Goal: Task Accomplishment & Management: Use online tool/utility

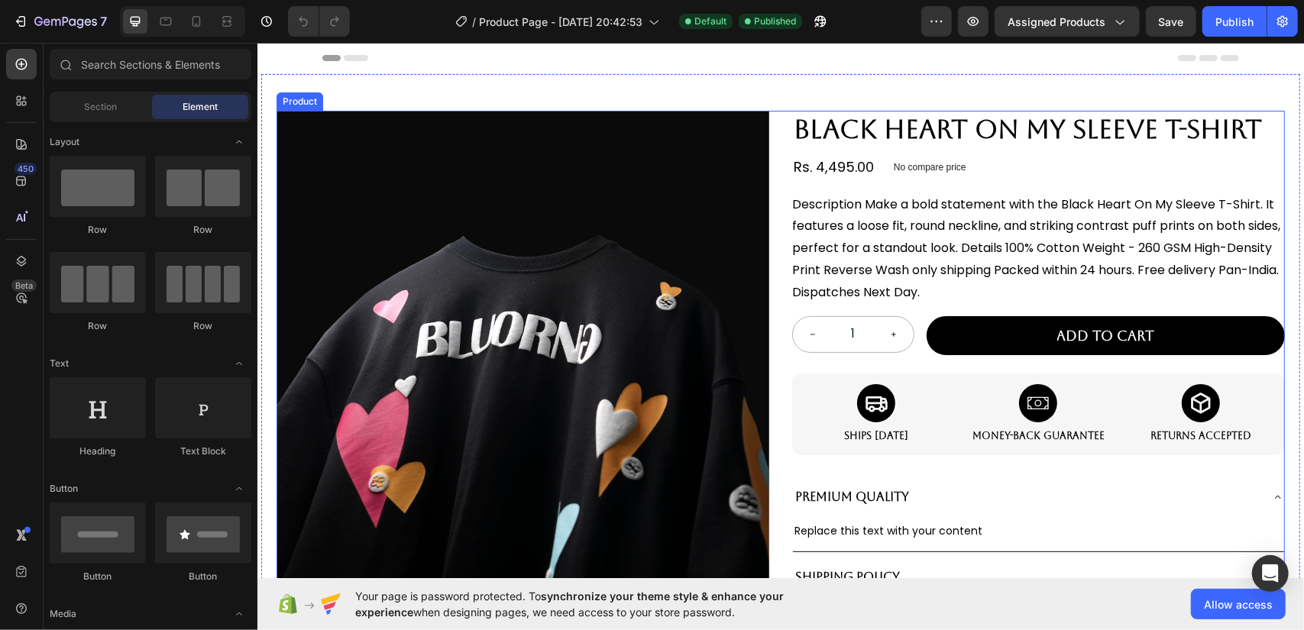
click at [766, 180] on div "Product Images BLACK HEART ON MY SLEEVE T-SHIRT Product Title Rs. 4,495.00 Prod…" at bounding box center [780, 397] width 1009 height 575
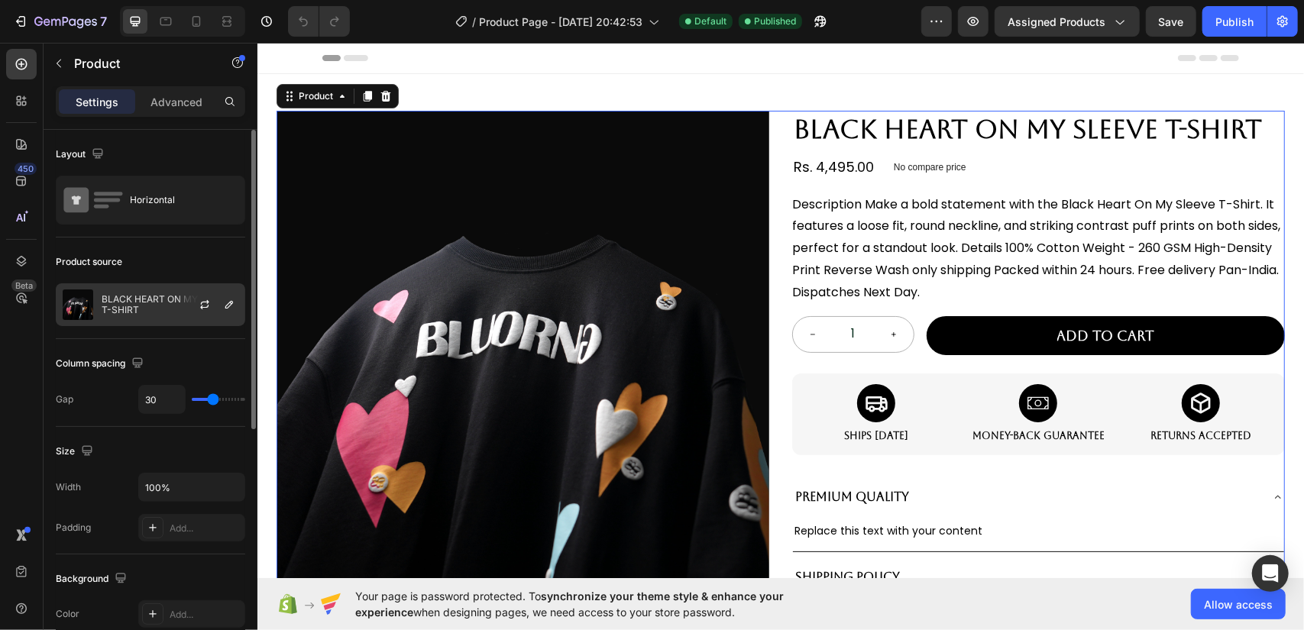
click at [151, 306] on p "BLACK HEART ON MY SLEEVE T-SHIRT" at bounding box center [170, 304] width 137 height 21
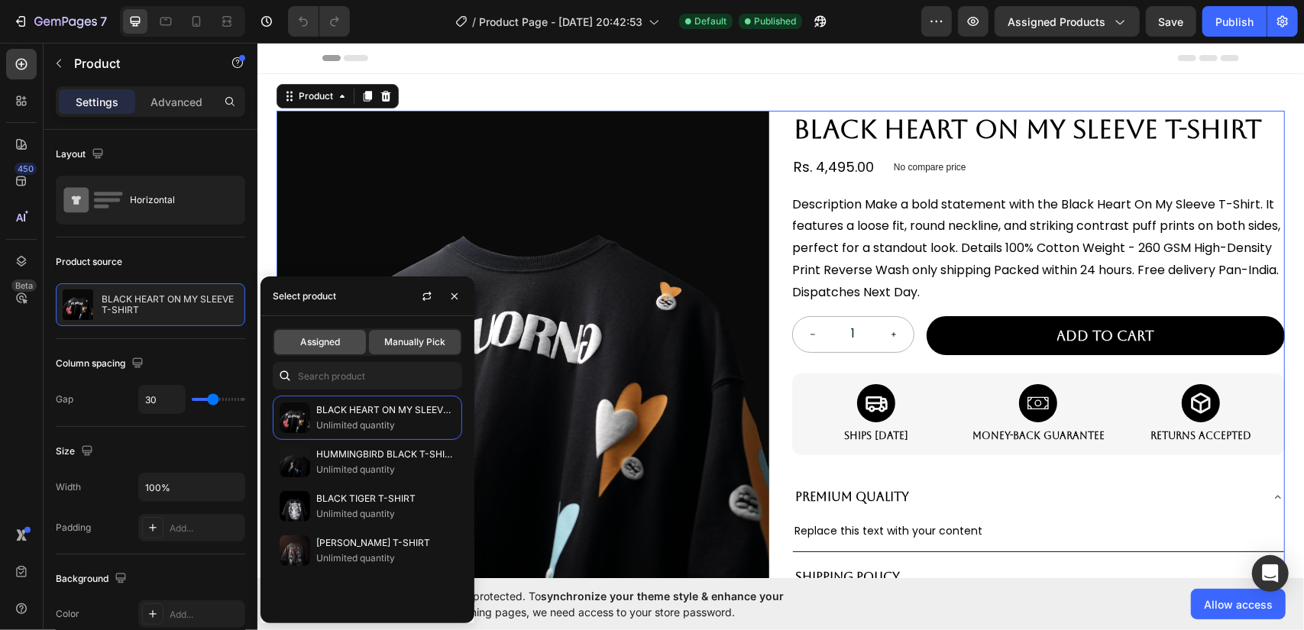
click at [322, 337] on span "Assigned" at bounding box center [320, 342] width 40 height 14
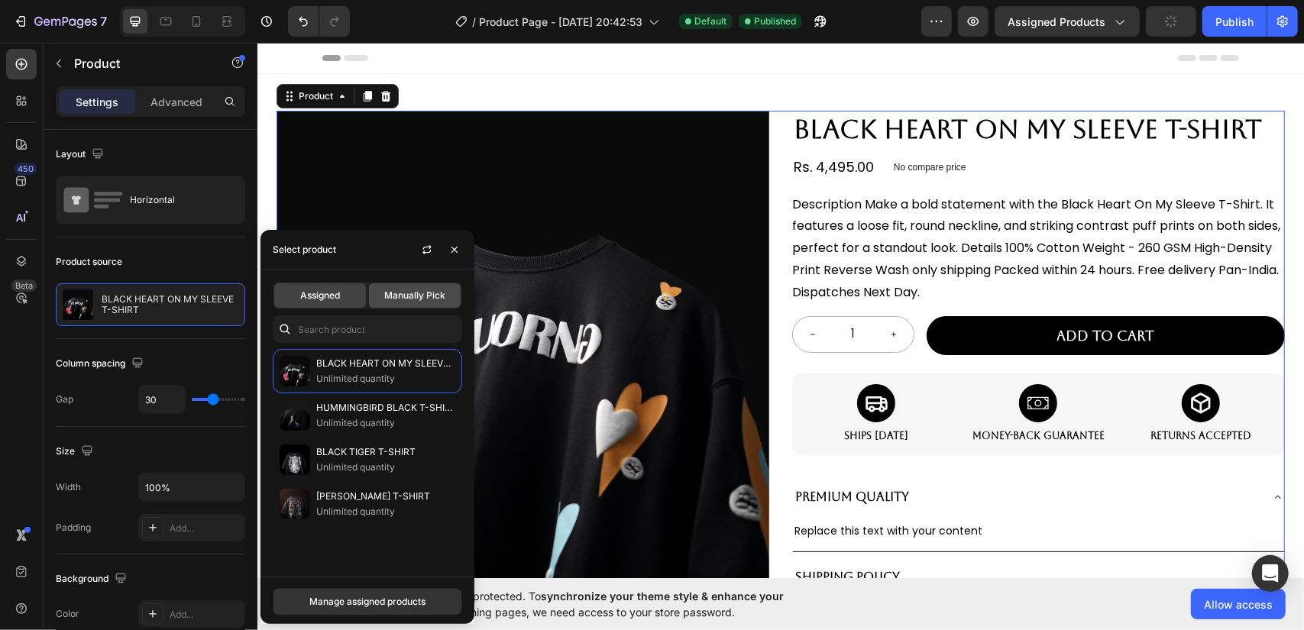
click at [379, 302] on div "Manually Pick" at bounding box center [415, 295] width 92 height 24
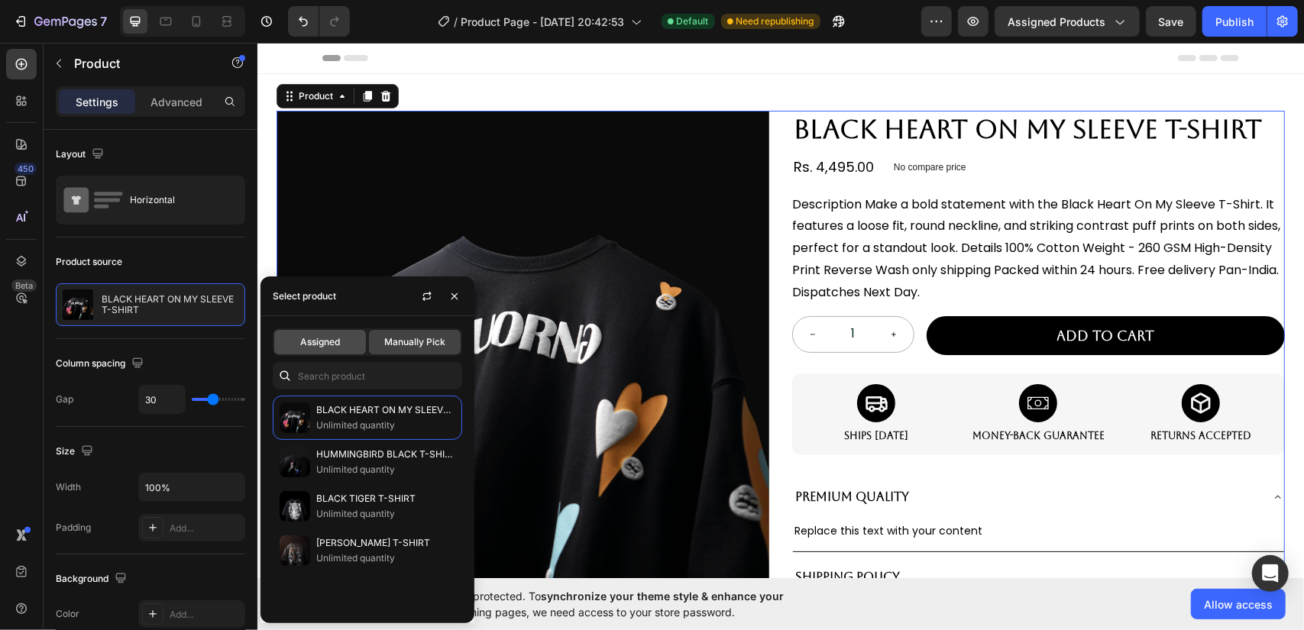
click at [332, 335] on span "Assigned" at bounding box center [320, 342] width 40 height 14
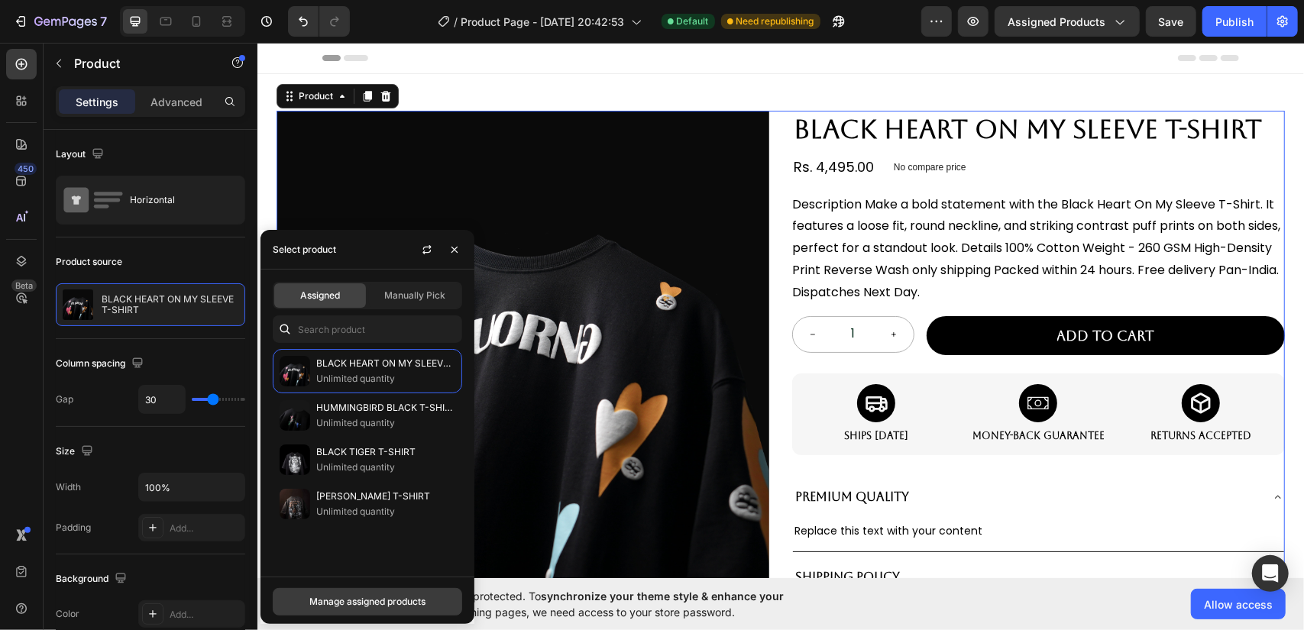
click at [394, 598] on div "Manage assigned products" at bounding box center [367, 602] width 116 height 14
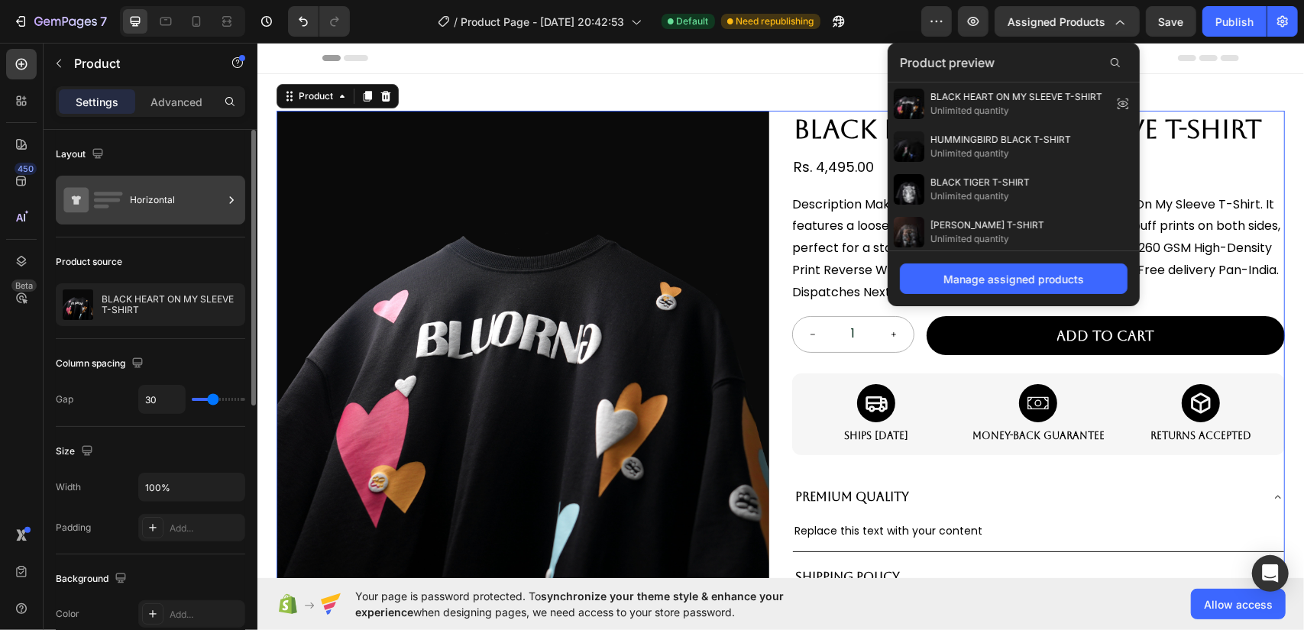
click at [145, 199] on div "Horizontal" at bounding box center [176, 200] width 93 height 35
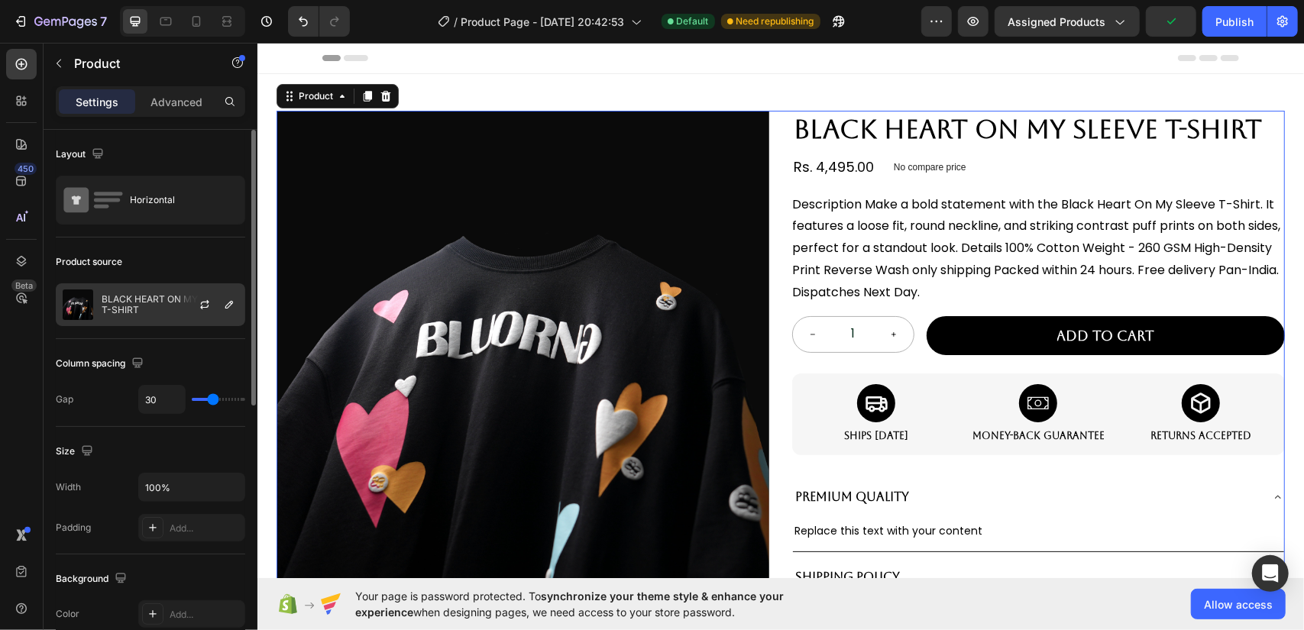
click at [157, 302] on p "BLACK HEART ON MY SLEEVE T-SHIRT" at bounding box center [170, 304] width 137 height 21
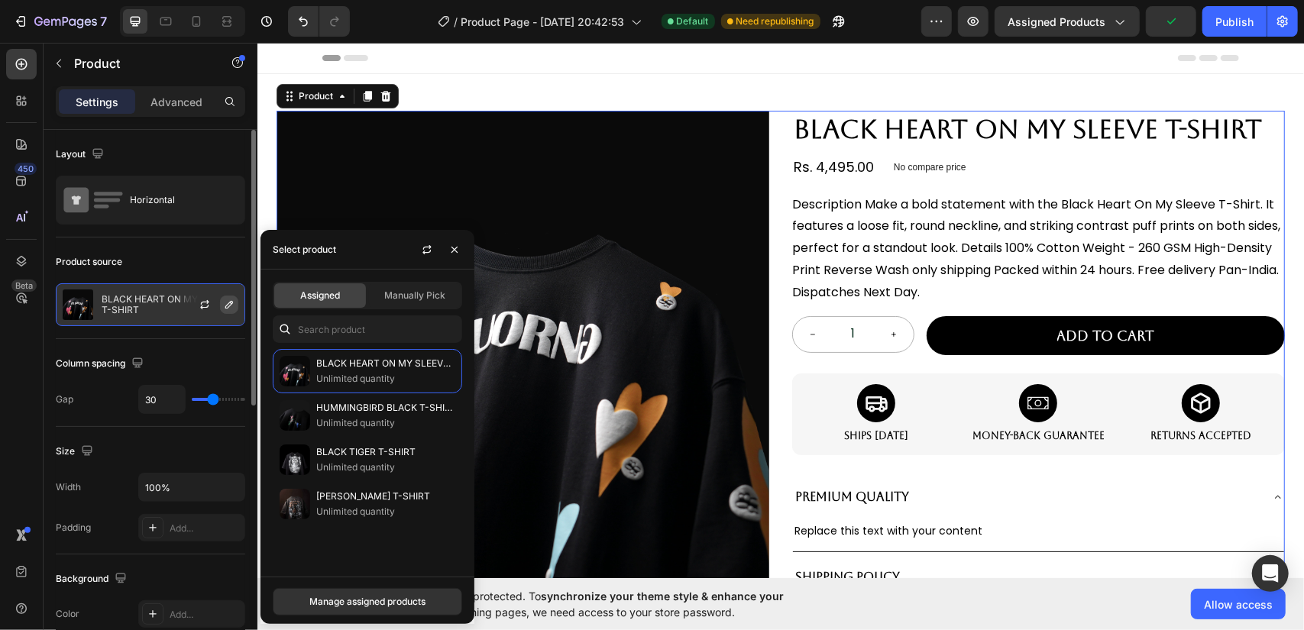
click at [227, 313] on button "button" at bounding box center [229, 305] width 18 height 18
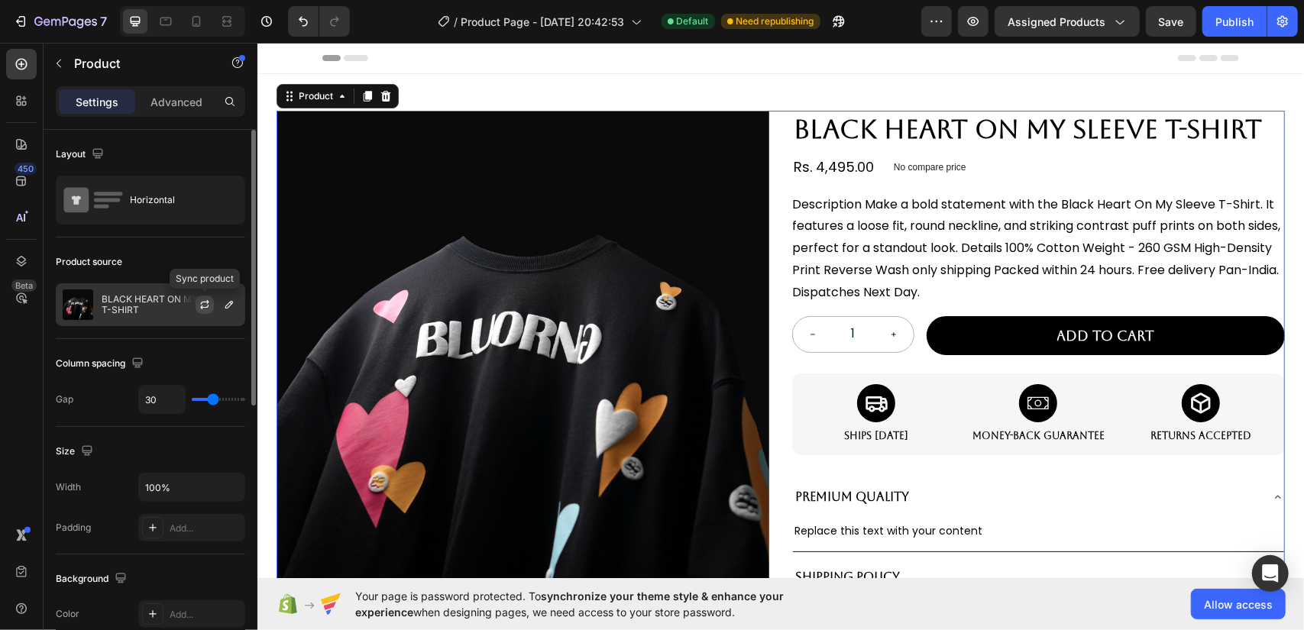
click at [206, 300] on icon "button" at bounding box center [205, 305] width 12 height 12
click at [224, 302] on icon "button" at bounding box center [229, 305] width 12 height 12
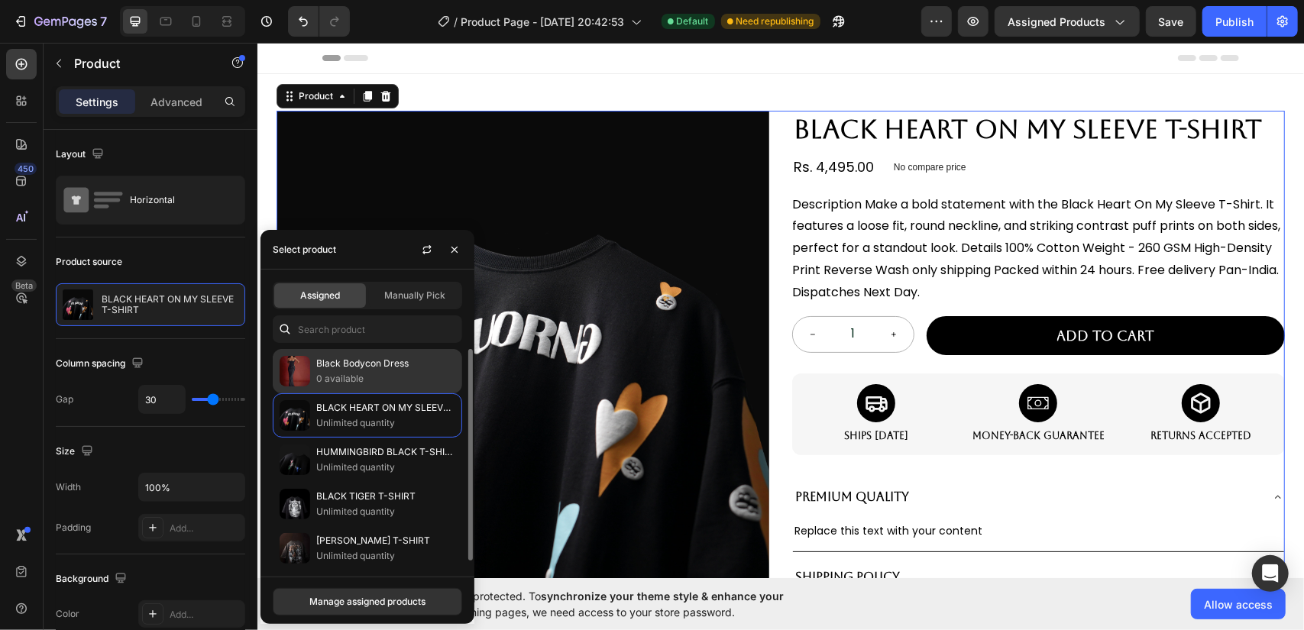
click at [381, 369] on p "Black Bodycon Dress" at bounding box center [385, 363] width 139 height 15
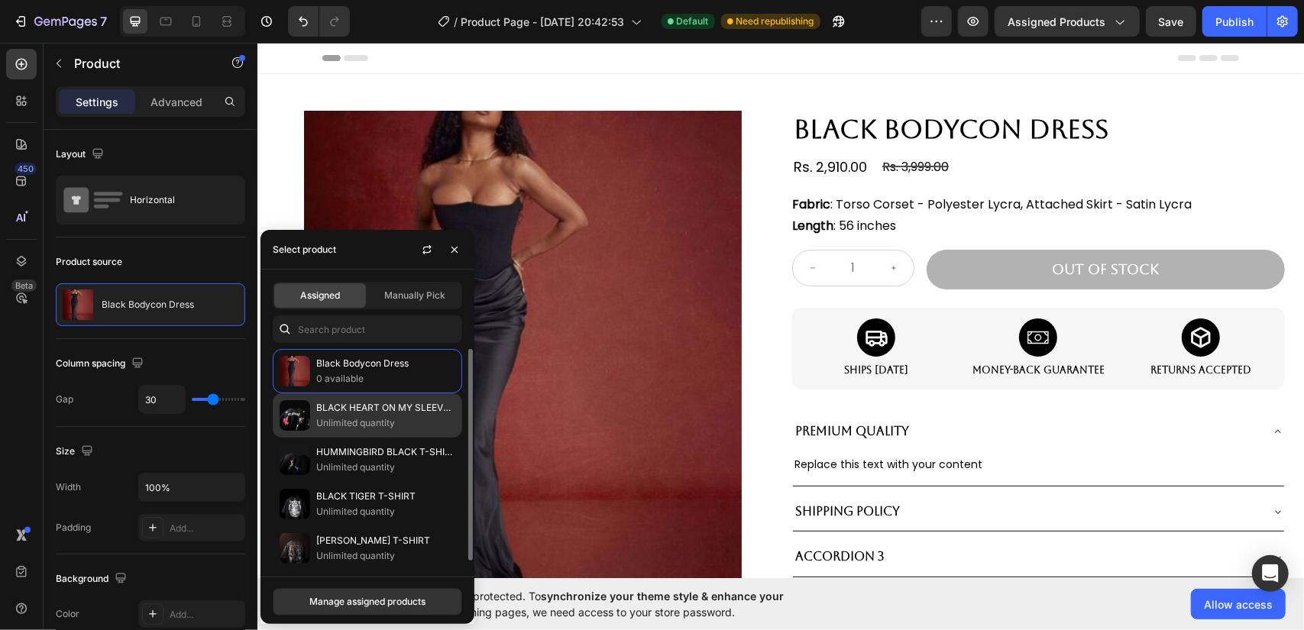
click at [379, 413] on p "BLACK HEART ON MY SLEEVE T-SHIRT" at bounding box center [385, 407] width 139 height 15
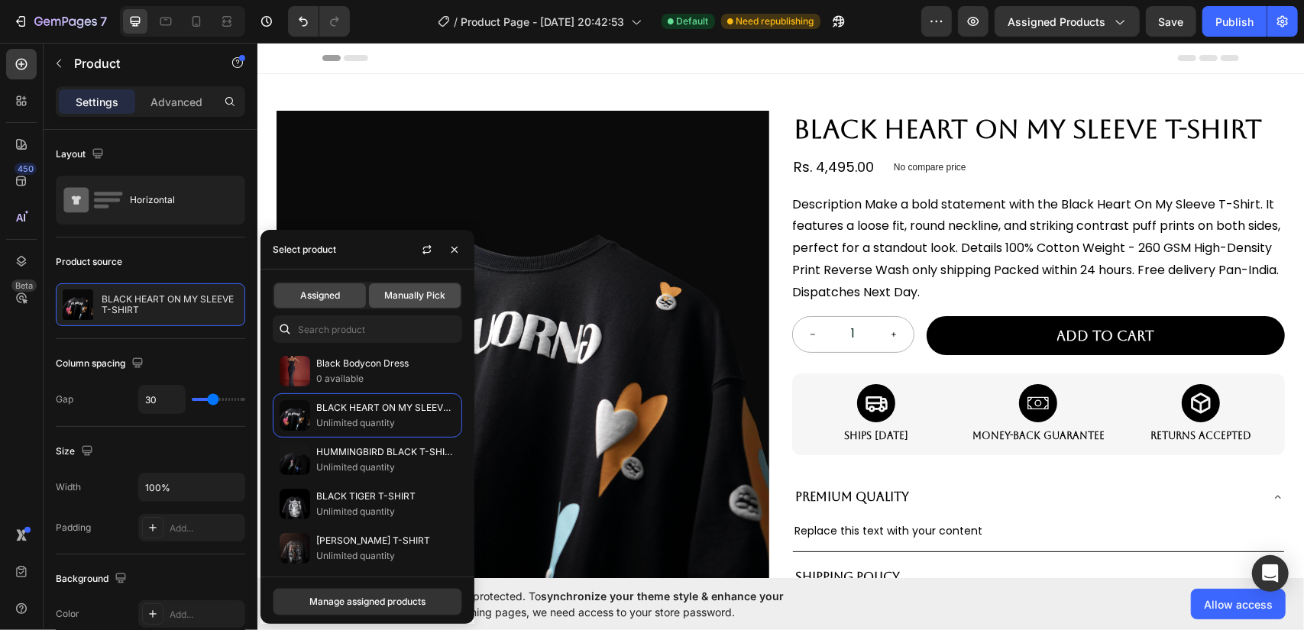
click at [408, 289] on span "Manually Pick" at bounding box center [414, 296] width 61 height 14
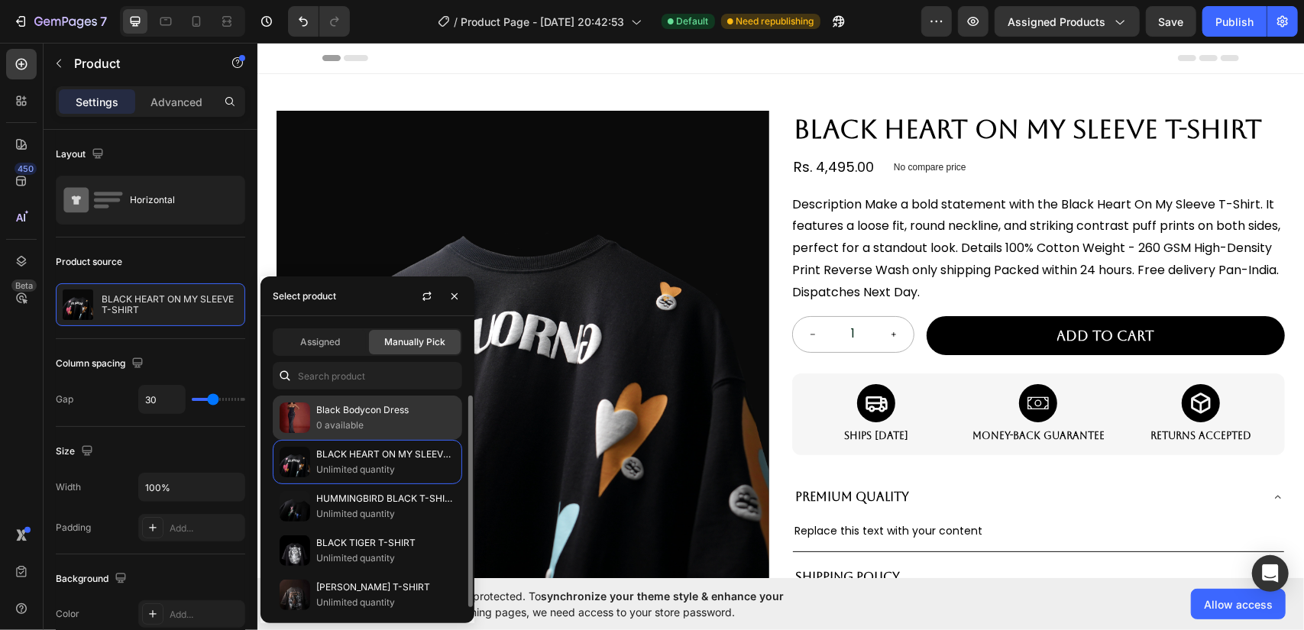
click at [364, 426] on p "0 available" at bounding box center [385, 425] width 139 height 15
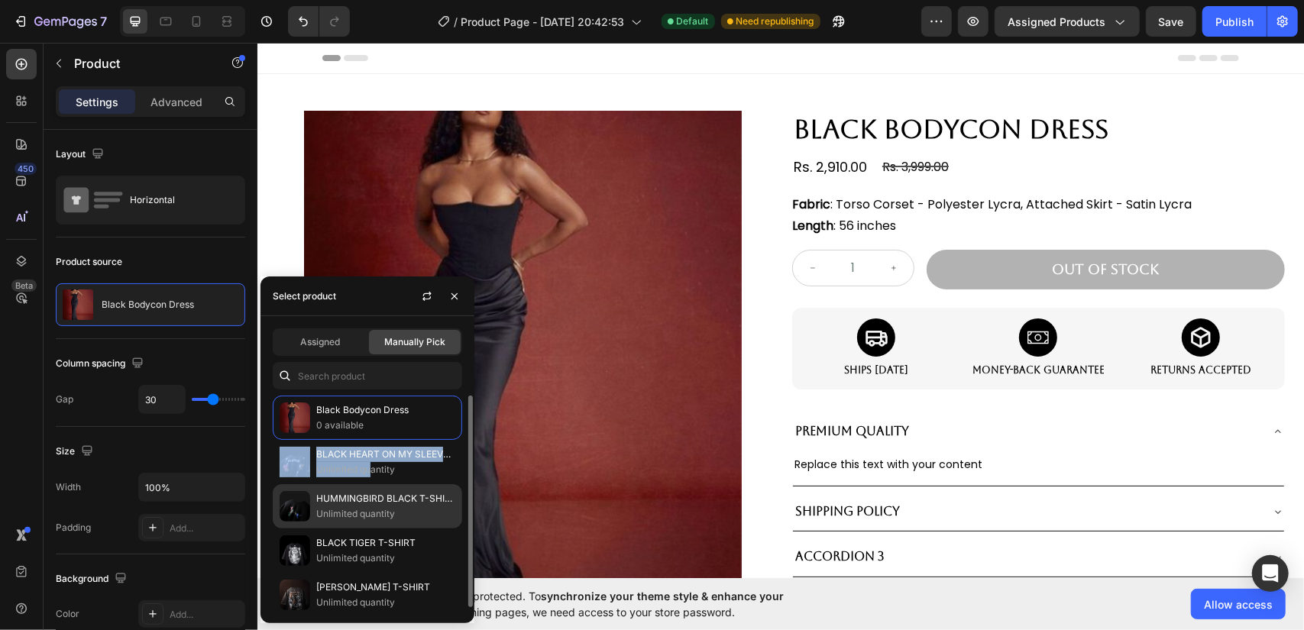
drag, startPoint x: 368, startPoint y: 469, endPoint x: 376, endPoint y: 511, distance: 42.7
click at [368, 468] on p "Unlimited quantity" at bounding box center [385, 469] width 139 height 15
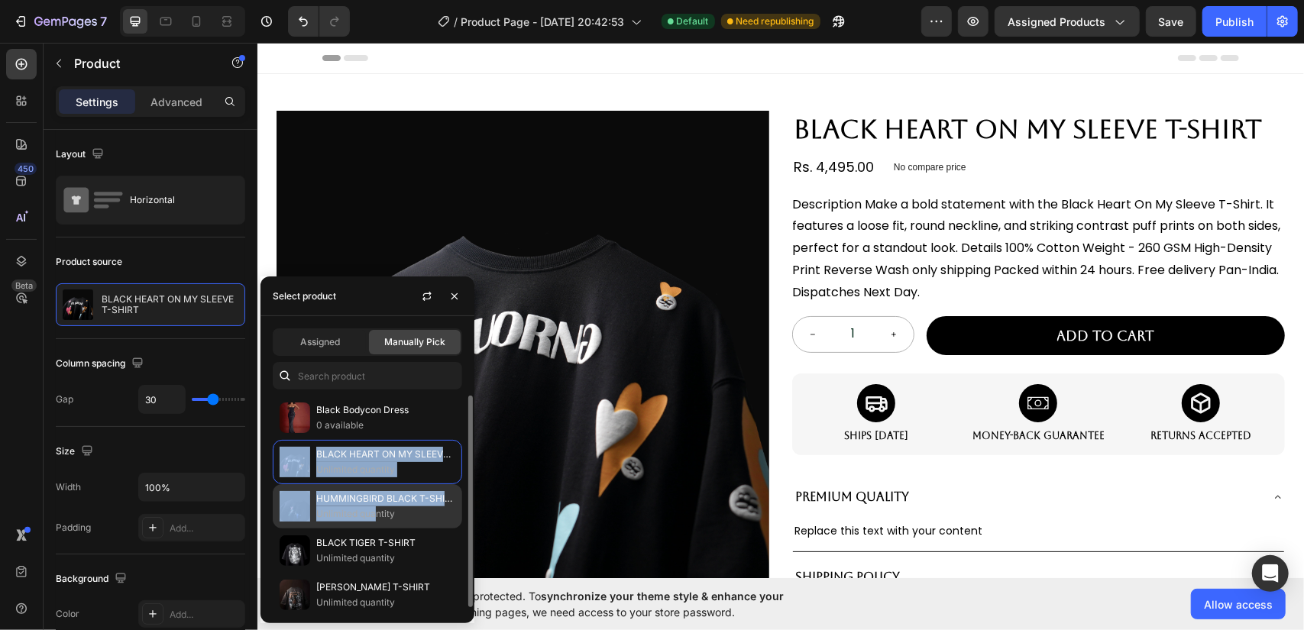
click at [376, 513] on p "Unlimited quantity" at bounding box center [385, 514] width 139 height 15
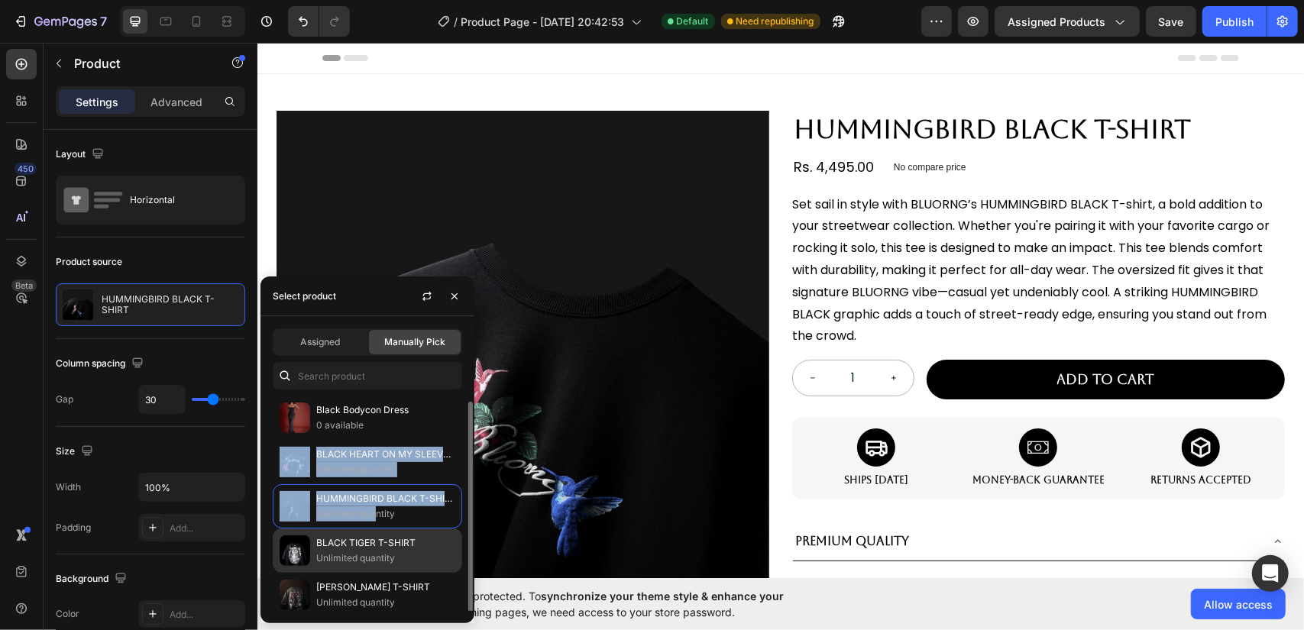
scroll to position [3, 0]
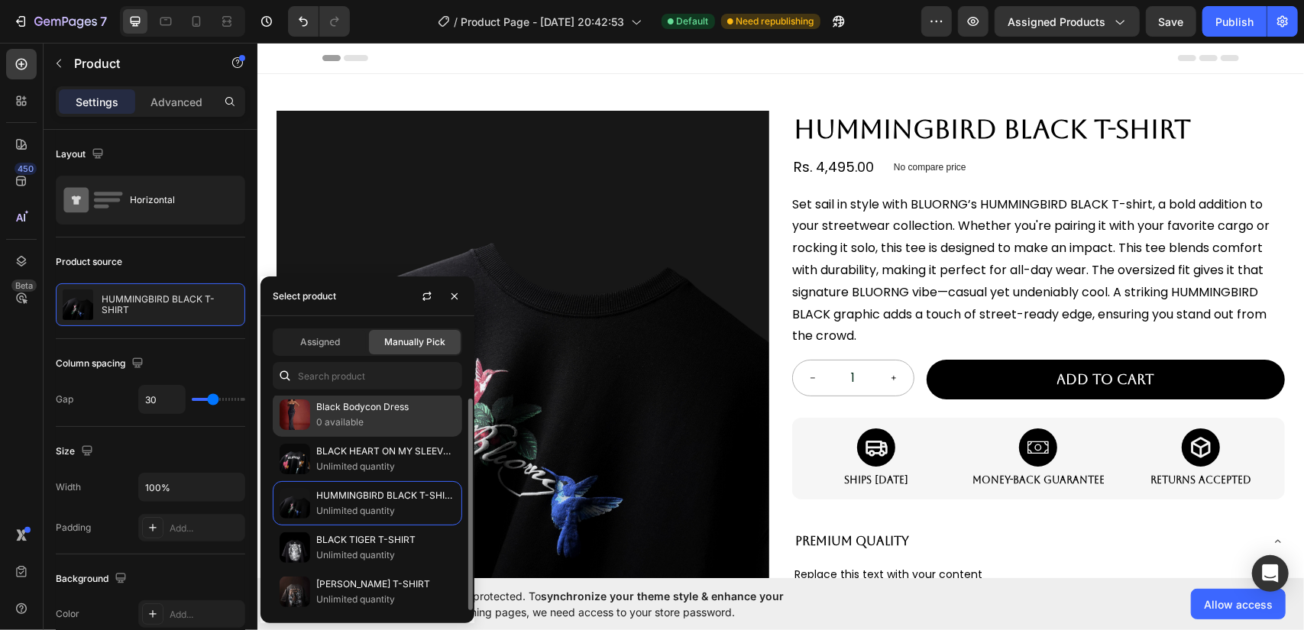
click at [396, 403] on p "Black Bodycon Dress" at bounding box center [385, 407] width 139 height 15
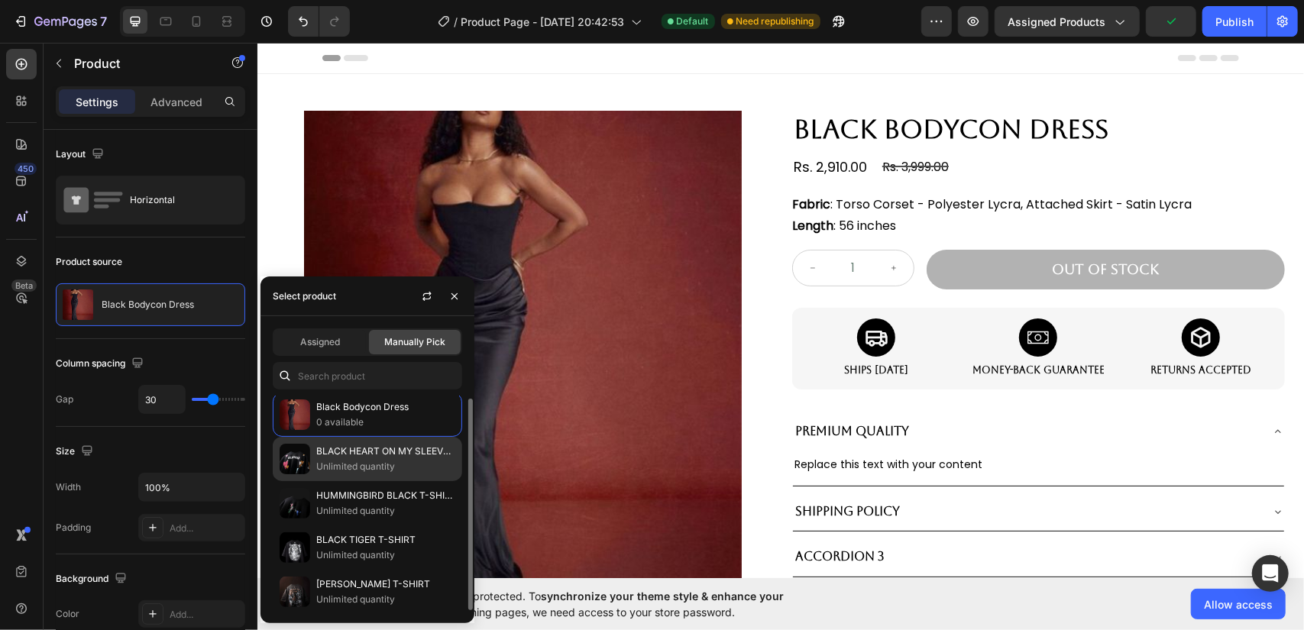
scroll to position [0, 0]
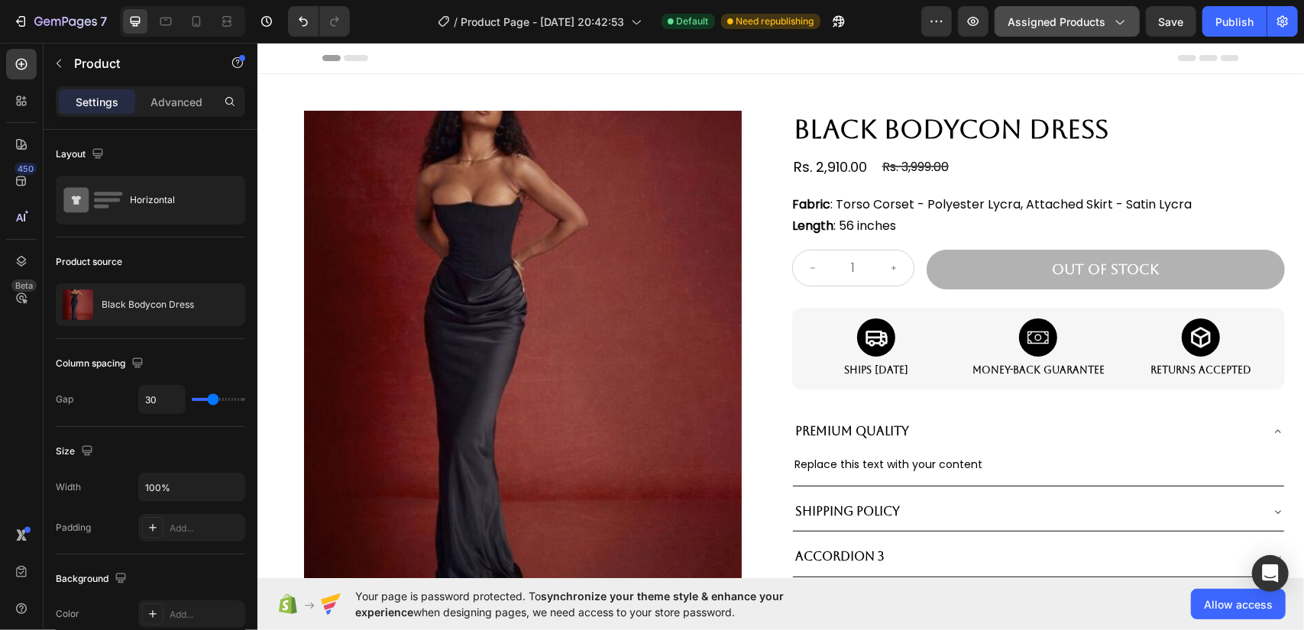
click at [1116, 19] on icon "button" at bounding box center [1119, 21] width 15 height 15
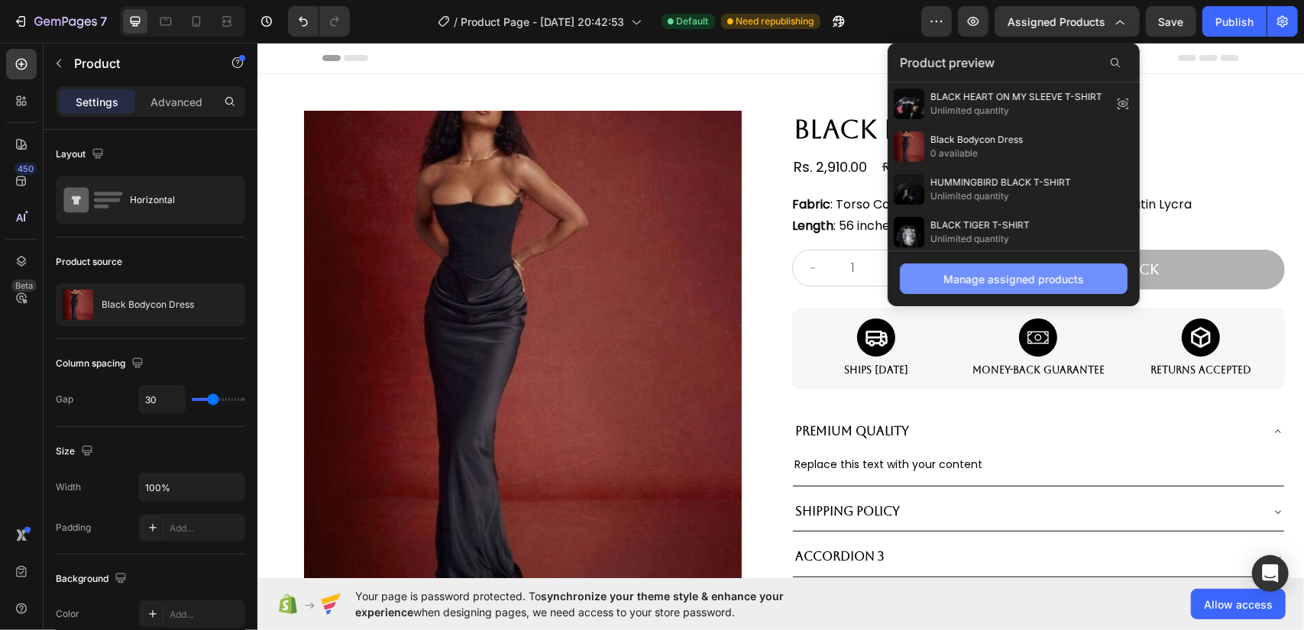
click at [995, 271] on div "Manage assigned products" at bounding box center [1014, 279] width 141 height 16
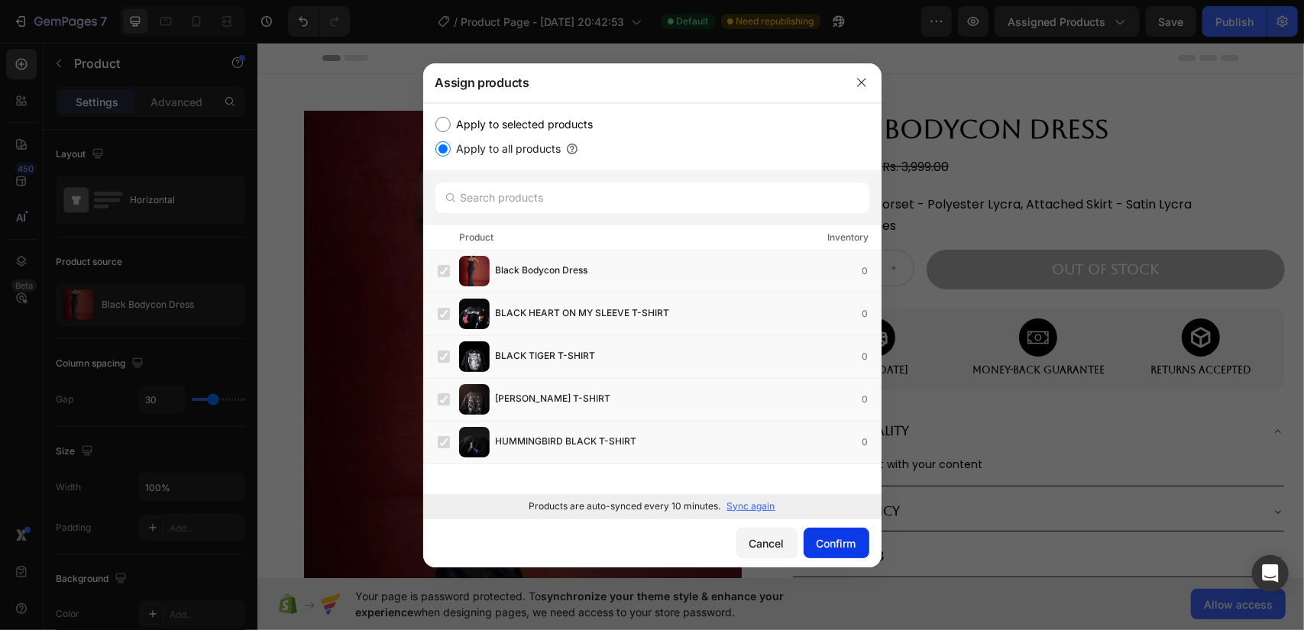
click at [848, 545] on div "Confirm" at bounding box center [837, 544] width 40 height 16
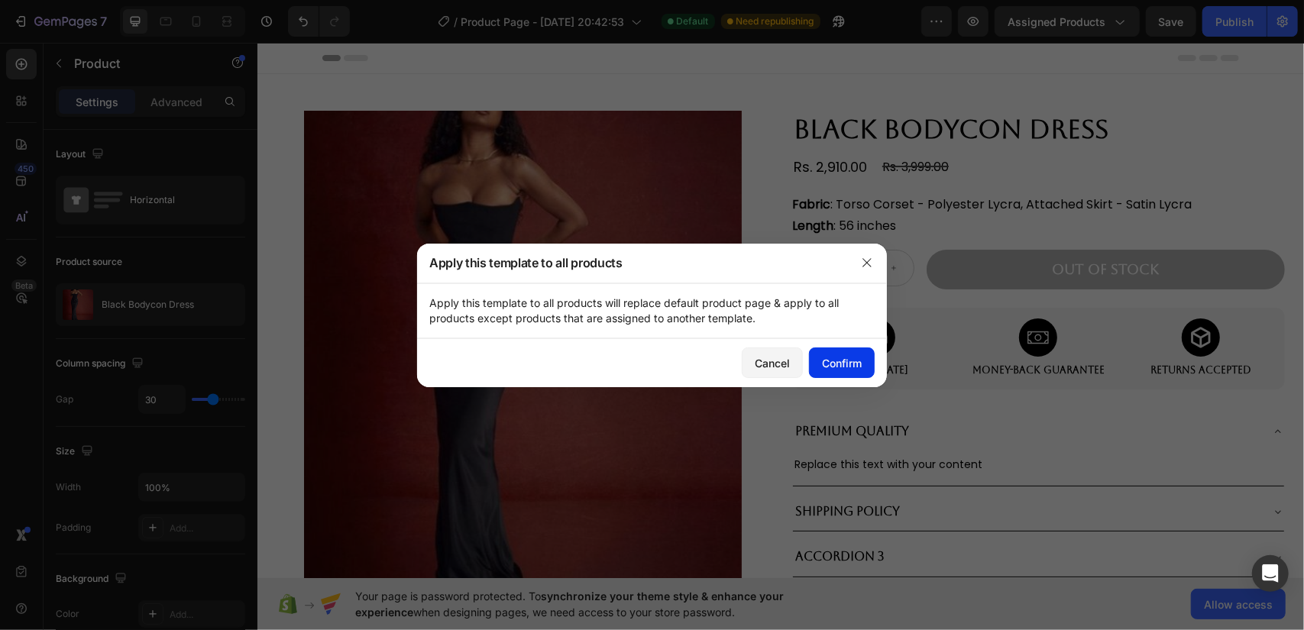
click at [862, 354] on button "Confirm" at bounding box center [842, 363] width 66 height 31
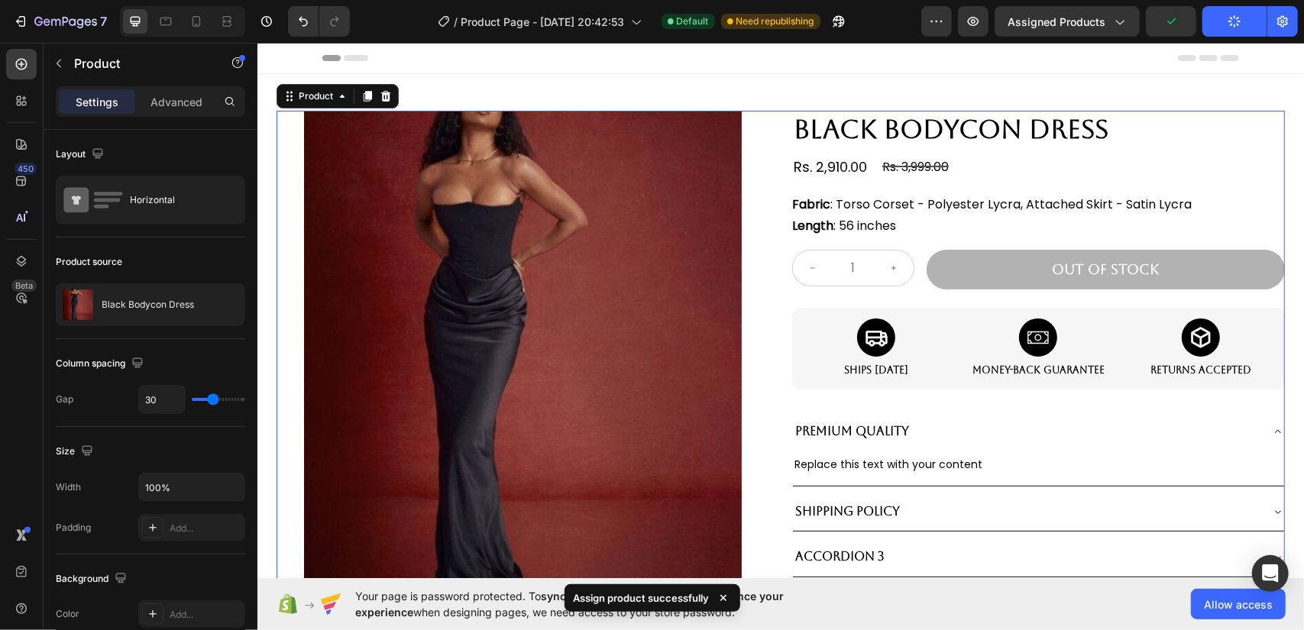
click at [773, 189] on div "Product Images Black Bodycon Dress Product Title Rs. 2,910.00 Product Price Pro…" at bounding box center [780, 397] width 1009 height 575
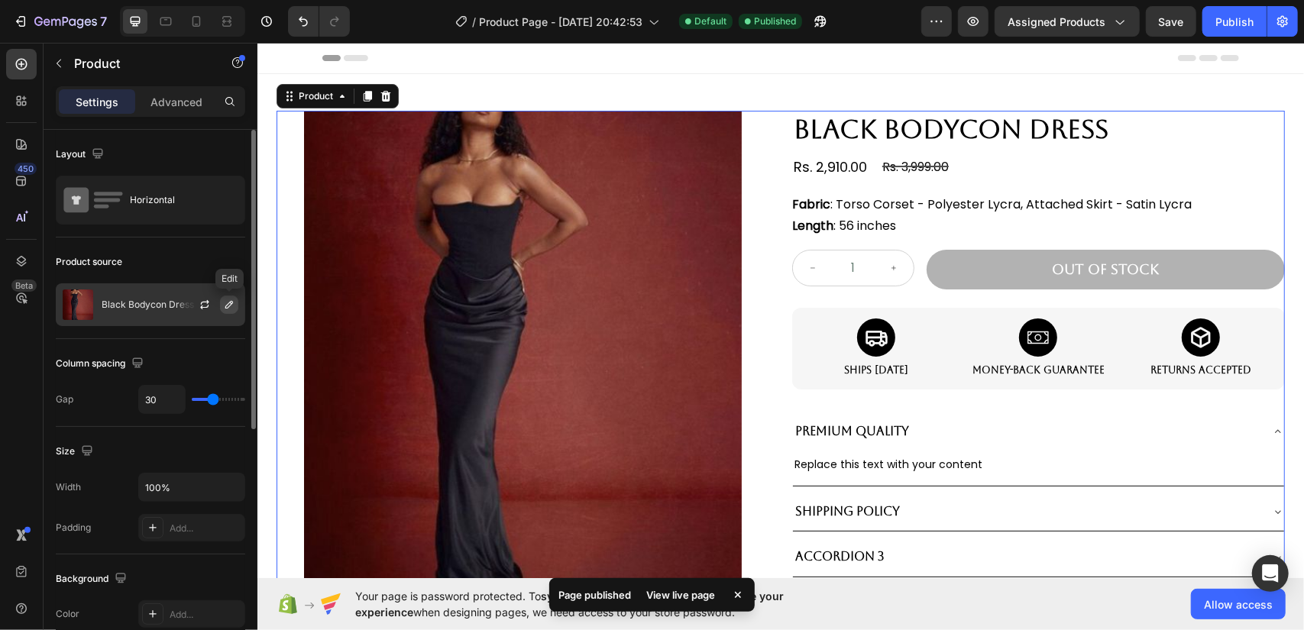
click at [231, 311] on button "button" at bounding box center [229, 305] width 18 height 18
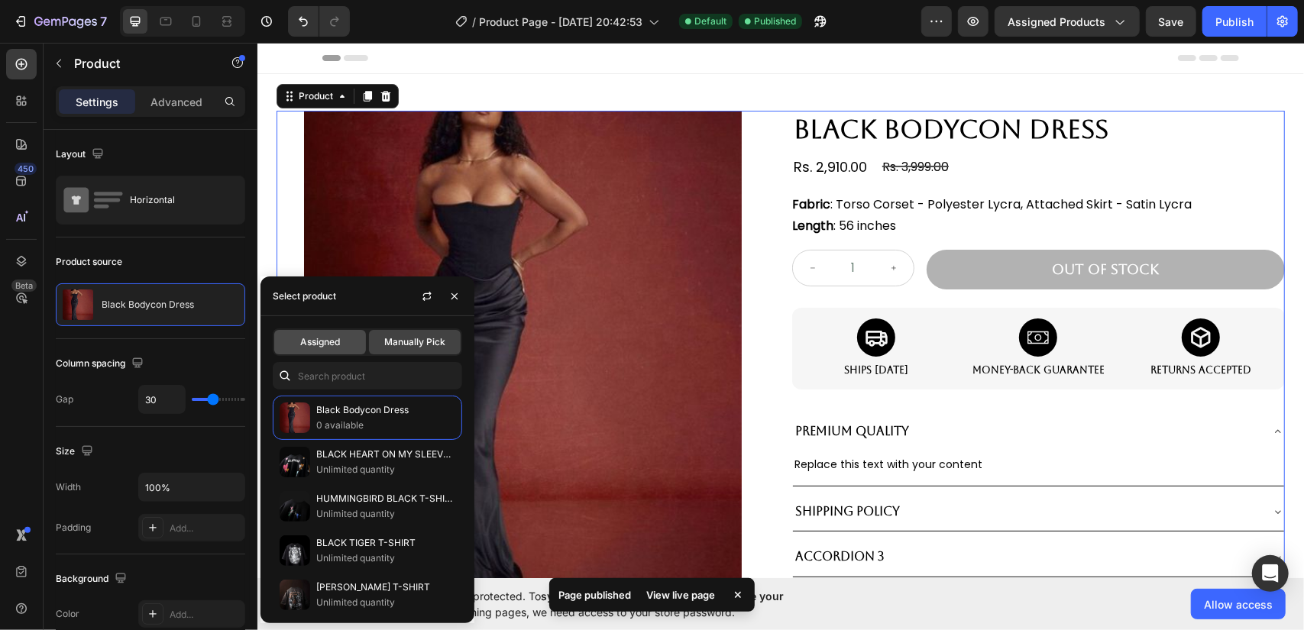
click at [332, 335] on span "Assigned" at bounding box center [320, 342] width 40 height 14
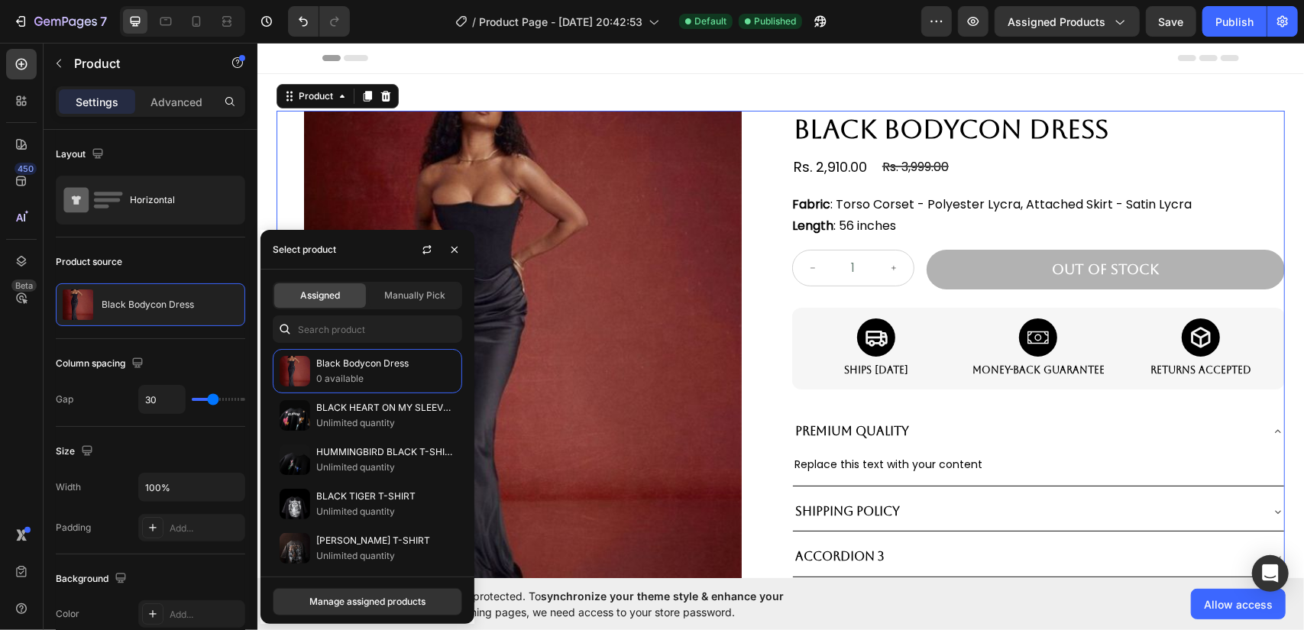
click at [401, 591] on button "Manage assigned products" at bounding box center [367, 602] width 189 height 28
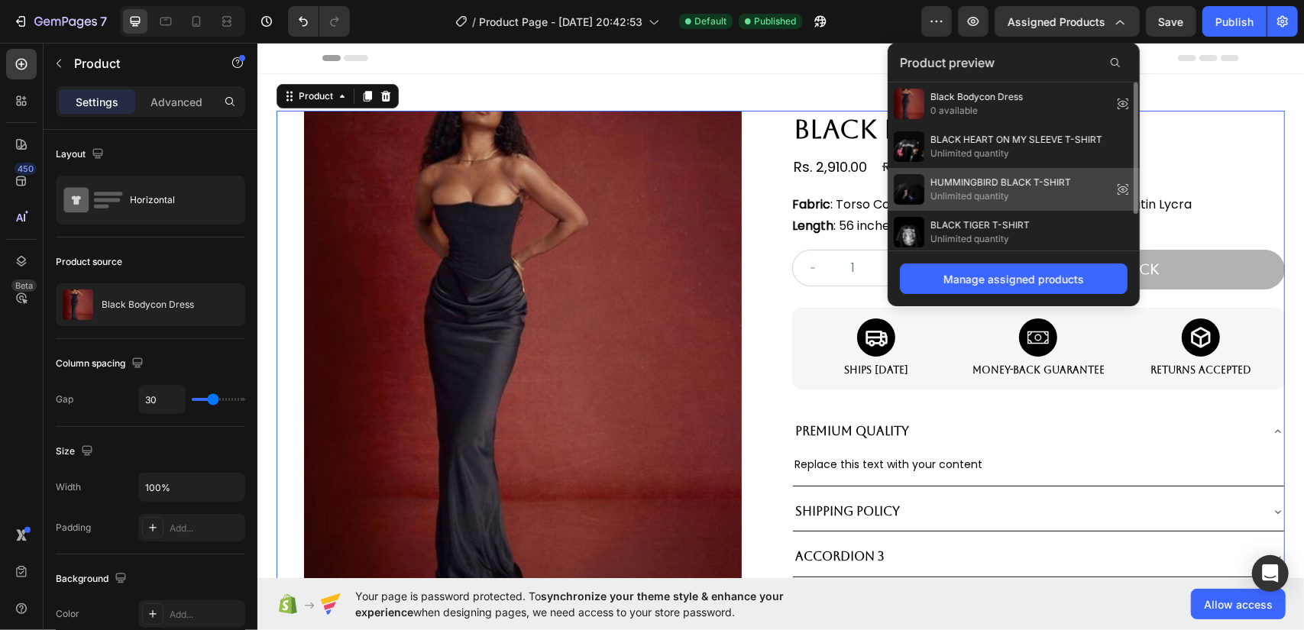
click at [1128, 187] on icon at bounding box center [1123, 189] width 21 height 21
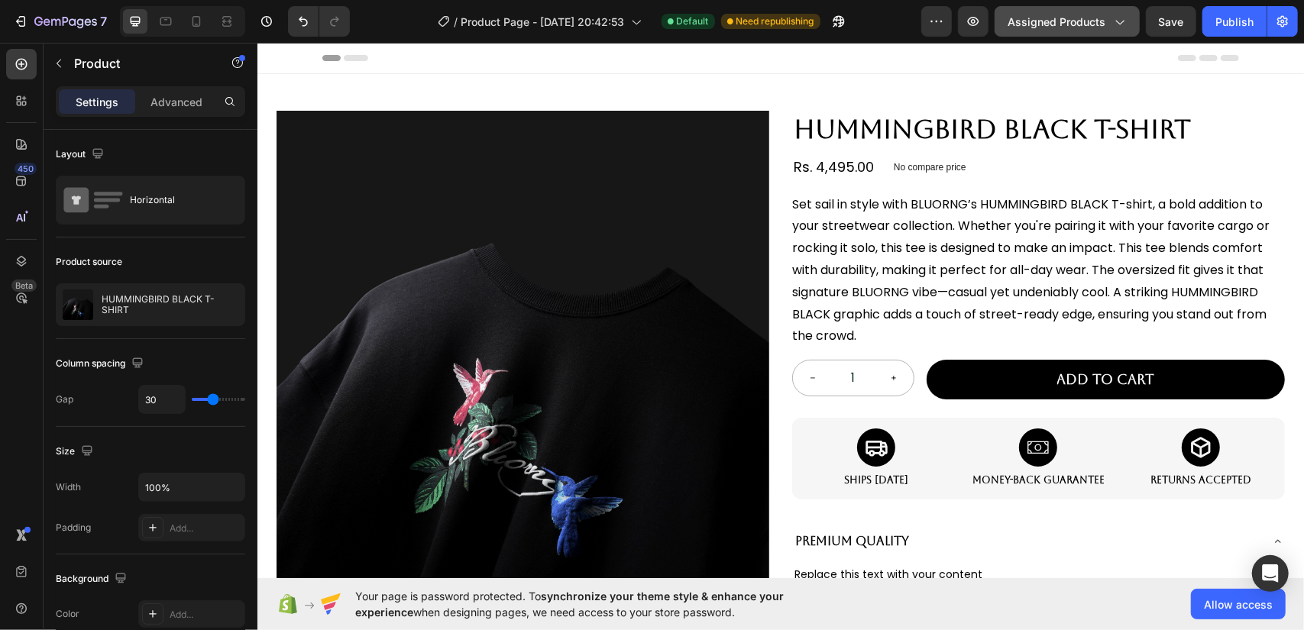
click at [1103, 18] on span "Assigned Products" at bounding box center [1057, 22] width 98 height 16
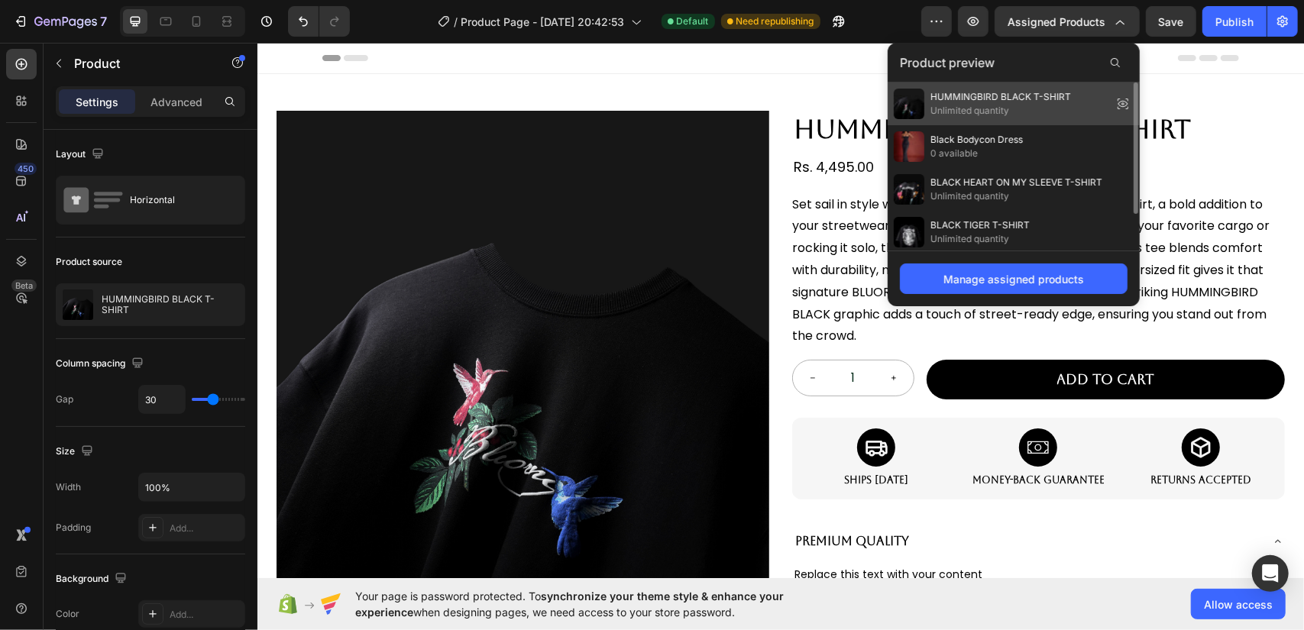
click at [1125, 110] on icon at bounding box center [1123, 103] width 21 height 21
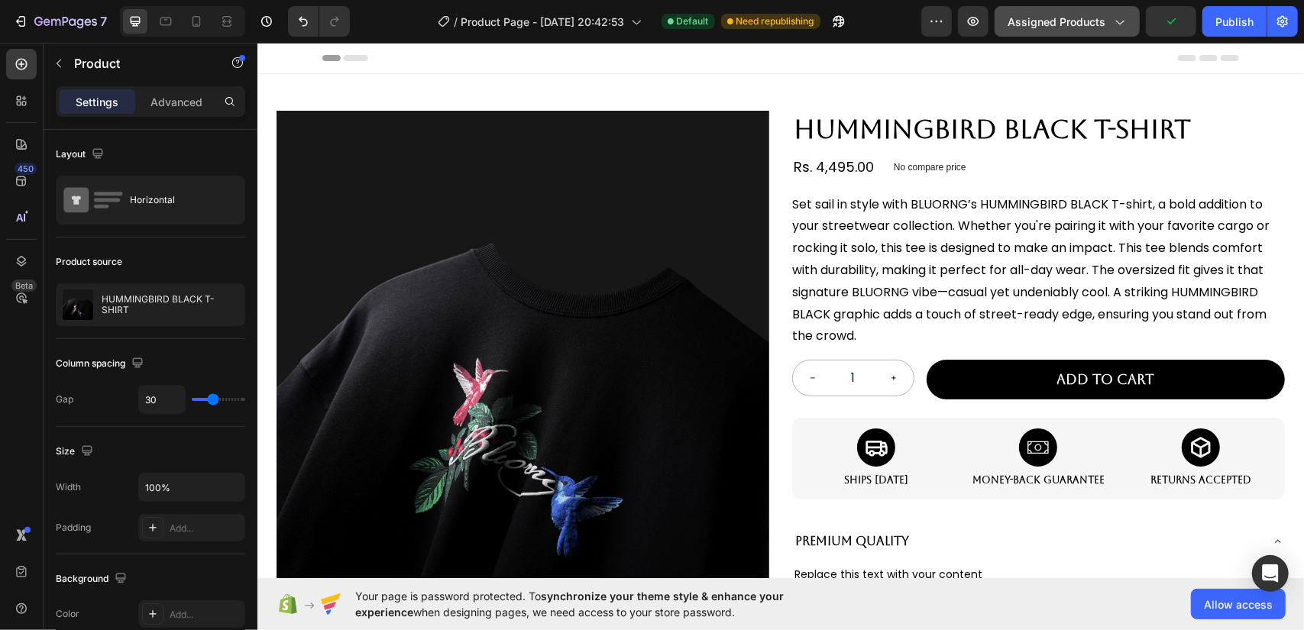
click at [1098, 28] on span "Assigned Products" at bounding box center [1057, 22] width 98 height 16
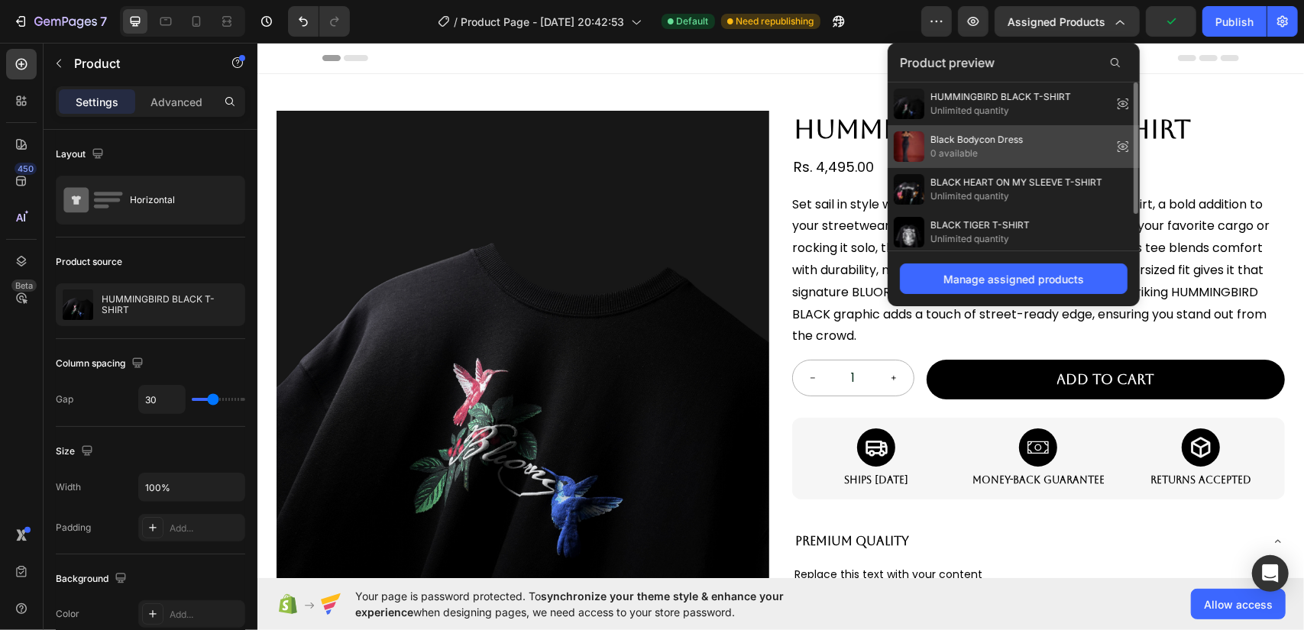
click at [1125, 141] on icon at bounding box center [1123, 146] width 21 height 21
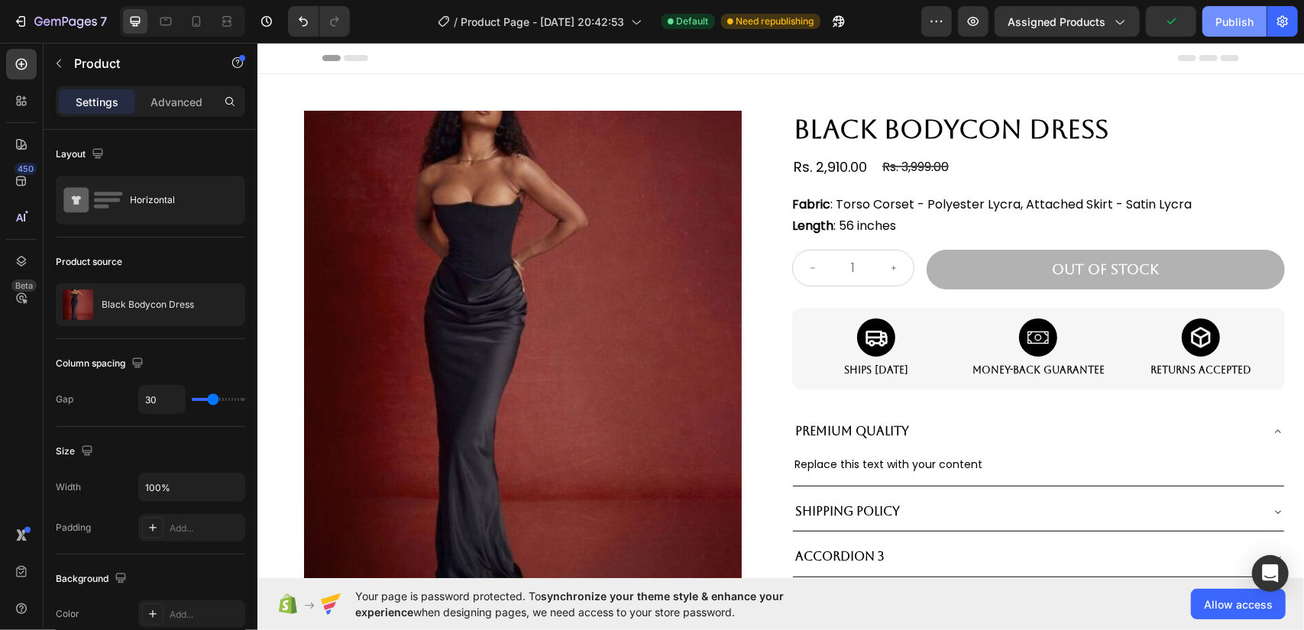
click at [1235, 18] on div "Publish" at bounding box center [1235, 22] width 38 height 16
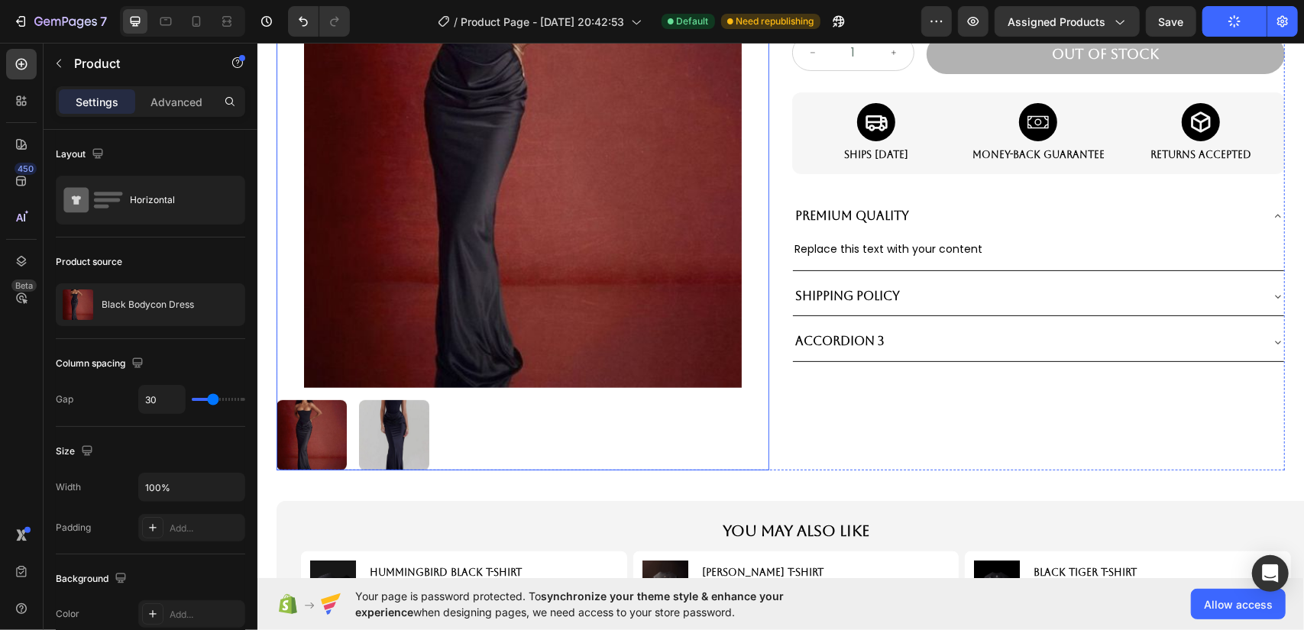
scroll to position [382, 0]
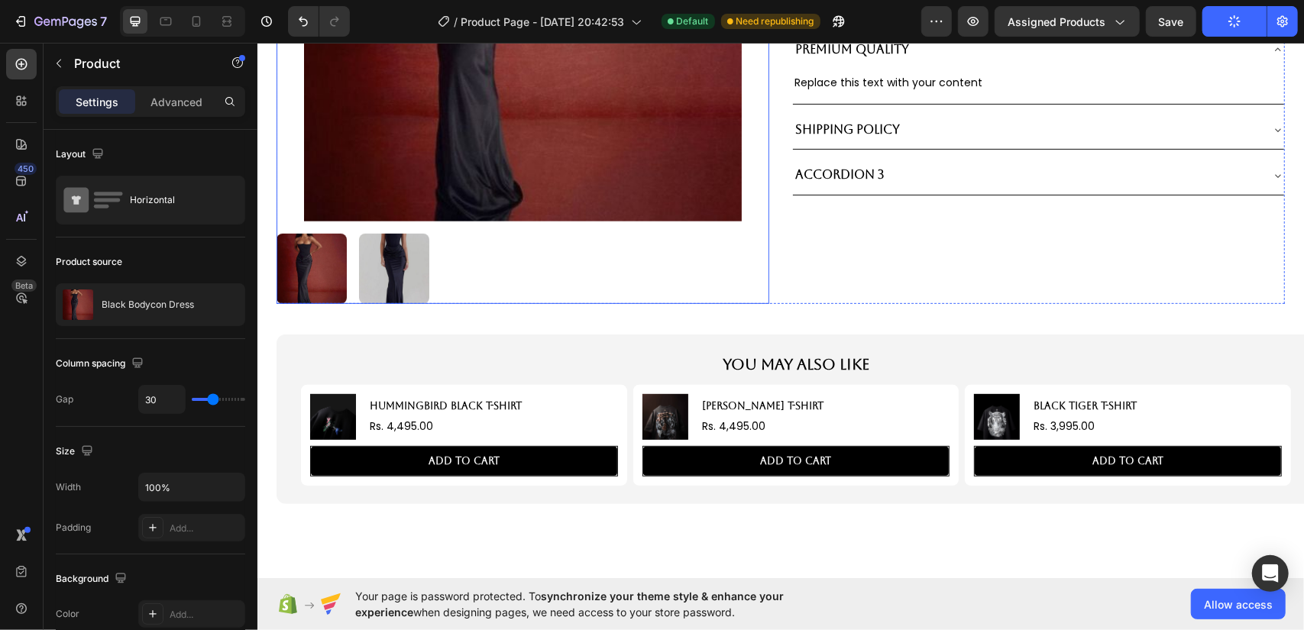
click at [473, 254] on div at bounding box center [522, 268] width 493 height 70
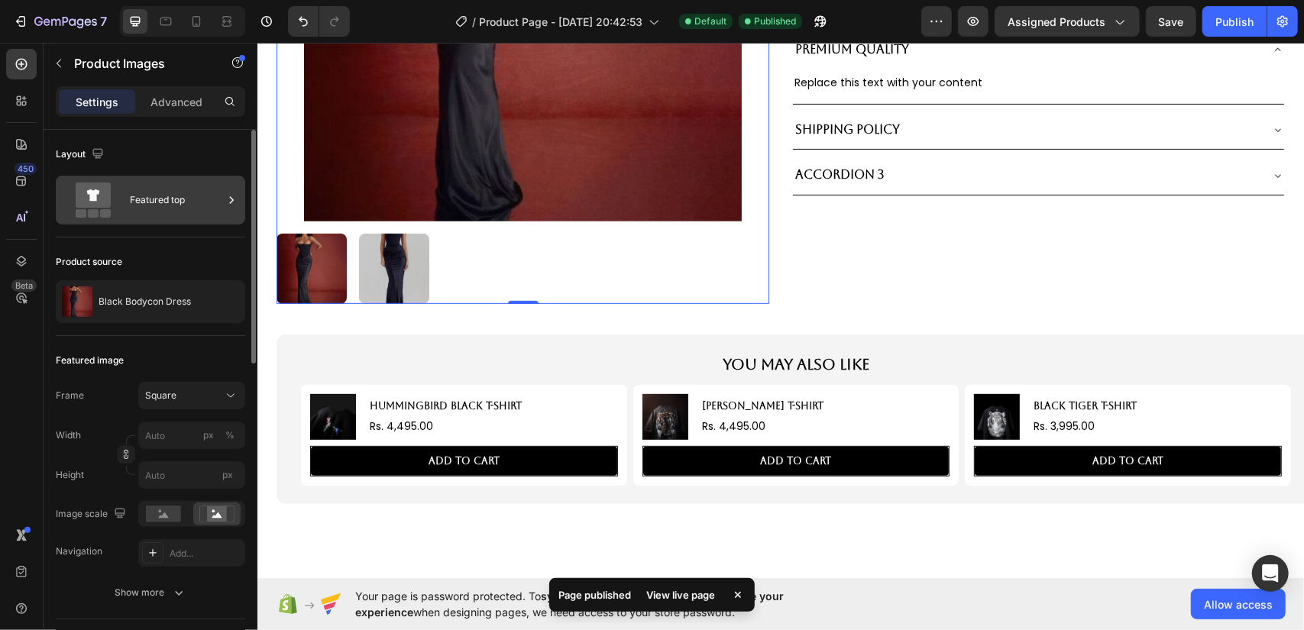
click at [169, 210] on div "Featured top" at bounding box center [176, 200] width 93 height 35
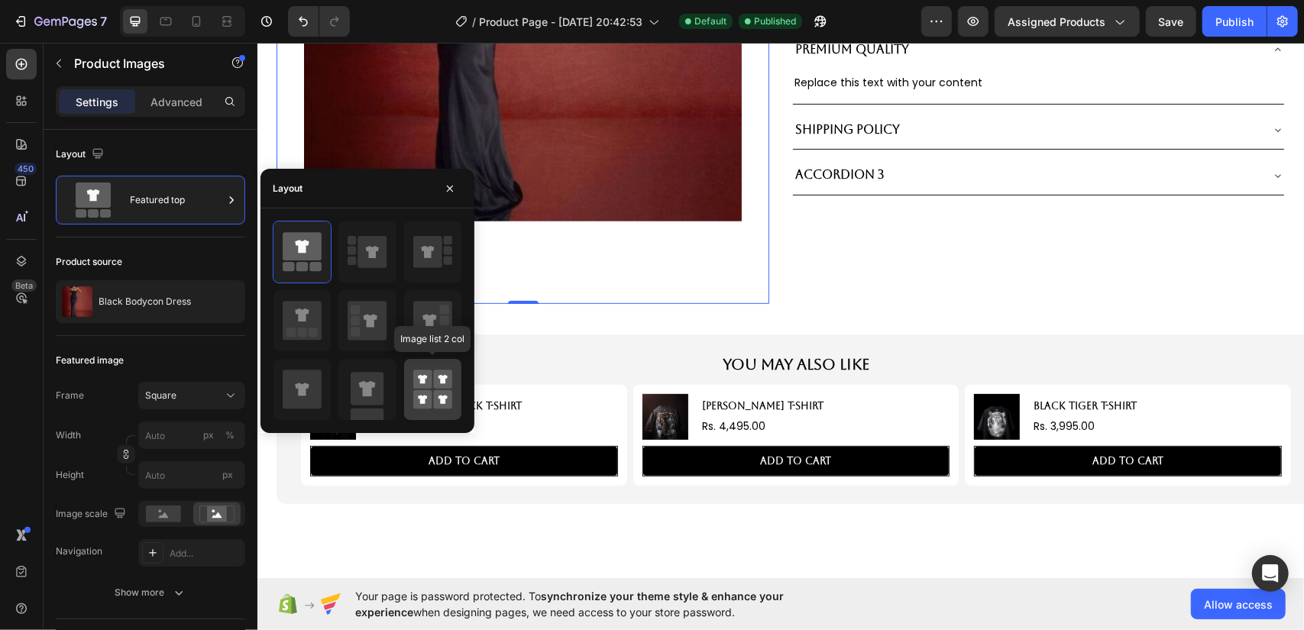
click at [422, 382] on icon at bounding box center [422, 379] width 9 height 9
type input "50"
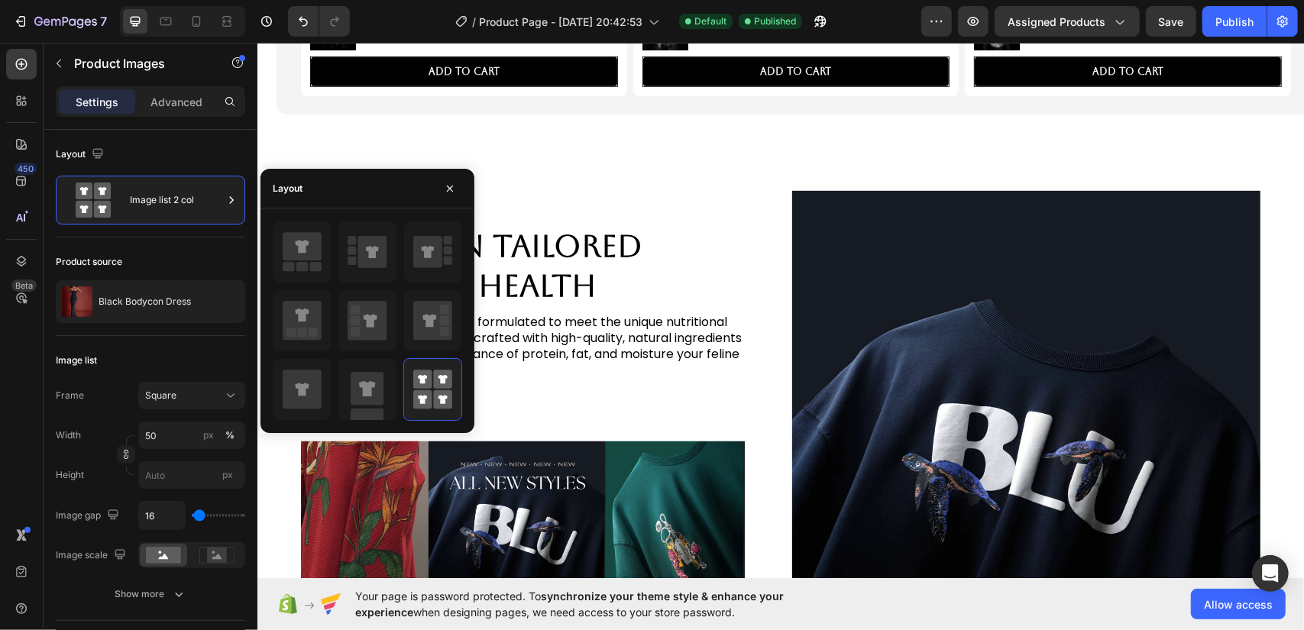
scroll to position [688, 0]
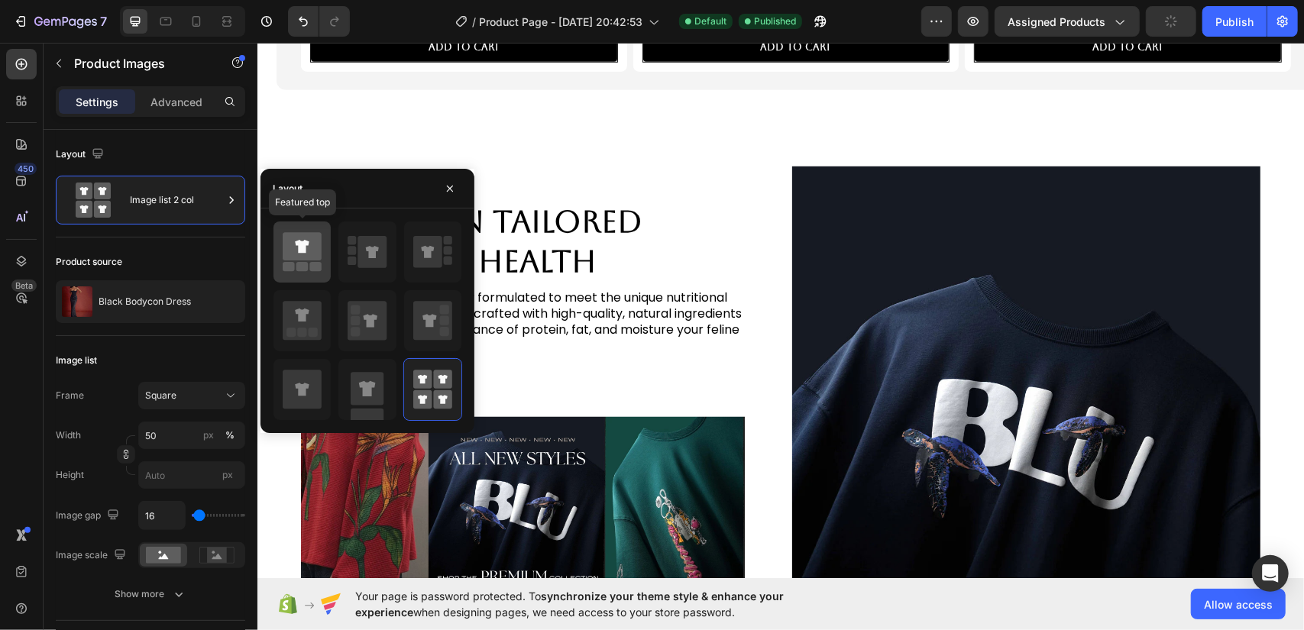
click at [307, 254] on icon at bounding box center [302, 247] width 39 height 28
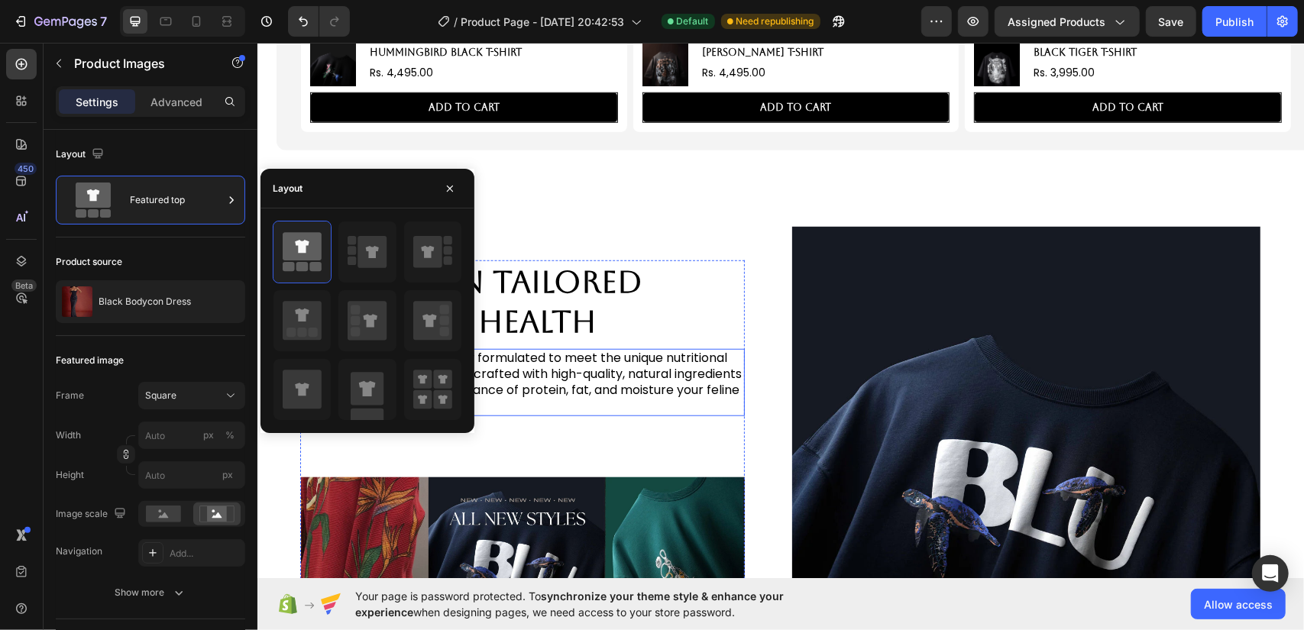
scroll to position [567, 0]
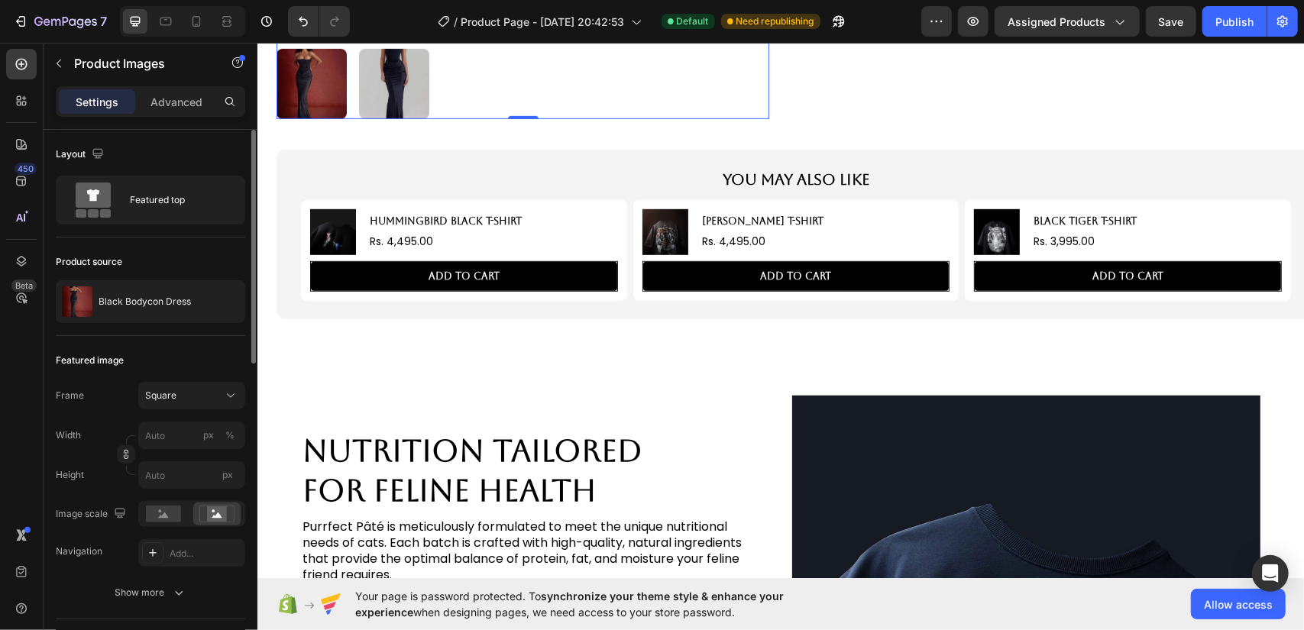
click at [202, 412] on div "Frame Square Width px % Height px" at bounding box center [150, 435] width 189 height 107
click at [196, 398] on div "Square" at bounding box center [182, 396] width 75 height 14
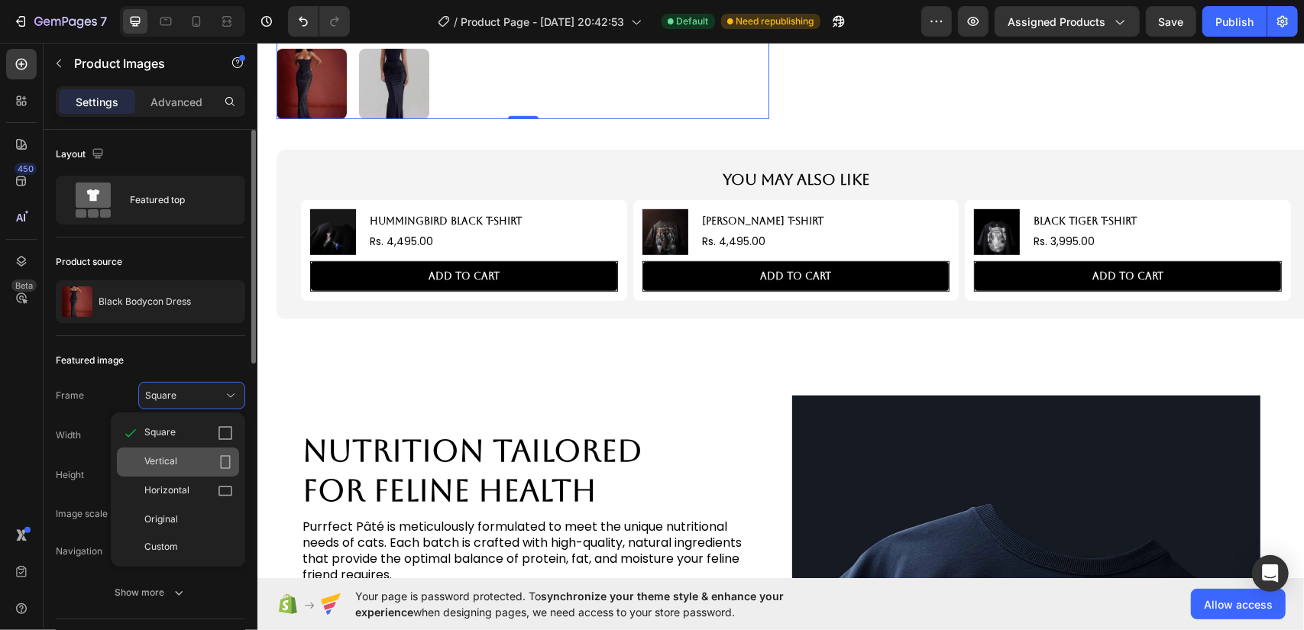
click at [200, 459] on div "Vertical" at bounding box center [188, 462] width 89 height 15
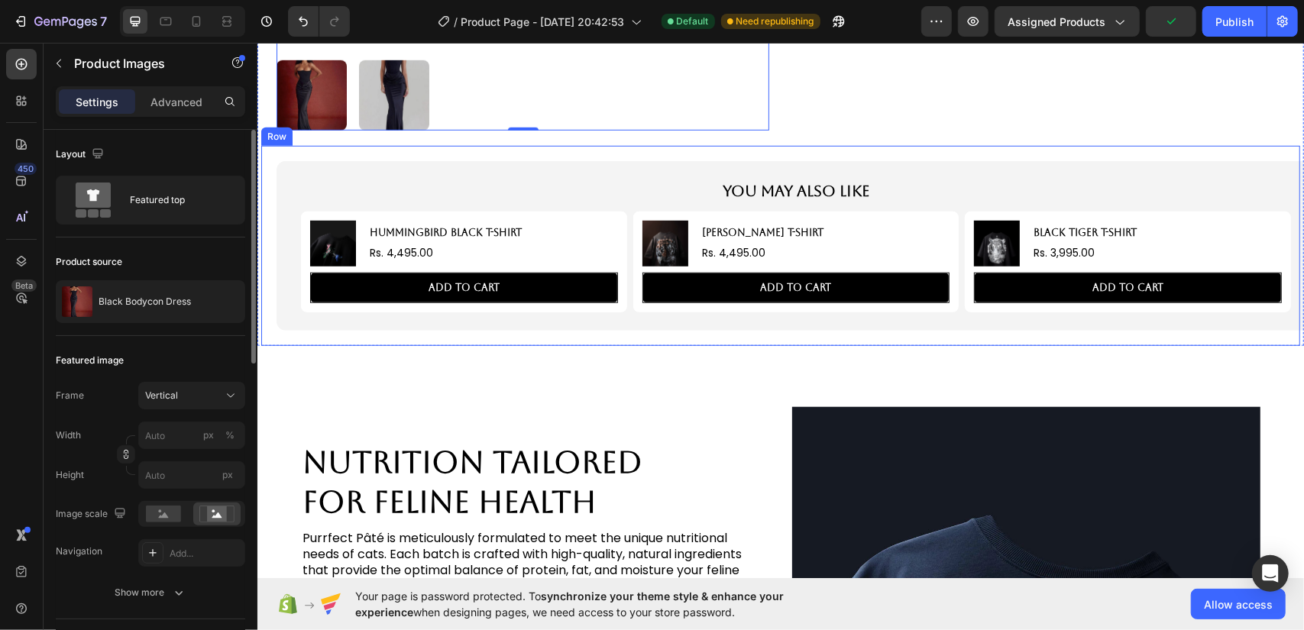
scroll to position [720, 0]
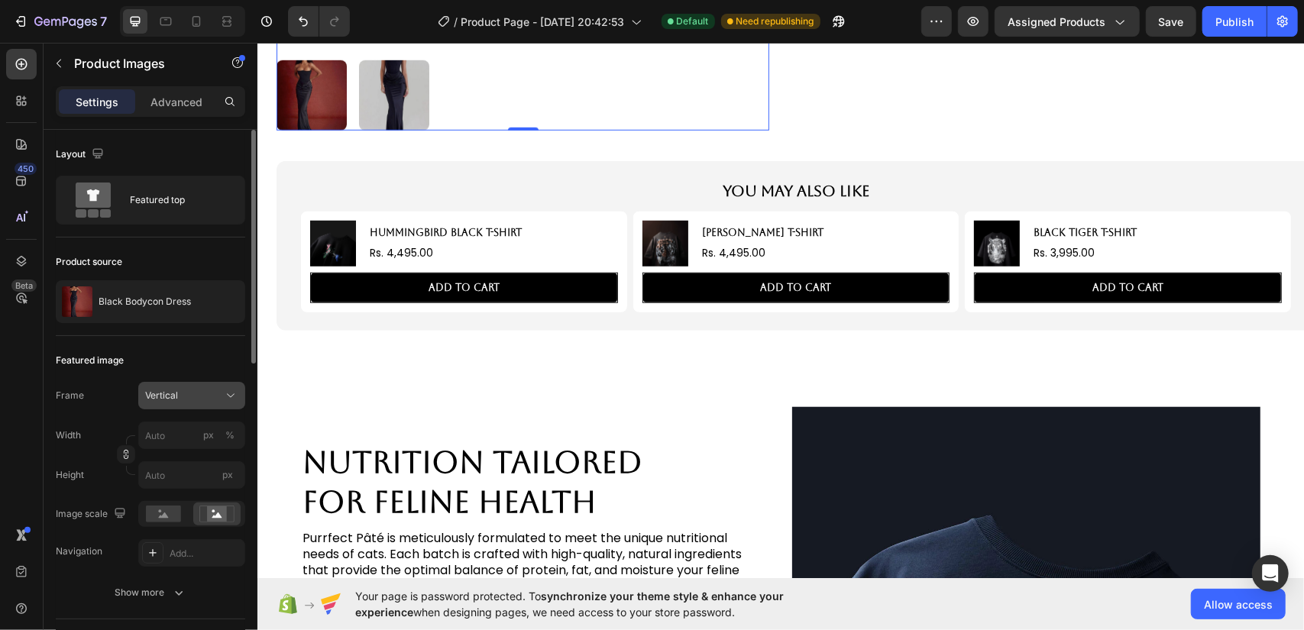
click at [212, 393] on div "Vertical" at bounding box center [182, 396] width 75 height 14
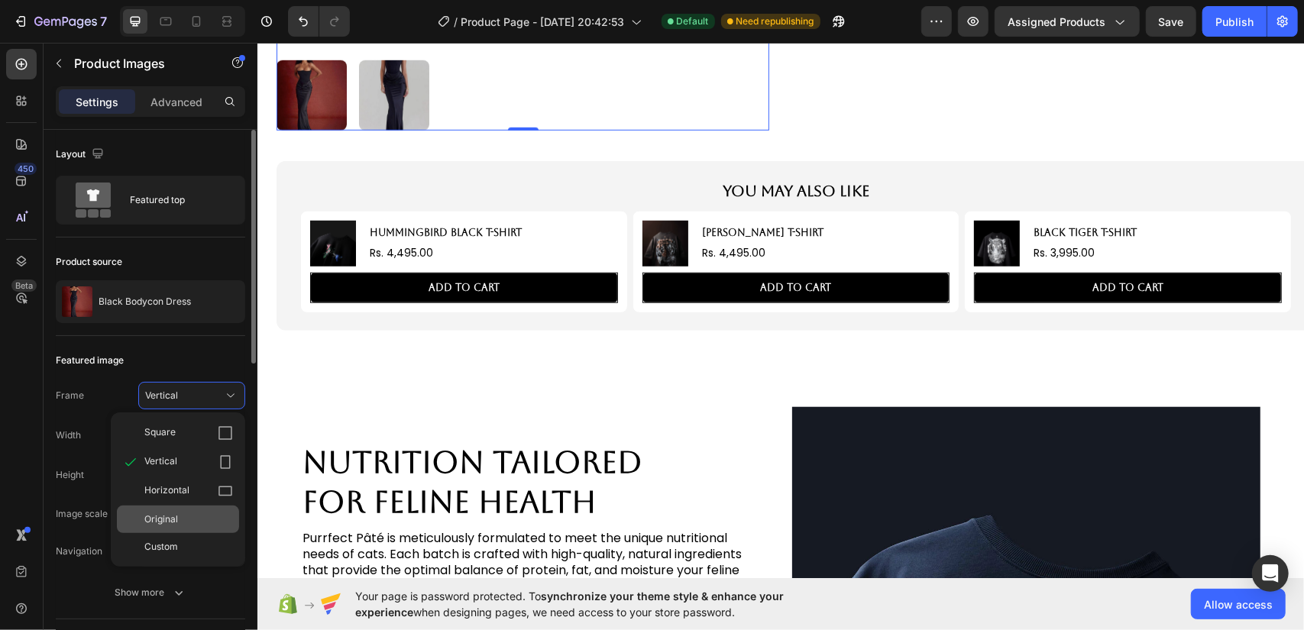
click at [212, 513] on div "Original" at bounding box center [188, 520] width 89 height 14
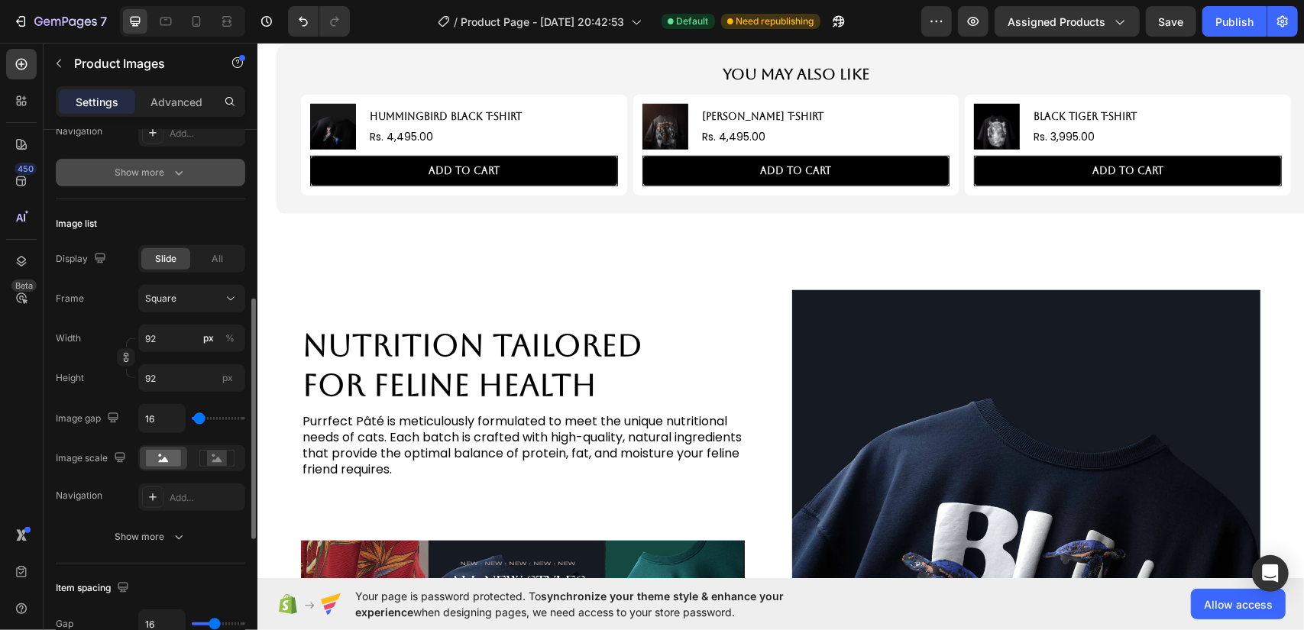
scroll to position [458, 0]
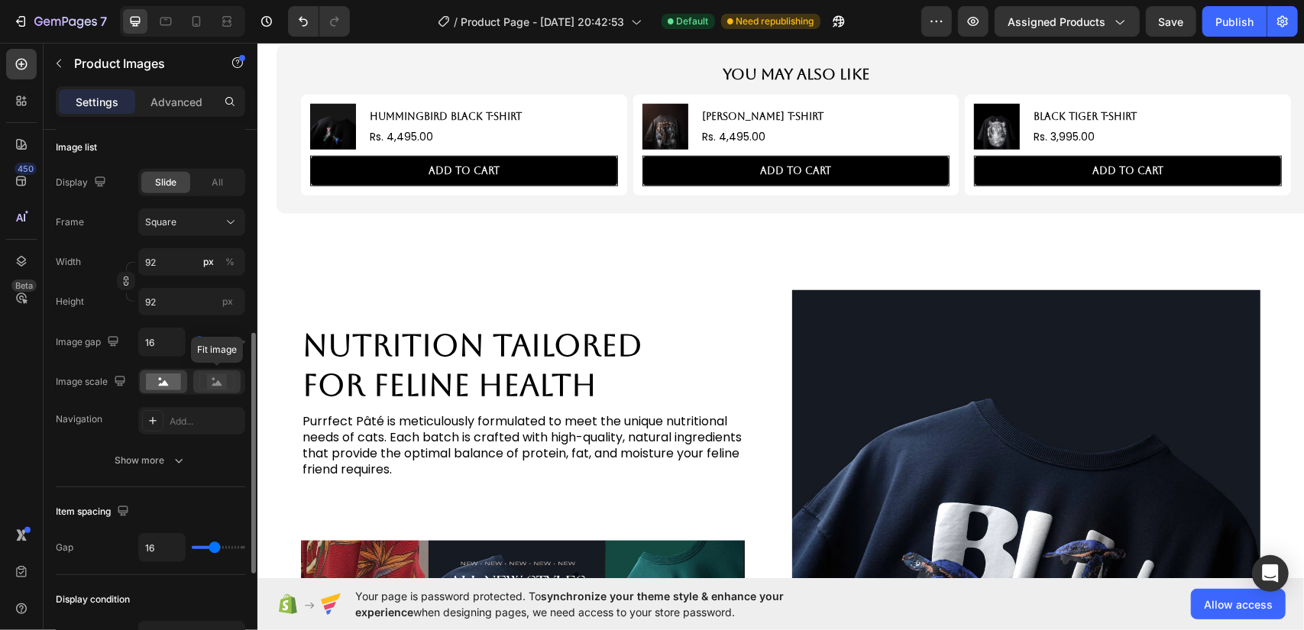
click at [200, 387] on icon at bounding box center [216, 382] width 35 height 17
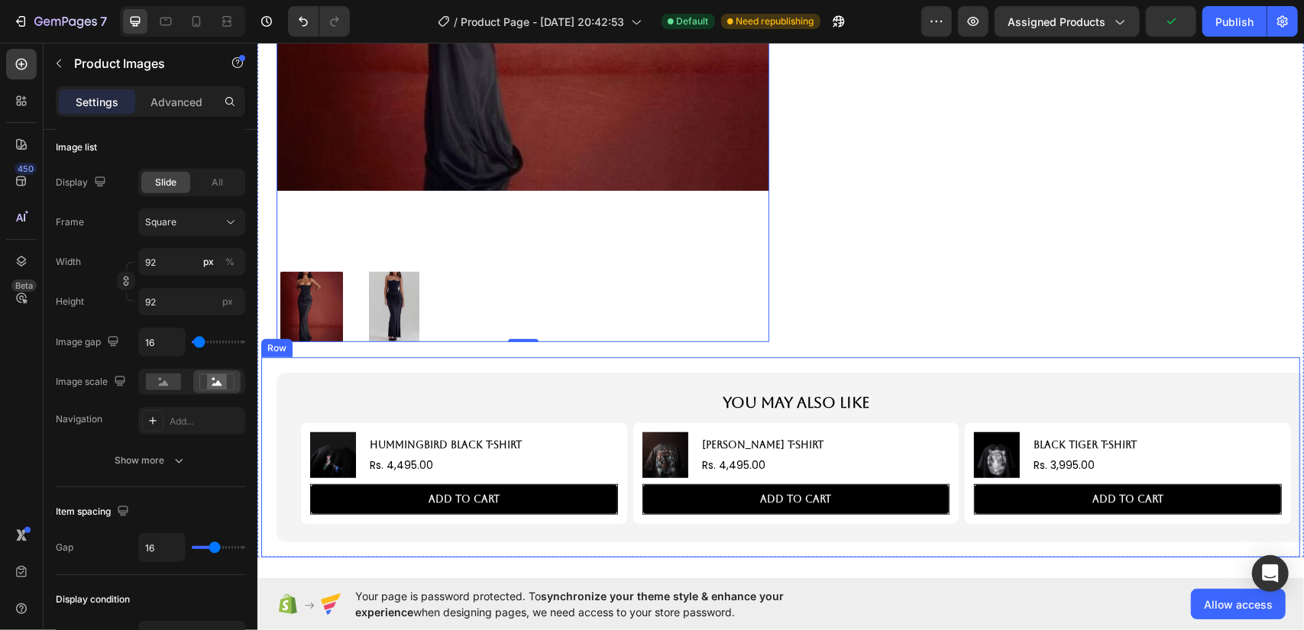
scroll to position [643, 0]
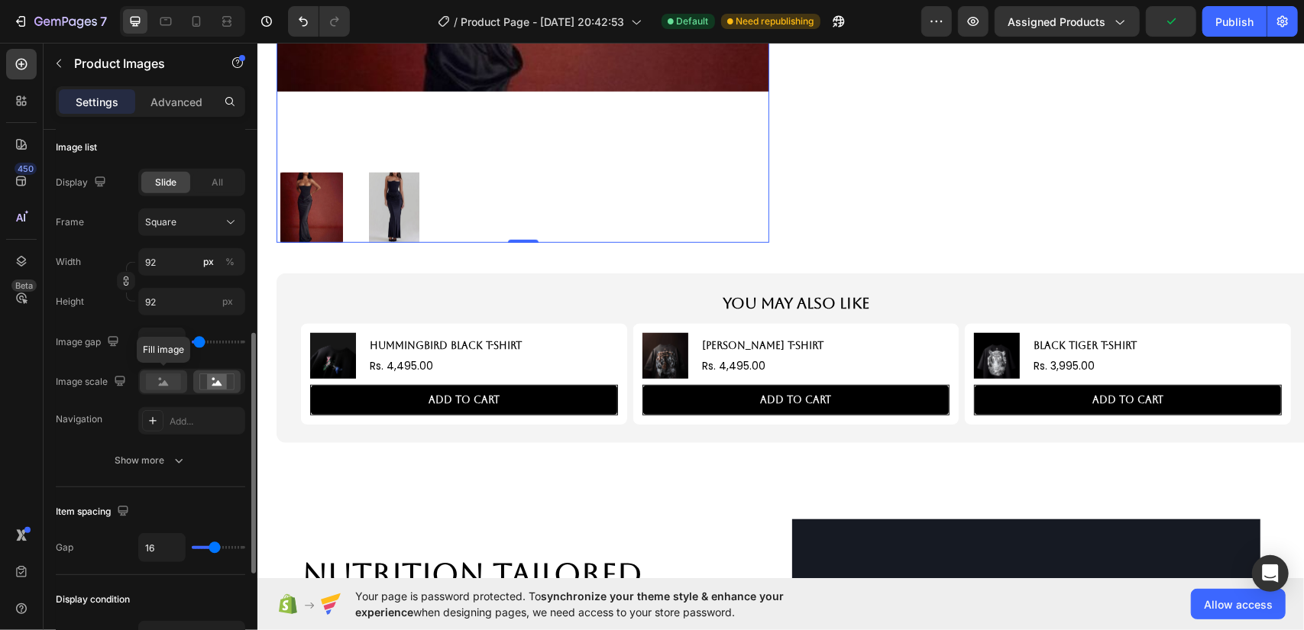
click at [163, 386] on rect at bounding box center [163, 382] width 35 height 17
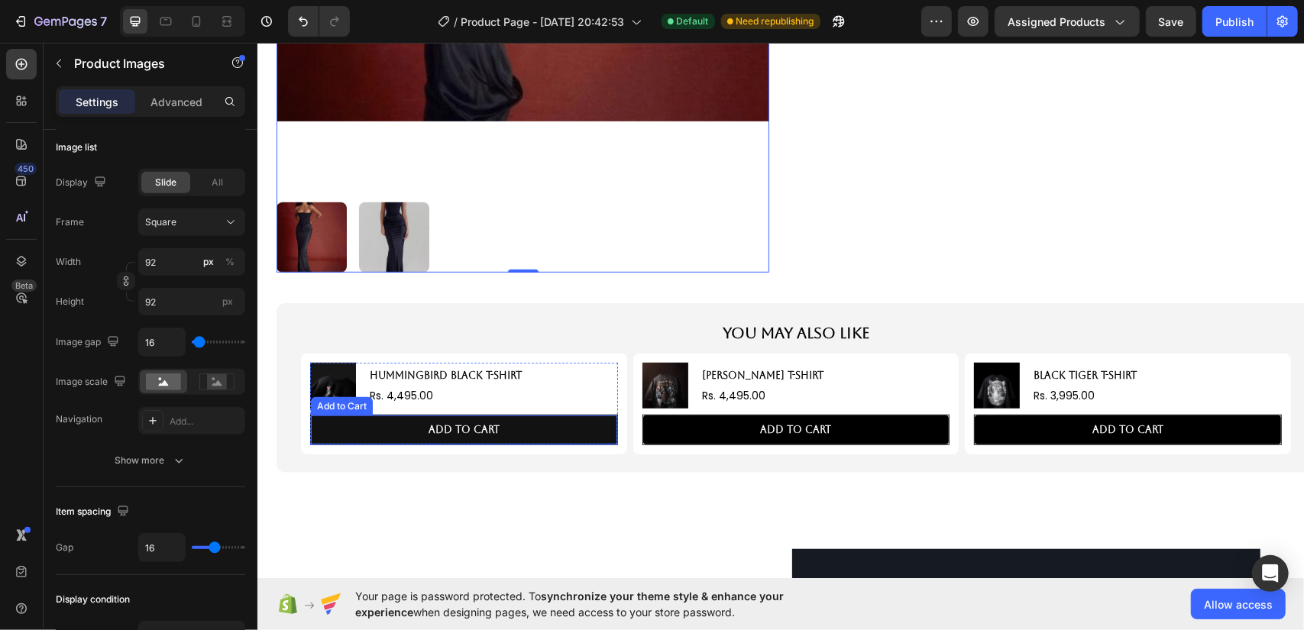
scroll to position [491, 0]
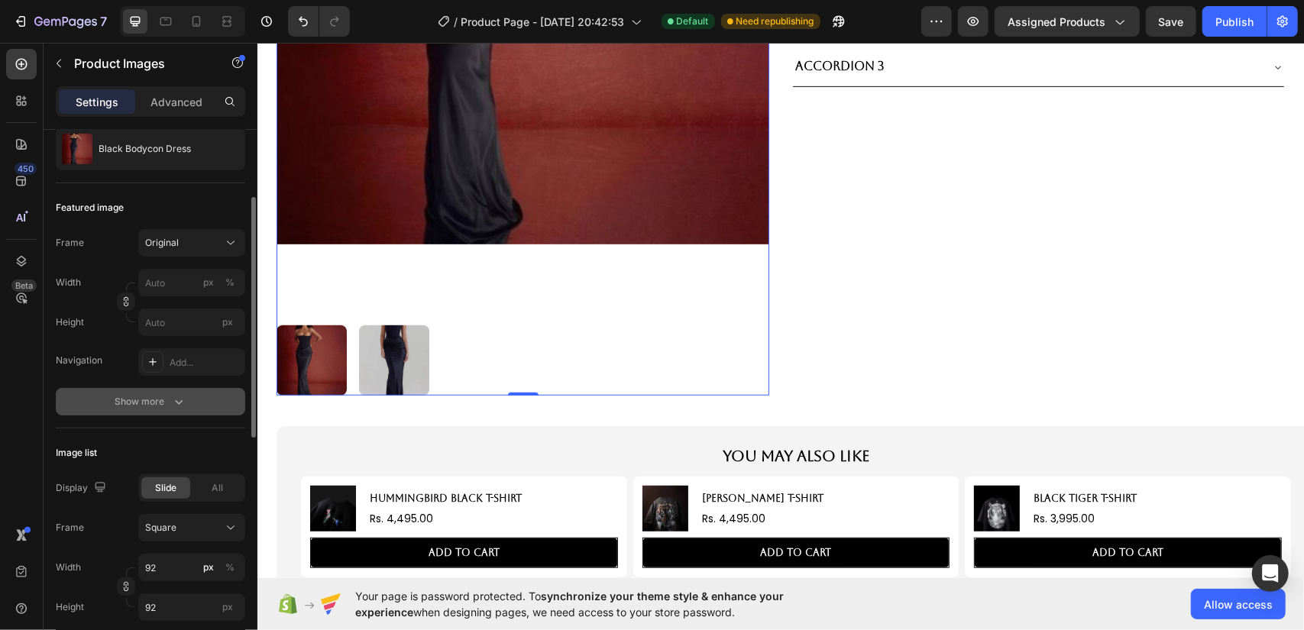
click at [171, 395] on icon "button" at bounding box center [178, 401] width 15 height 15
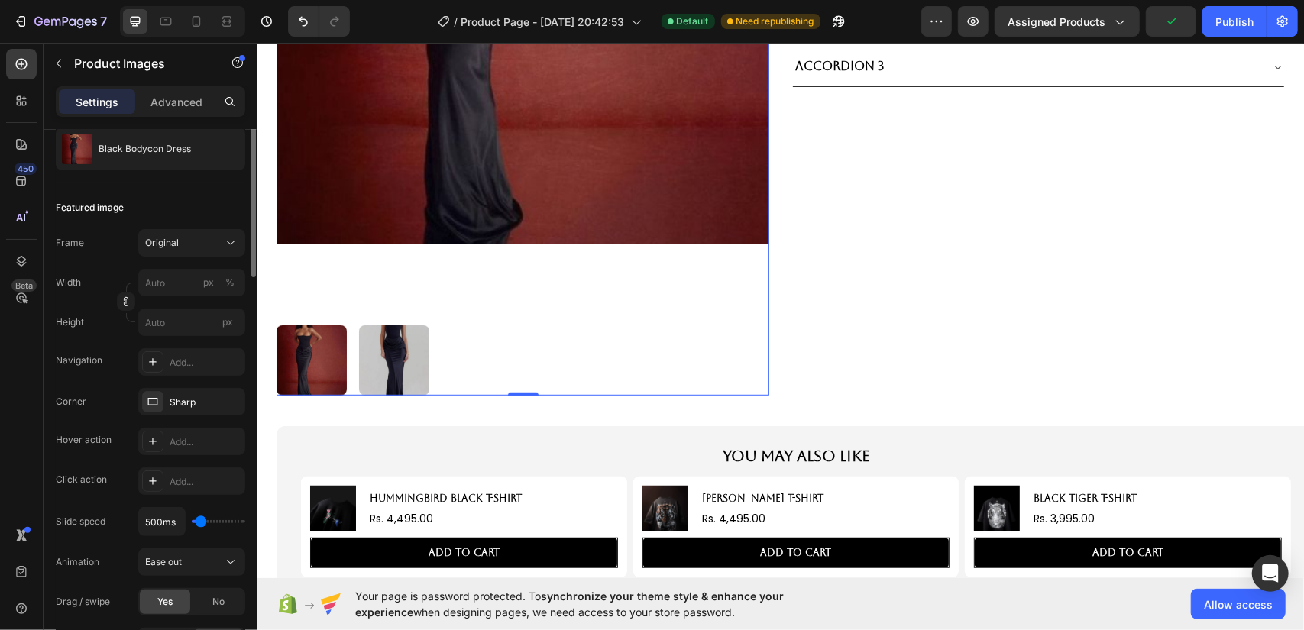
scroll to position [76, 0]
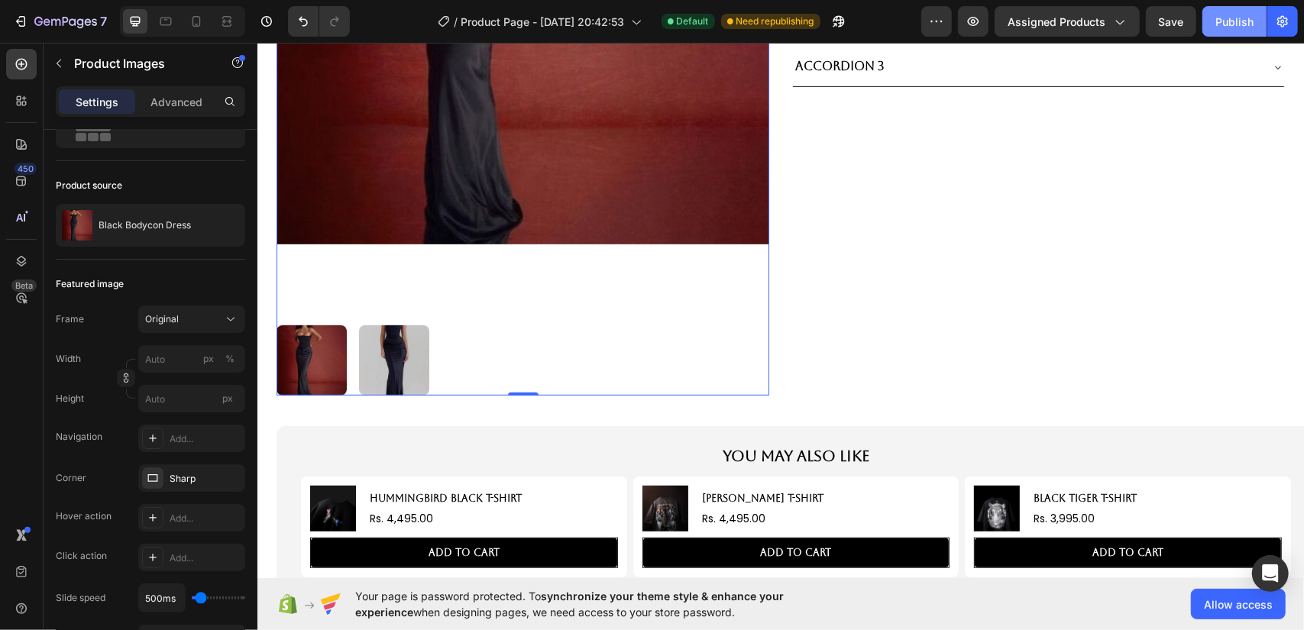
click at [1230, 18] on div "Publish" at bounding box center [1235, 22] width 38 height 16
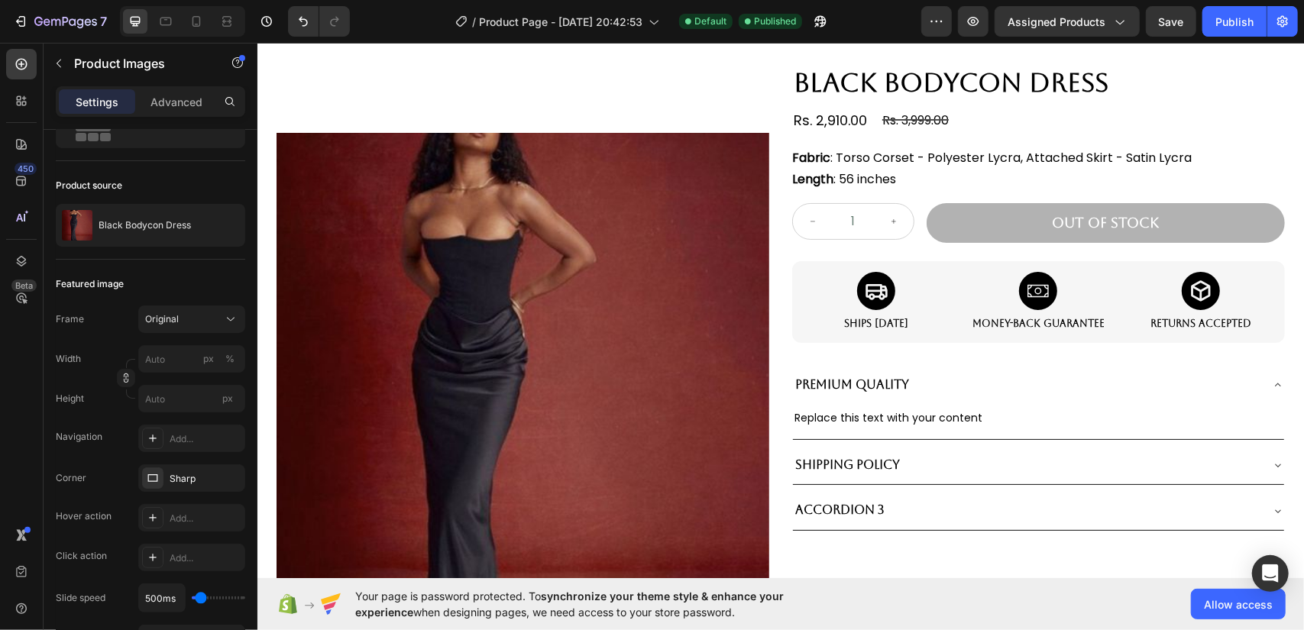
scroll to position [0, 0]
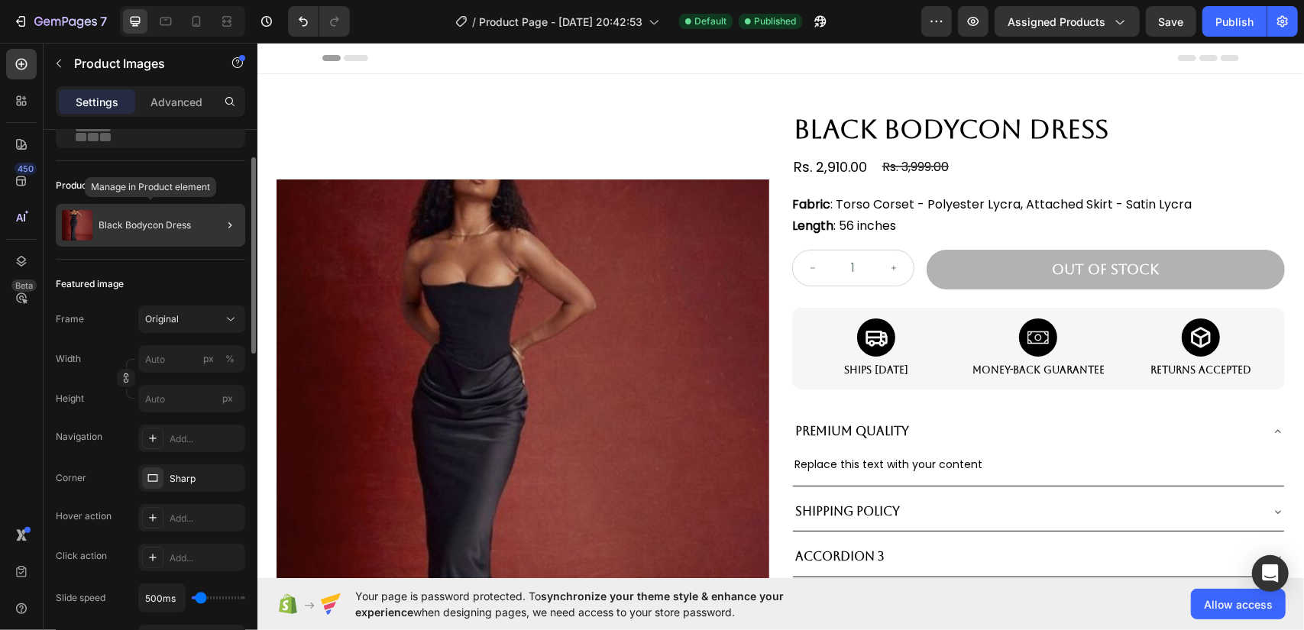
click at [193, 225] on div "Black Bodycon Dress" at bounding box center [150, 225] width 189 height 43
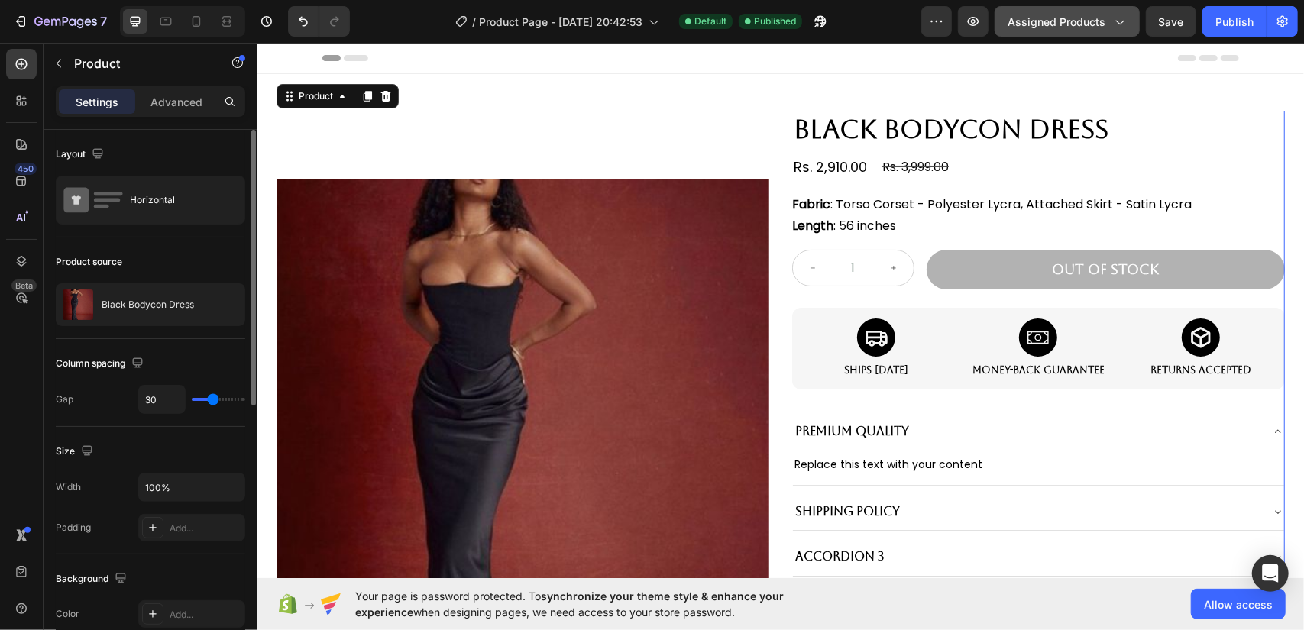
click at [1108, 18] on div "Assigned Products" at bounding box center [1067, 22] width 119 height 16
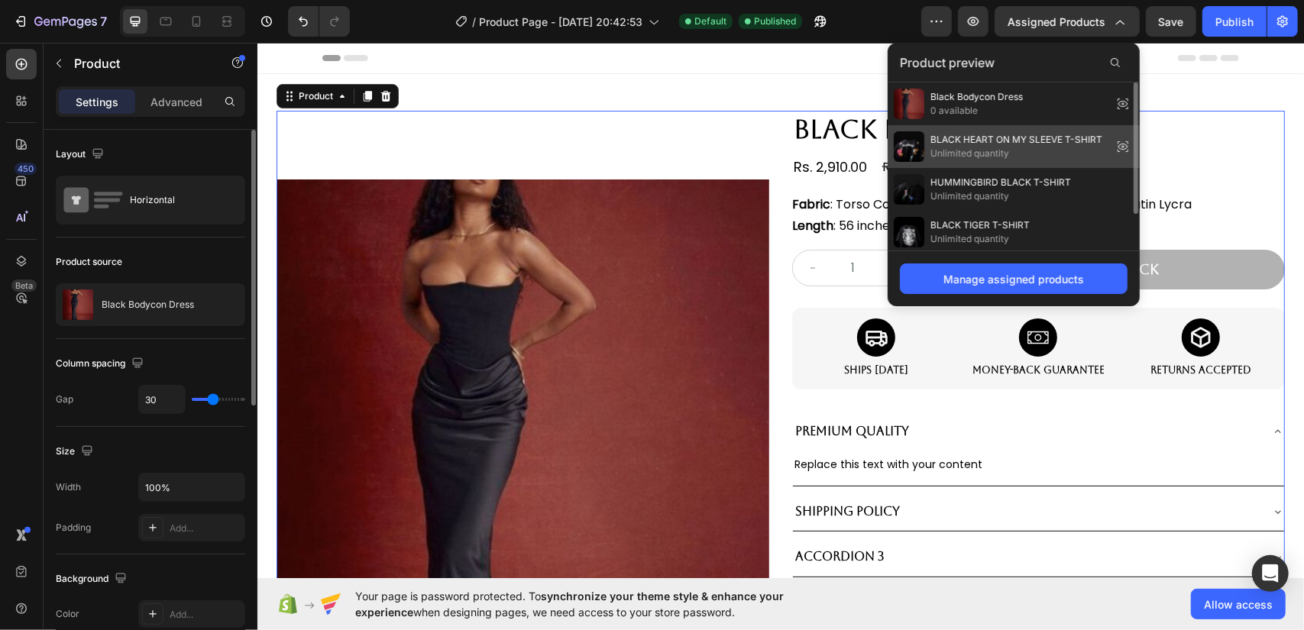
click at [1125, 141] on icon at bounding box center [1123, 146] width 21 height 21
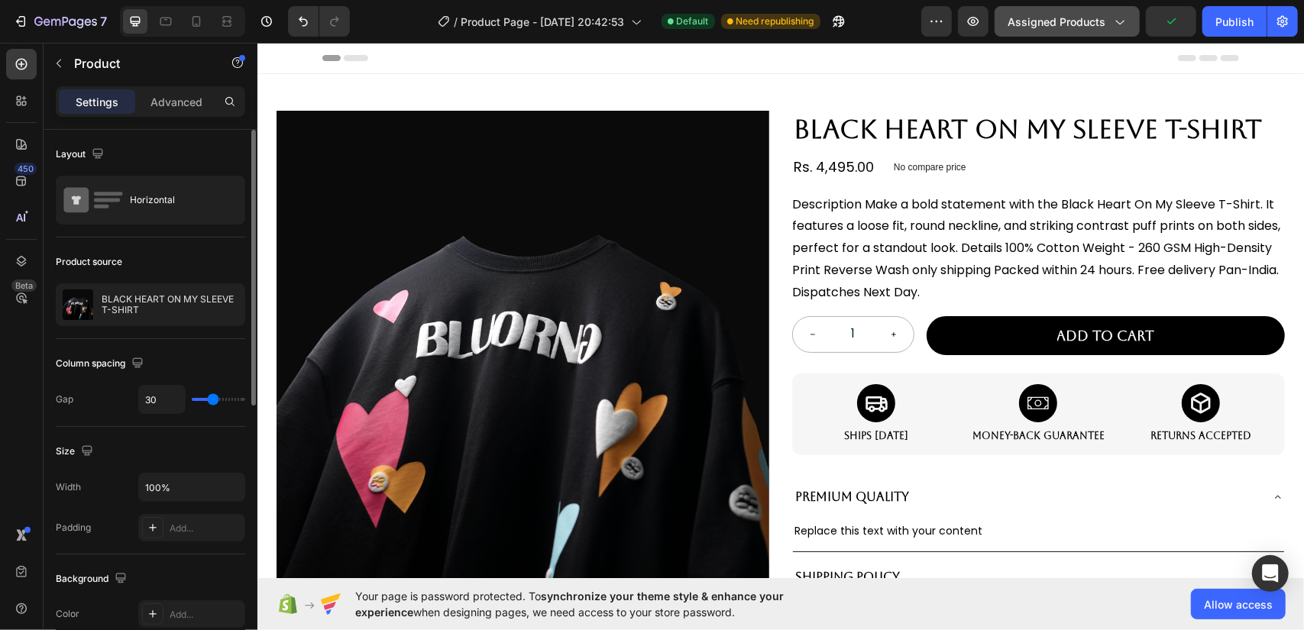
click at [1093, 22] on span "Assigned Products" at bounding box center [1057, 22] width 98 height 16
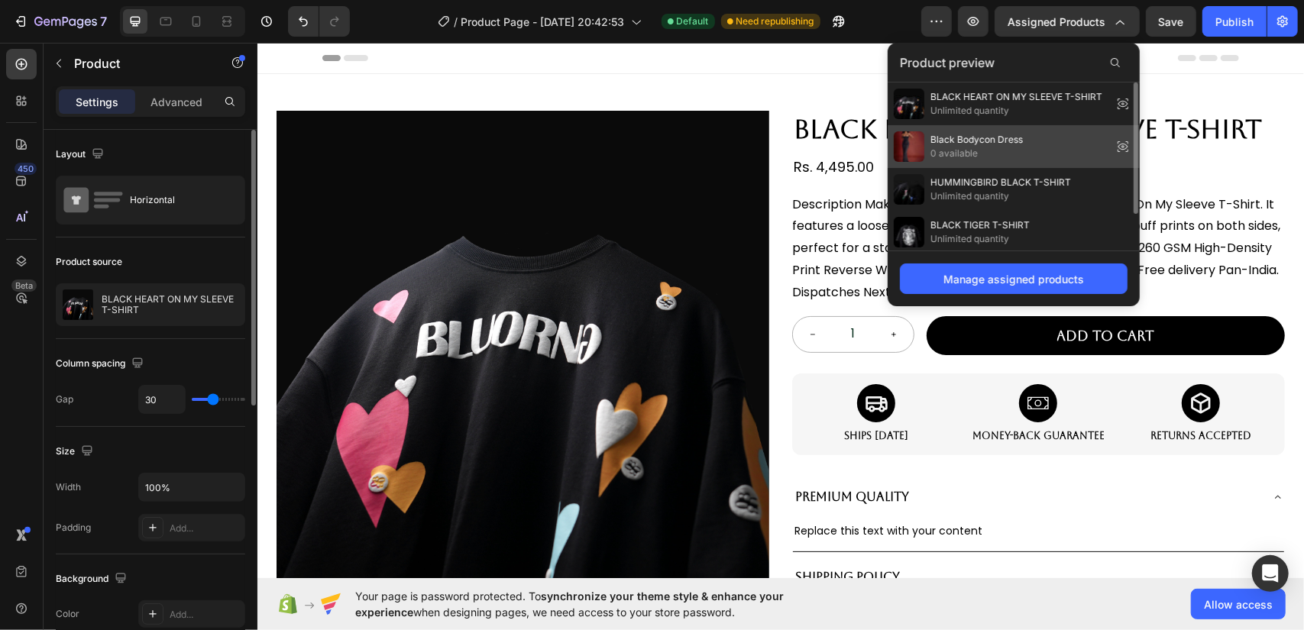
click at [1092, 145] on div "Black Bodycon Dress 0 available" at bounding box center [1014, 146] width 252 height 43
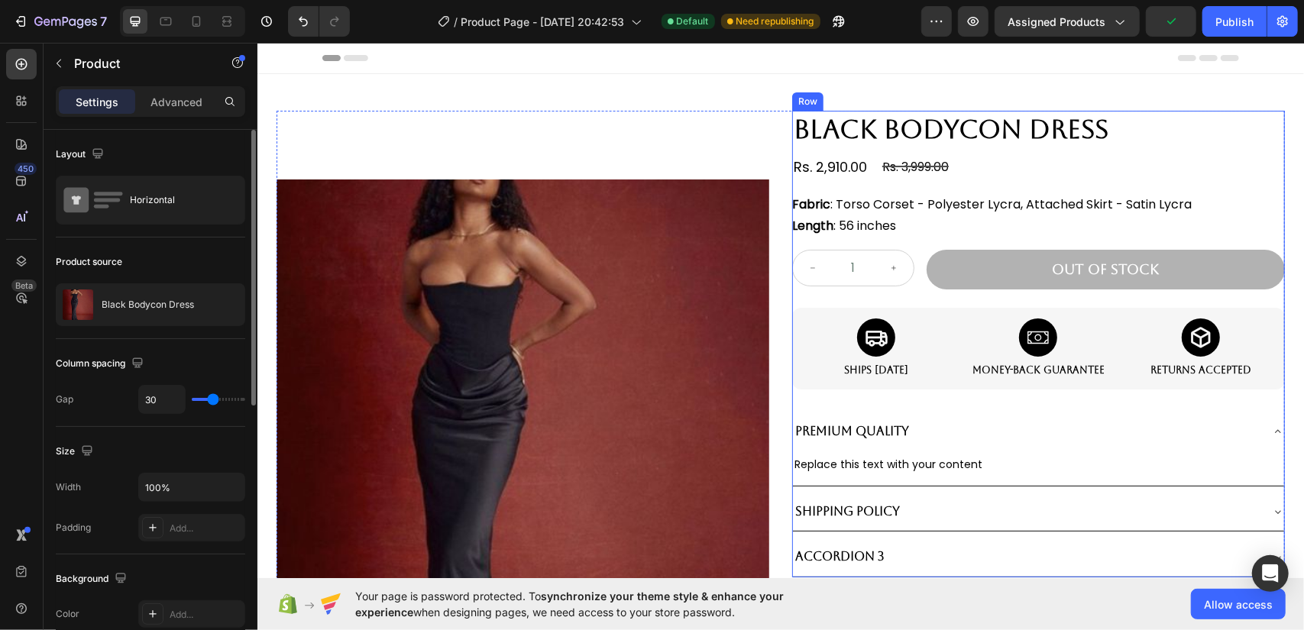
click at [993, 291] on div "Black Bodycon Dress Product Title Rs. 2,910.00 Product Price Product Price Rs. …" at bounding box center [1038, 343] width 493 height 467
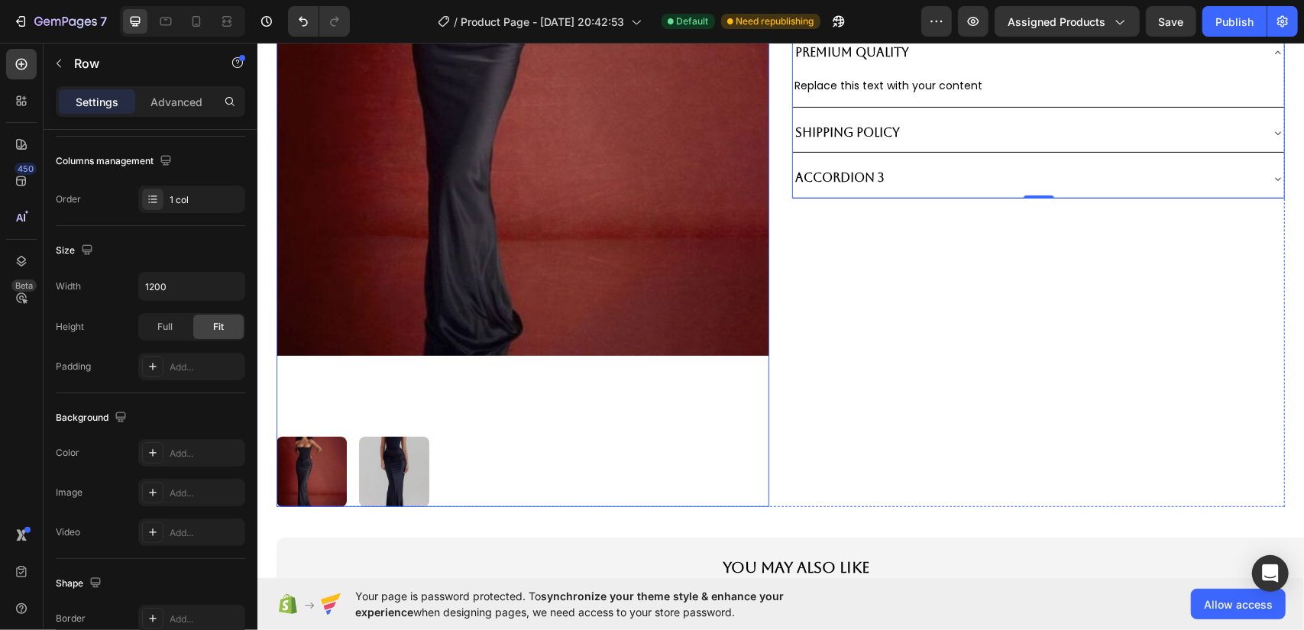
scroll to position [458, 0]
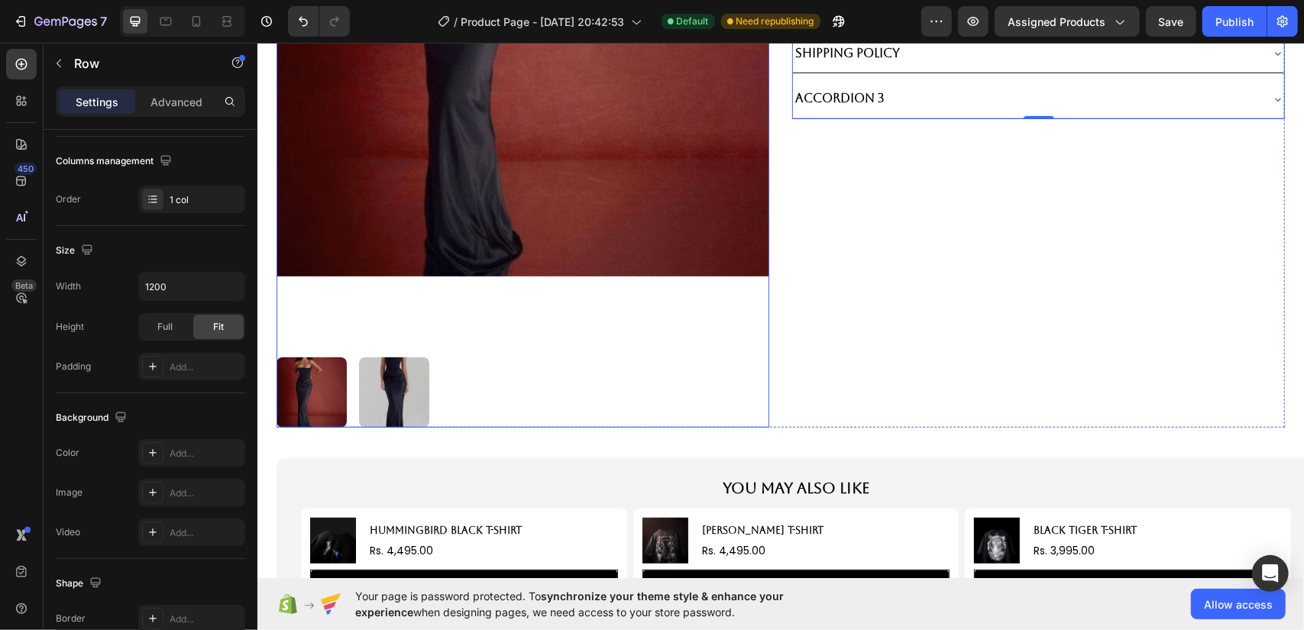
click at [409, 391] on img at bounding box center [393, 392] width 70 height 70
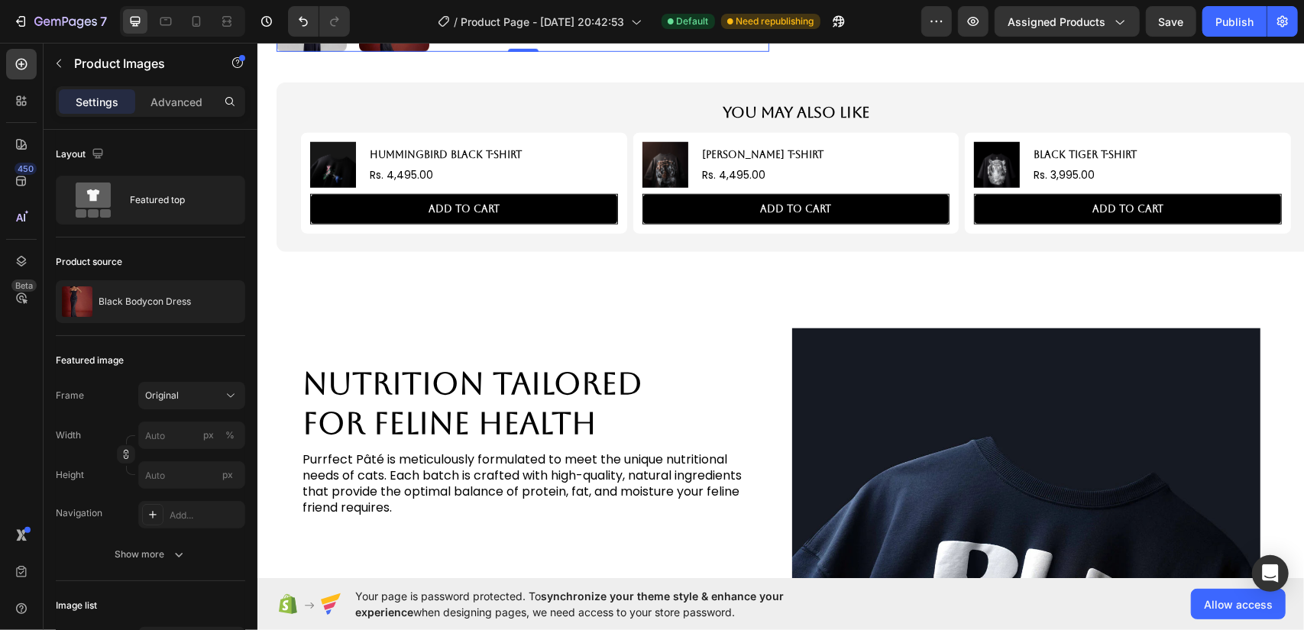
scroll to position [917, 0]
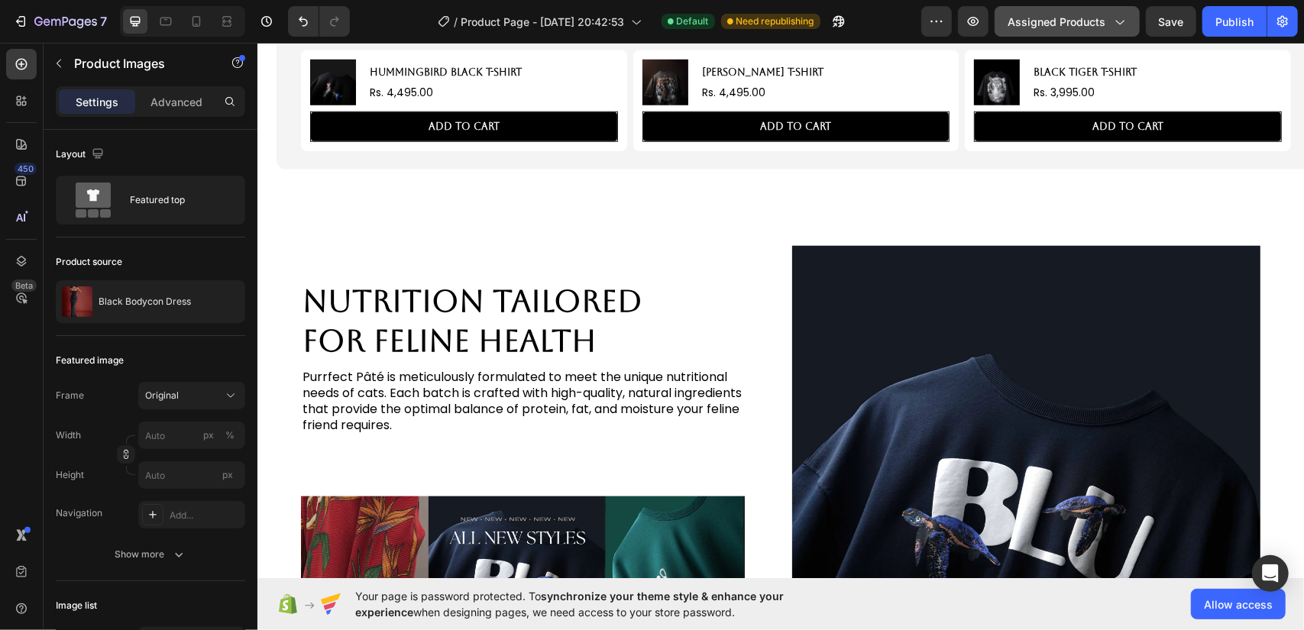
click at [1113, 22] on icon "button" at bounding box center [1119, 21] width 15 height 15
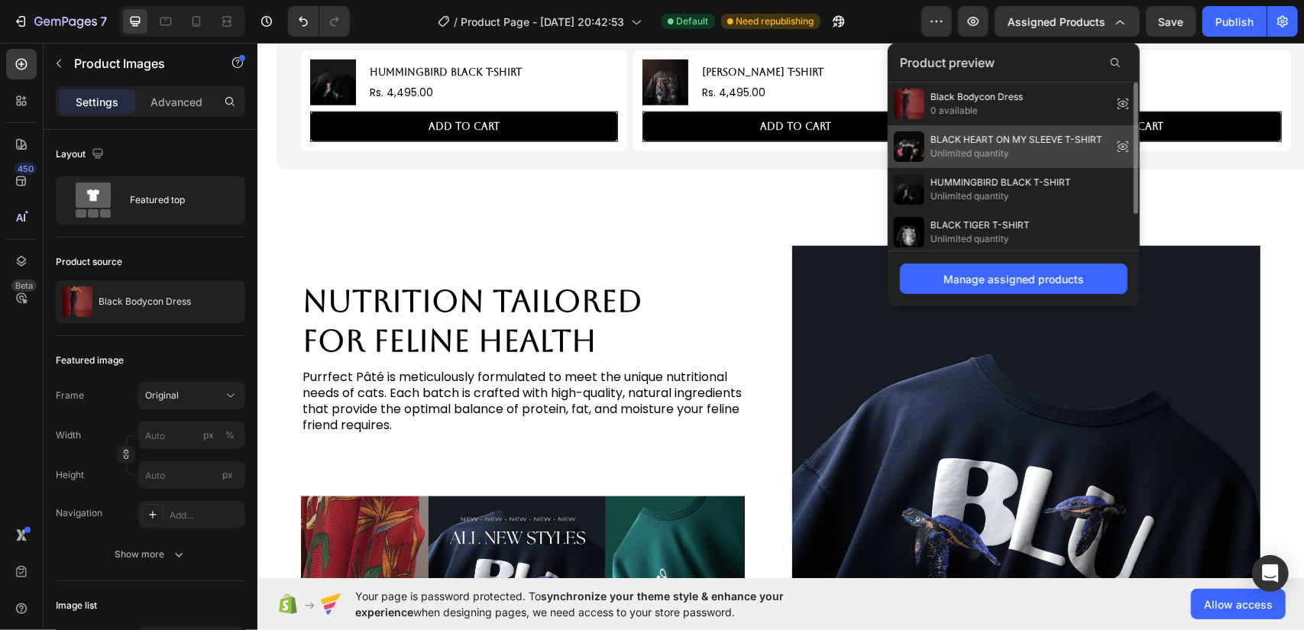
click at [1119, 143] on icon at bounding box center [1123, 146] width 21 height 21
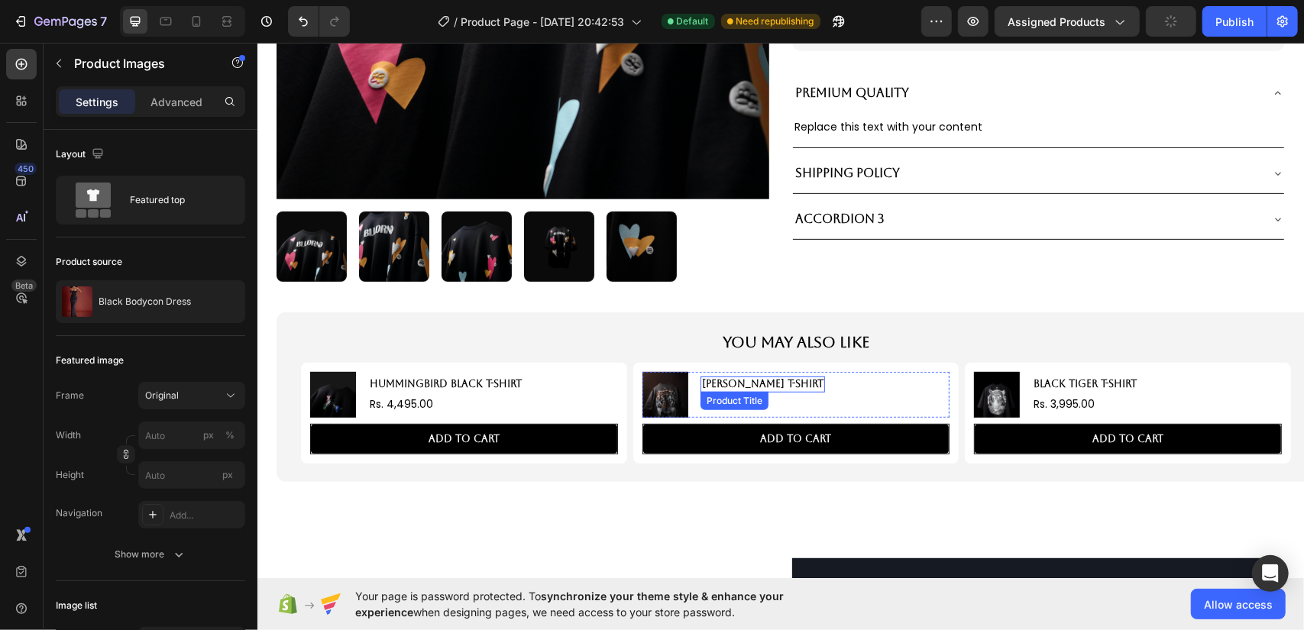
scroll to position [0, 0]
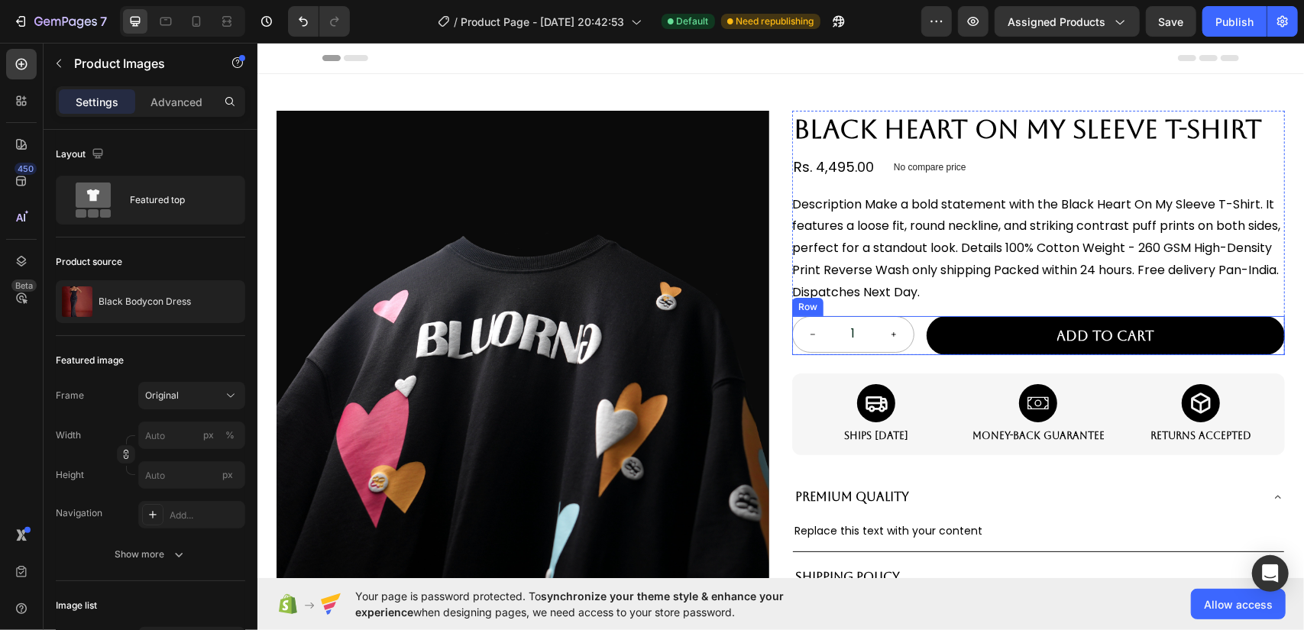
click at [914, 332] on div "1 Product Quantity Add to cart Add to Cart Row" at bounding box center [1038, 335] width 493 height 39
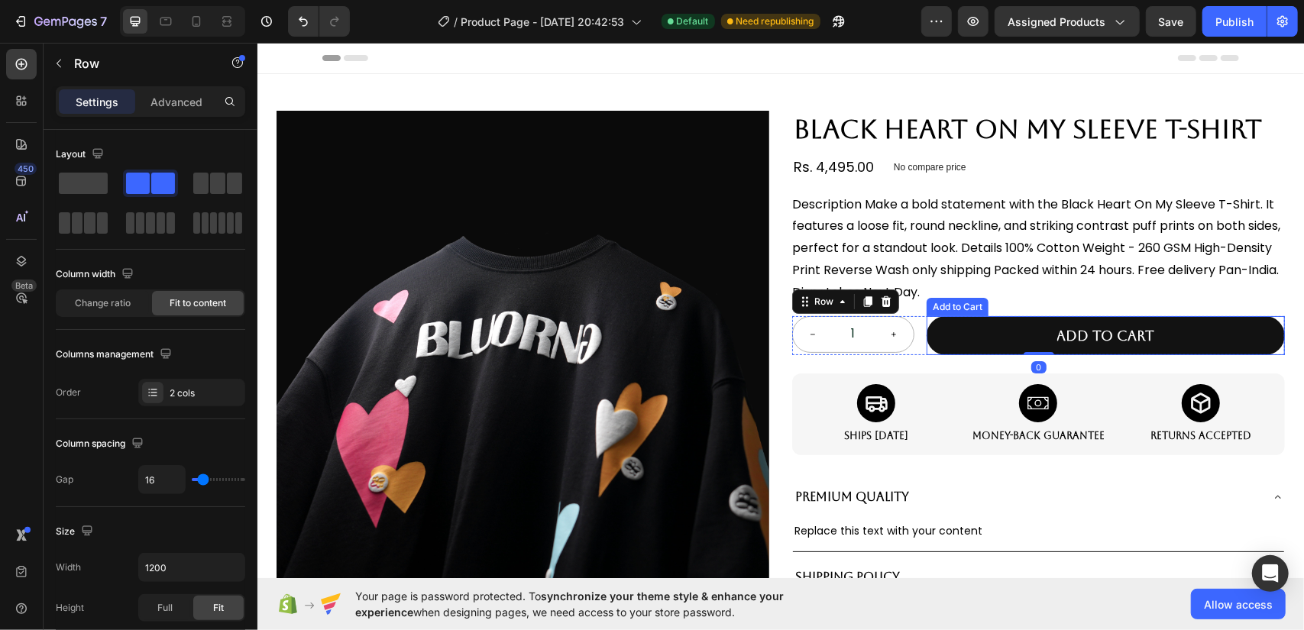
click at [968, 335] on button "Add to cart" at bounding box center [1105, 335] width 358 height 39
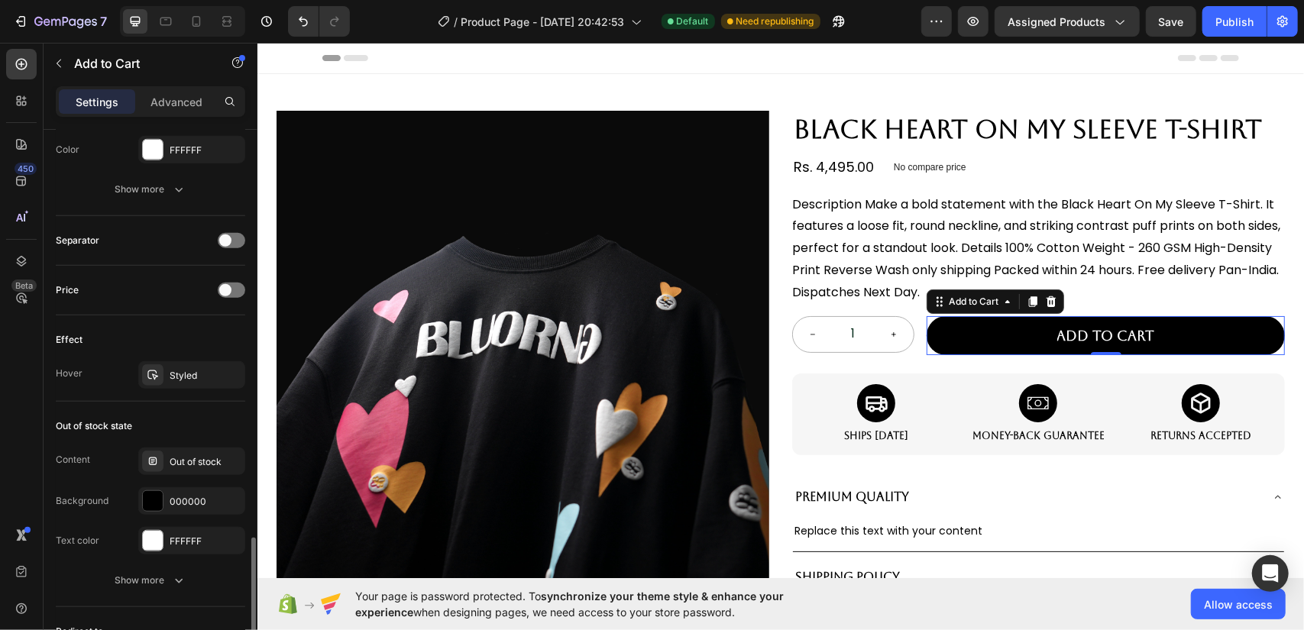
scroll to position [1088, 0]
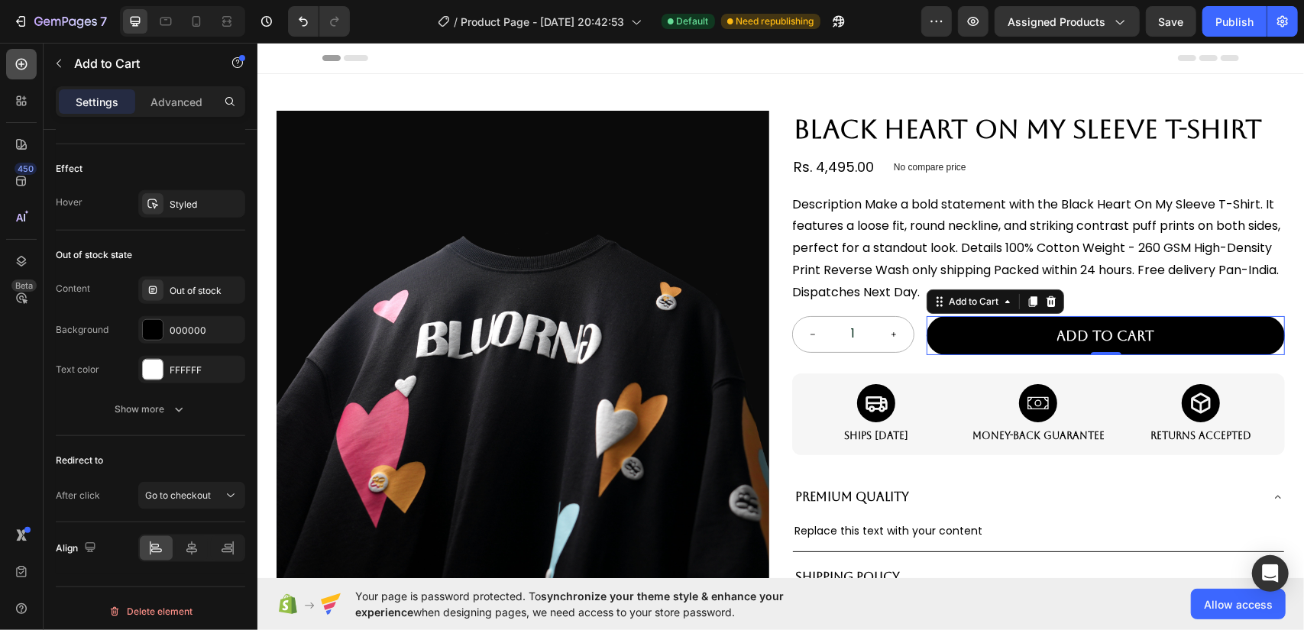
click at [27, 73] on div at bounding box center [21, 64] width 31 height 31
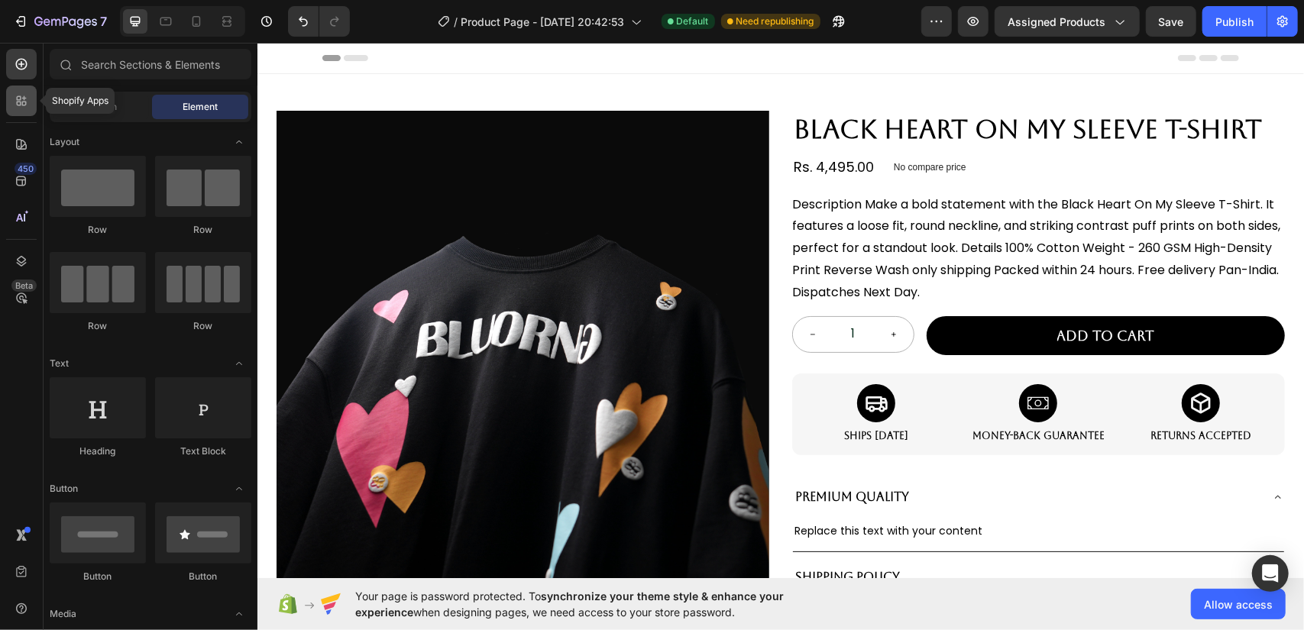
click at [25, 102] on icon at bounding box center [24, 104] width 5 height 5
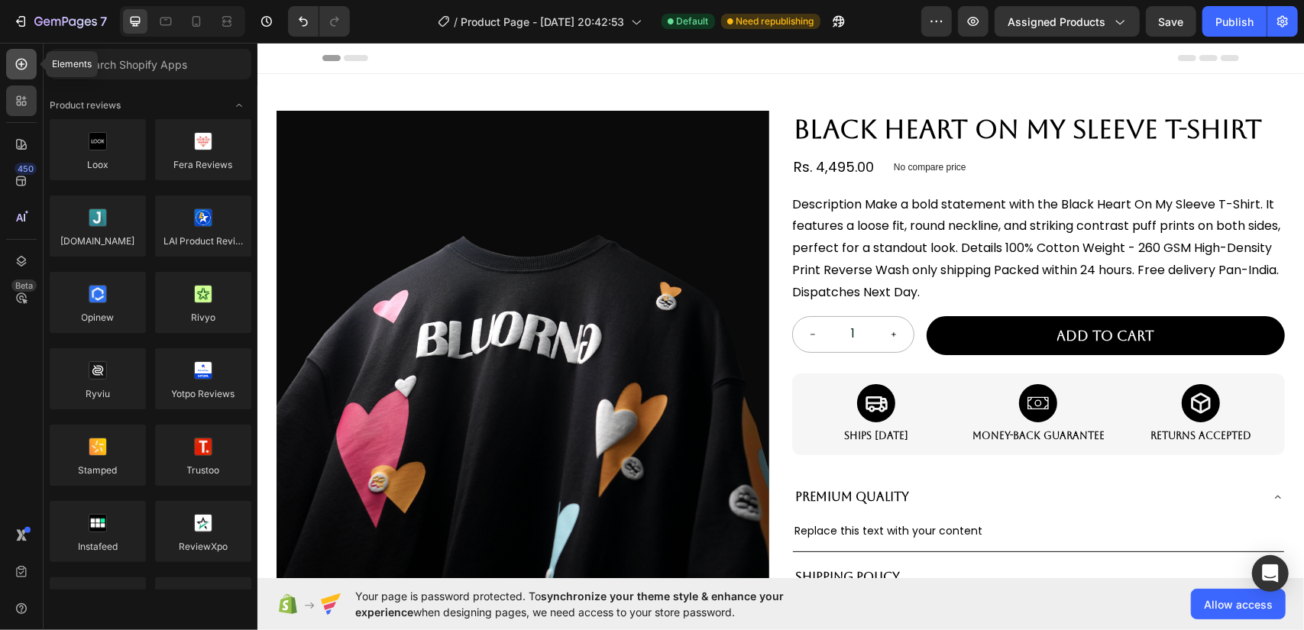
click at [28, 66] on icon at bounding box center [21, 64] width 15 height 15
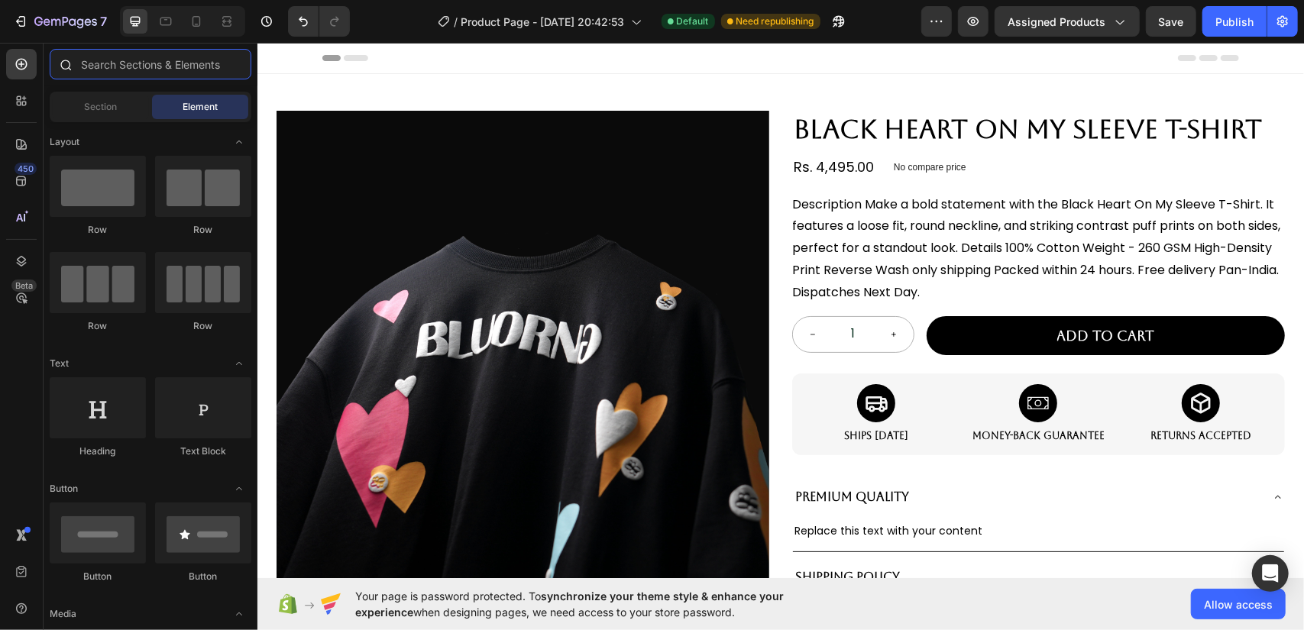
click at [141, 63] on input "text" at bounding box center [151, 64] width 202 height 31
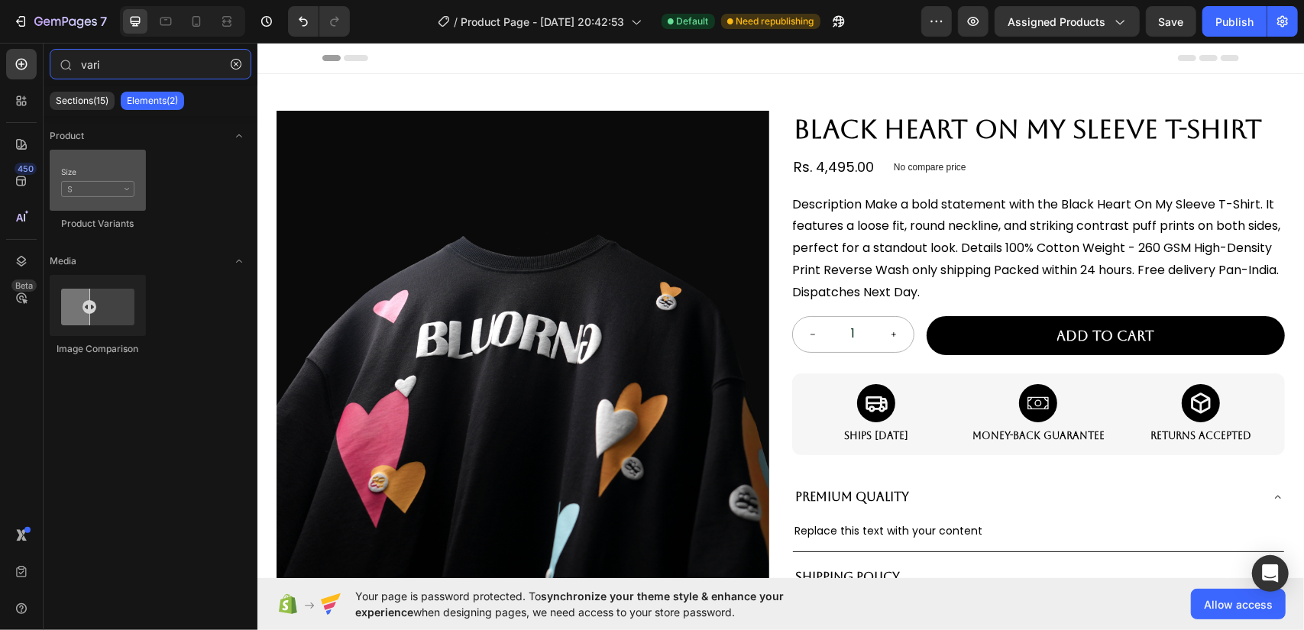
type input "vari"
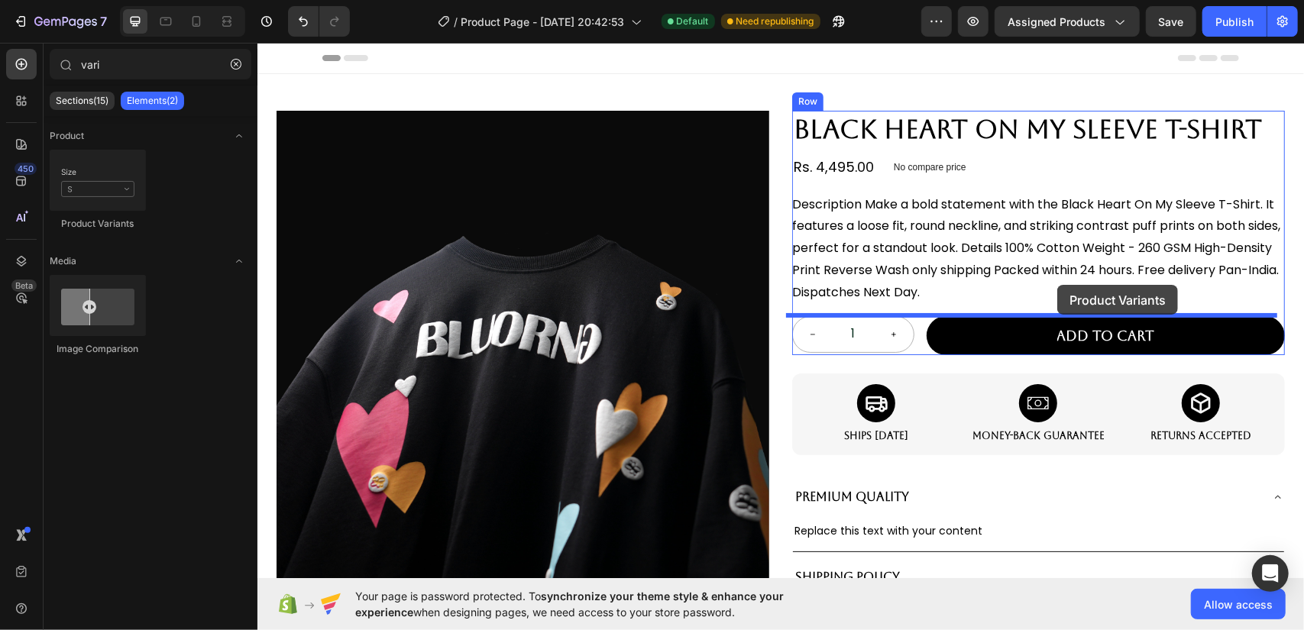
drag, startPoint x: 338, startPoint y: 220, endPoint x: 1057, endPoint y: 284, distance: 721.9
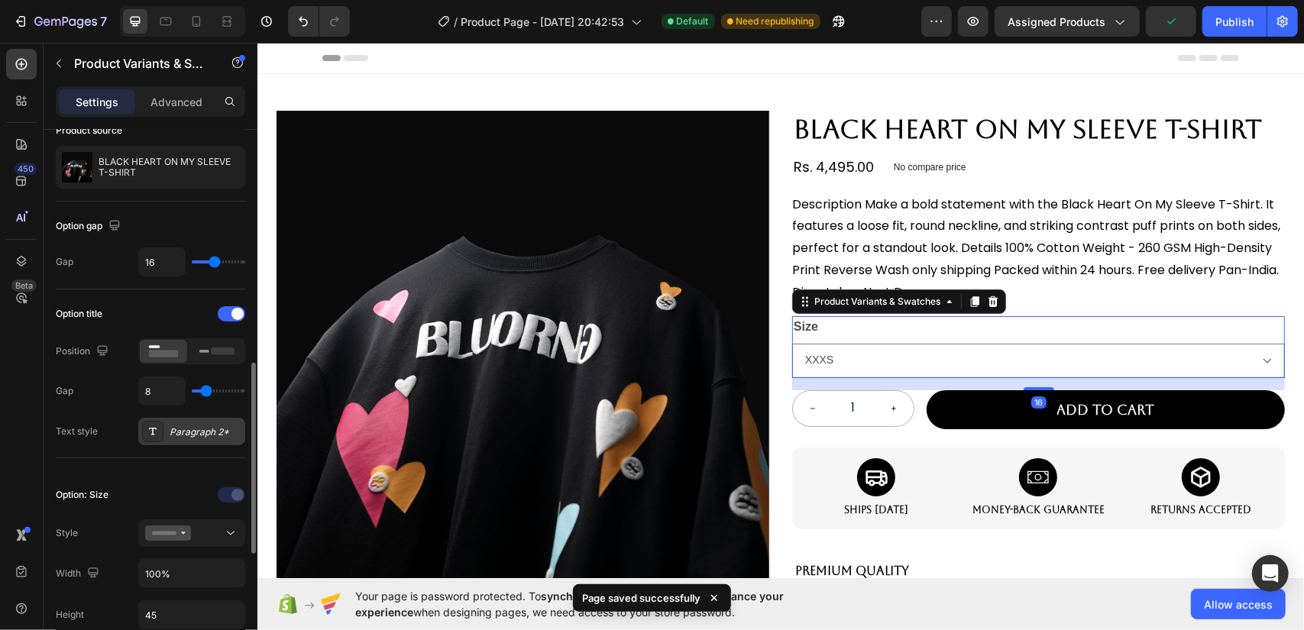
scroll to position [229, 0]
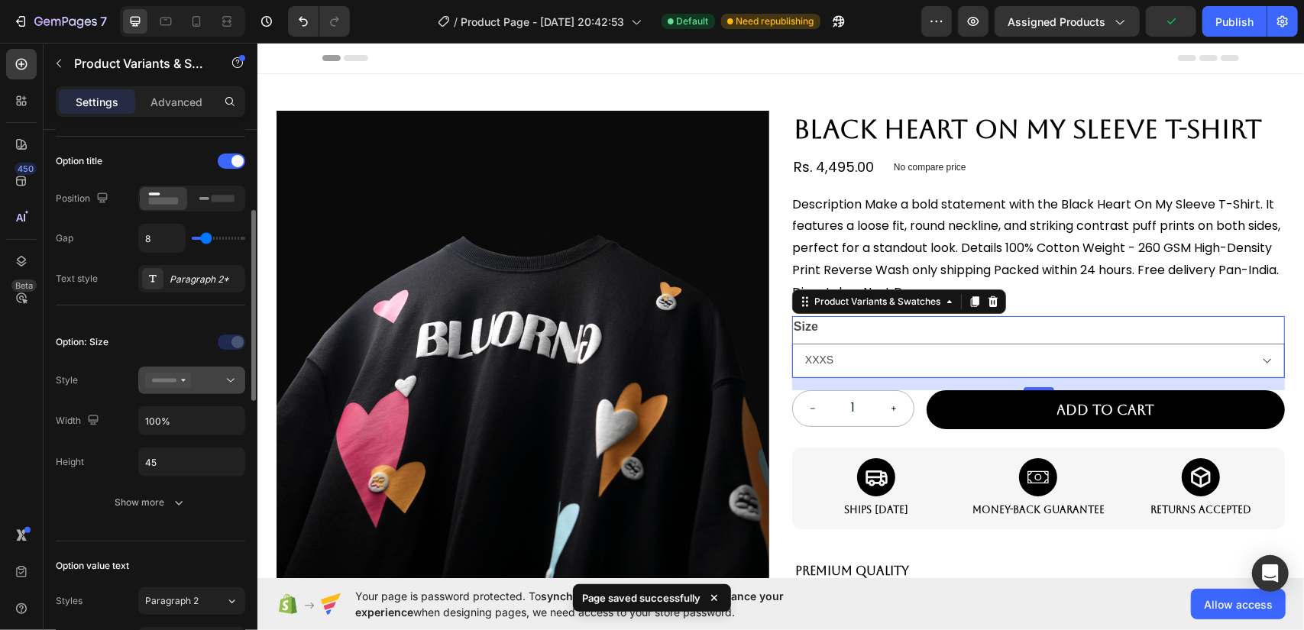
click at [194, 380] on div at bounding box center [191, 380] width 93 height 15
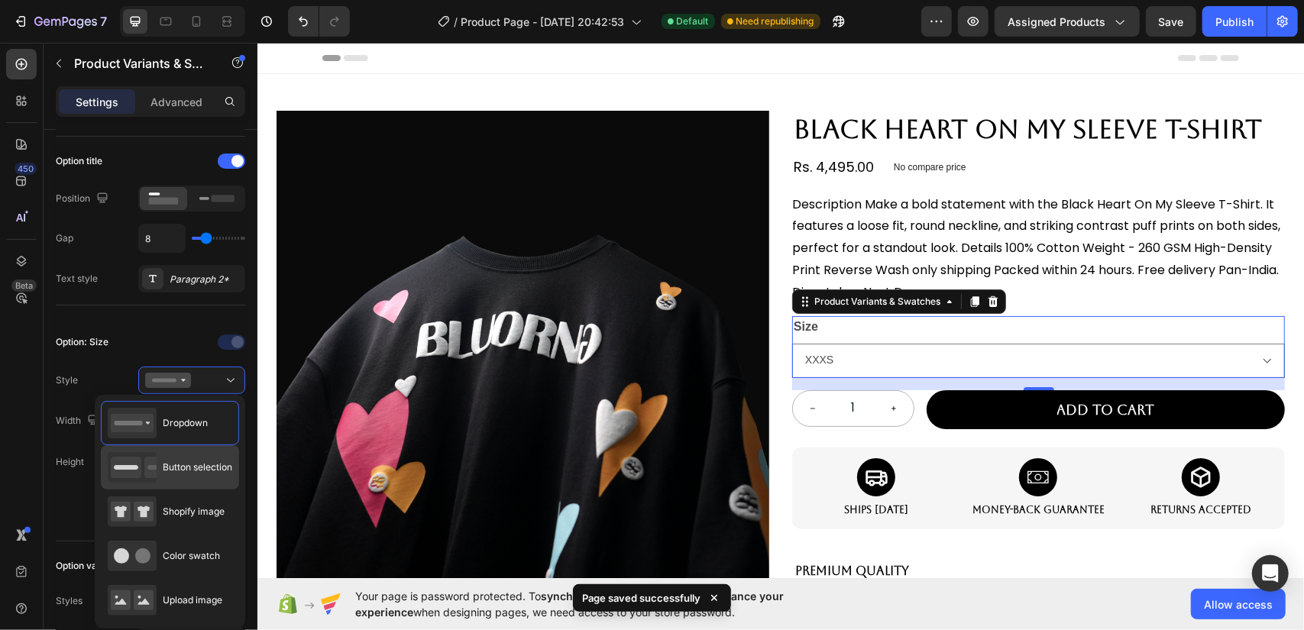
click at [209, 467] on span "Button selection" at bounding box center [198, 468] width 70 height 14
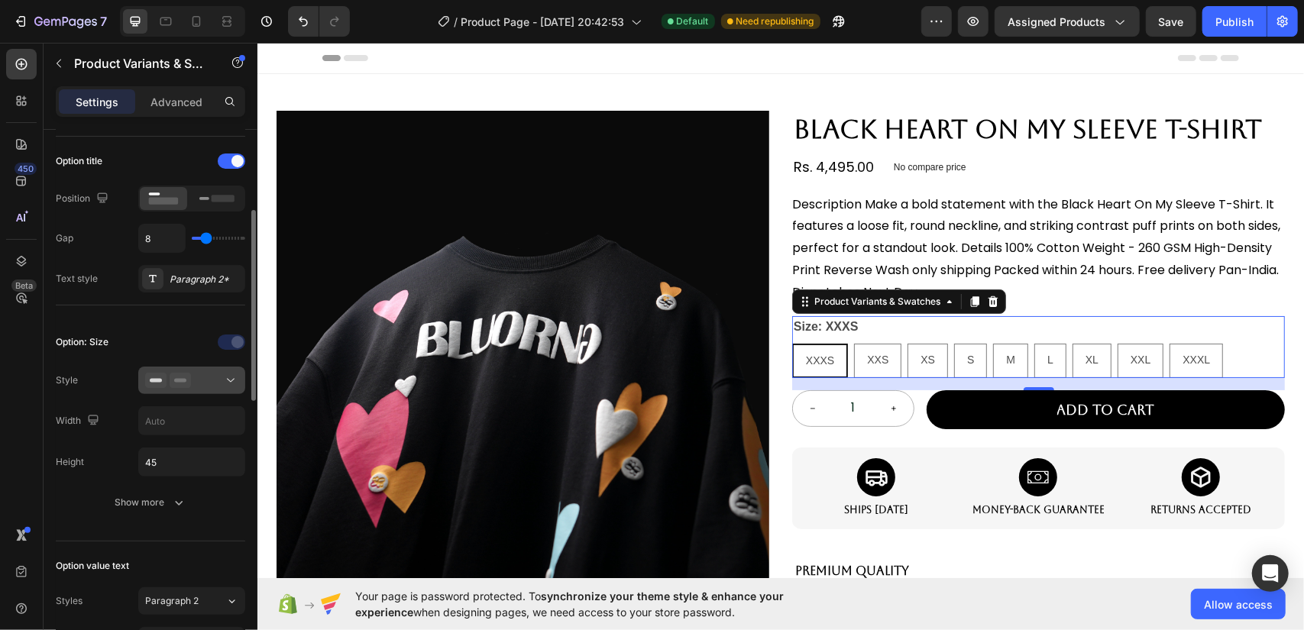
click at [203, 374] on div at bounding box center [191, 380] width 93 height 15
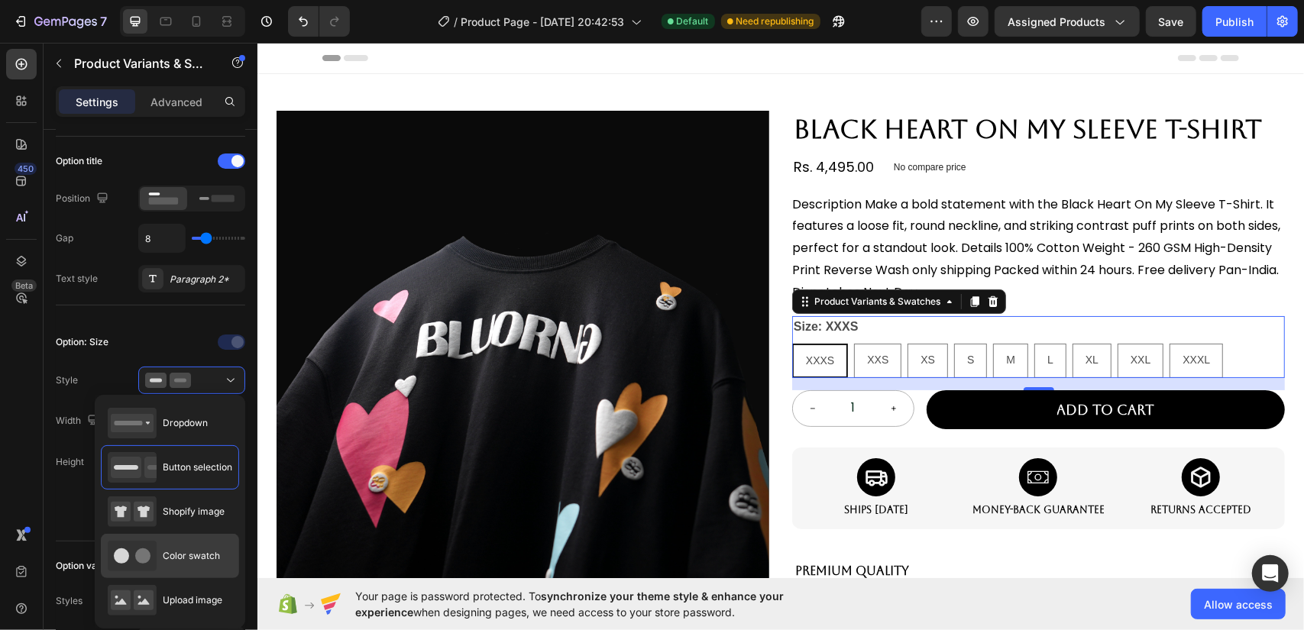
click at [209, 545] on div "Color swatch" at bounding box center [164, 556] width 112 height 31
type input "45"
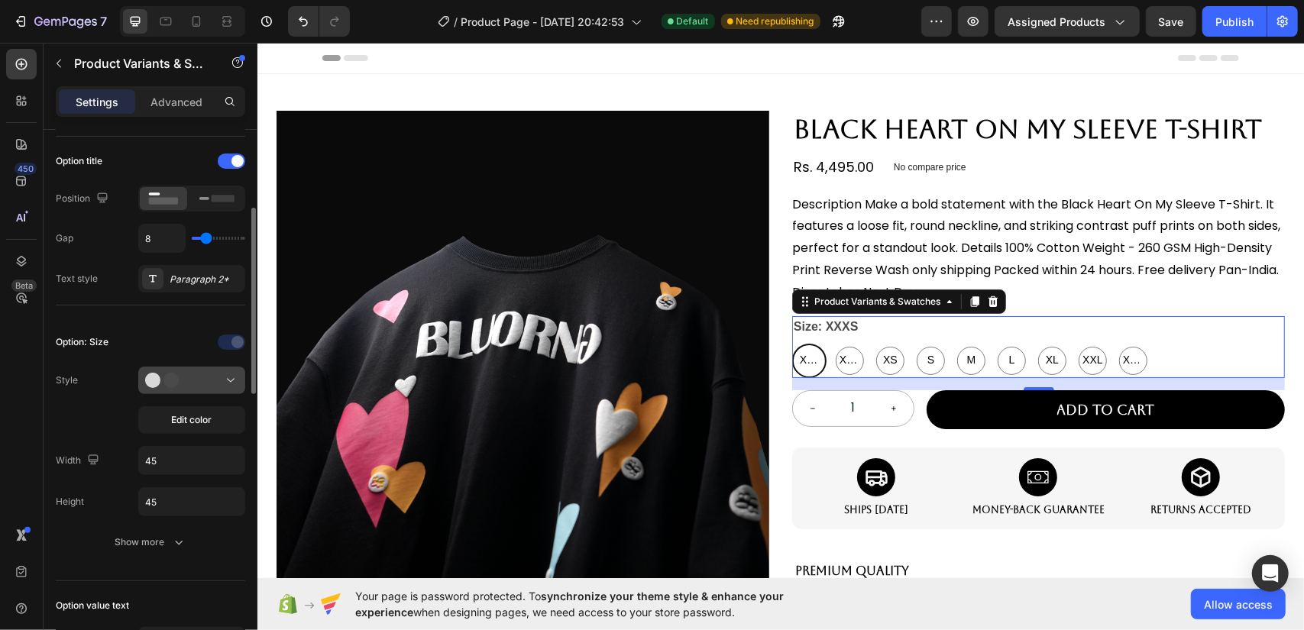
click at [200, 374] on div at bounding box center [191, 380] width 93 height 15
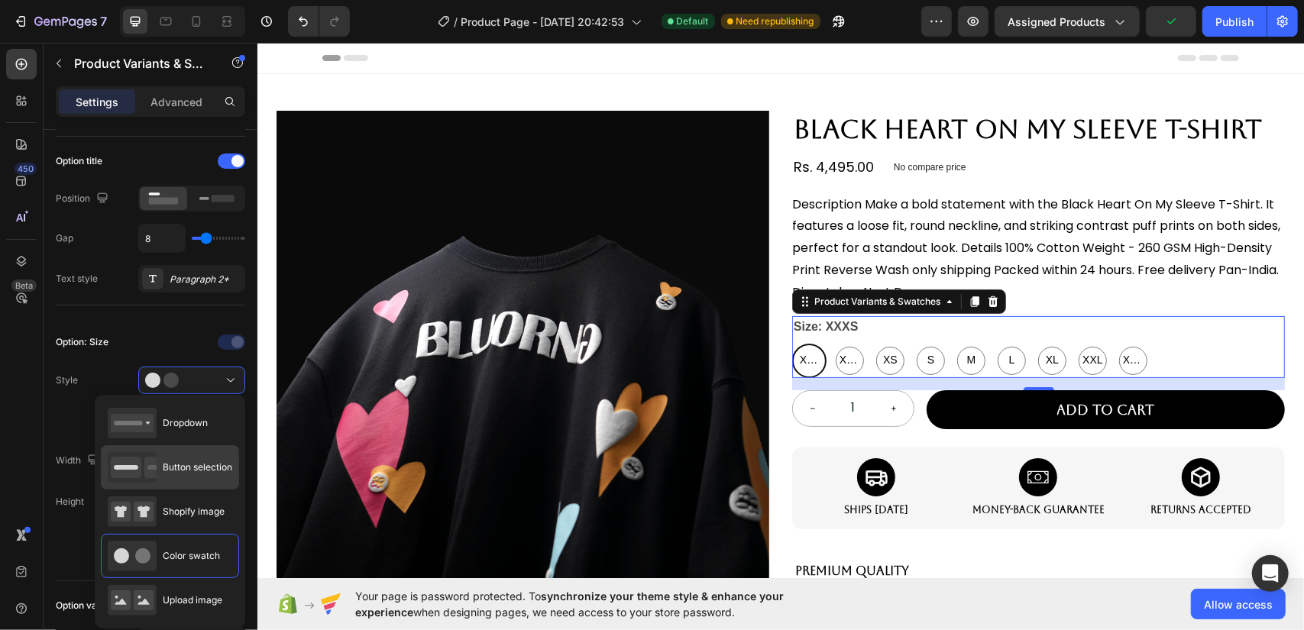
click at [184, 468] on span "Button selection" at bounding box center [198, 468] width 70 height 14
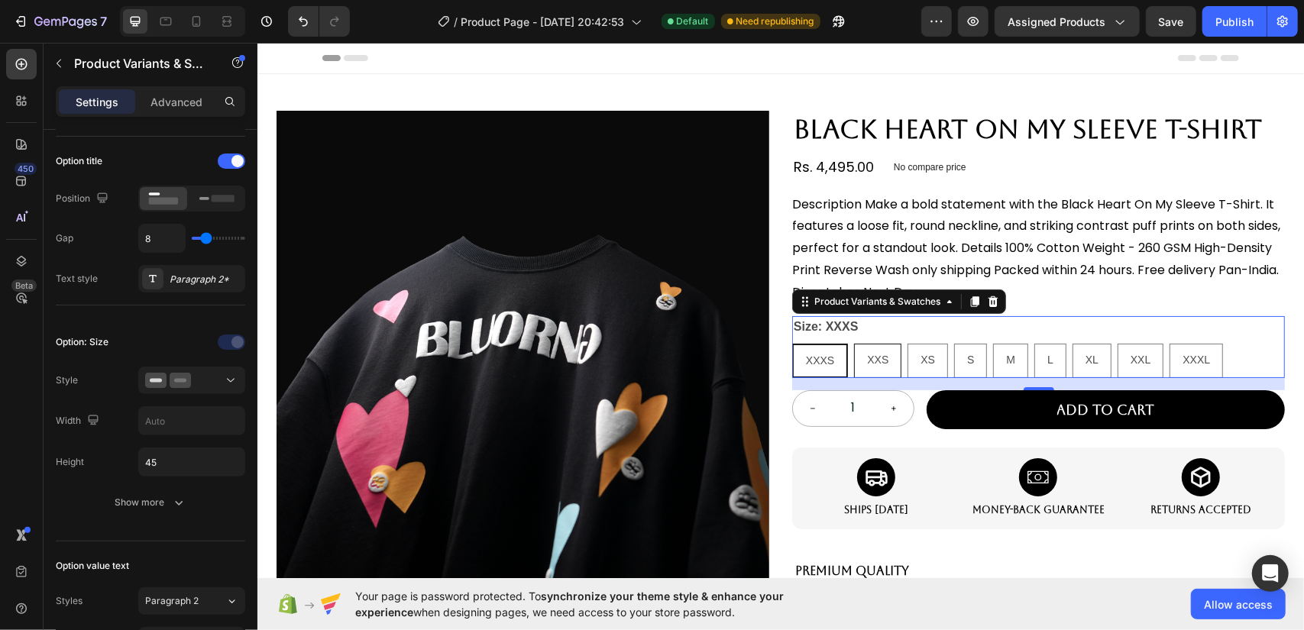
click at [873, 361] on span "XXS" at bounding box center [876, 359] width 21 height 12
click at [853, 343] on input "XXS XXS XXS" at bounding box center [853, 342] width 1 height 1
radio input "true"
click at [930, 358] on div "XS" at bounding box center [927, 359] width 39 height 31
click at [907, 343] on input "XS XS XS" at bounding box center [906, 342] width 1 height 1
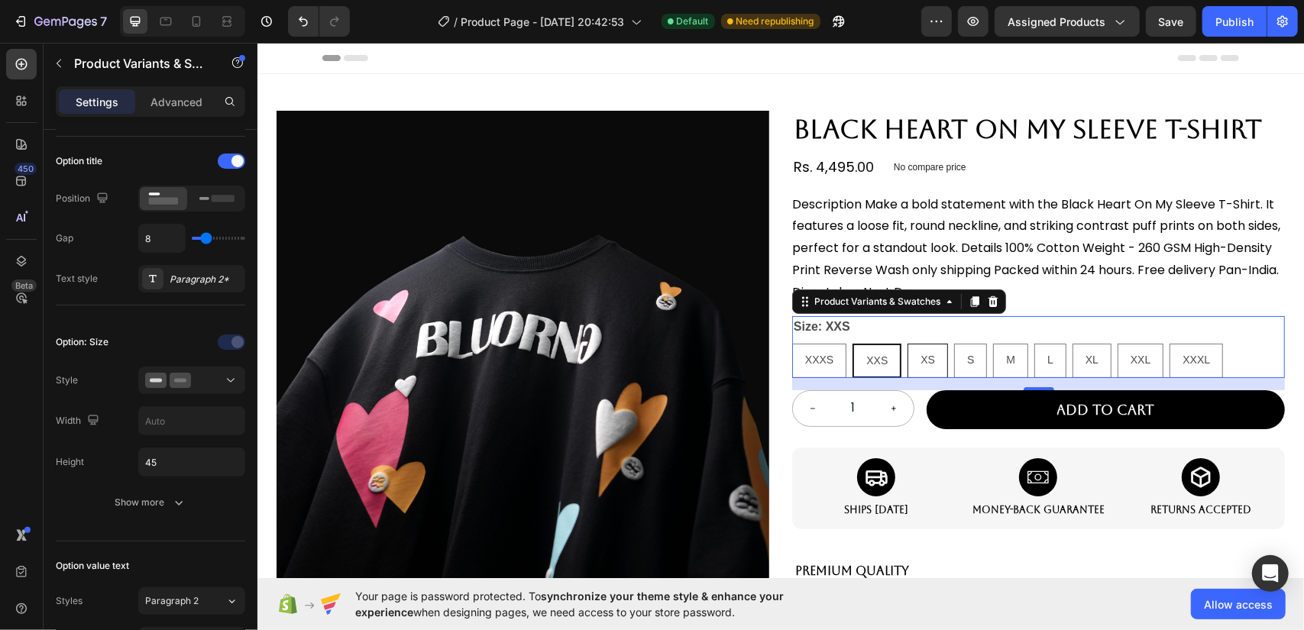
radio input "true"
click at [954, 355] on div "S" at bounding box center [969, 359] width 31 height 31
click at [953, 343] on input "S S S" at bounding box center [953, 342] width 1 height 1
radio input "true"
click at [993, 356] on div "M" at bounding box center [1010, 360] width 35 height 34
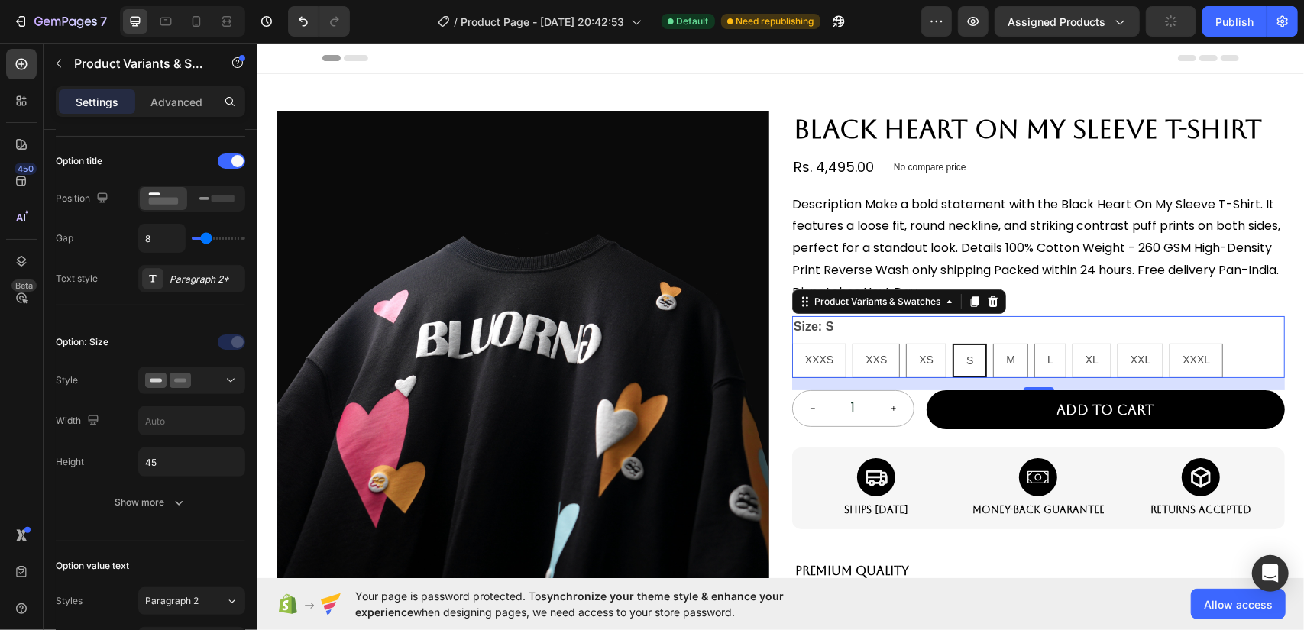
click at [992, 343] on input "M M M" at bounding box center [992, 342] width 1 height 1
radio input "true"
click at [199, 375] on div at bounding box center [191, 380] width 93 height 15
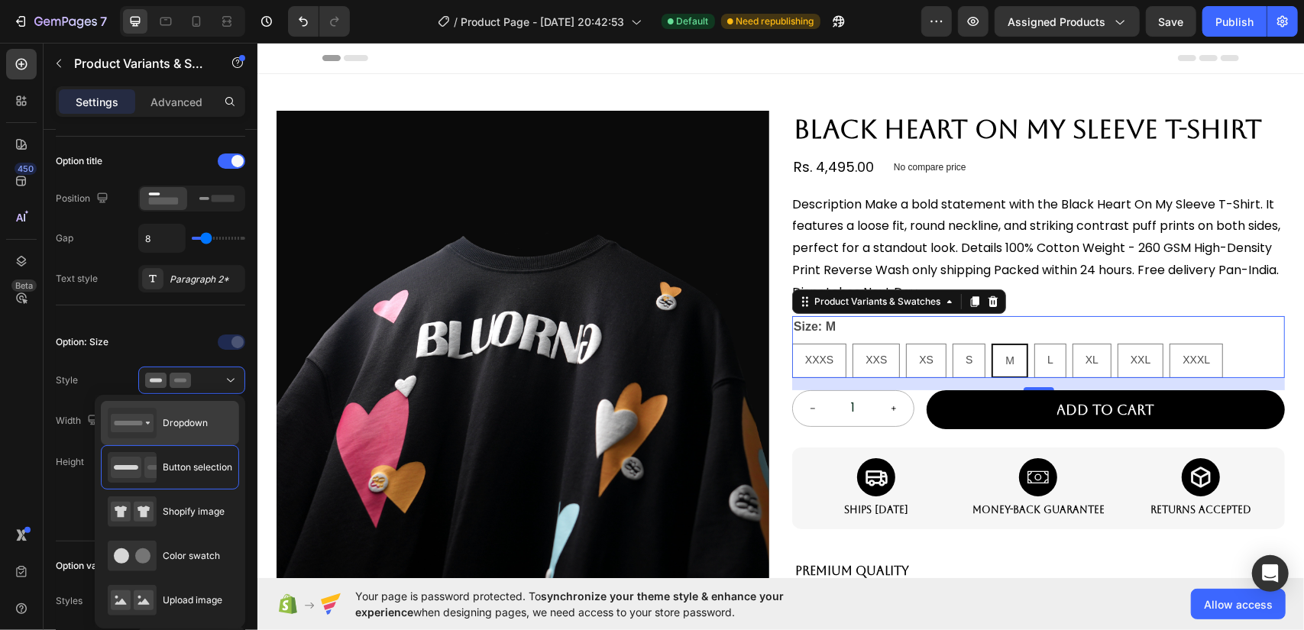
scroll to position [306, 0]
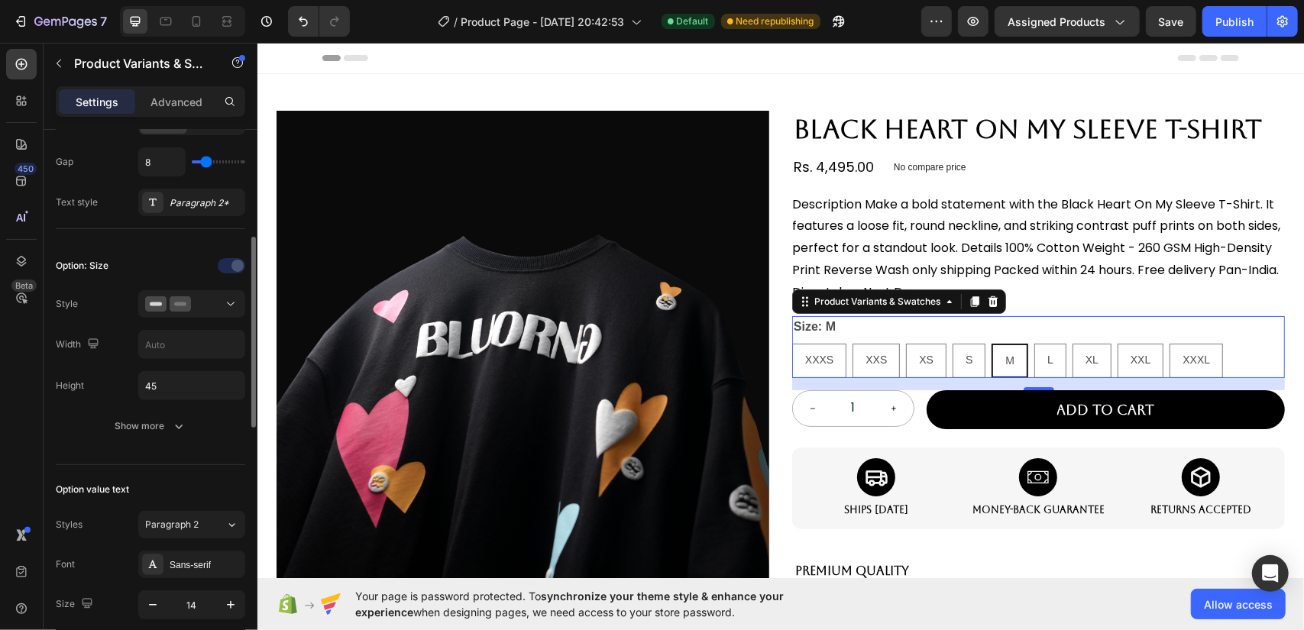
click at [132, 279] on div "Option: Size Style Width Height 45 Show more" at bounding box center [150, 347] width 189 height 186
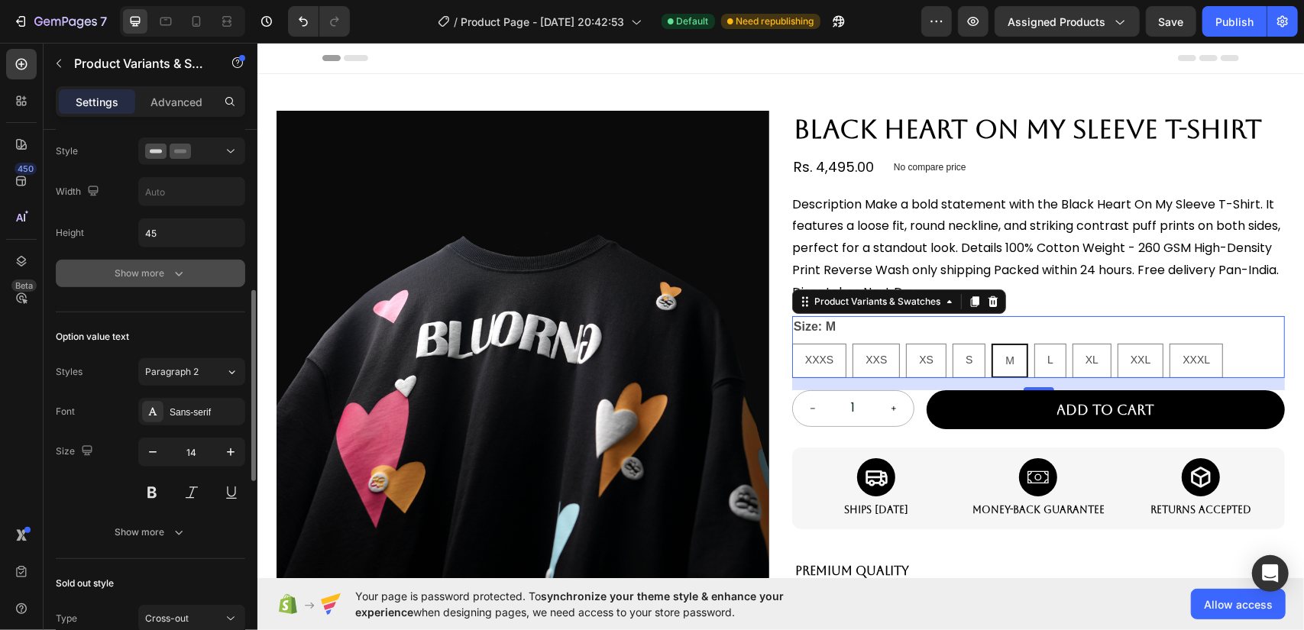
click at [144, 282] on button "Show more" at bounding box center [150, 274] width 189 height 28
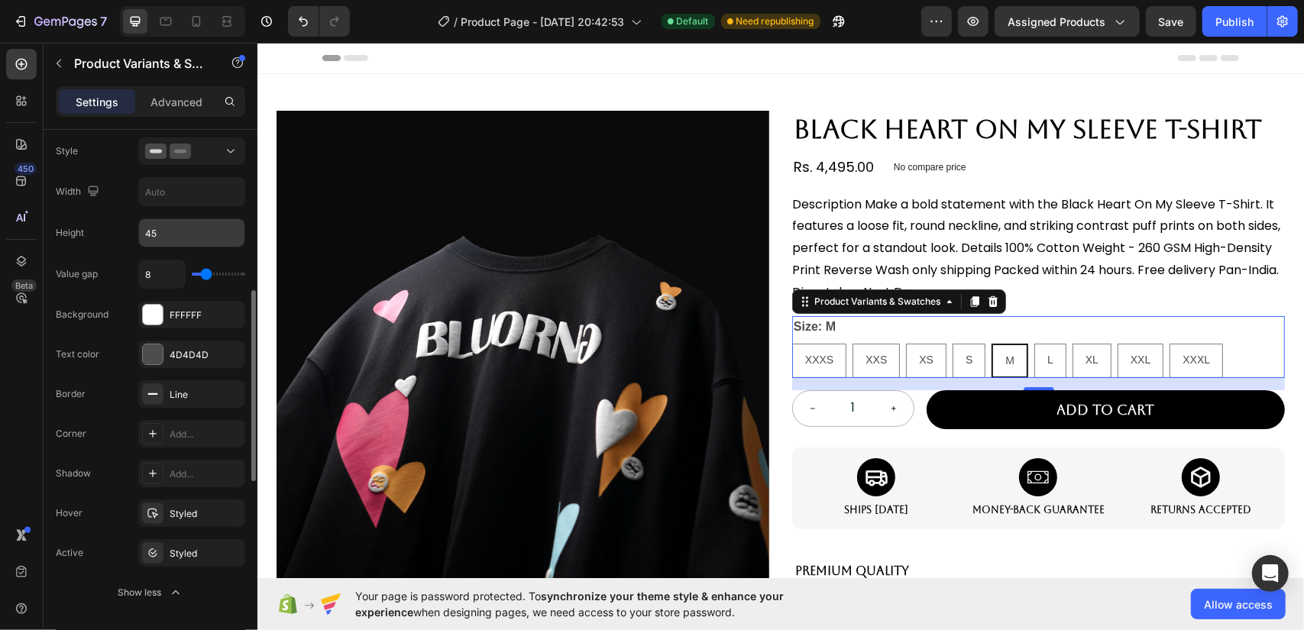
click at [176, 244] on div "45" at bounding box center [191, 233] width 107 height 29
click at [188, 239] on input "45" at bounding box center [191, 233] width 105 height 28
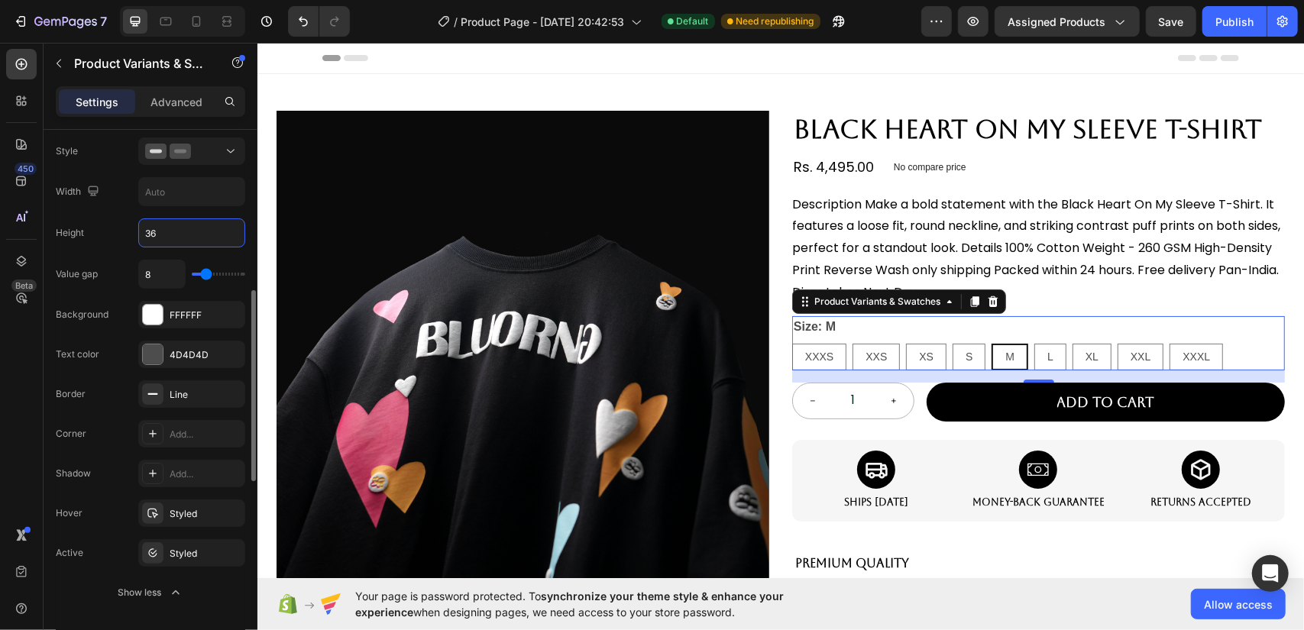
type input "35"
click at [125, 286] on div "Value gap 8 Background FFFFFF Text color 4D4D4D Border Line Corner Add... Shado…" at bounding box center [150, 433] width 189 height 347
click at [185, 348] on div "4D4D4D" at bounding box center [192, 355] width 44 height 14
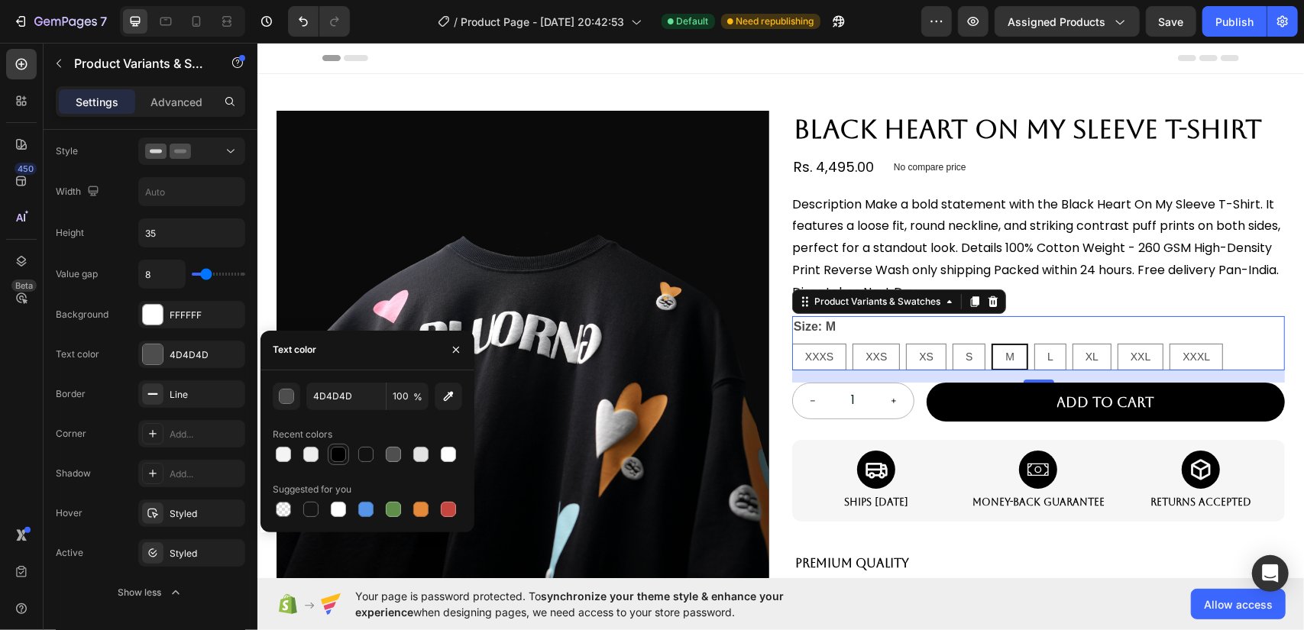
click at [339, 453] on div at bounding box center [338, 454] width 15 height 15
type input "000000"
click at [106, 350] on div "Text color 000000" at bounding box center [150, 355] width 189 height 28
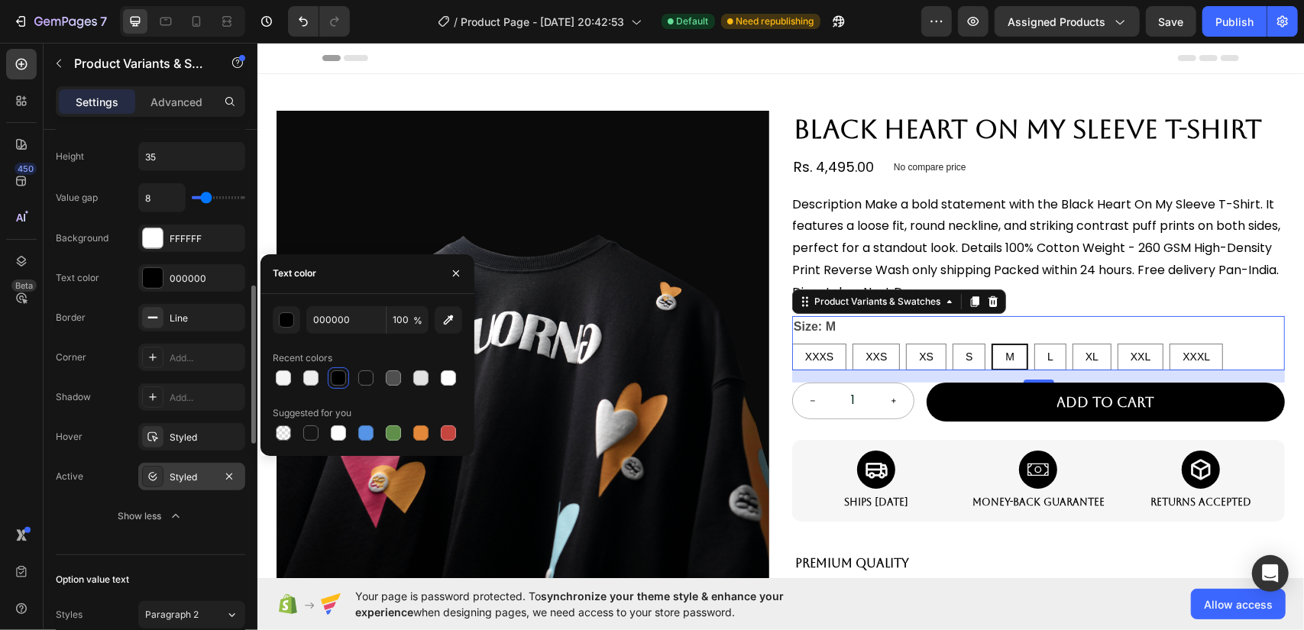
click at [194, 471] on div "Styled" at bounding box center [192, 478] width 44 height 14
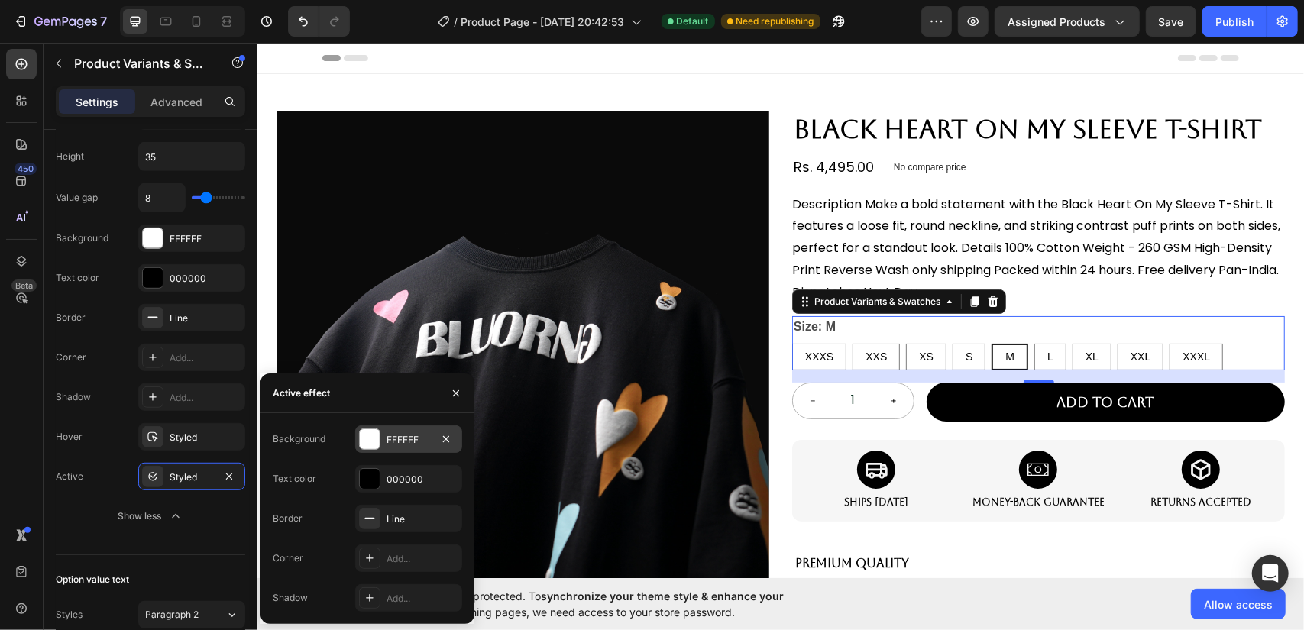
click at [389, 438] on div "FFFFFF" at bounding box center [409, 440] width 44 height 14
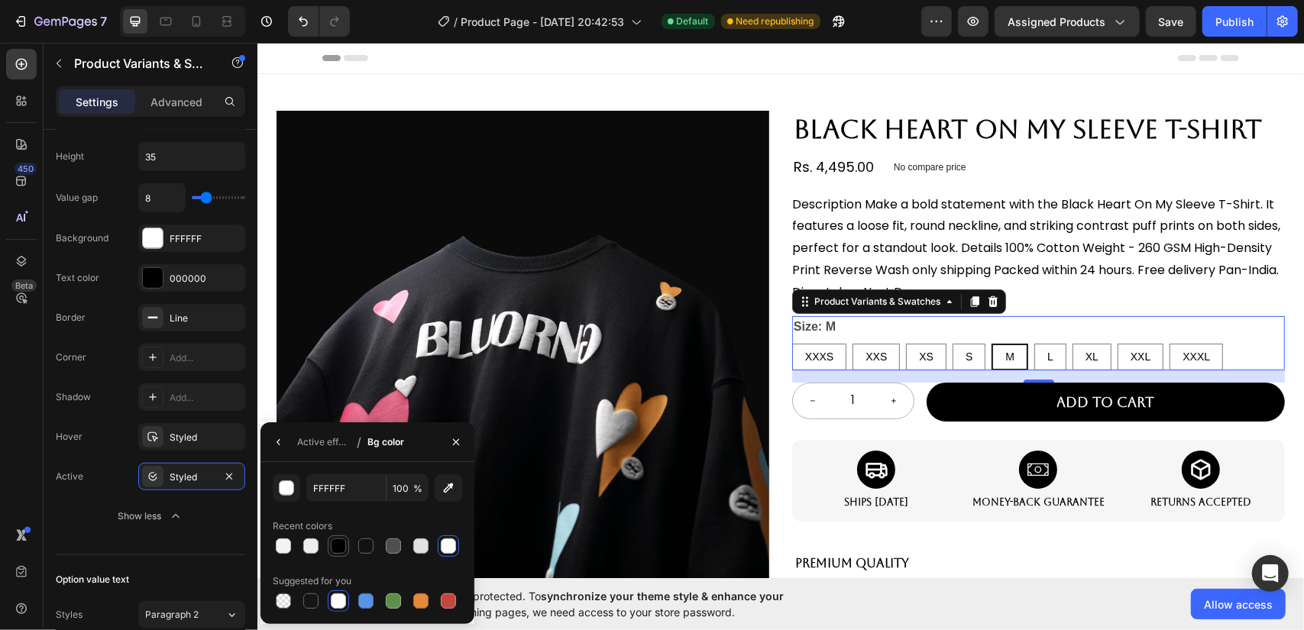
click at [335, 549] on div at bounding box center [338, 546] width 15 height 15
type input "000000"
click at [127, 463] on div "Active Styled" at bounding box center [150, 477] width 189 height 28
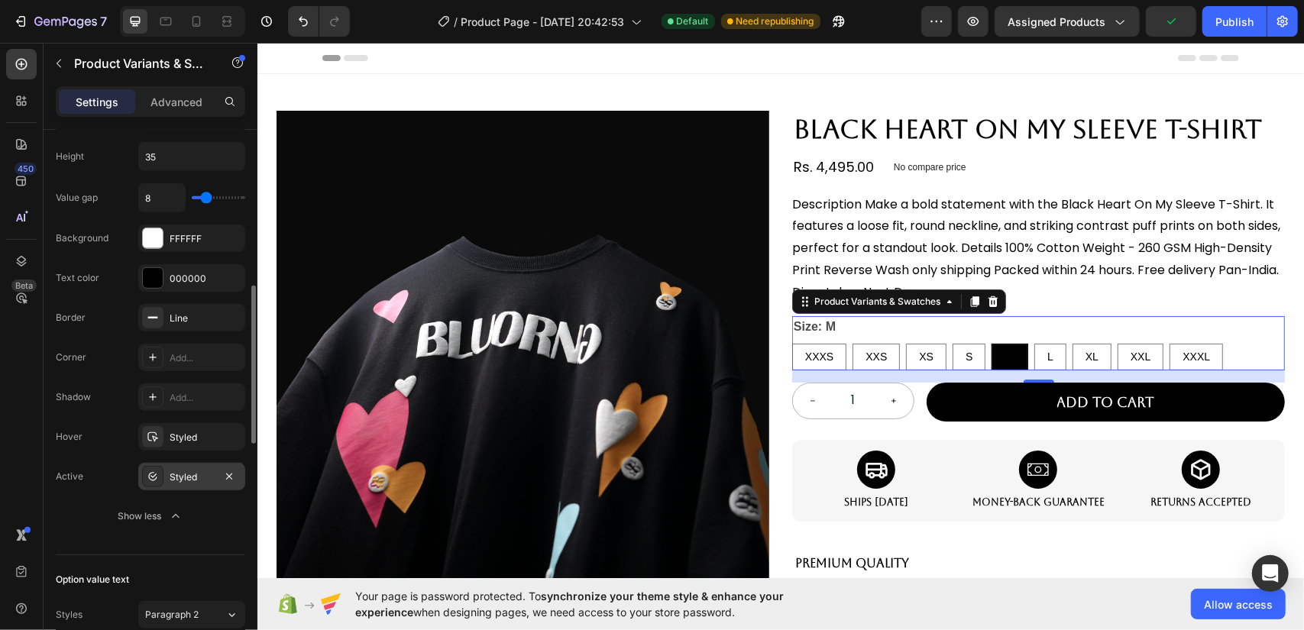
click at [199, 478] on div "Styled" at bounding box center [192, 478] width 44 height 14
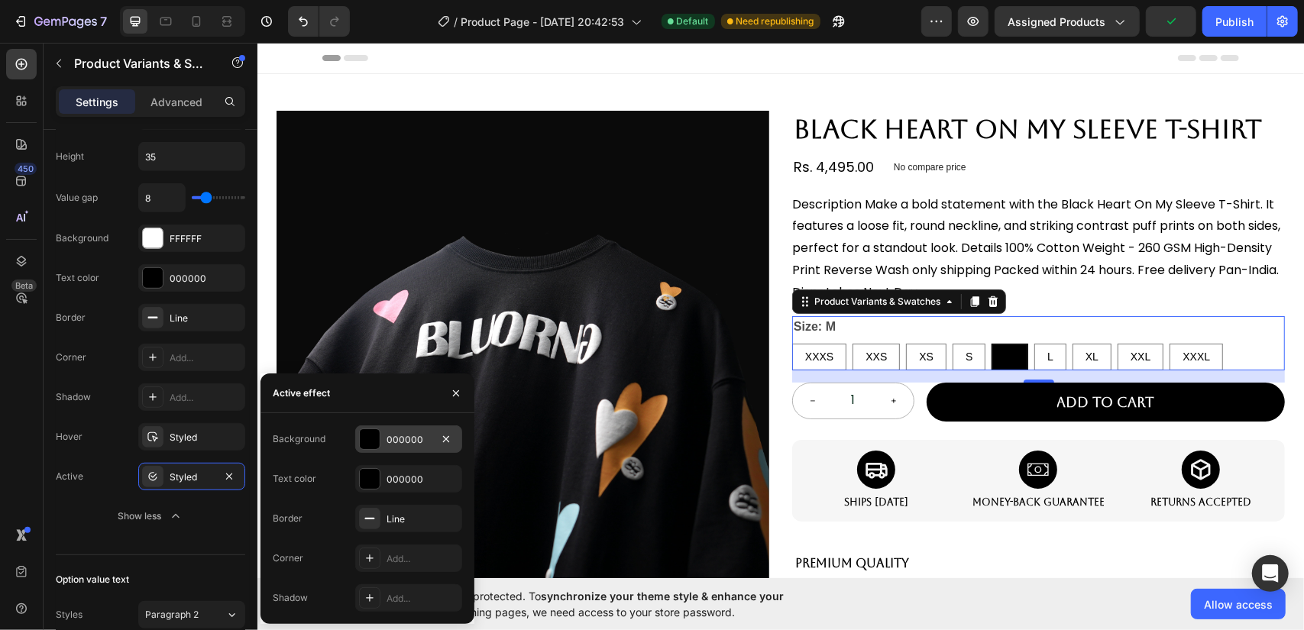
click at [383, 443] on div "000000" at bounding box center [408, 440] width 107 height 28
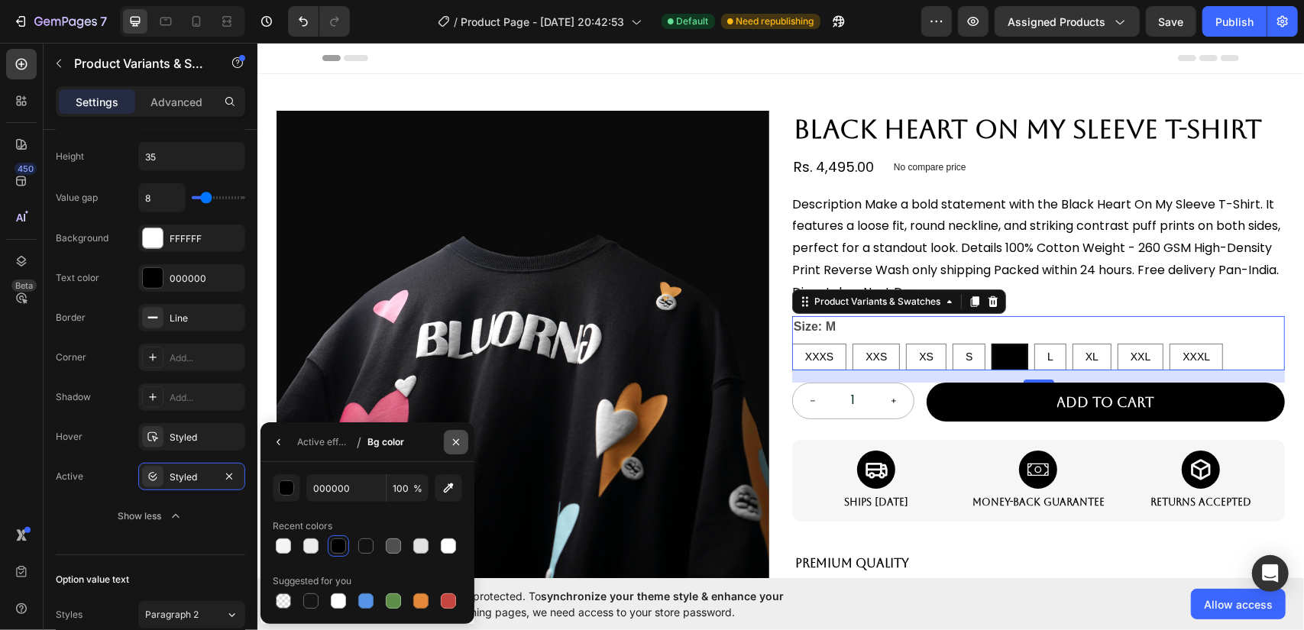
click at [458, 444] on icon "button" at bounding box center [456, 442] width 6 height 6
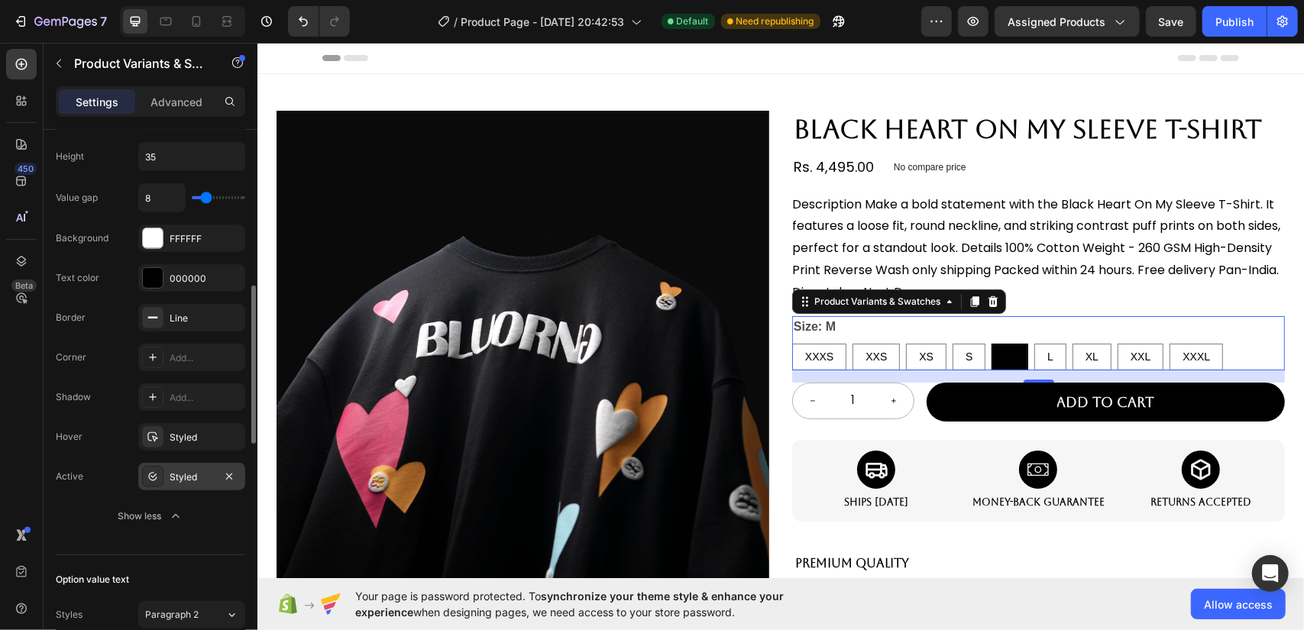
click at [196, 458] on div "Value gap 8 Background FFFFFF Text color 000000 Border Line Corner Add... Shado…" at bounding box center [150, 356] width 189 height 347
click at [196, 466] on div "Styled" at bounding box center [191, 477] width 107 height 28
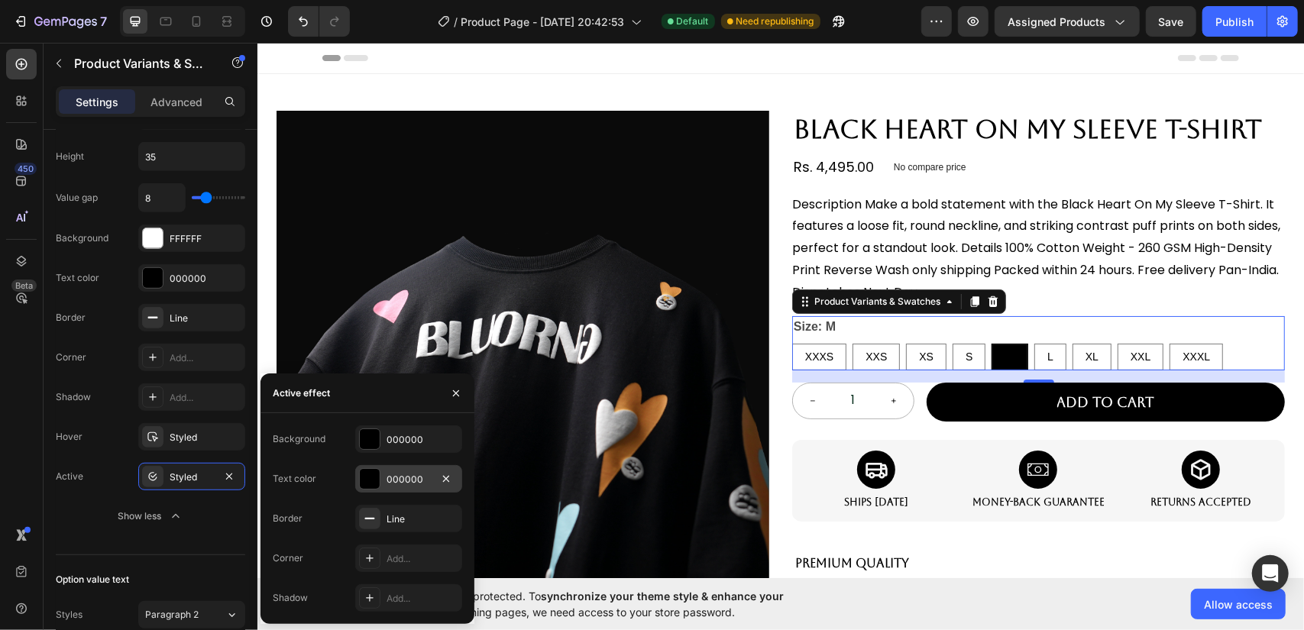
click at [415, 473] on div "000000" at bounding box center [409, 480] width 44 height 14
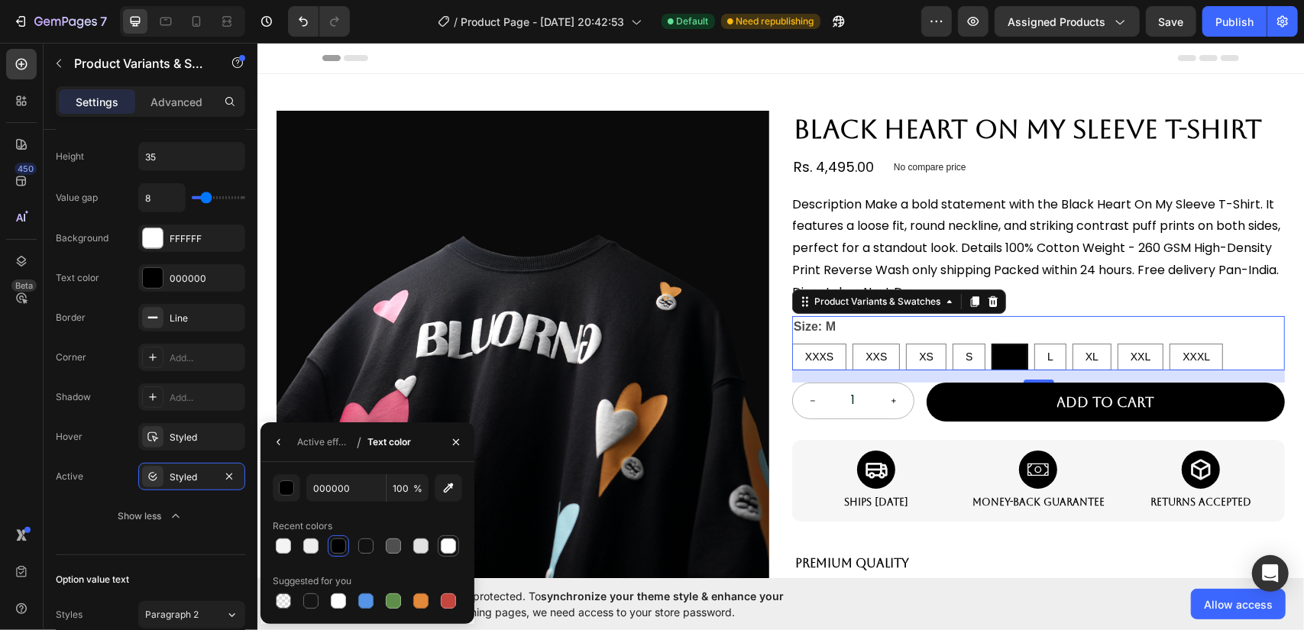
click at [453, 548] on div at bounding box center [448, 546] width 15 height 15
type input "FFFFFF"
click at [280, 441] on icon "button" at bounding box center [279, 442] width 12 height 12
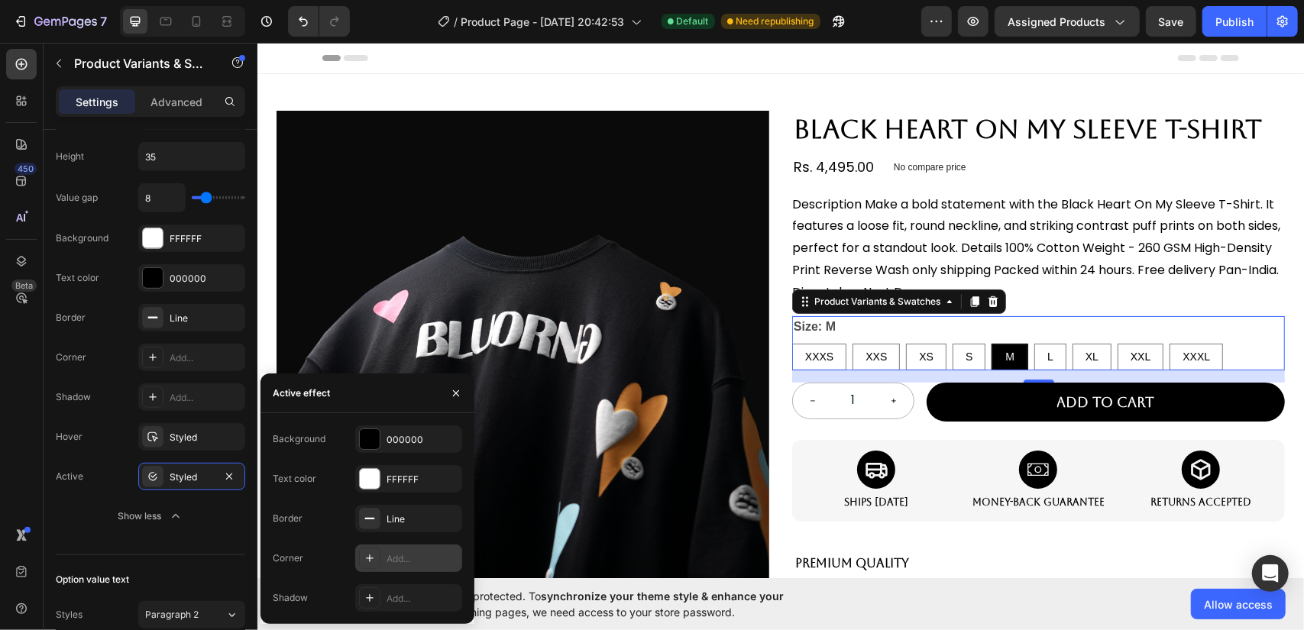
click at [374, 564] on icon at bounding box center [370, 558] width 12 height 12
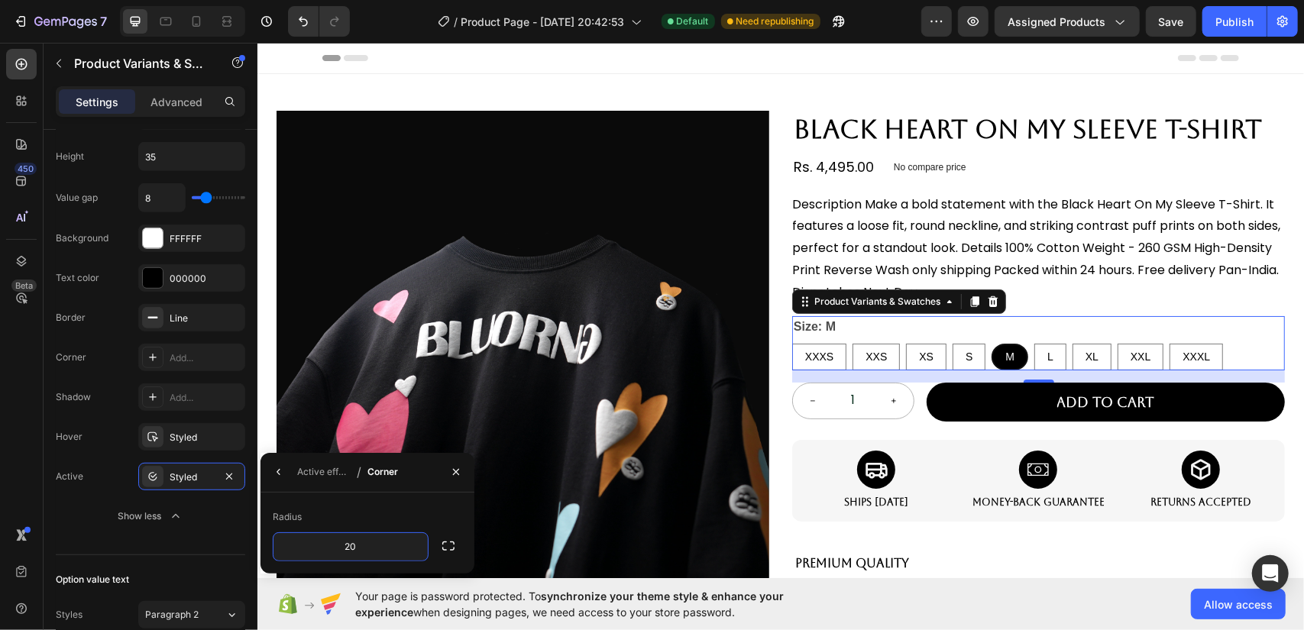
type input "20"
click at [356, 514] on div "Radius" at bounding box center [367, 517] width 189 height 24
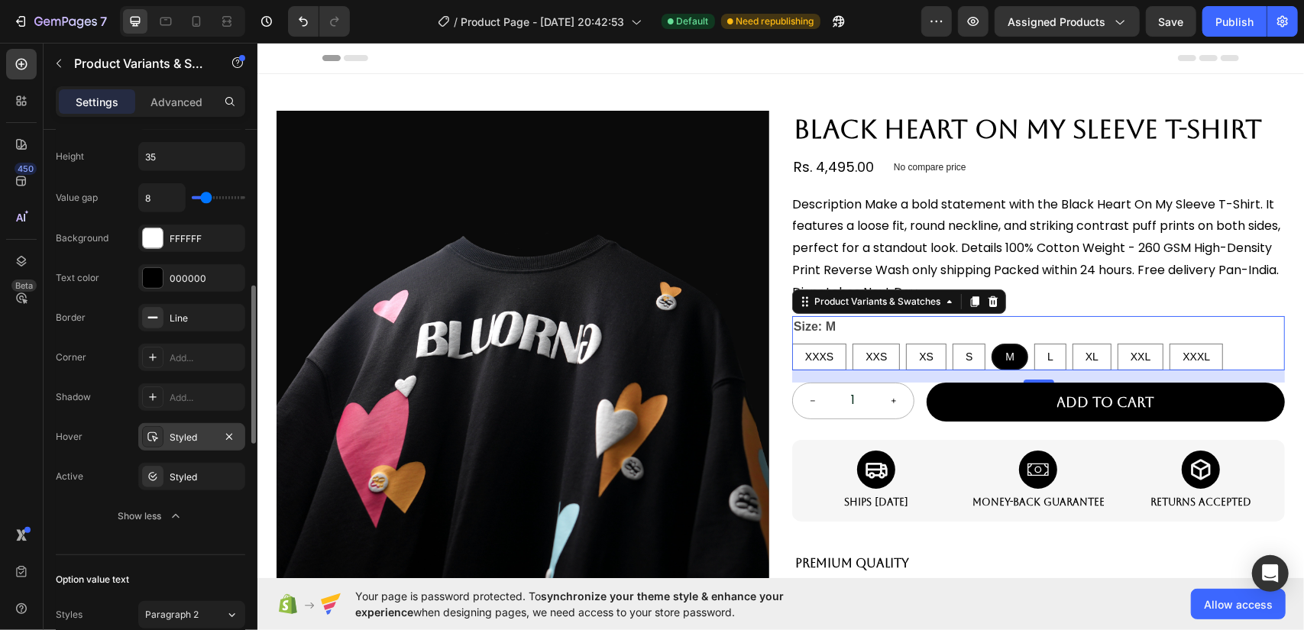
click at [174, 431] on div "Styled" at bounding box center [192, 438] width 44 height 14
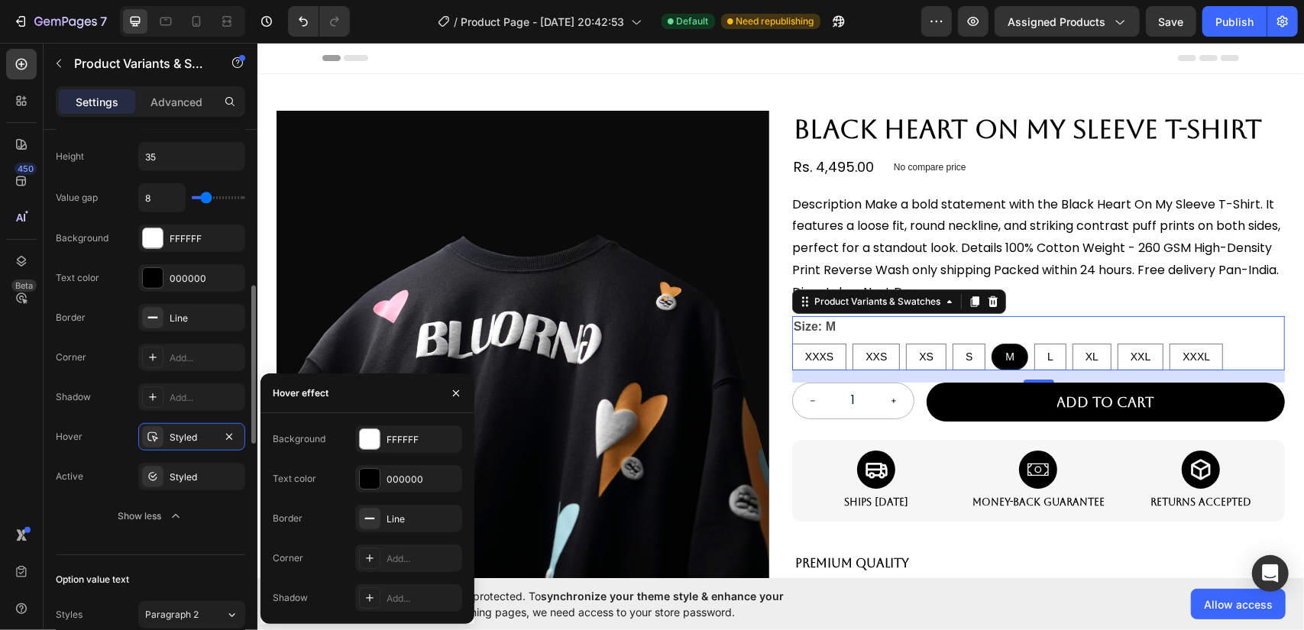
scroll to position [458, 0]
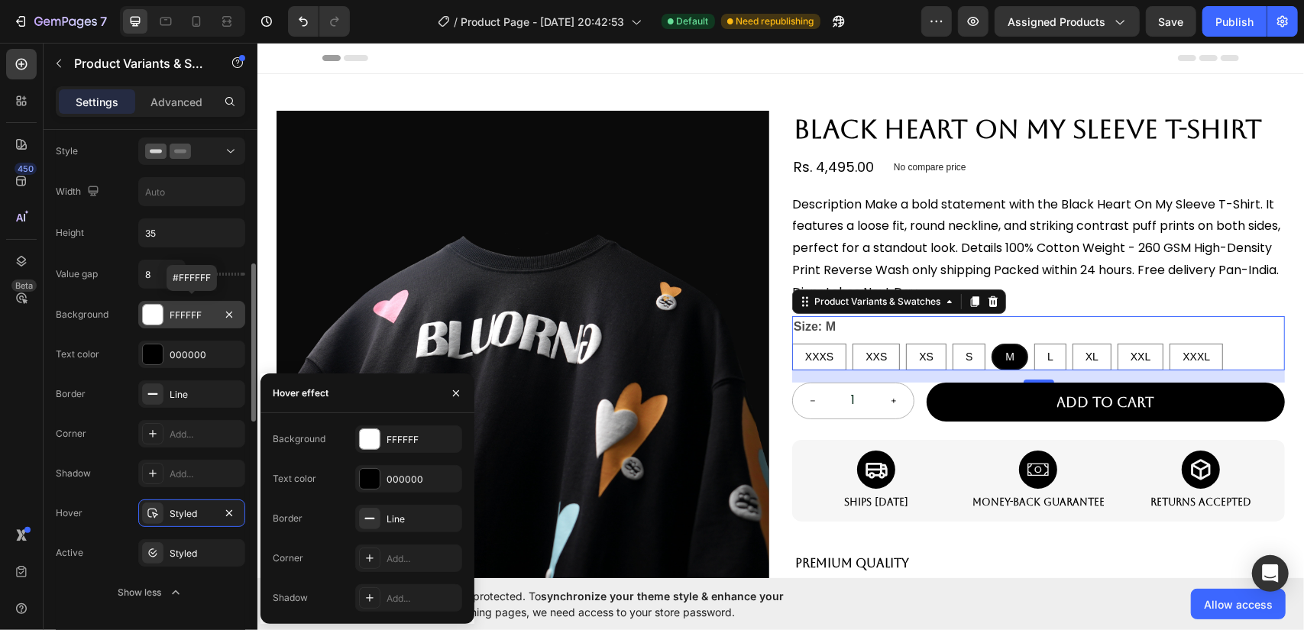
click at [151, 306] on div at bounding box center [153, 315] width 20 height 20
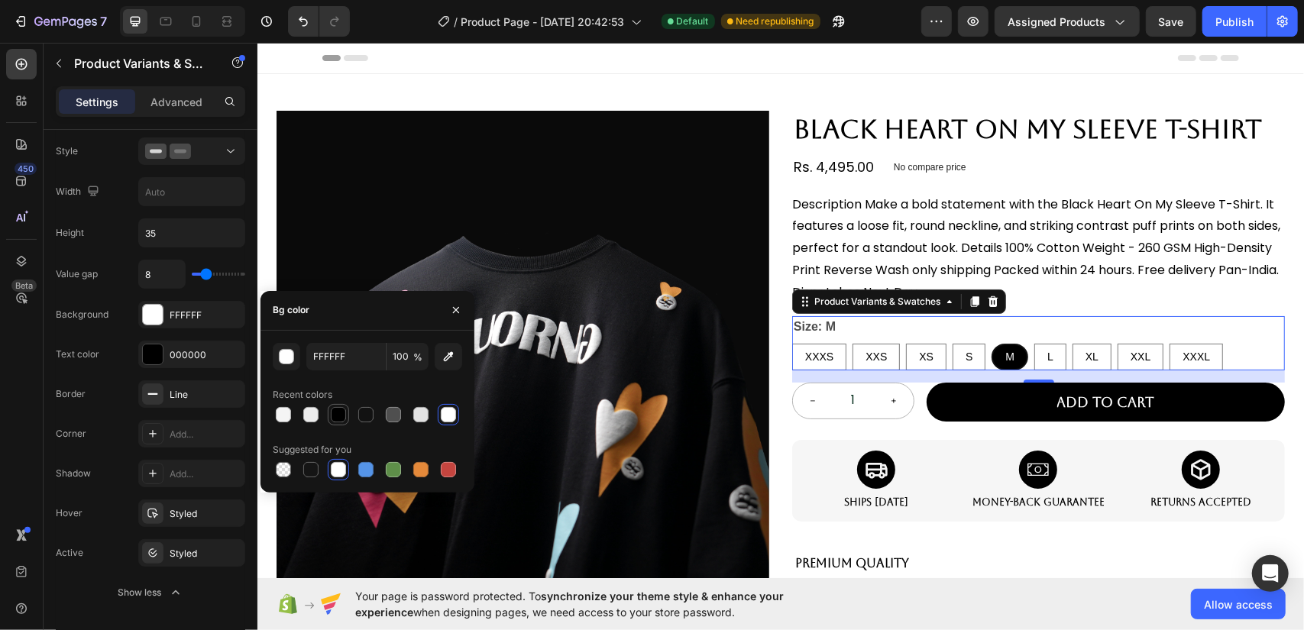
click at [336, 410] on div at bounding box center [338, 414] width 15 height 15
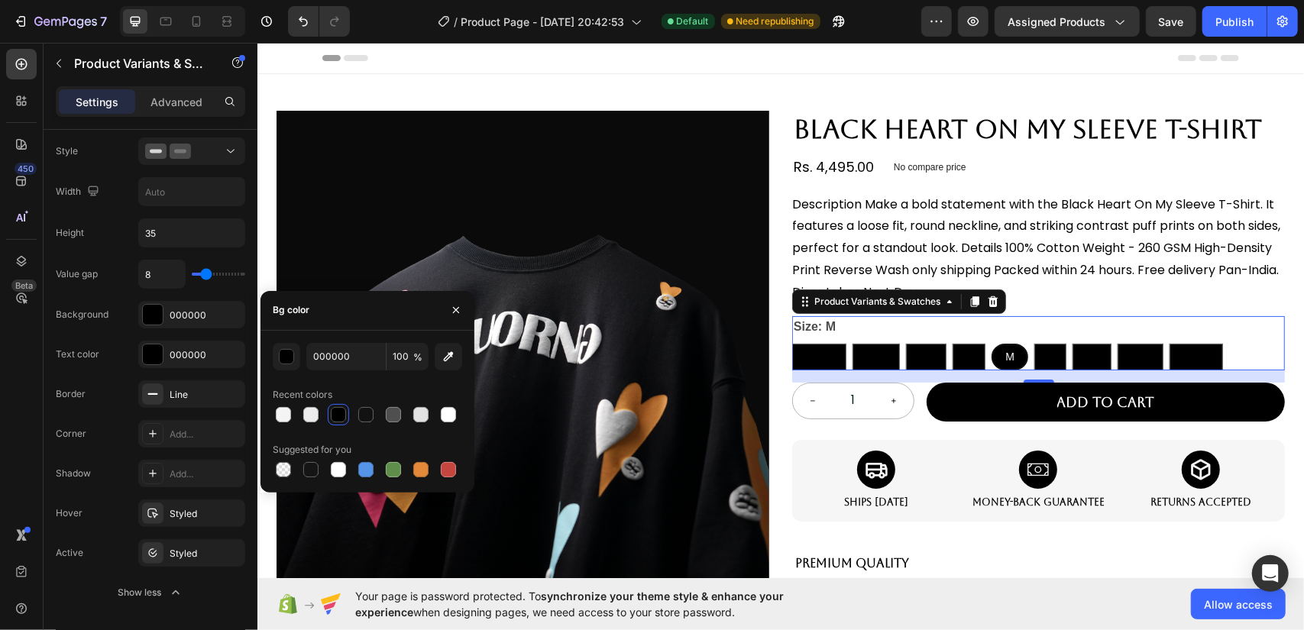
click at [301, 403] on div "Recent colors" at bounding box center [367, 395] width 189 height 24
click at [315, 409] on div at bounding box center [310, 414] width 15 height 15
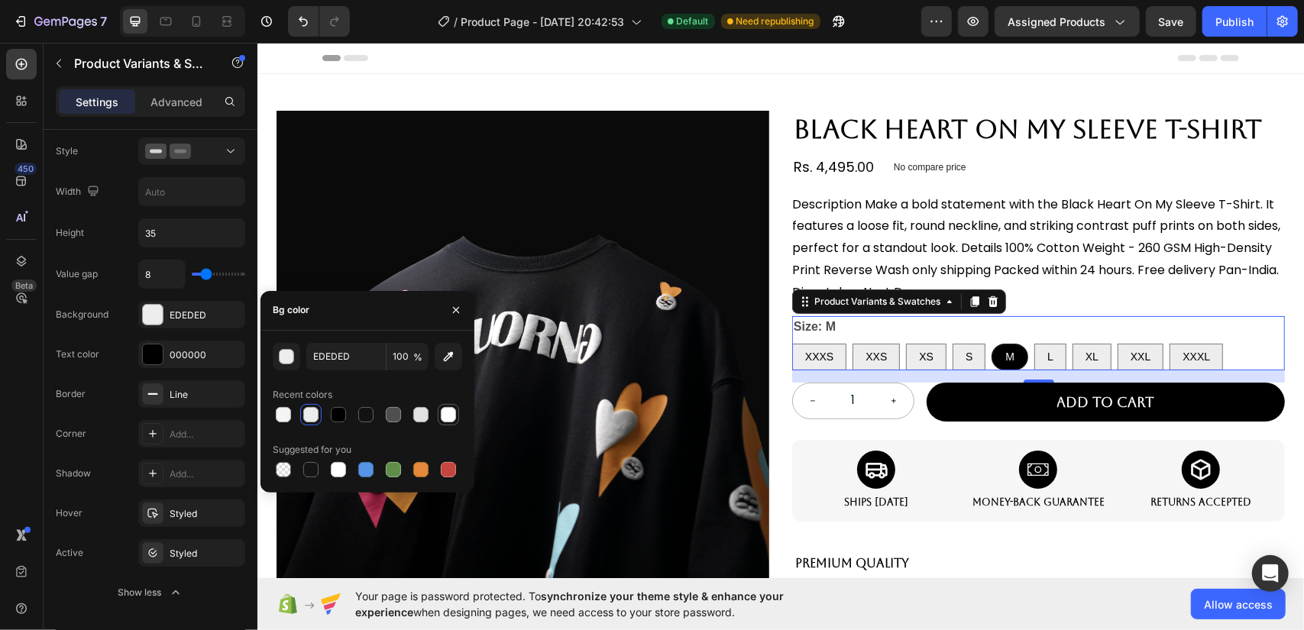
click at [445, 424] on div at bounding box center [448, 414] width 21 height 21
type input "FFFFFF"
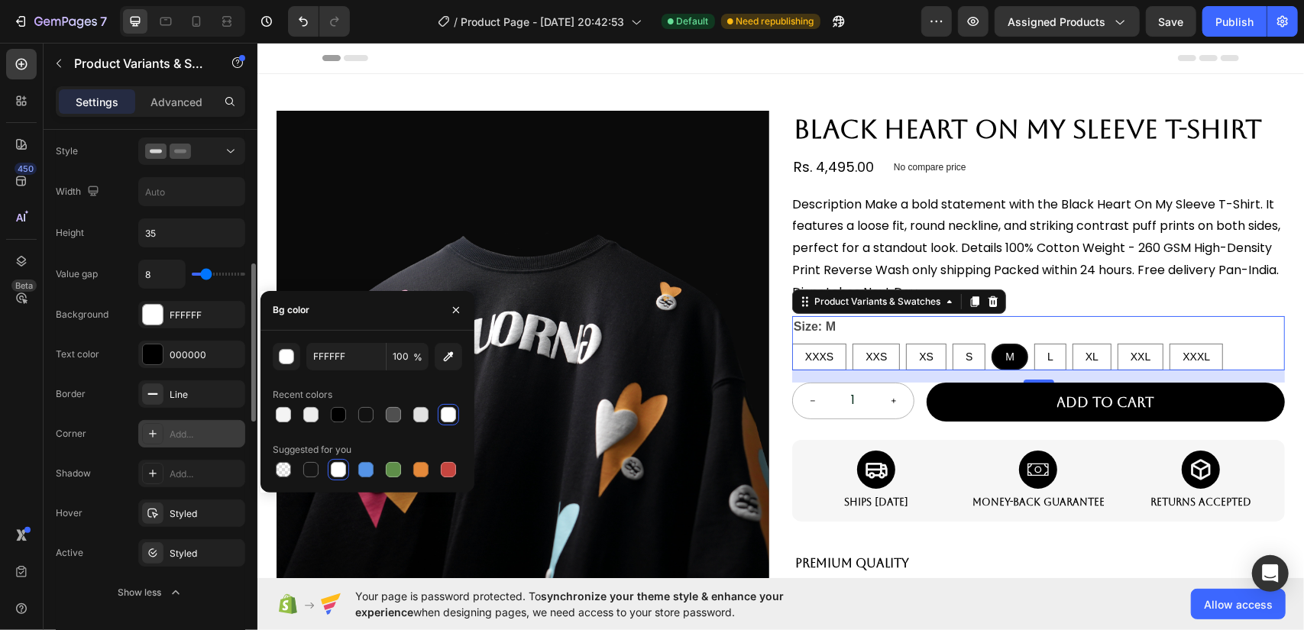
click at [162, 423] on div at bounding box center [152, 433] width 21 height 21
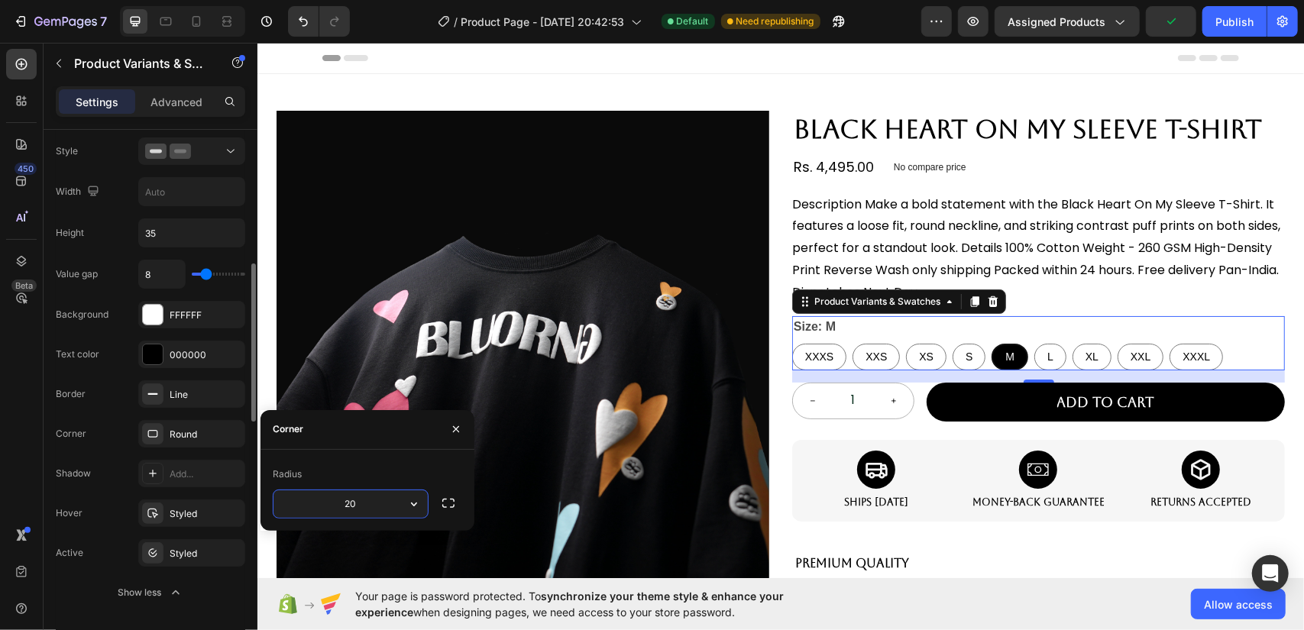
type input "20"
click at [121, 383] on div "Border Line" at bounding box center [150, 395] width 189 height 28
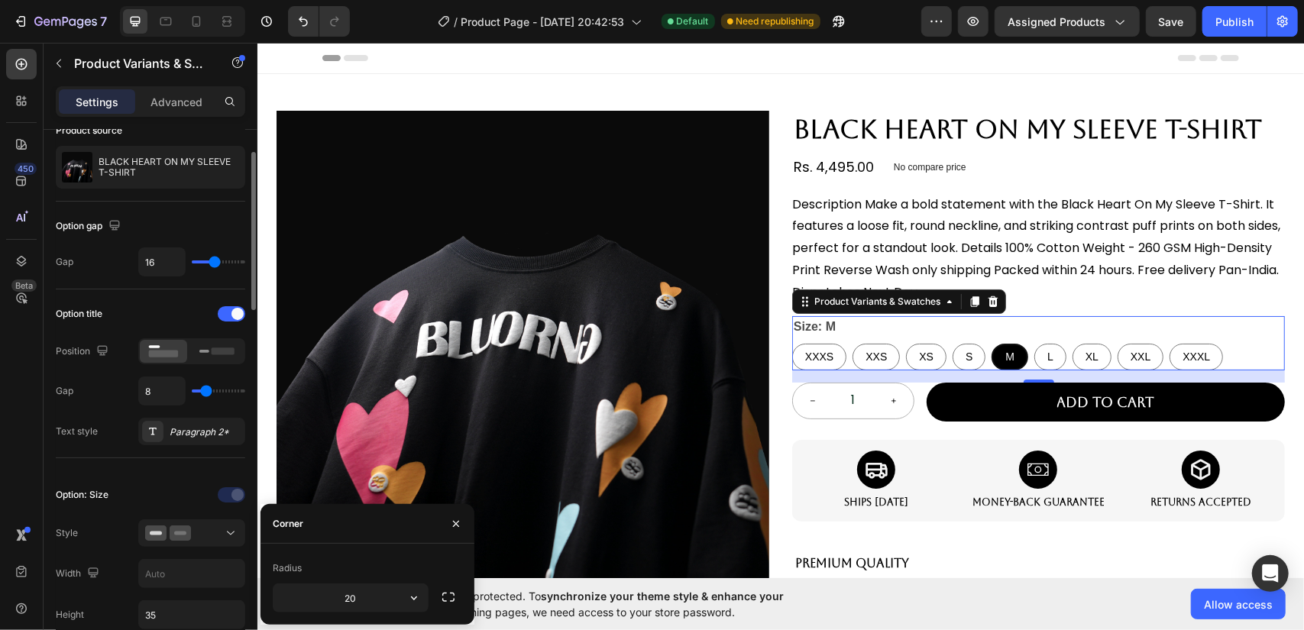
scroll to position [0, 0]
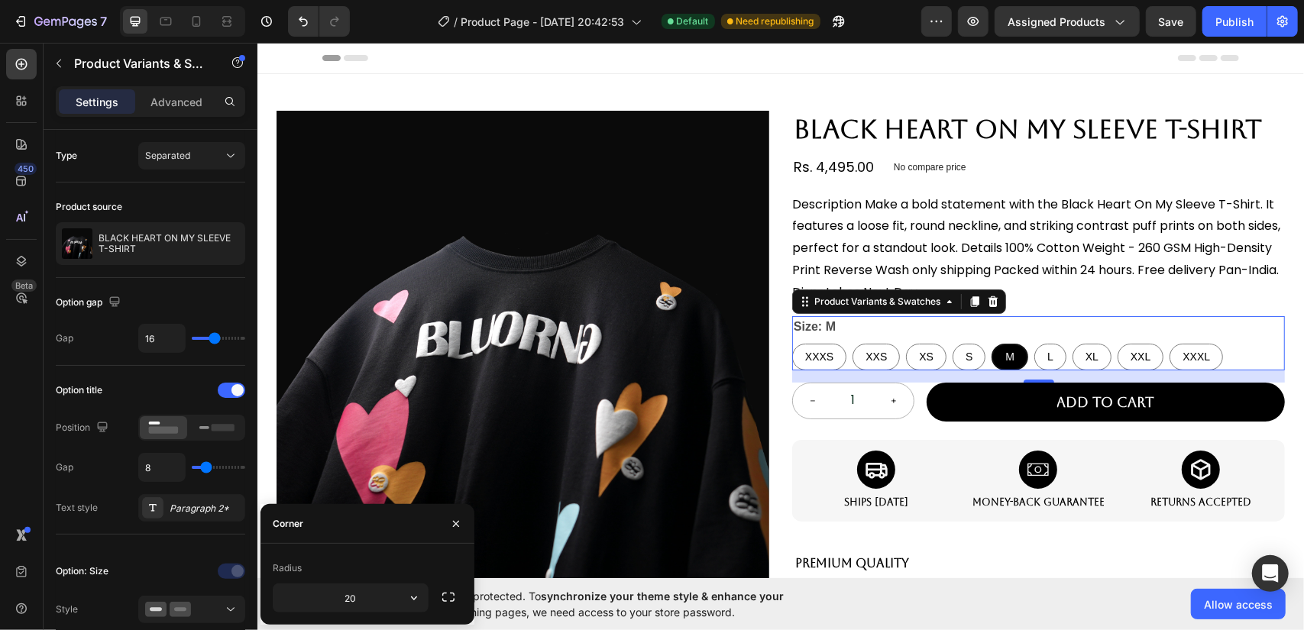
click at [830, 331] on legend "Size: M" at bounding box center [814, 326] width 45 height 21
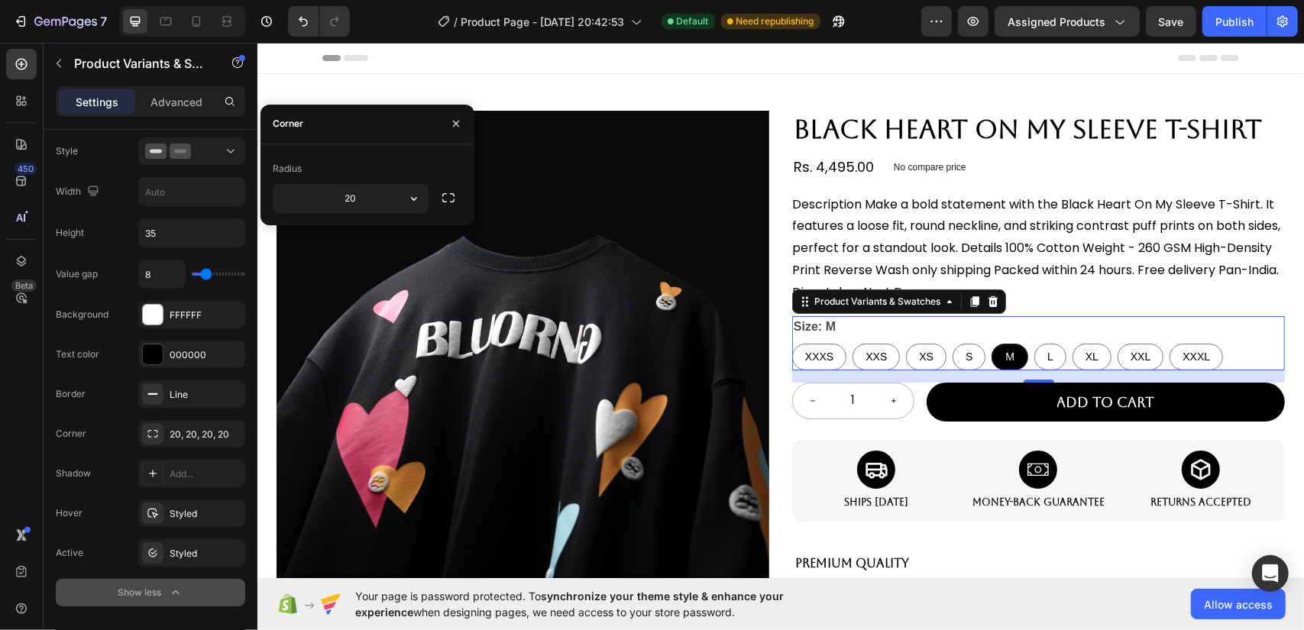
scroll to position [840, 0]
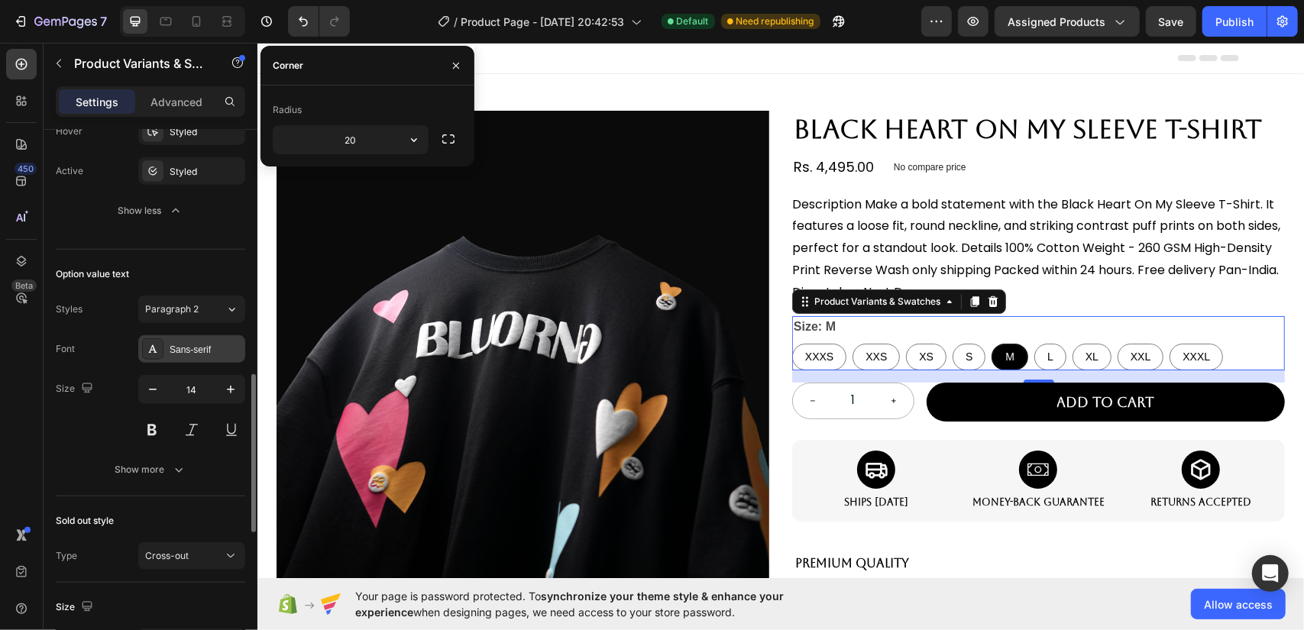
click at [205, 343] on div "Sans-serif" at bounding box center [206, 350] width 72 height 14
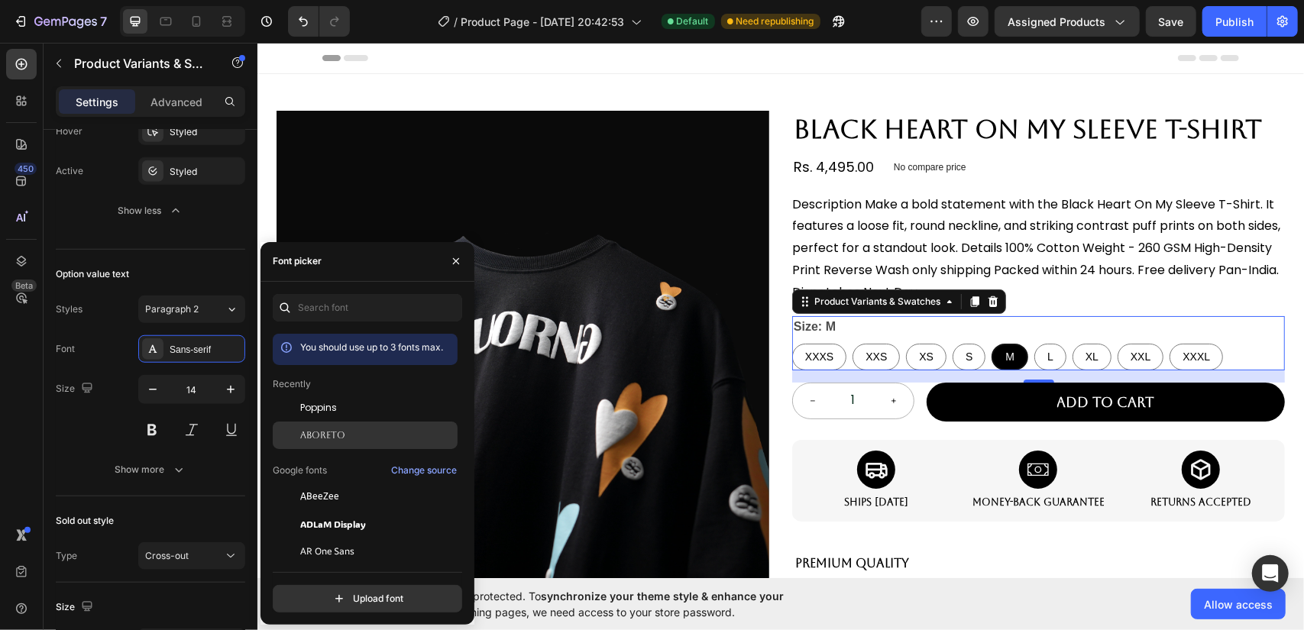
click at [351, 432] on div "Aboreto" at bounding box center [377, 436] width 154 height 14
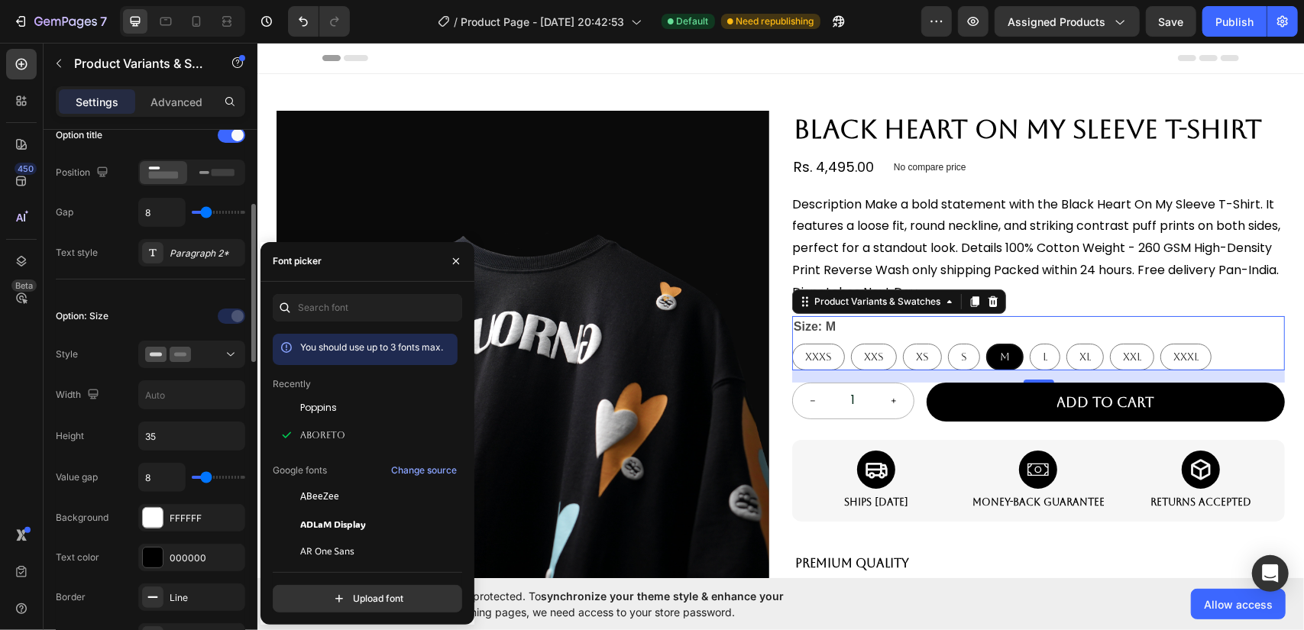
scroll to position [102, 0]
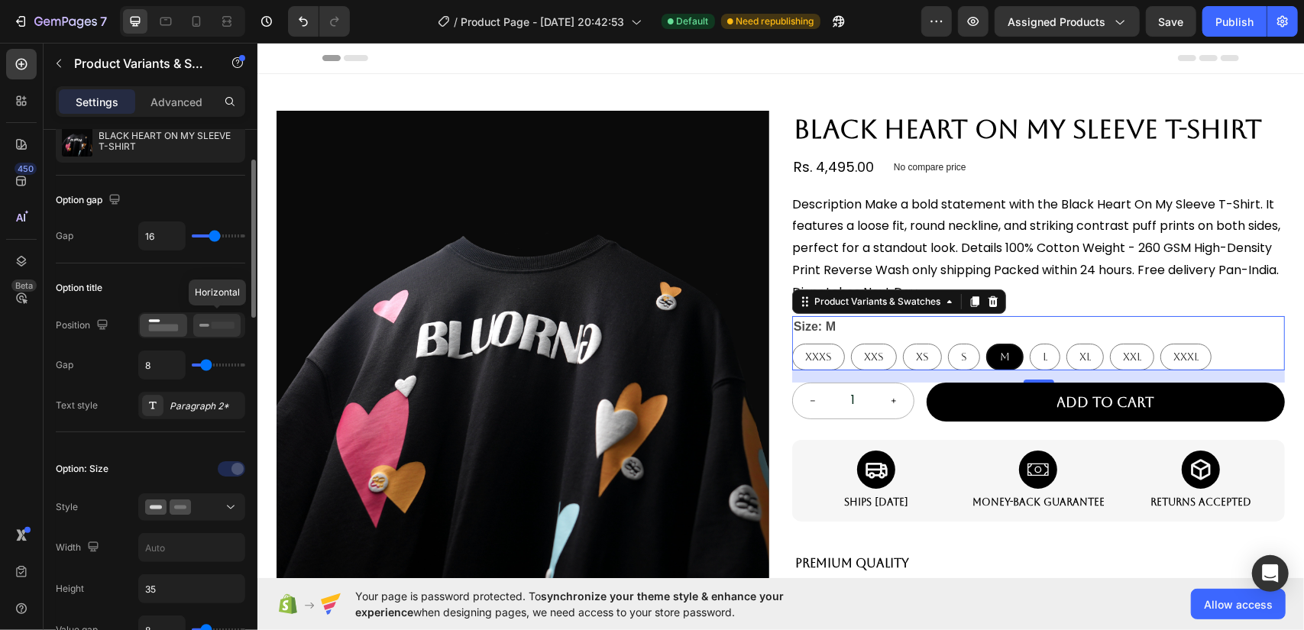
click at [206, 320] on icon at bounding box center [216, 325] width 35 height 17
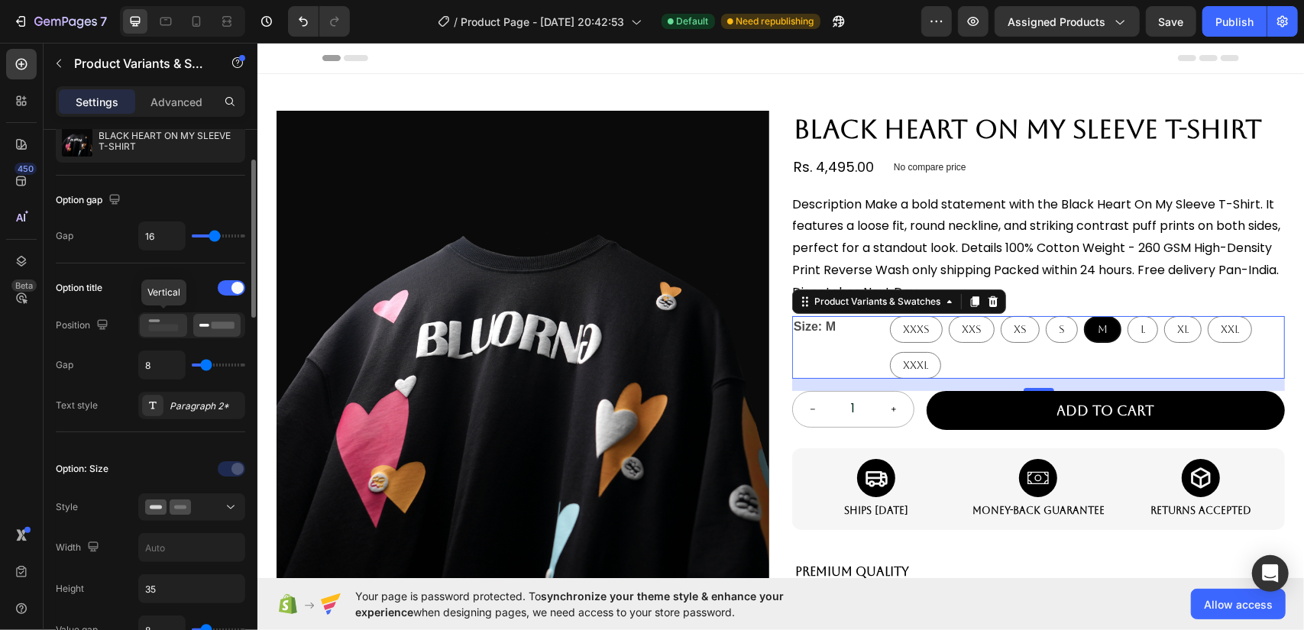
click at [171, 325] on rect at bounding box center [164, 328] width 30 height 7
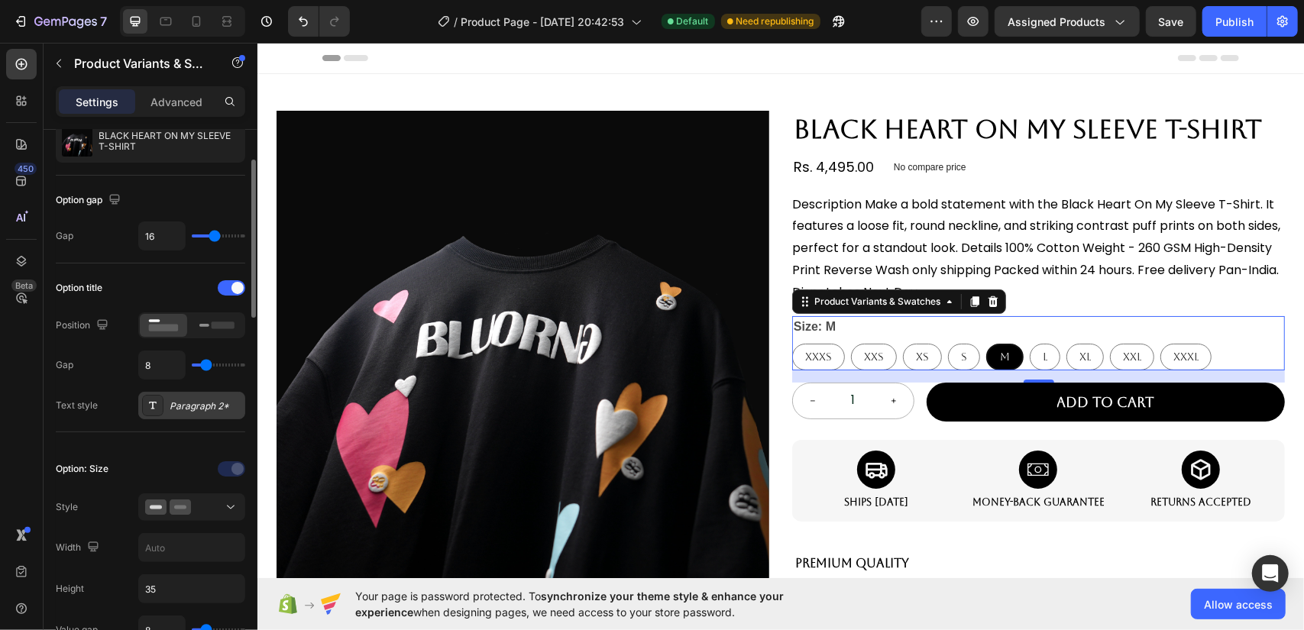
click at [196, 405] on div "Paragraph 2*" at bounding box center [206, 407] width 72 height 14
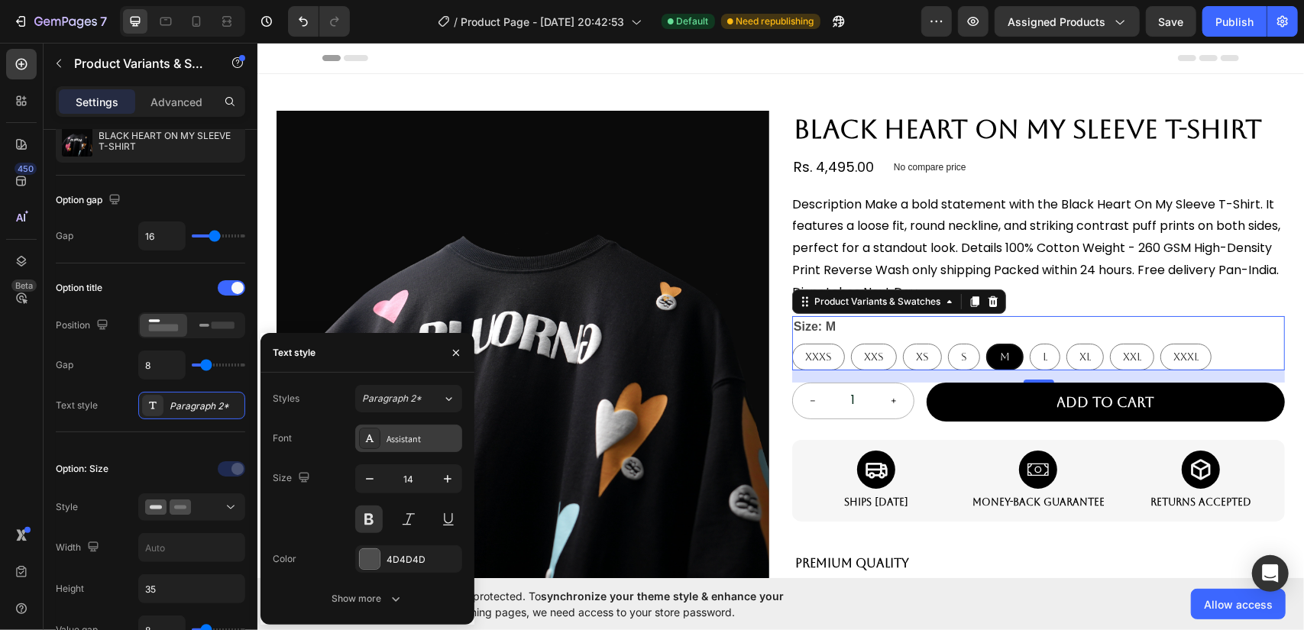
click at [387, 439] on div "Assistant" at bounding box center [423, 439] width 72 height 14
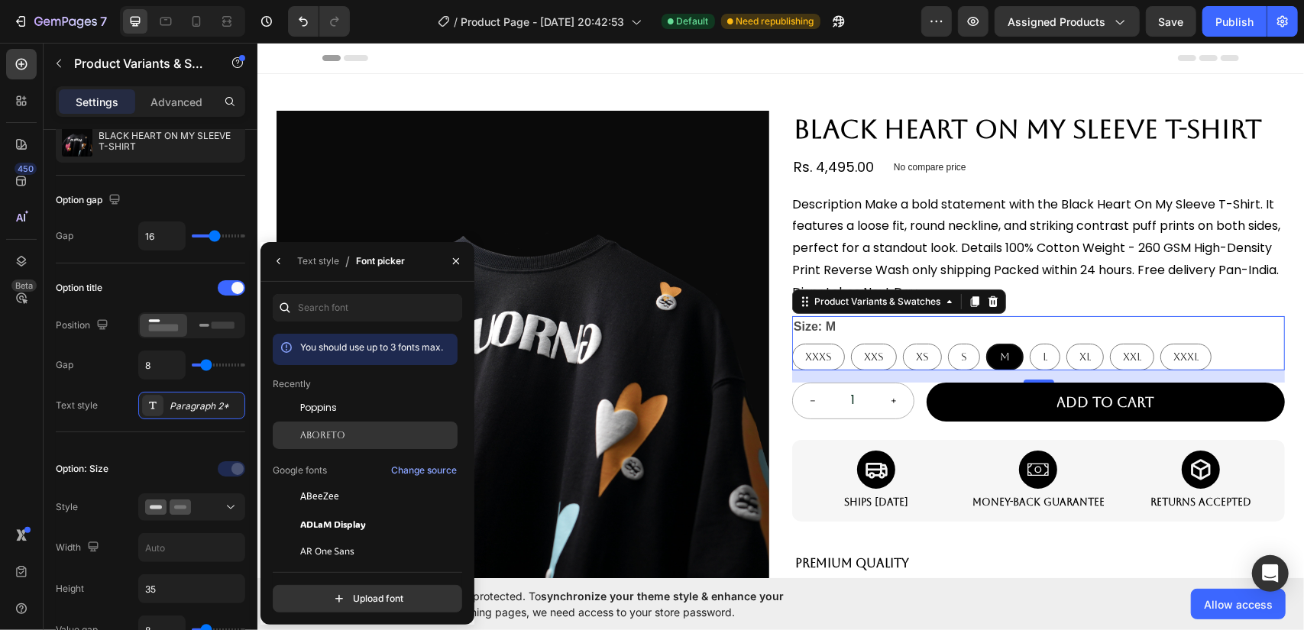
click at [378, 427] on div "Aboreto" at bounding box center [365, 436] width 185 height 28
click at [282, 263] on icon "button" at bounding box center [279, 261] width 12 height 12
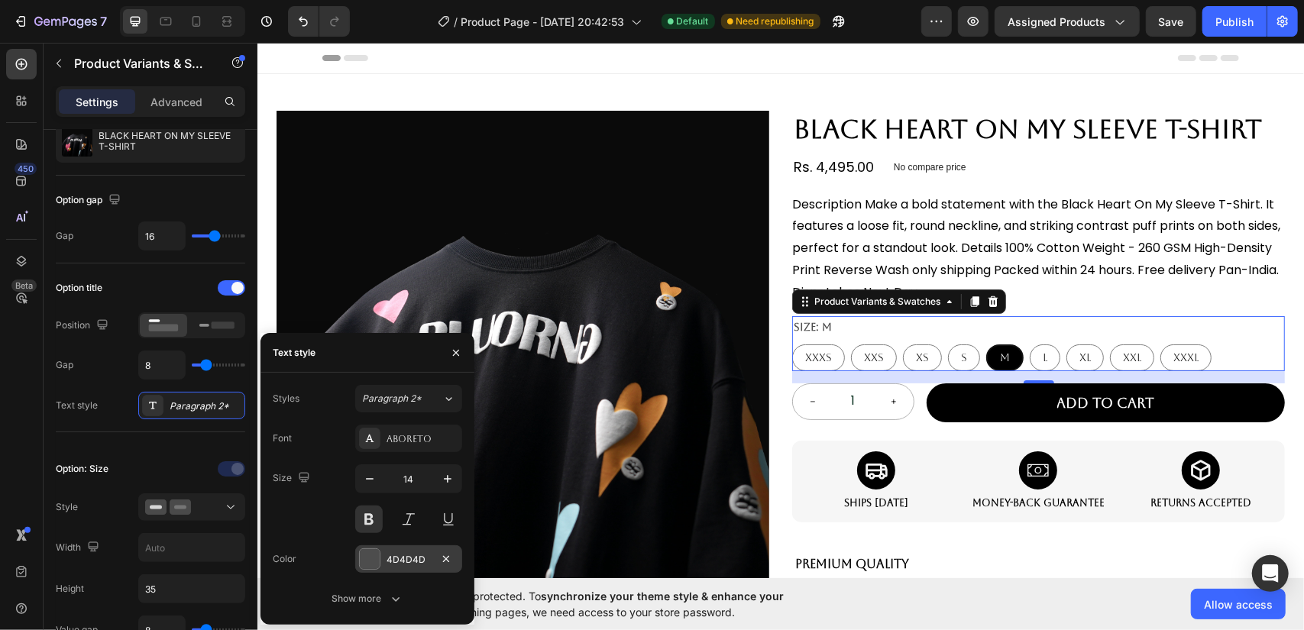
click at [377, 556] on div at bounding box center [370, 559] width 20 height 20
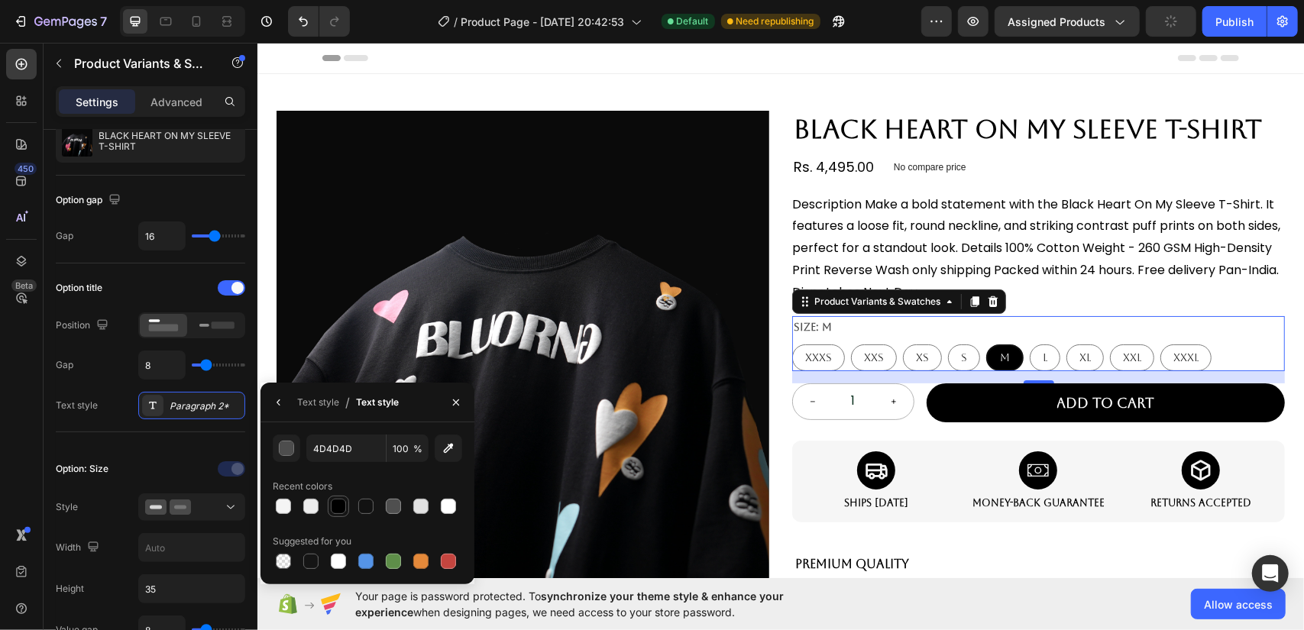
click at [344, 502] on div at bounding box center [338, 506] width 15 height 15
type input "000000"
click at [364, 482] on div "Recent colors" at bounding box center [367, 486] width 189 height 24
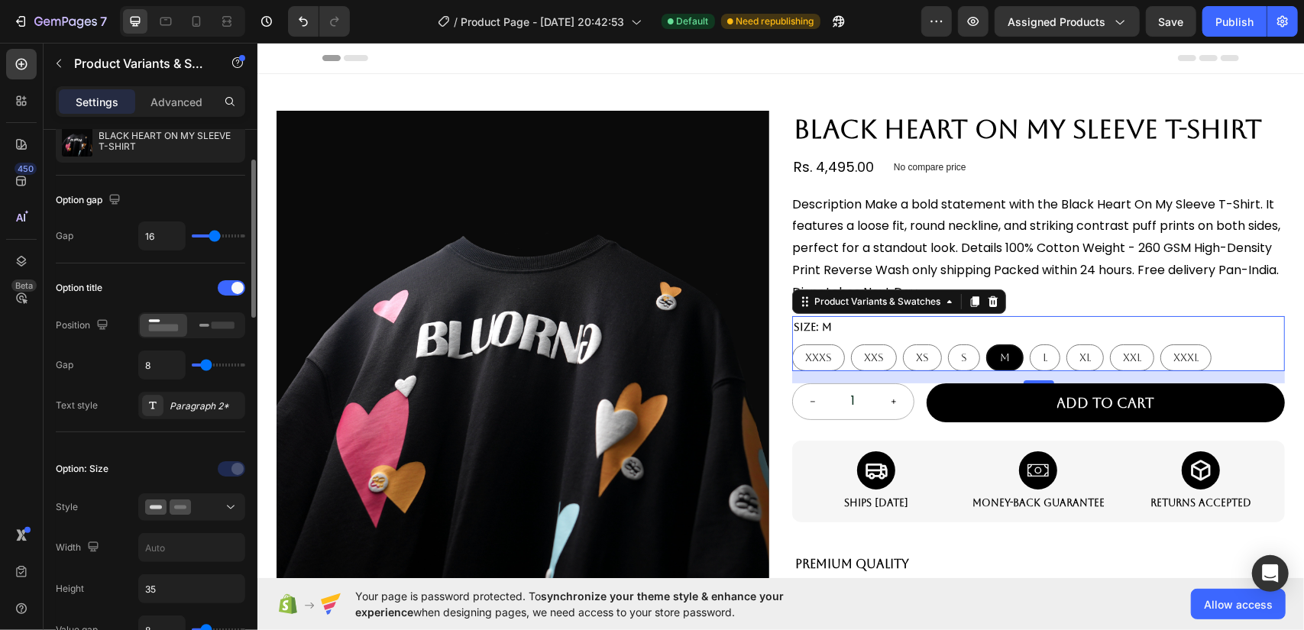
click at [1230, 16] on div "Publish" at bounding box center [1235, 22] width 38 height 16
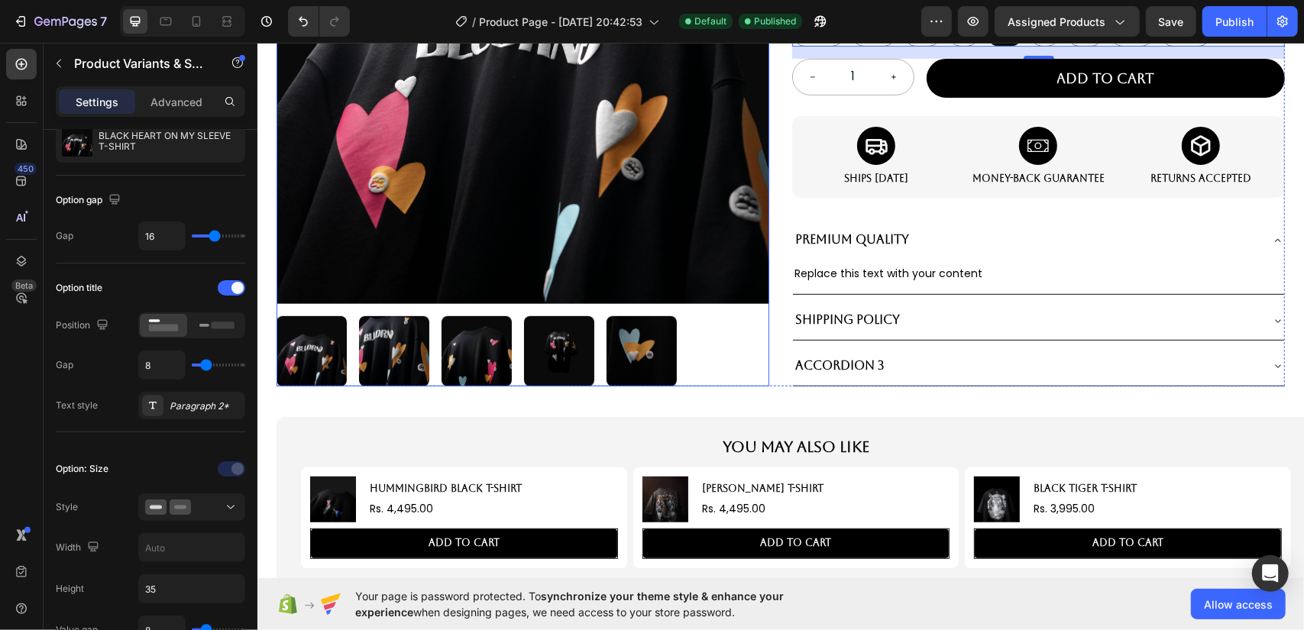
scroll to position [458, 0]
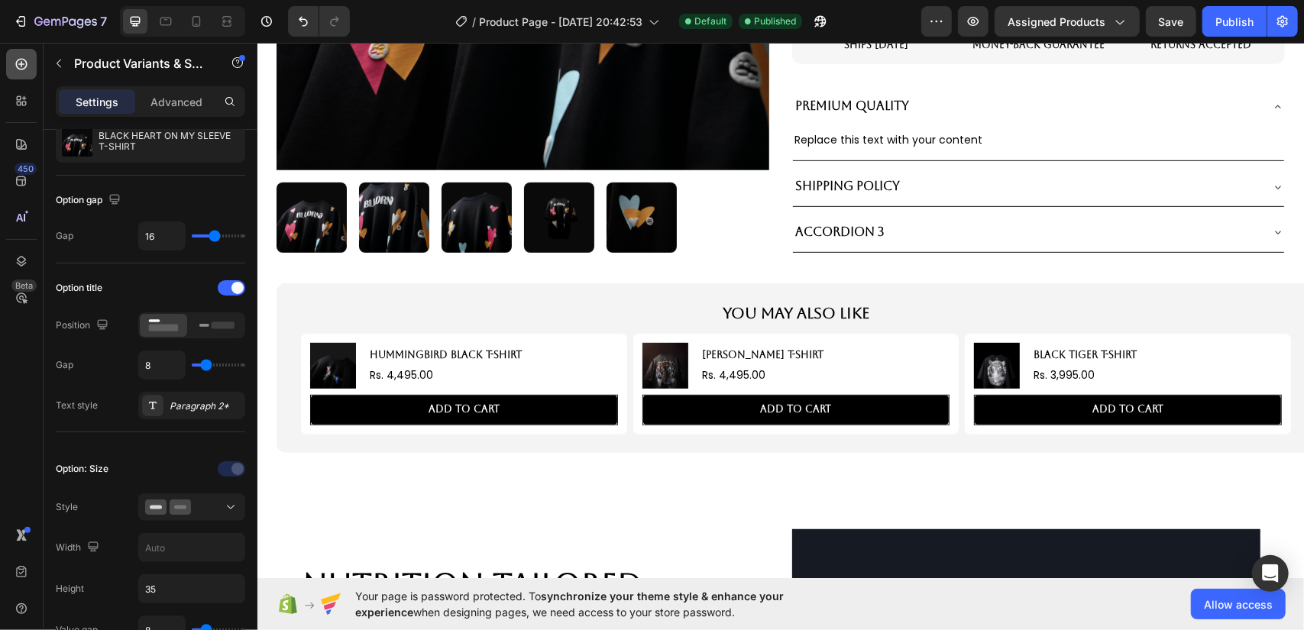
click at [32, 73] on div at bounding box center [21, 64] width 31 height 31
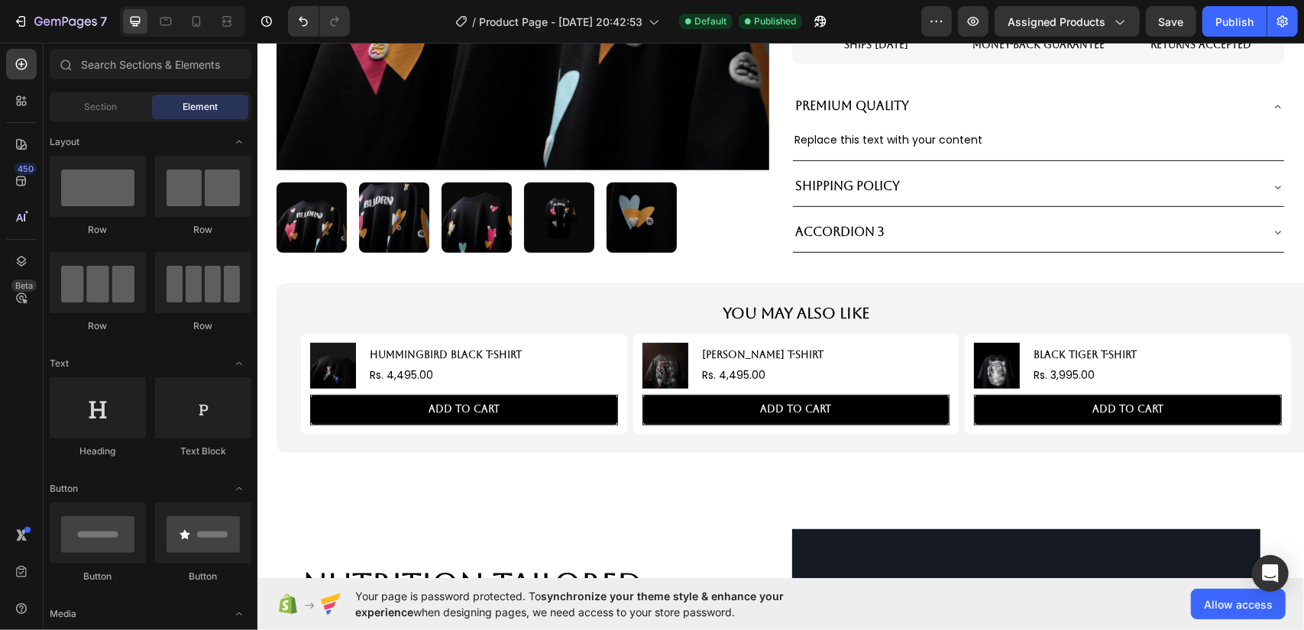
click at [123, 47] on div "Sections(30) Elements(84) Section Element Hero Section Product Detail Brands Tr…" at bounding box center [151, 337] width 214 height 588
click at [130, 71] on input "text" at bounding box center [151, 64] width 202 height 31
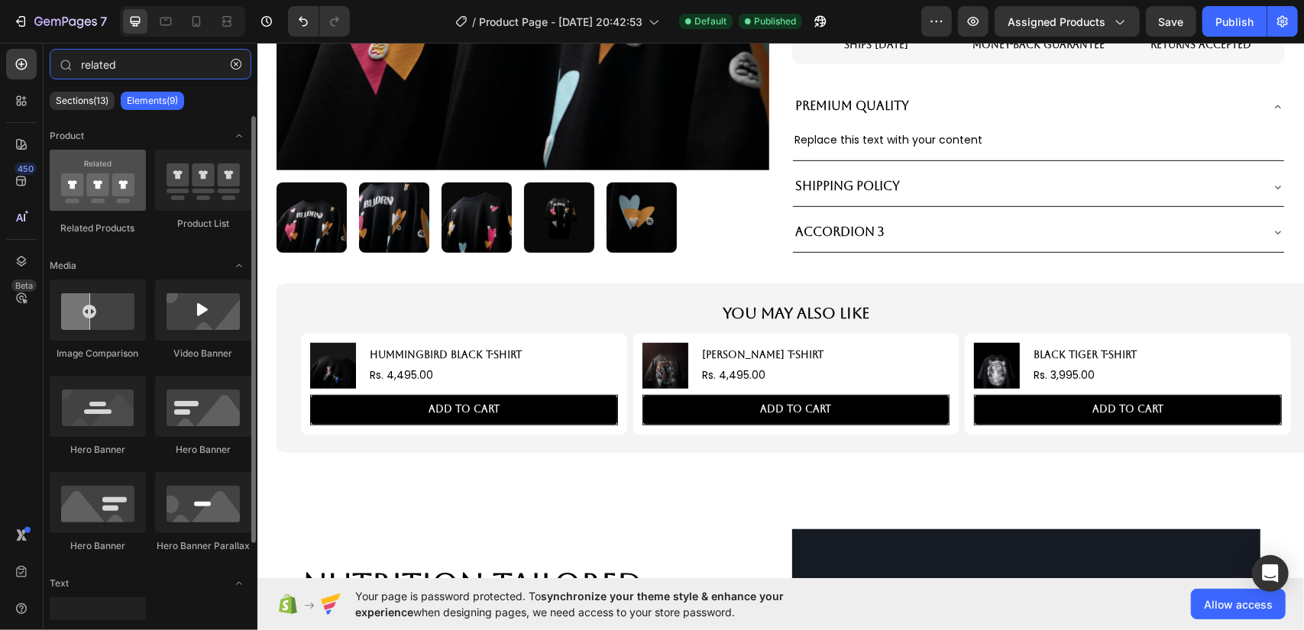
type input "related"
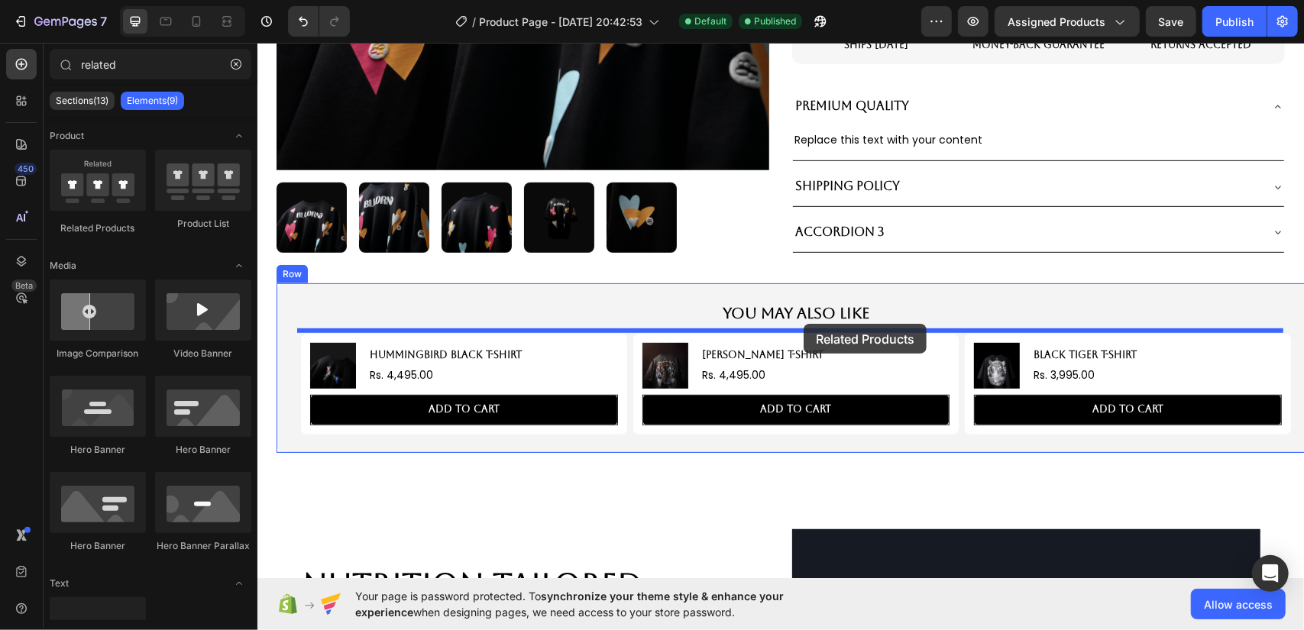
drag, startPoint x: 335, startPoint y: 227, endPoint x: 803, endPoint y: 323, distance: 477.4
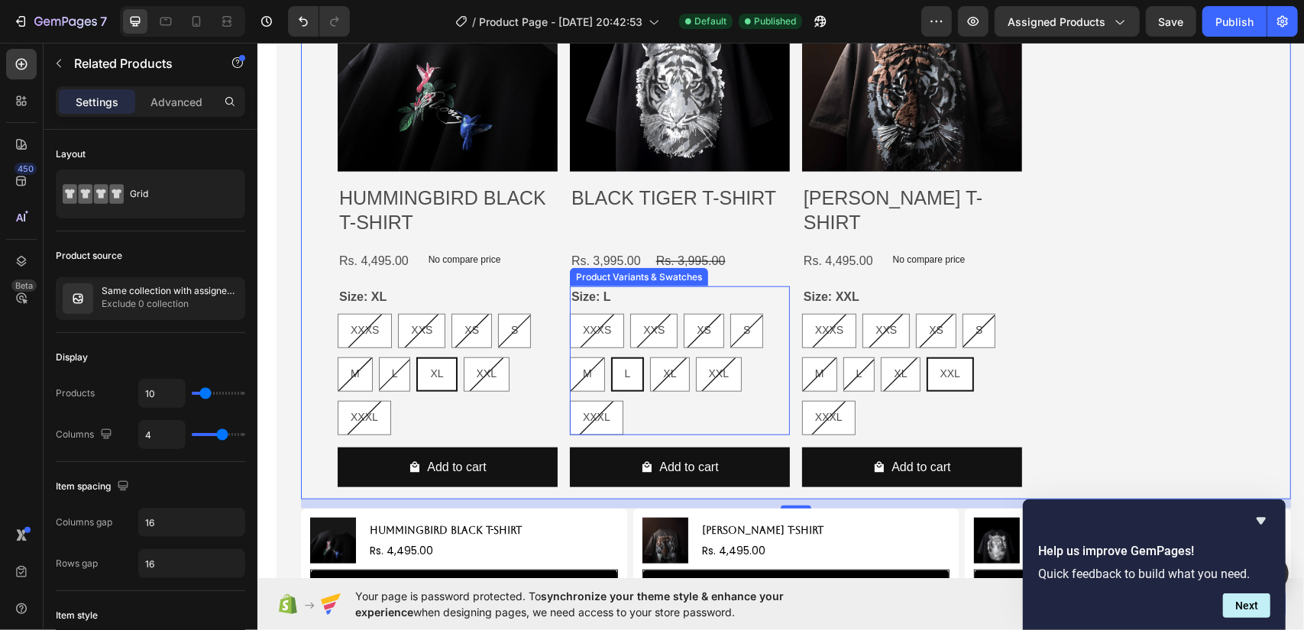
scroll to position [764, 0]
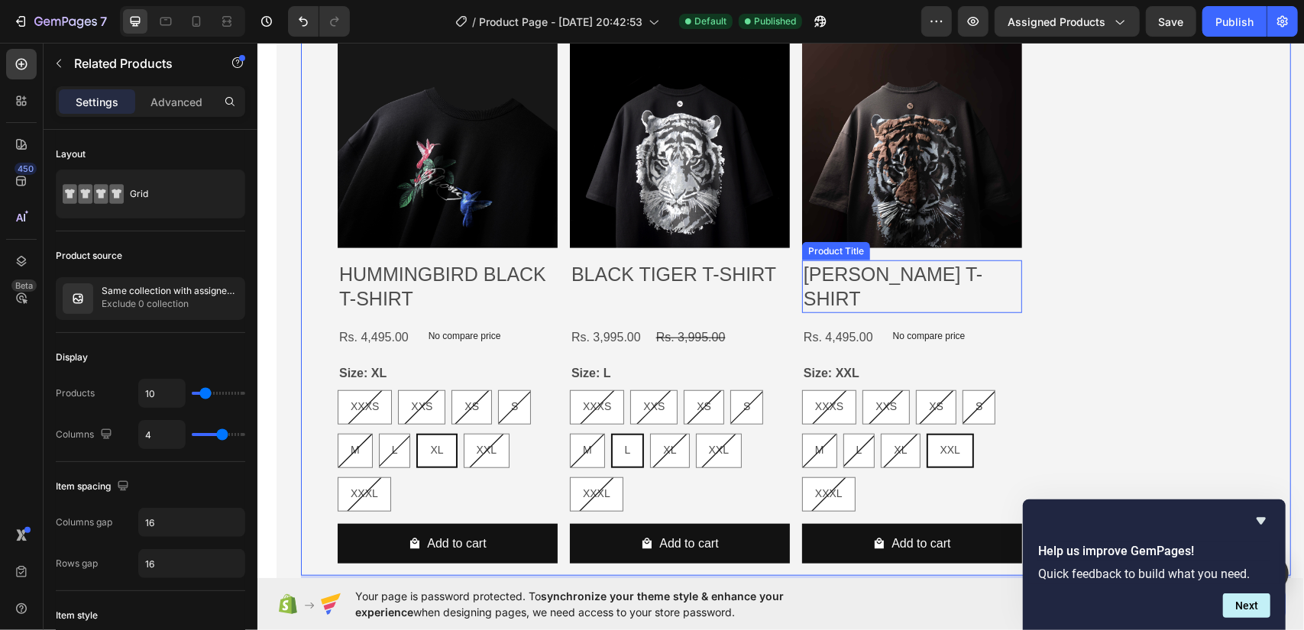
click at [979, 306] on div "[PERSON_NAME] T-SHIRT Product Title" at bounding box center [912, 286] width 220 height 53
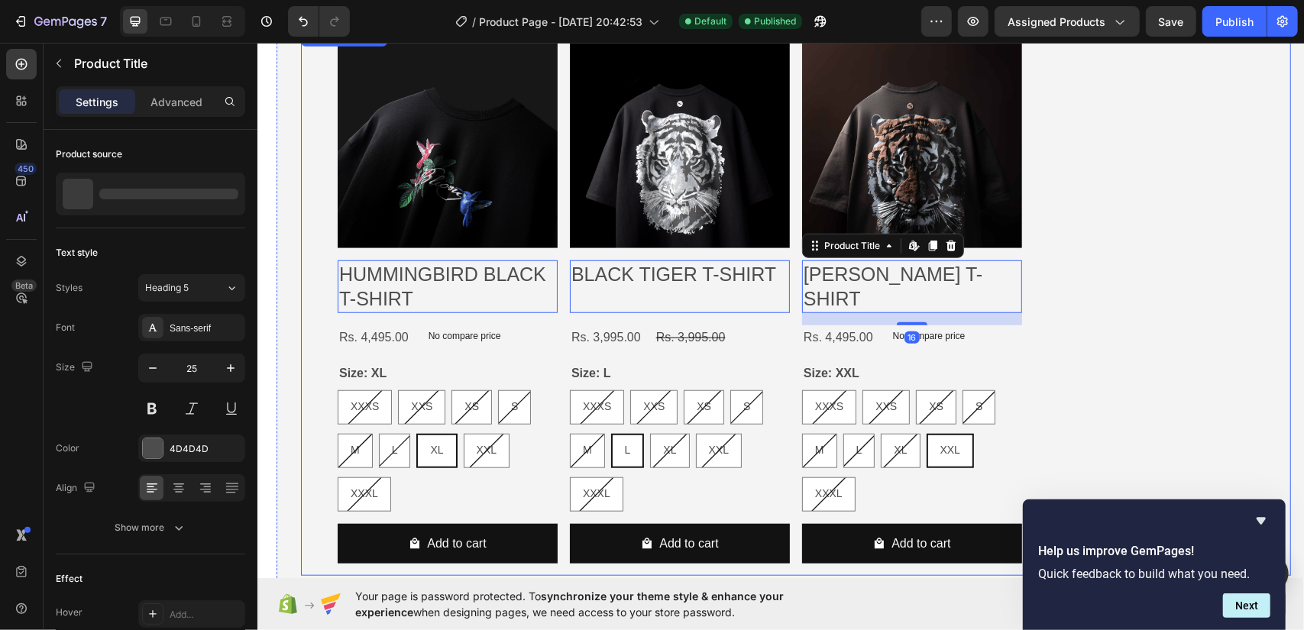
click at [1071, 324] on div "Product Images HUMMINGBIRD BLACK T-SHIRT Product Title Edit content in Shopify …" at bounding box center [795, 302] width 917 height 549
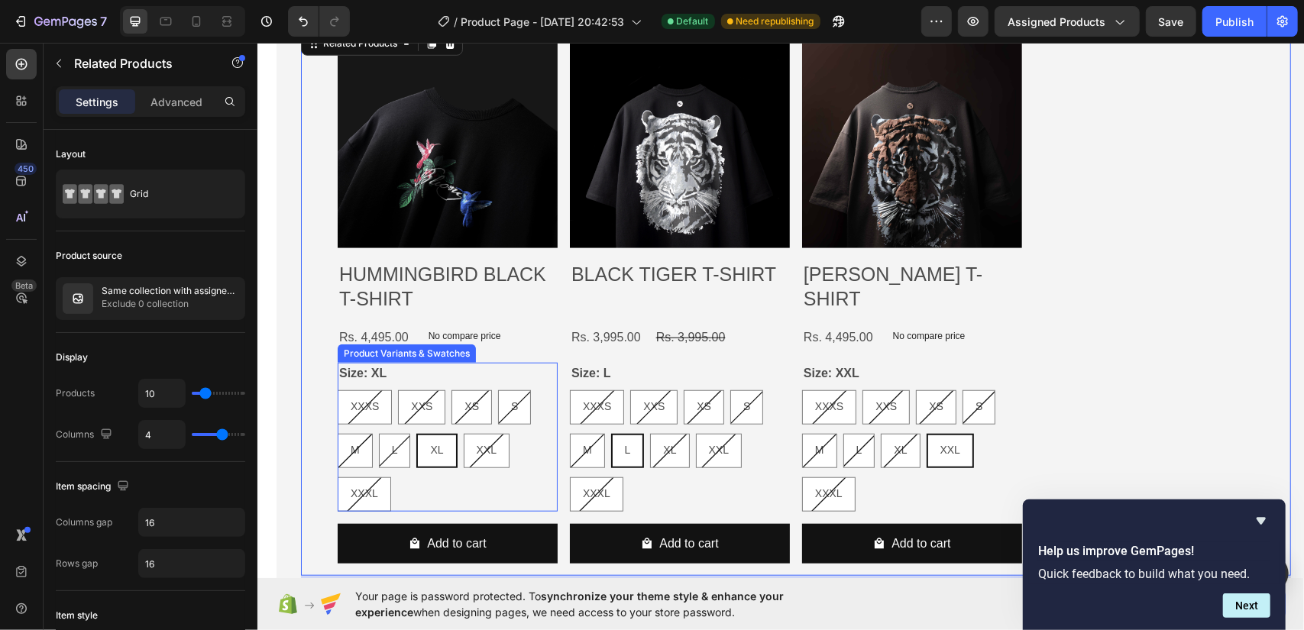
click at [527, 463] on div "XXXS XXXS XXXS XXS XXS XXS XS XS XS S S S M M M L L L XL XL XL XXL XXL XXL XXXL…" at bounding box center [447, 450] width 220 height 121
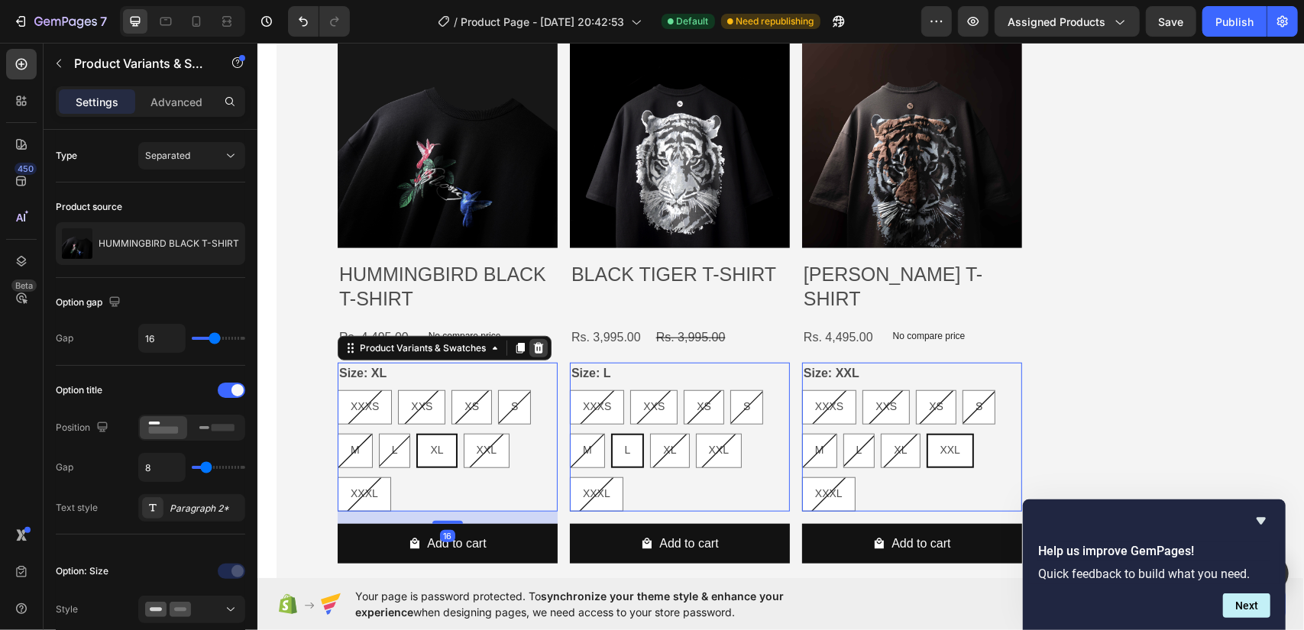
click at [532, 347] on icon at bounding box center [538, 348] width 12 height 12
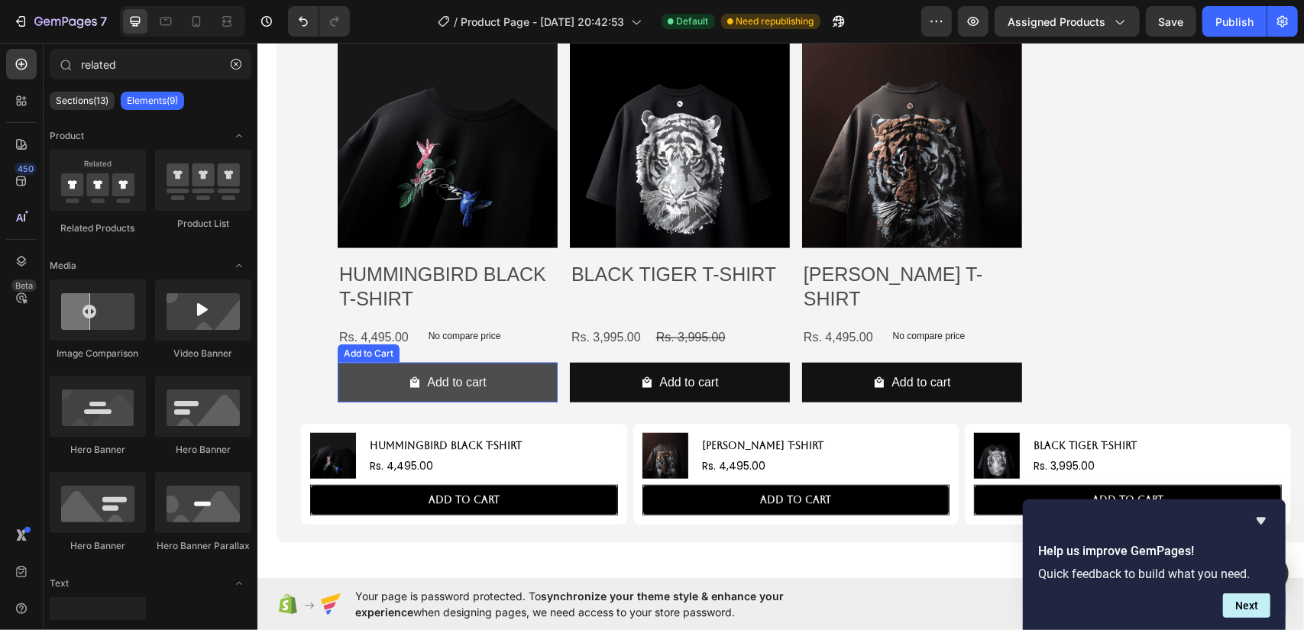
click at [520, 373] on button "Add to cart" at bounding box center [447, 382] width 220 height 40
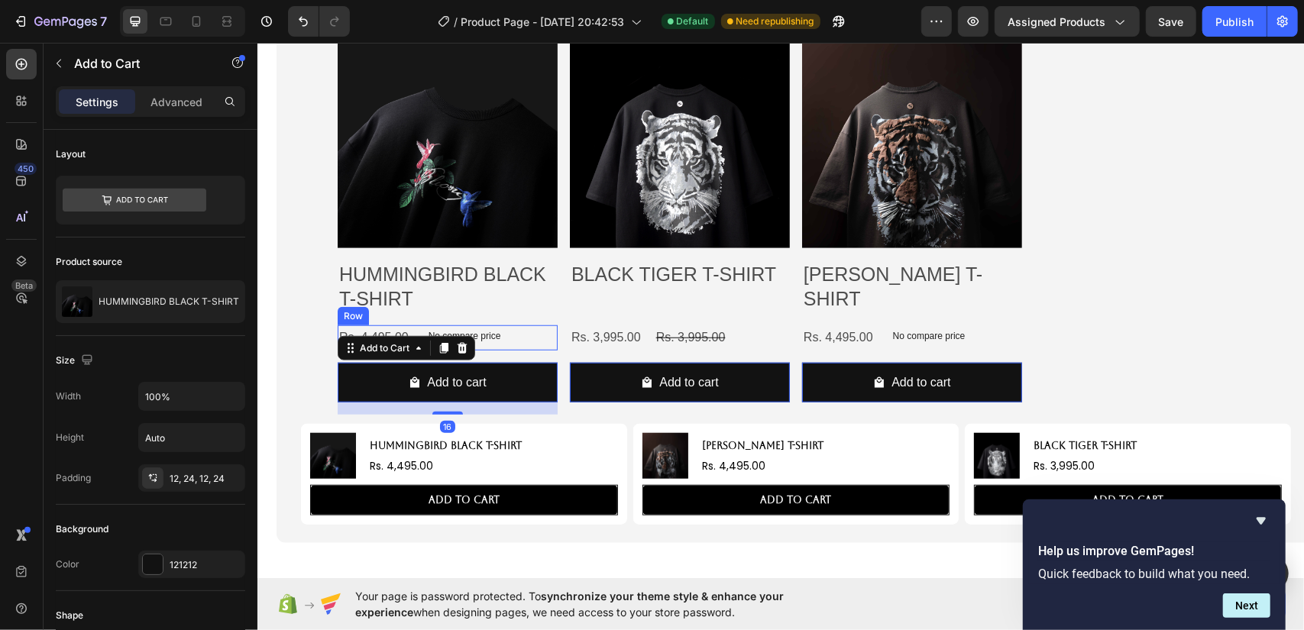
click at [526, 329] on div "Rs. 4,495.00 Product Price Product Price No compare price Product Price Row" at bounding box center [447, 337] width 220 height 25
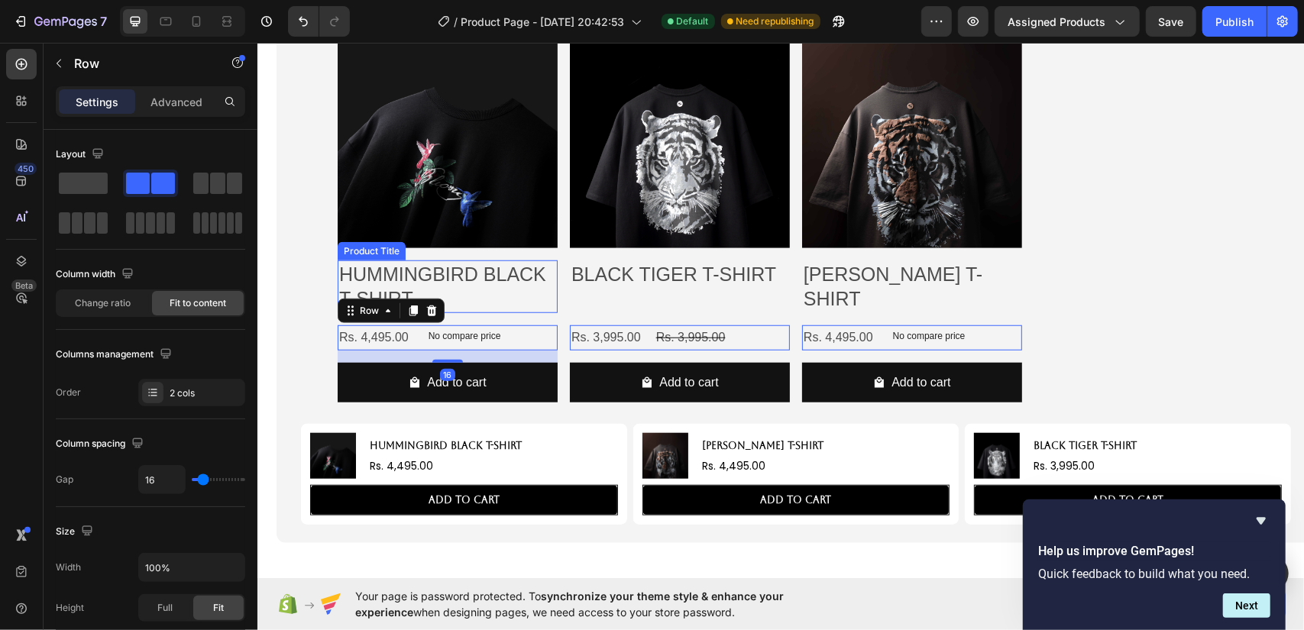
click at [458, 286] on h2 "HUMMINGBIRD BLACK T-SHIRT" at bounding box center [447, 286] width 220 height 53
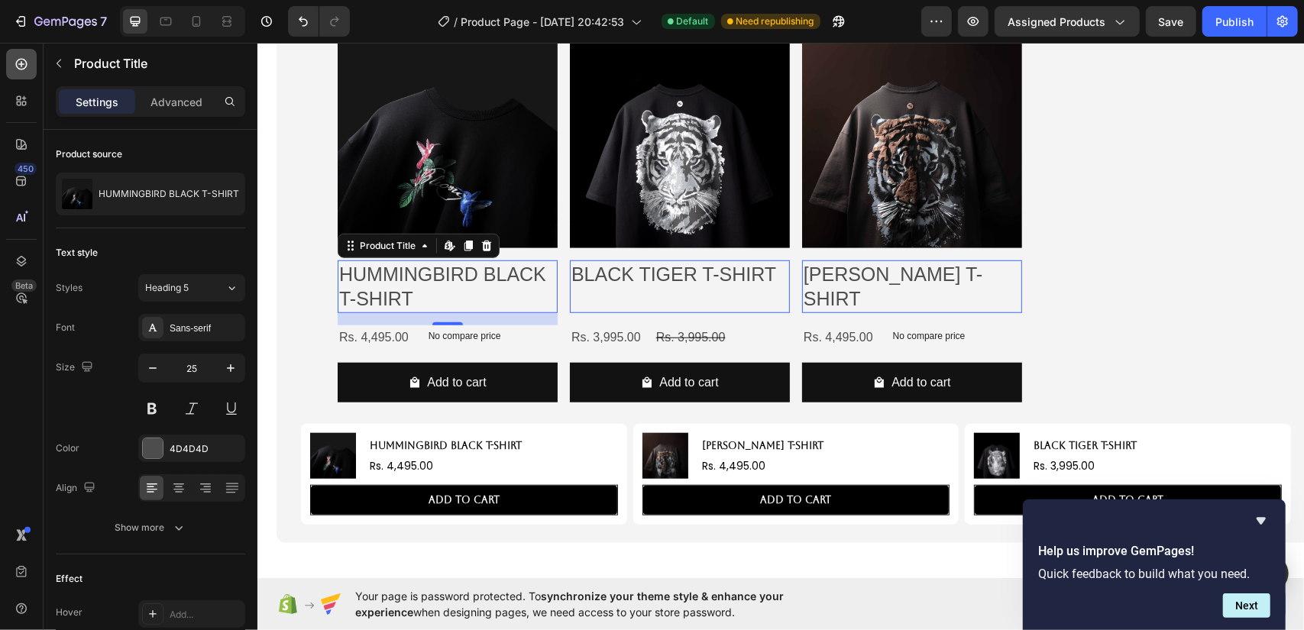
click at [18, 63] on icon at bounding box center [21, 64] width 15 height 15
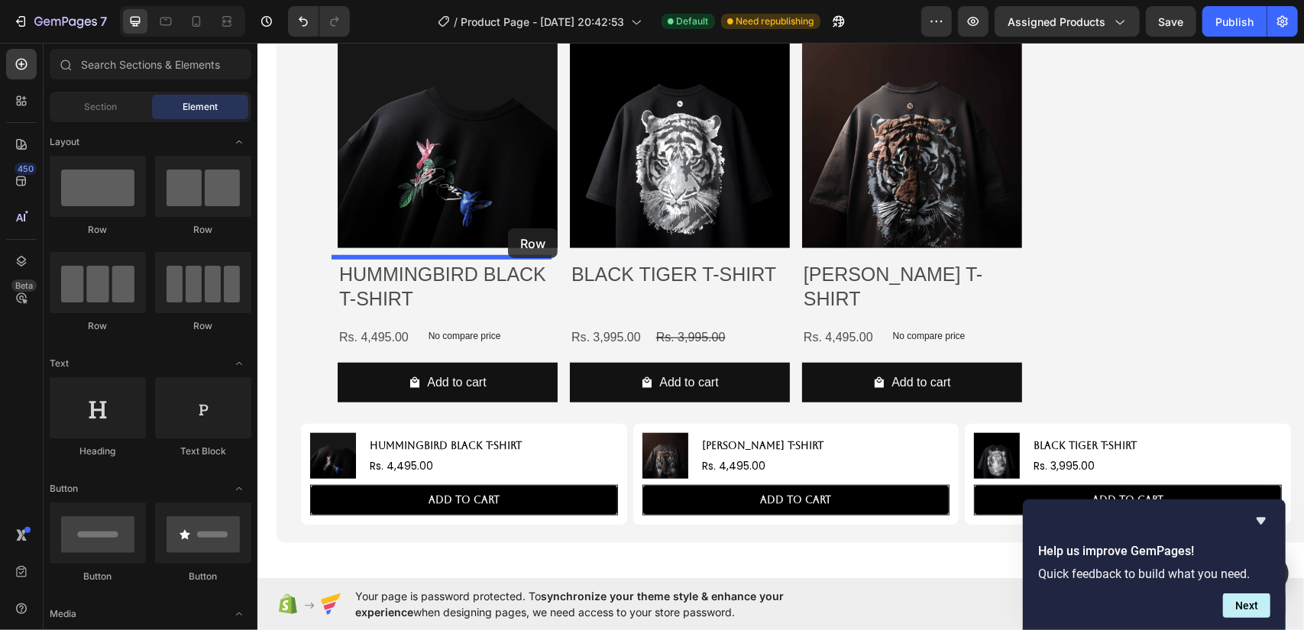
drag, startPoint x: 466, startPoint y: 224, endPoint x: 507, endPoint y: 228, distance: 41.4
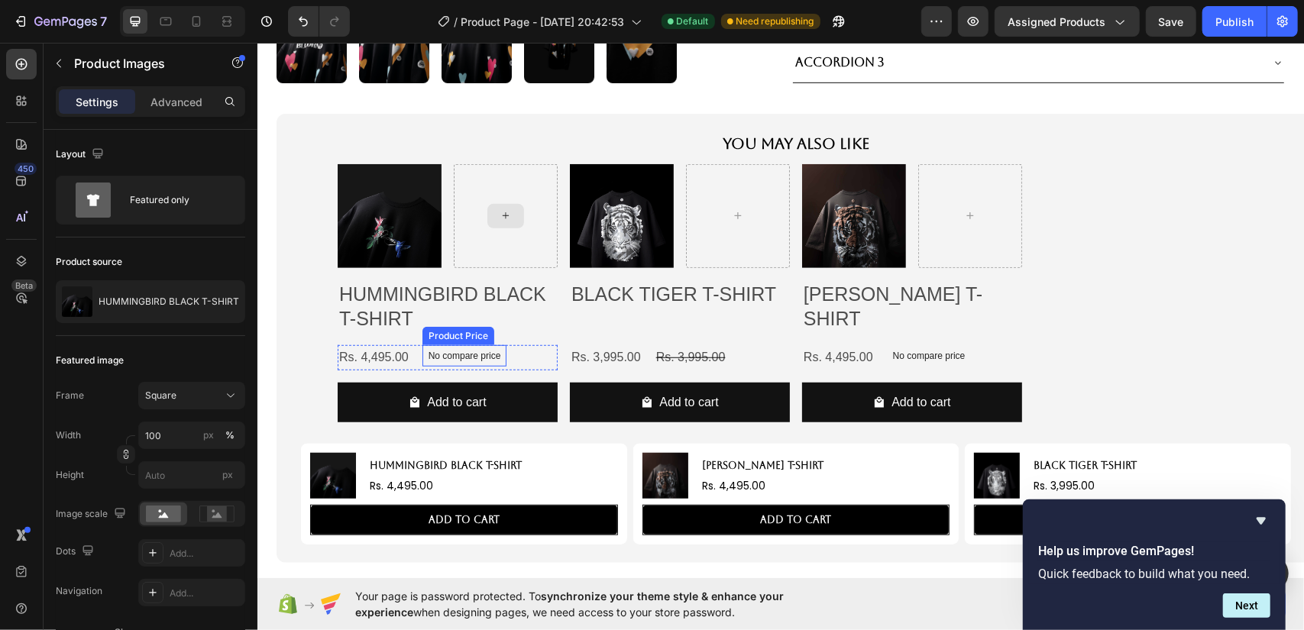
scroll to position [611, 0]
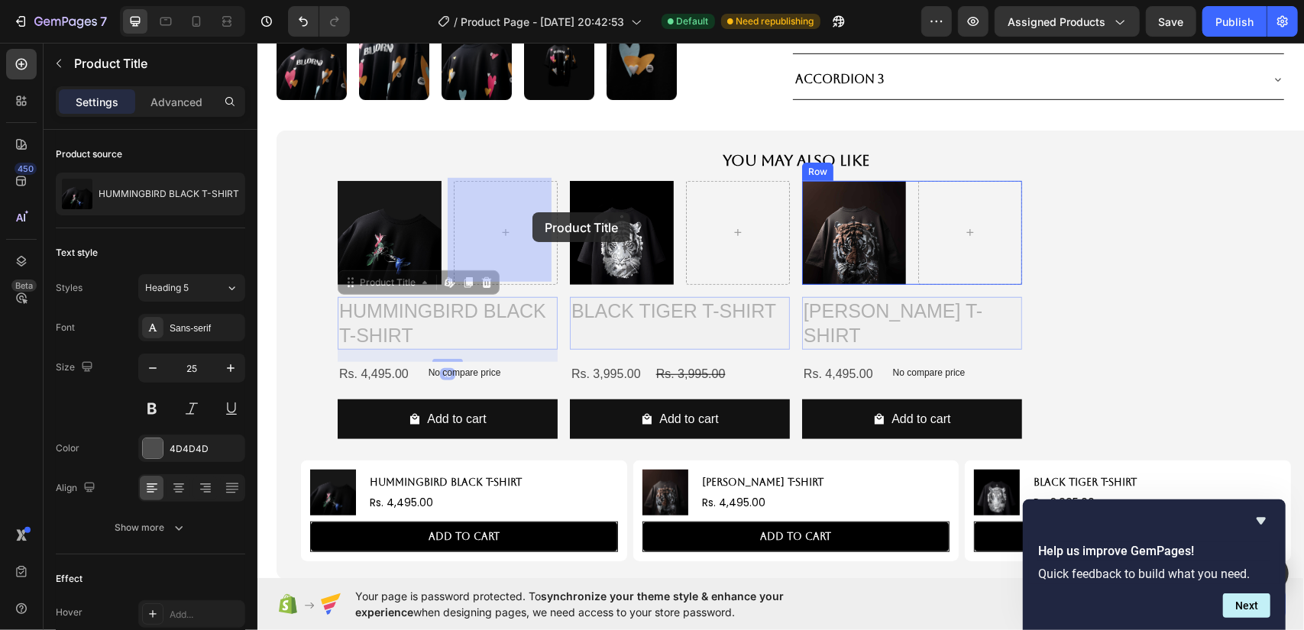
drag, startPoint x: 498, startPoint y: 267, endPoint x: 532, endPoint y: 212, distance: 64.5
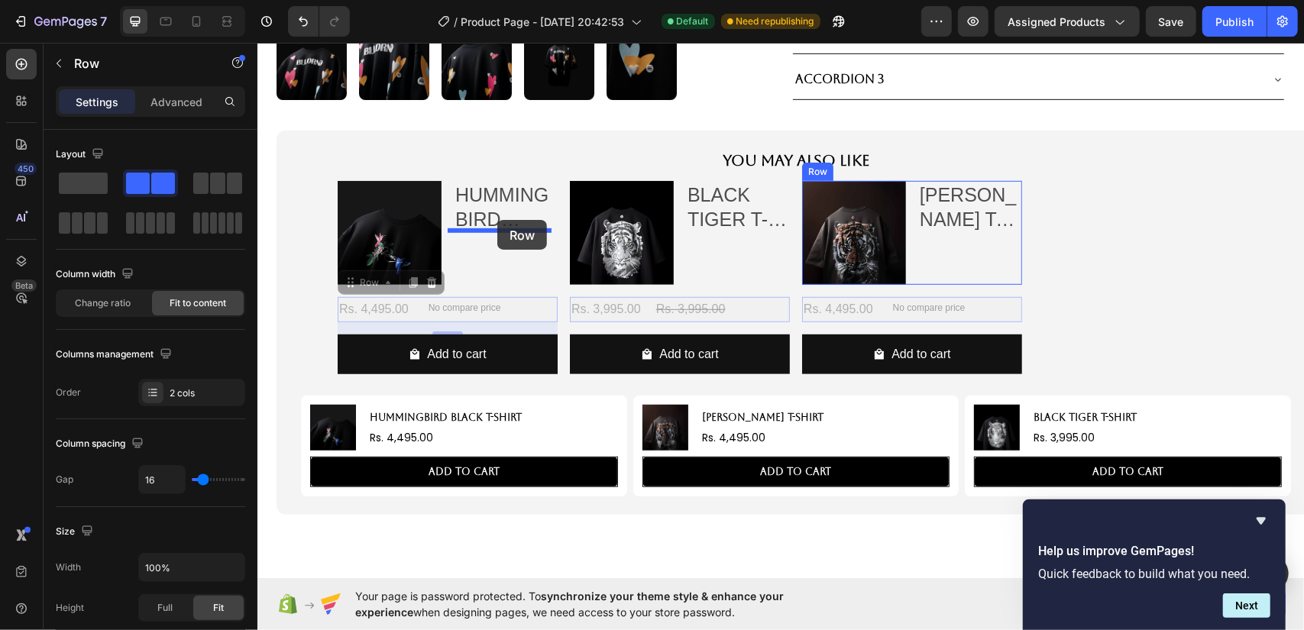
drag, startPoint x: 411, startPoint y: 303, endPoint x: 497, endPoint y: 219, distance: 119.4
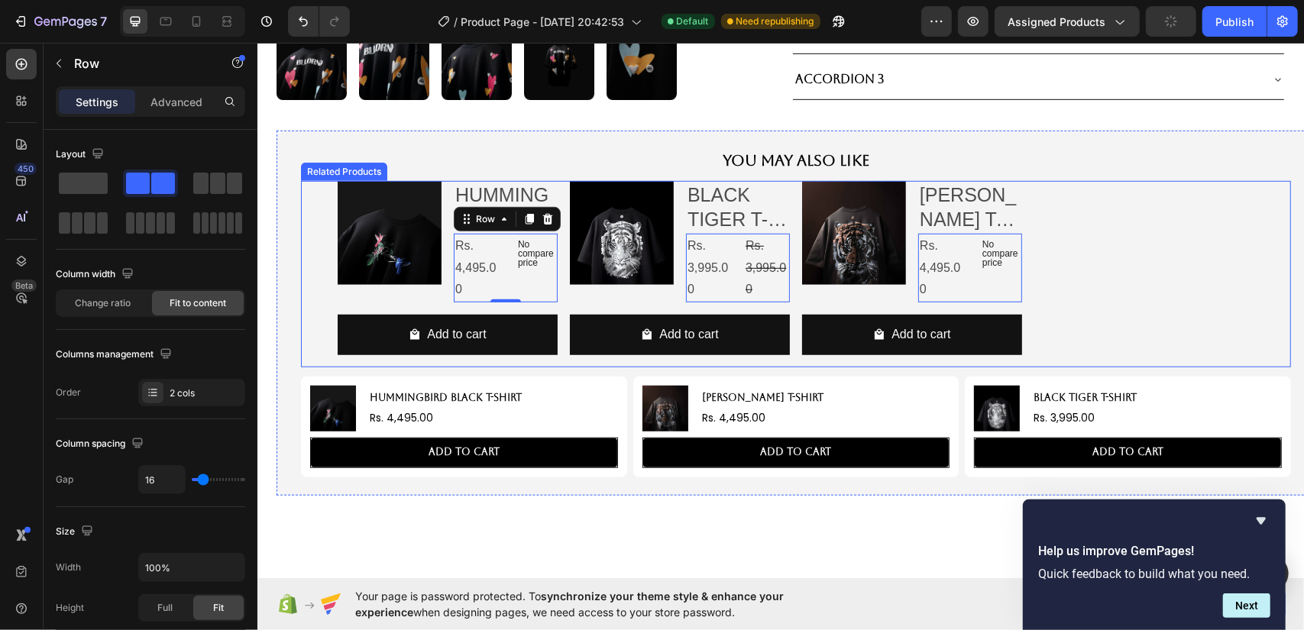
click at [1054, 241] on div "Product Images HUMMINGBIRD BLACK T-SHIRT Product Title Rs. 4,495.00 Product Pri…" at bounding box center [795, 273] width 917 height 186
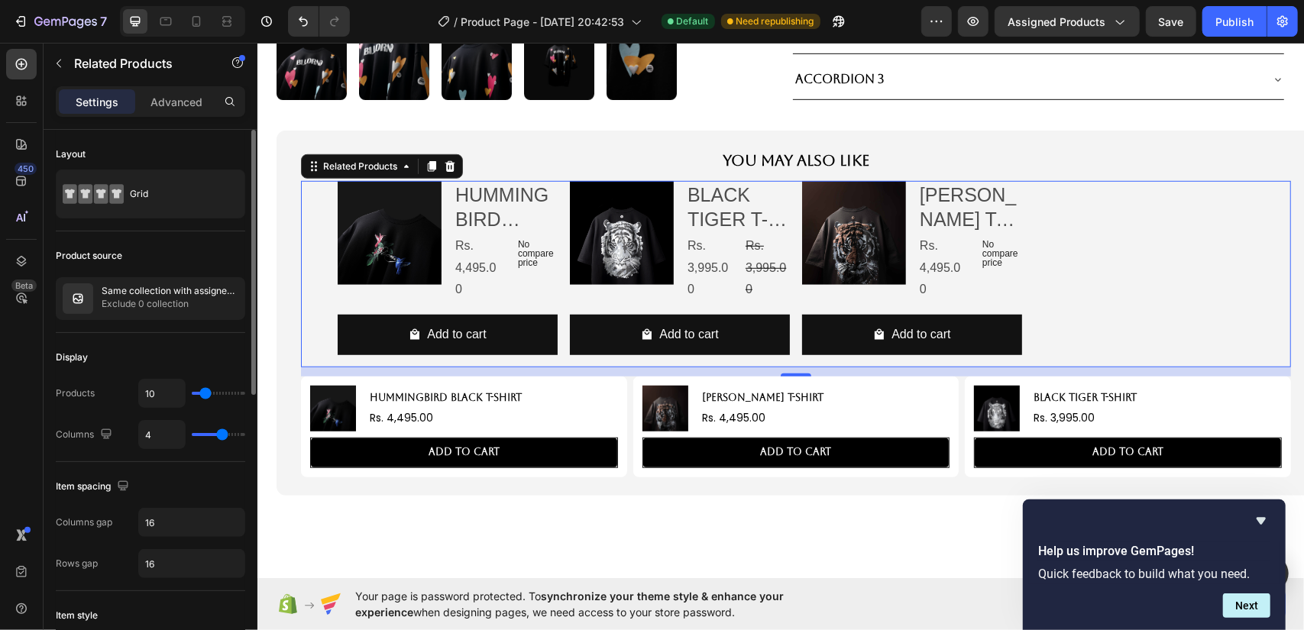
type input "6"
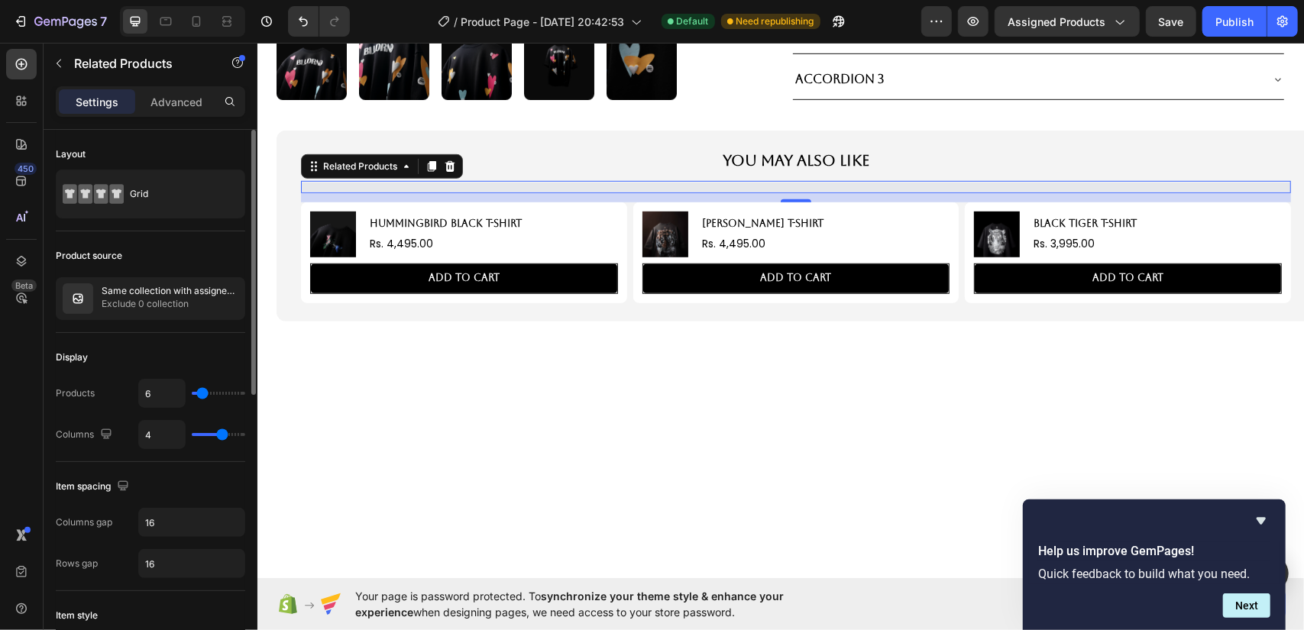
type input "5"
type input "4"
type input "3"
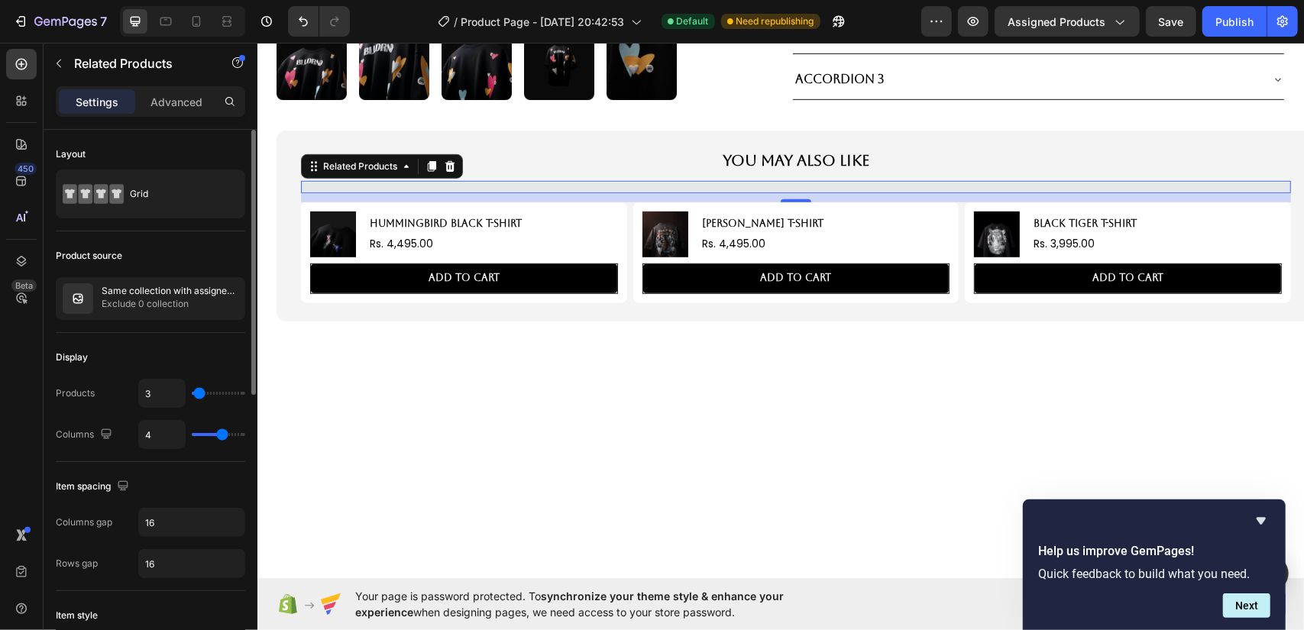
type input "3"
click at [199, 394] on input "range" at bounding box center [218, 393] width 53 height 3
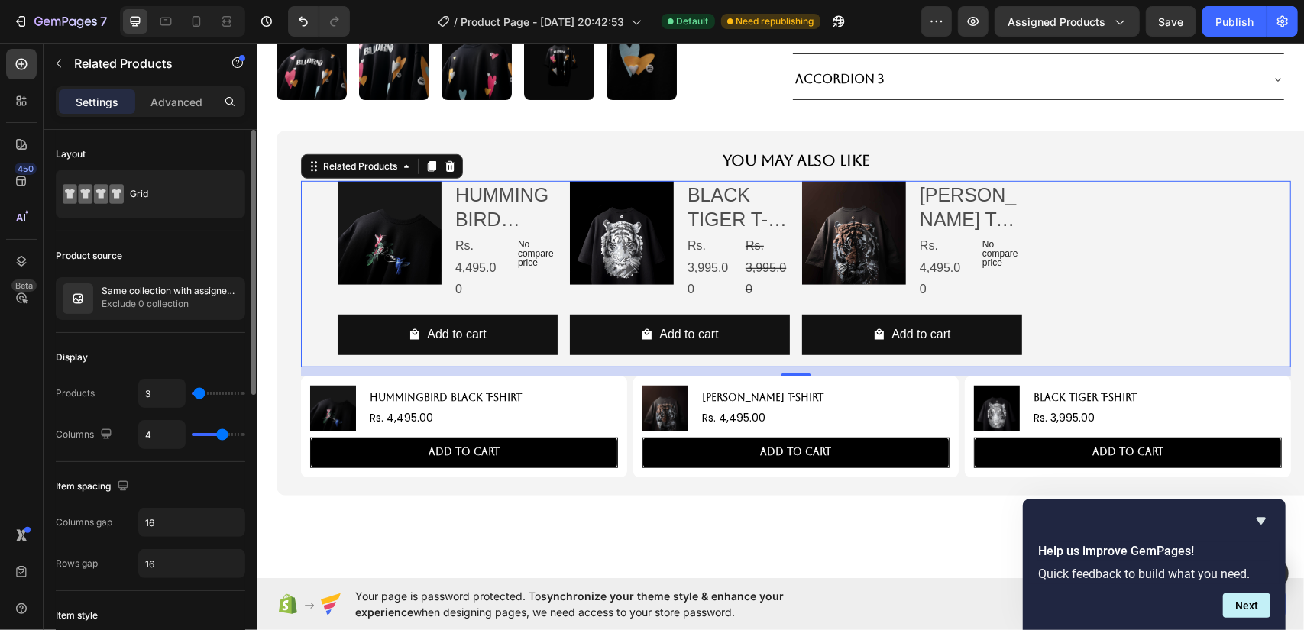
type input "3"
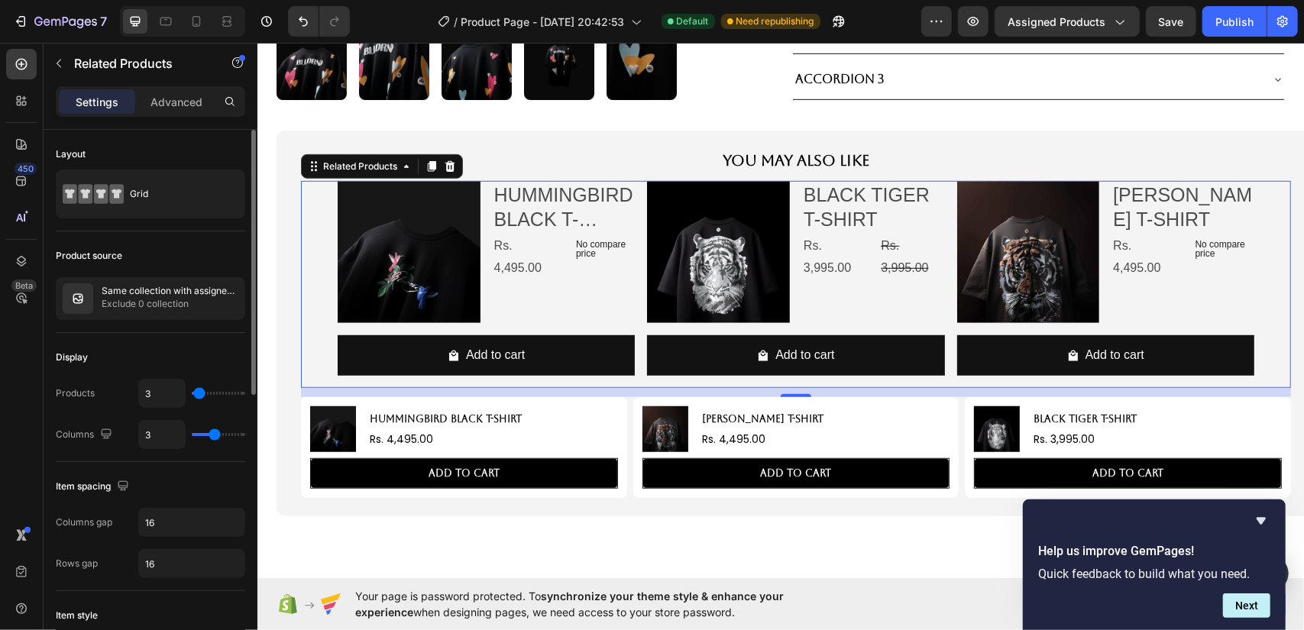
drag, startPoint x: 225, startPoint y: 429, endPoint x: 214, endPoint y: 429, distance: 10.7
type input "3"
click at [214, 433] on input "range" at bounding box center [218, 434] width 53 height 3
click at [182, 351] on div "Display" at bounding box center [150, 357] width 189 height 24
click at [526, 296] on div "HUMMINGBIRD BLACK T-SHIRT Product Title Rs. 4,495.00 Product Price Product Pric…" at bounding box center [563, 251] width 143 height 143
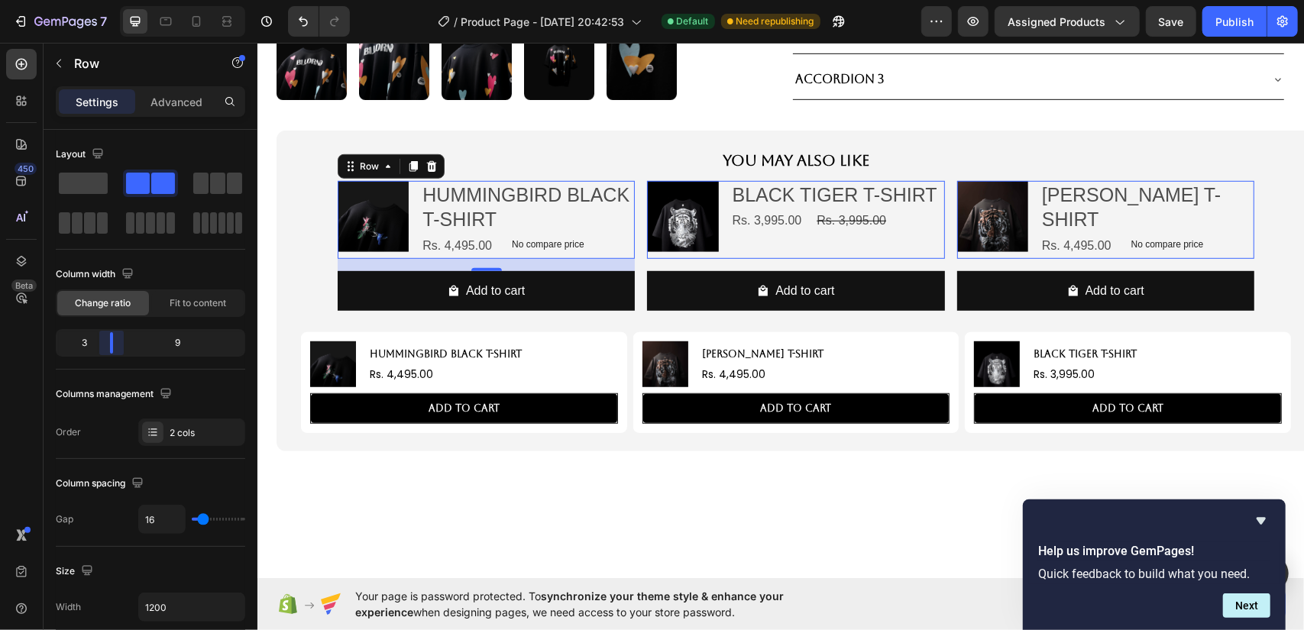
drag, startPoint x: 154, startPoint y: 347, endPoint x: 108, endPoint y: 342, distance: 46.9
click at [108, 0] on body "7 / Product Page - [DATE] 20:42:53 Default Need republishing Preview Assigned P…" at bounding box center [652, 0] width 1304 height 0
click at [761, 238] on div "BLACK TIGER T-SHIRT Product Title Rs. 3,995.00 Product Price Product Price Rs. …" at bounding box center [837, 219] width 214 height 78
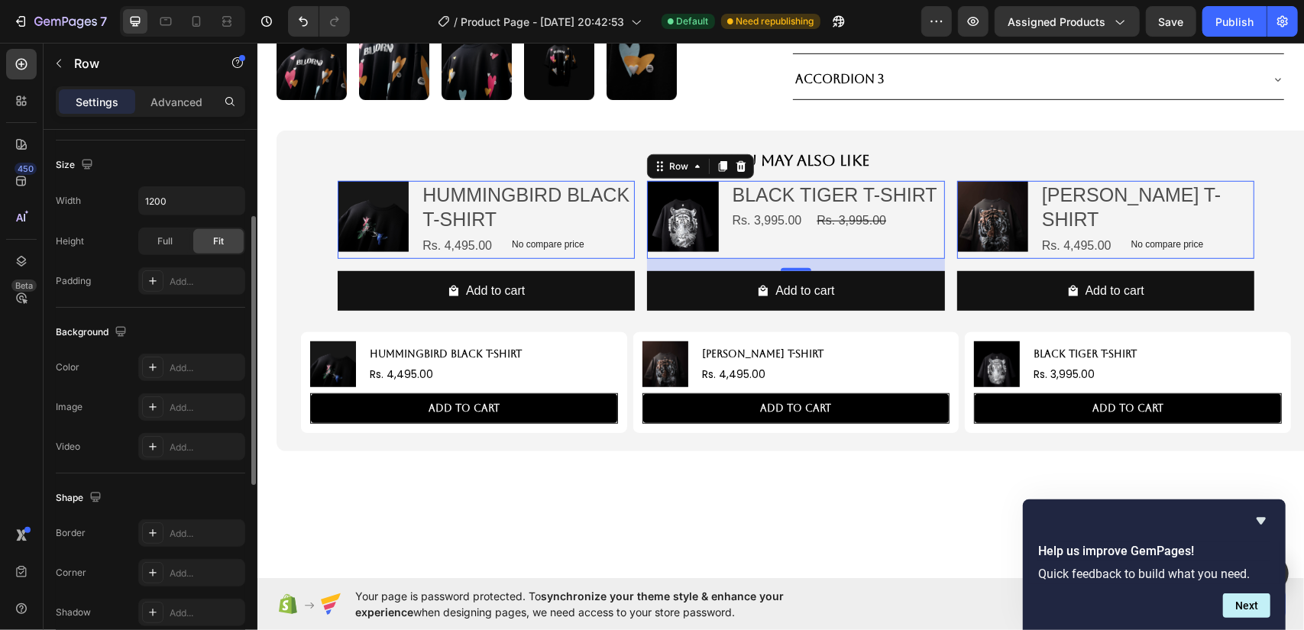
scroll to position [330, 0]
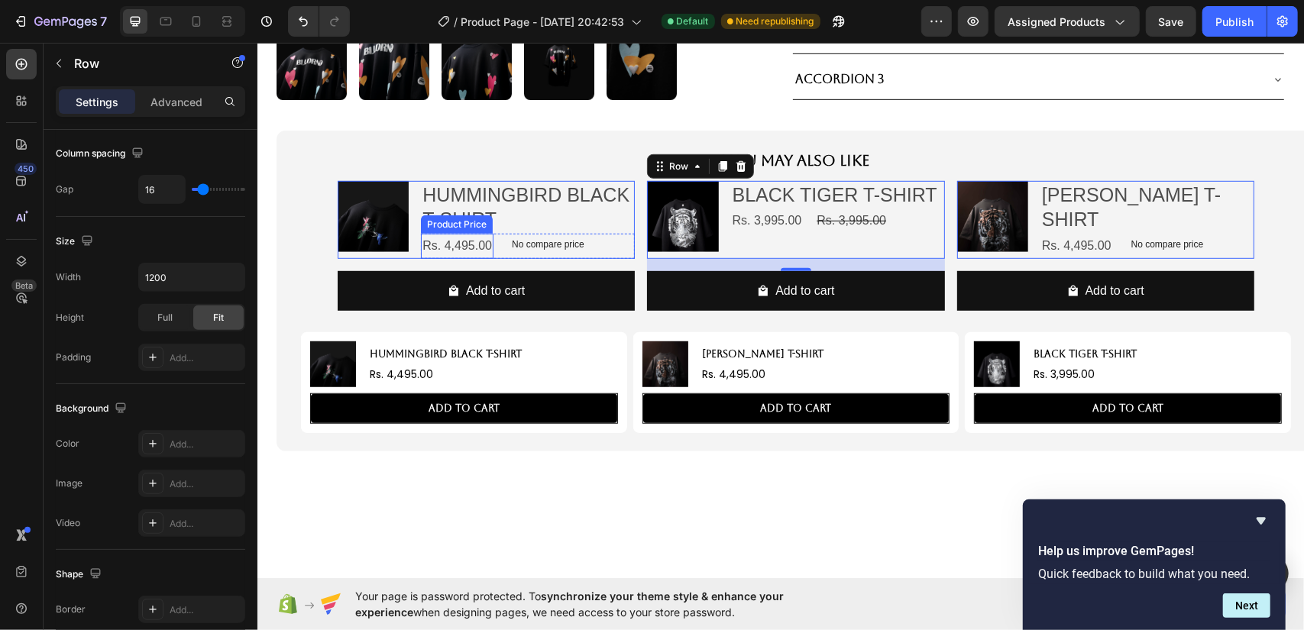
click at [462, 254] on div "Rs. 4,495.00" at bounding box center [456, 245] width 73 height 25
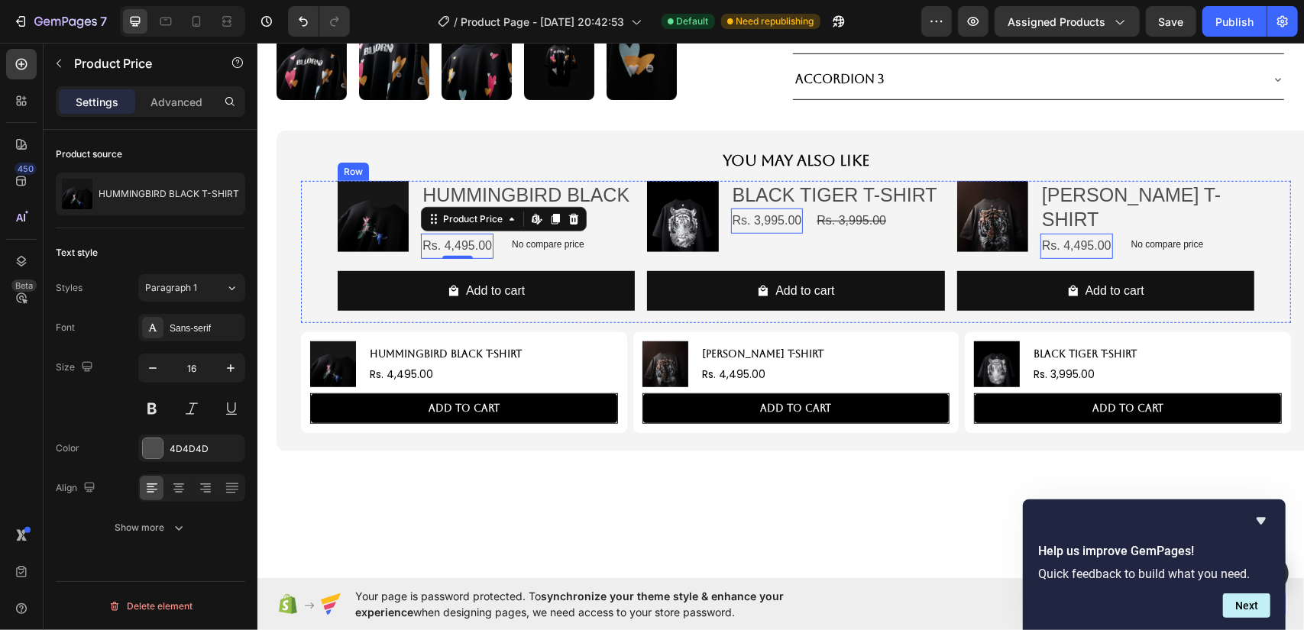
scroll to position [0, 0]
click at [458, 264] on div "Product Images HUMMINGBIRD BLACK T-SHIRT Product Title Rs. 4,495.00 Product Pri…" at bounding box center [485, 251] width 297 height 143
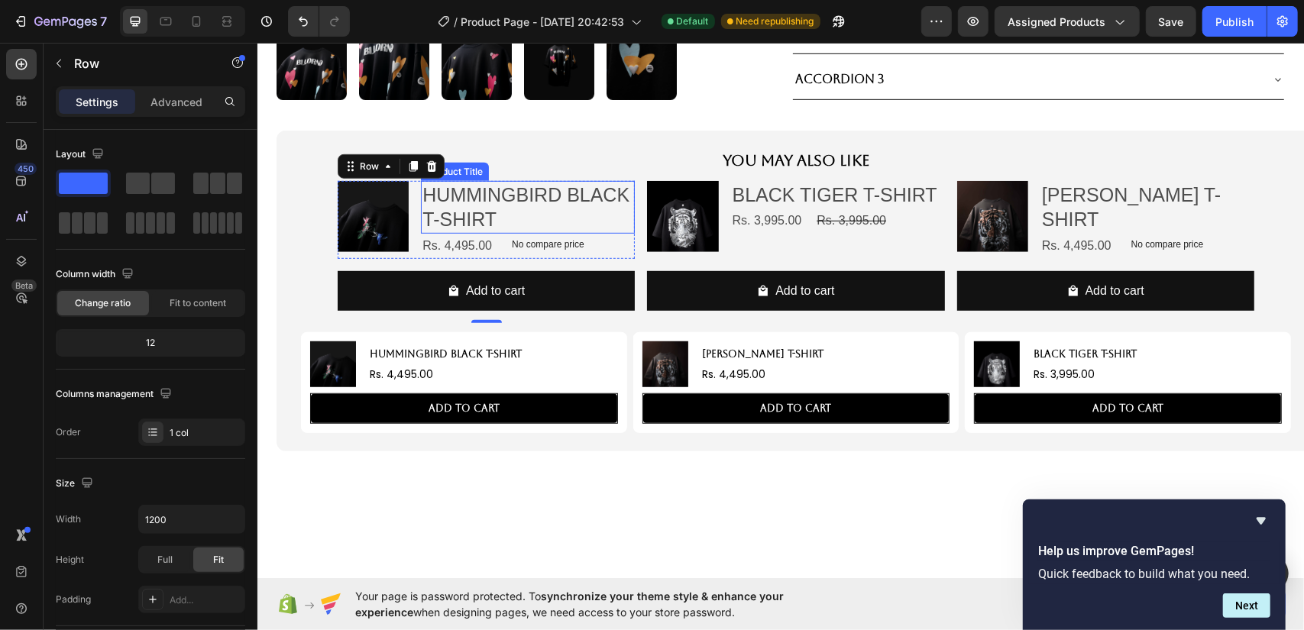
click at [522, 189] on h2 "HUMMINGBIRD BLACK T-SHIRT" at bounding box center [527, 206] width 214 height 53
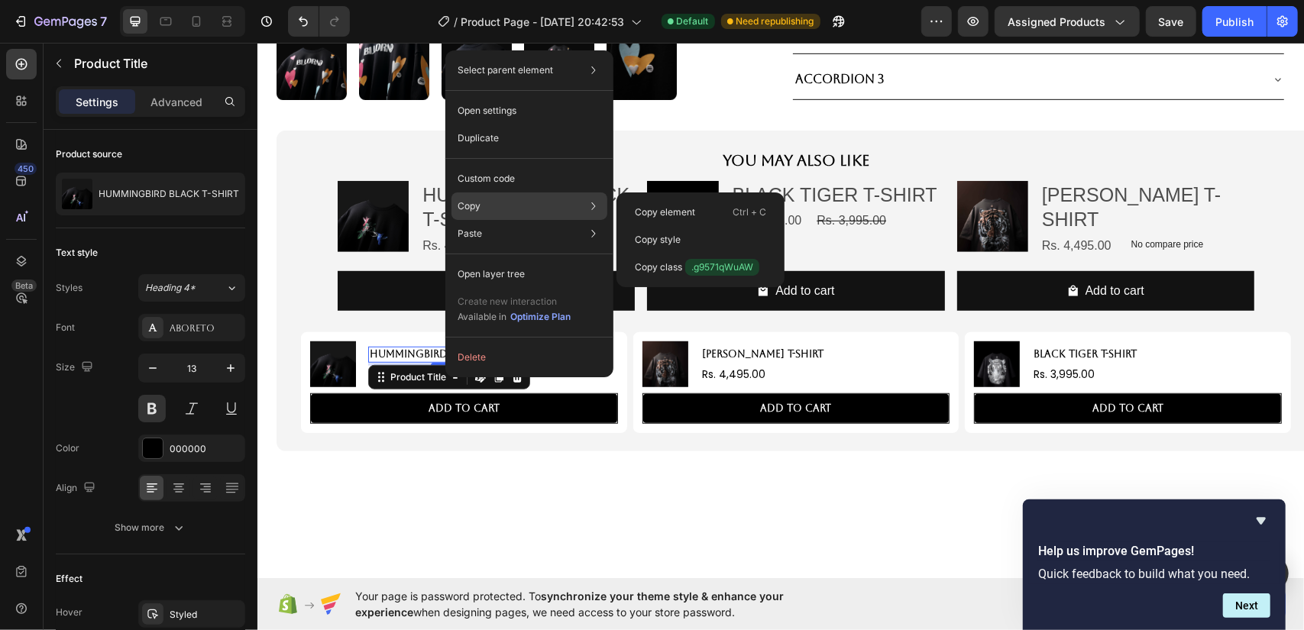
click at [513, 204] on div "Copy Copy element Ctrl + C Copy style Copy class .g9571qWuAW" at bounding box center [530, 207] width 156 height 28
click at [675, 207] on p "Copy element" at bounding box center [665, 213] width 60 height 14
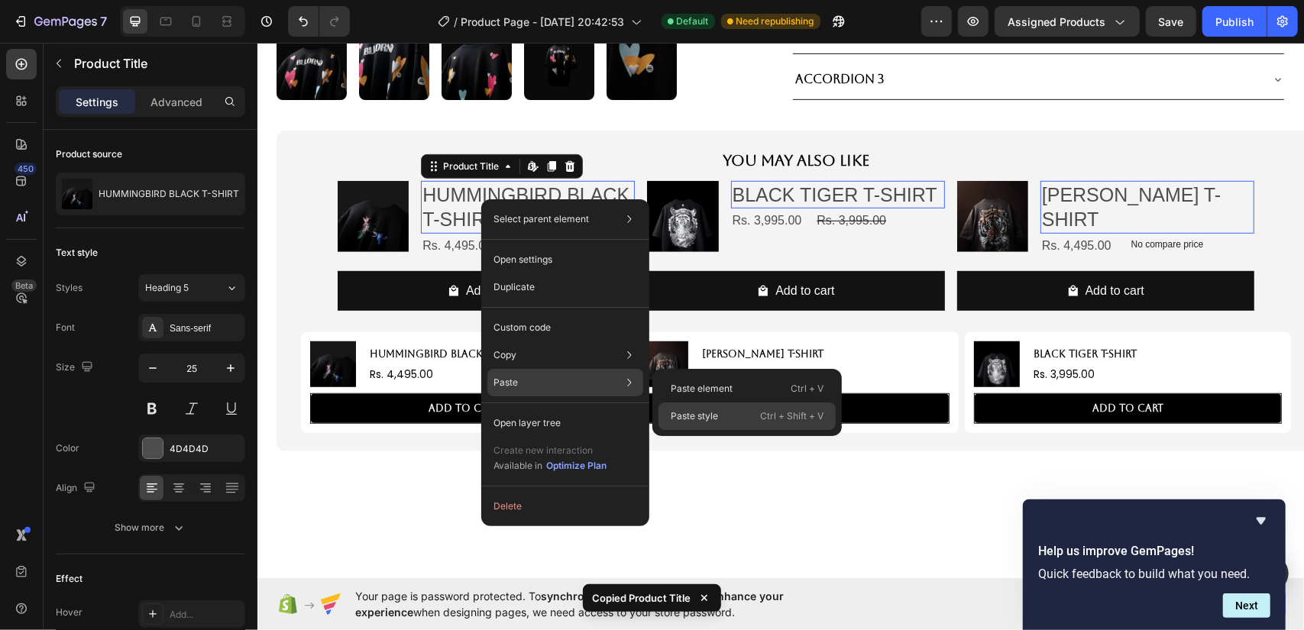
click at [721, 416] on div "Paste style Ctrl + Shift + V" at bounding box center [747, 417] width 177 height 28
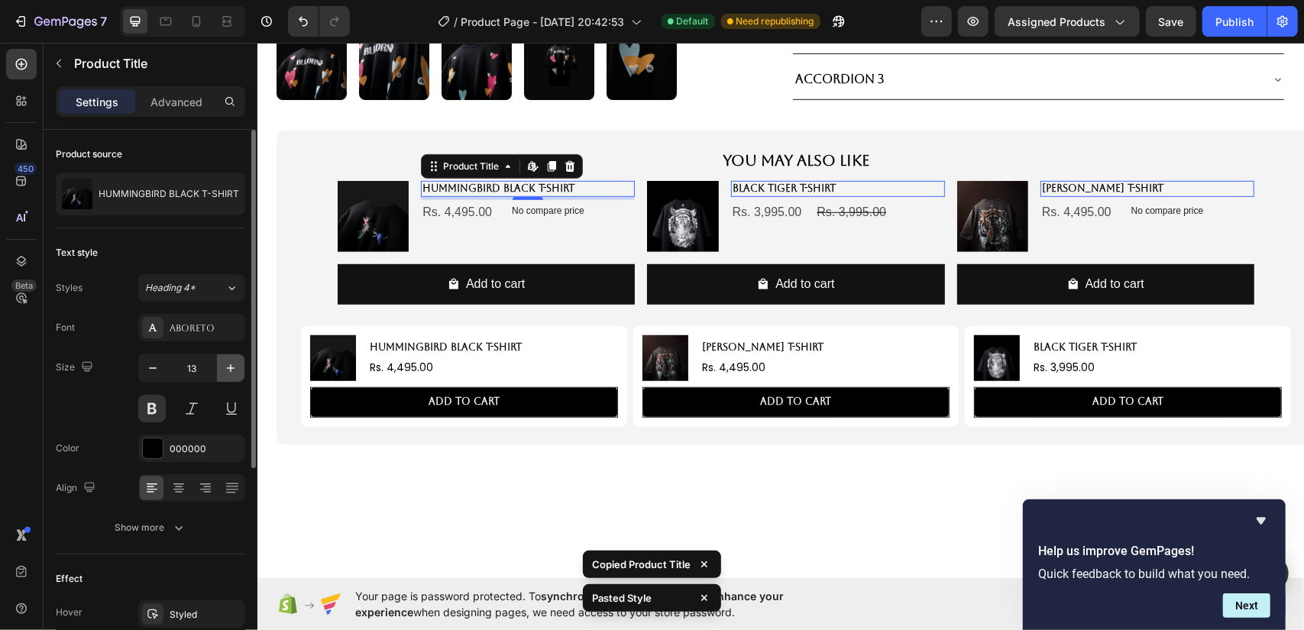
click at [228, 364] on icon "button" at bounding box center [230, 368] width 15 height 15
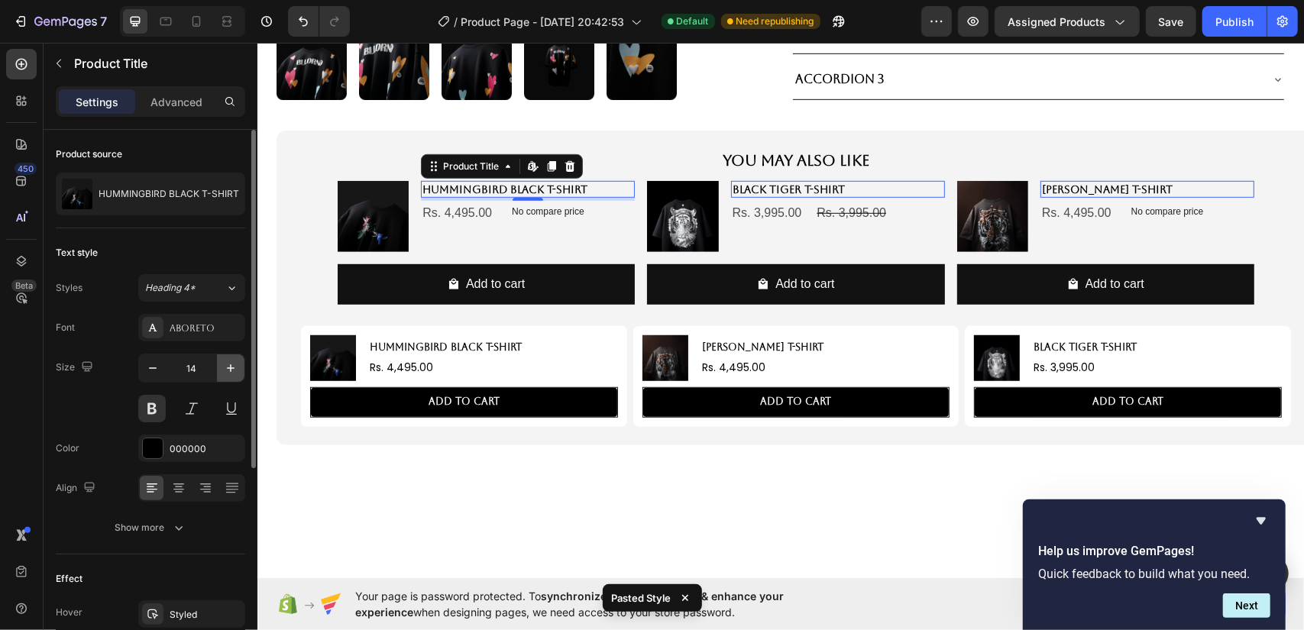
click at [228, 364] on icon "button" at bounding box center [230, 368] width 15 height 15
type input "16"
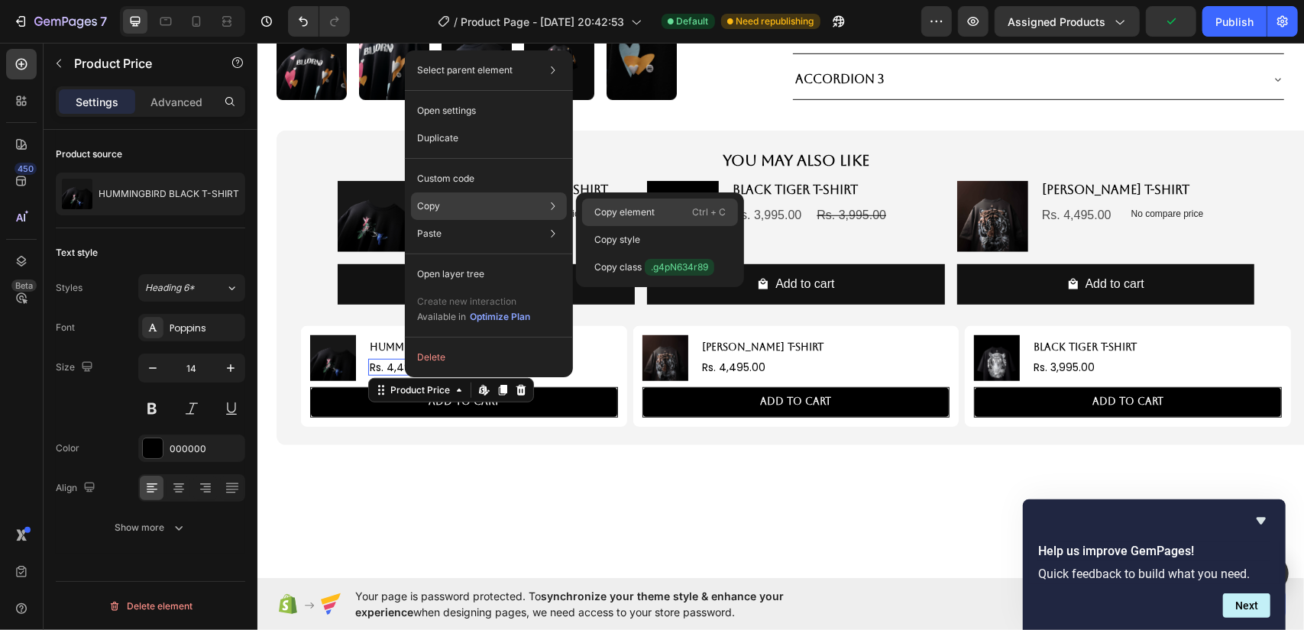
click at [631, 201] on div "Copy element Ctrl + C" at bounding box center [660, 213] width 156 height 28
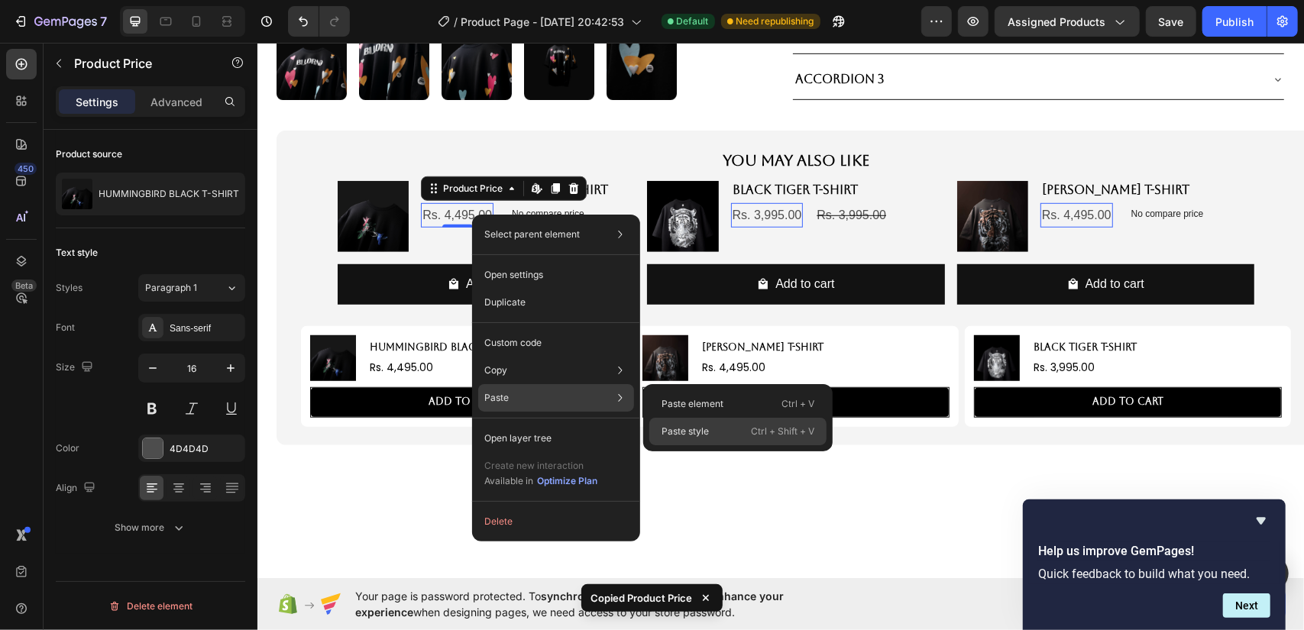
click at [715, 432] on div "Paste style Ctrl + Shift + V" at bounding box center [737, 432] width 177 height 28
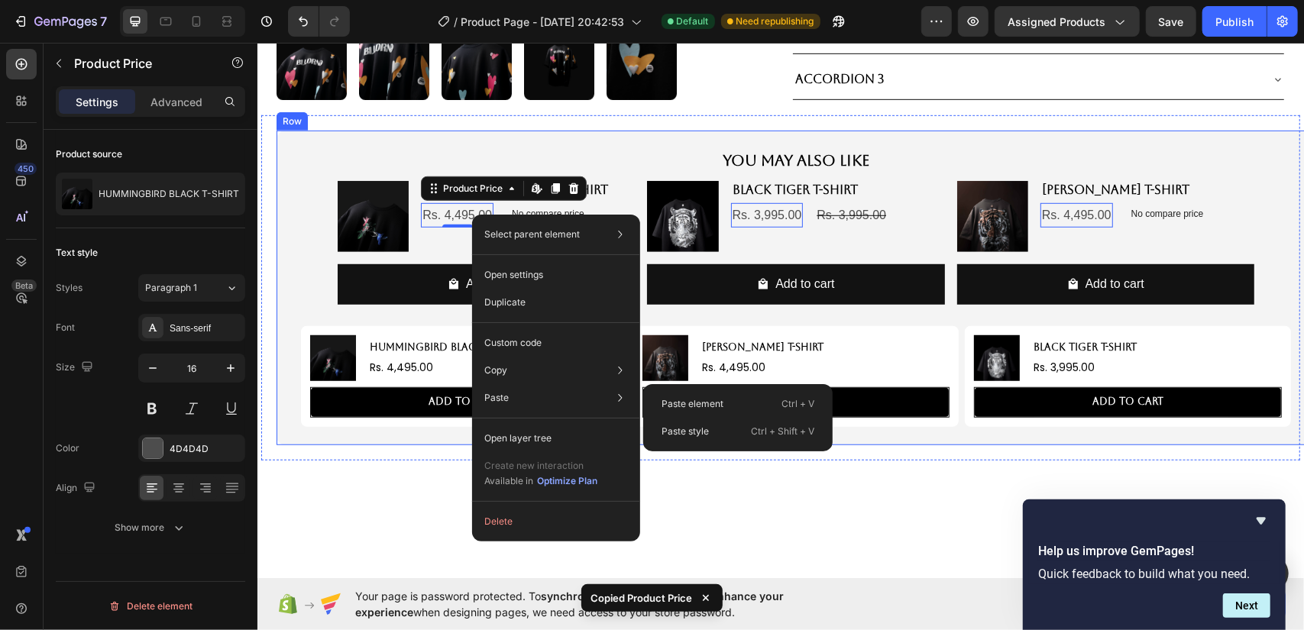
type input "14"
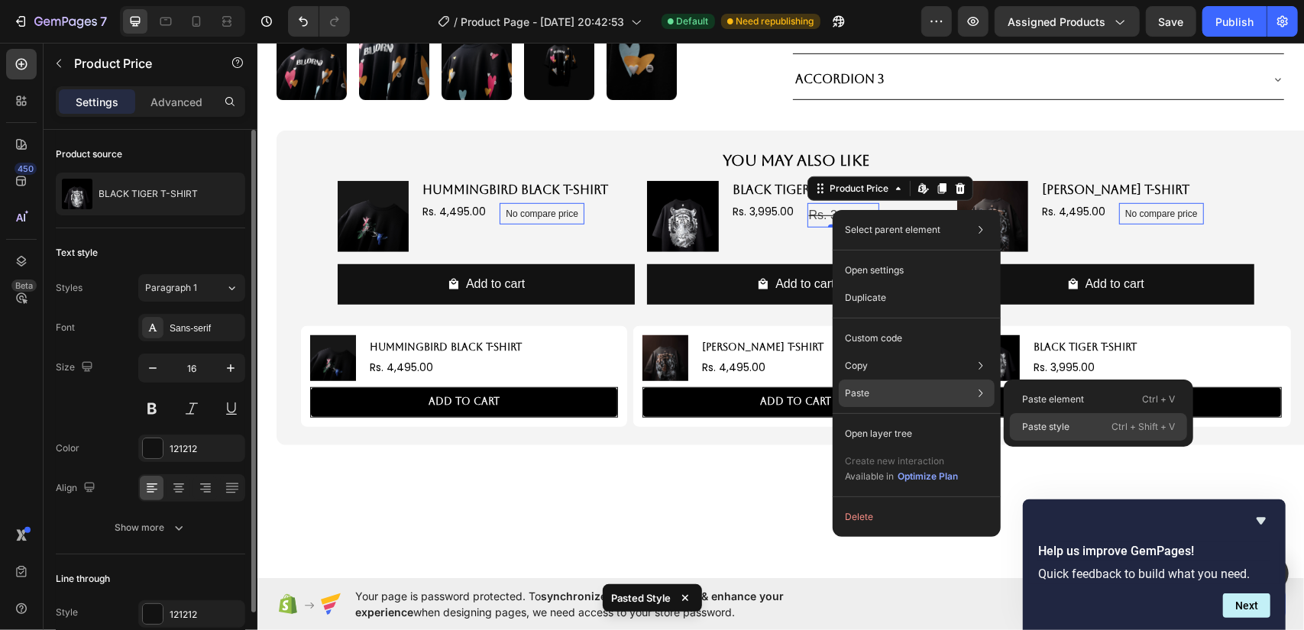
click at [1061, 426] on p "Paste style" at bounding box center [1045, 427] width 47 height 14
type input "14"
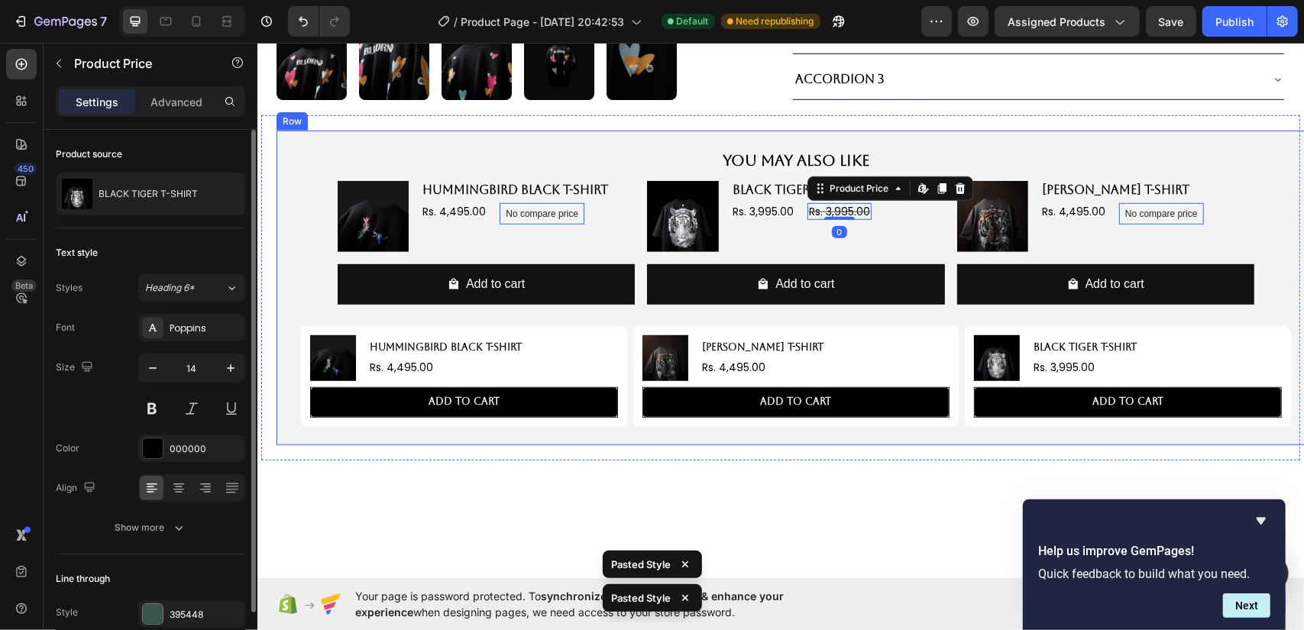
click at [935, 432] on div "You May Also Like Text Block Product Images HUMMINGBIRD BLACK T-SHIRT Product T…" at bounding box center [795, 287] width 1039 height 315
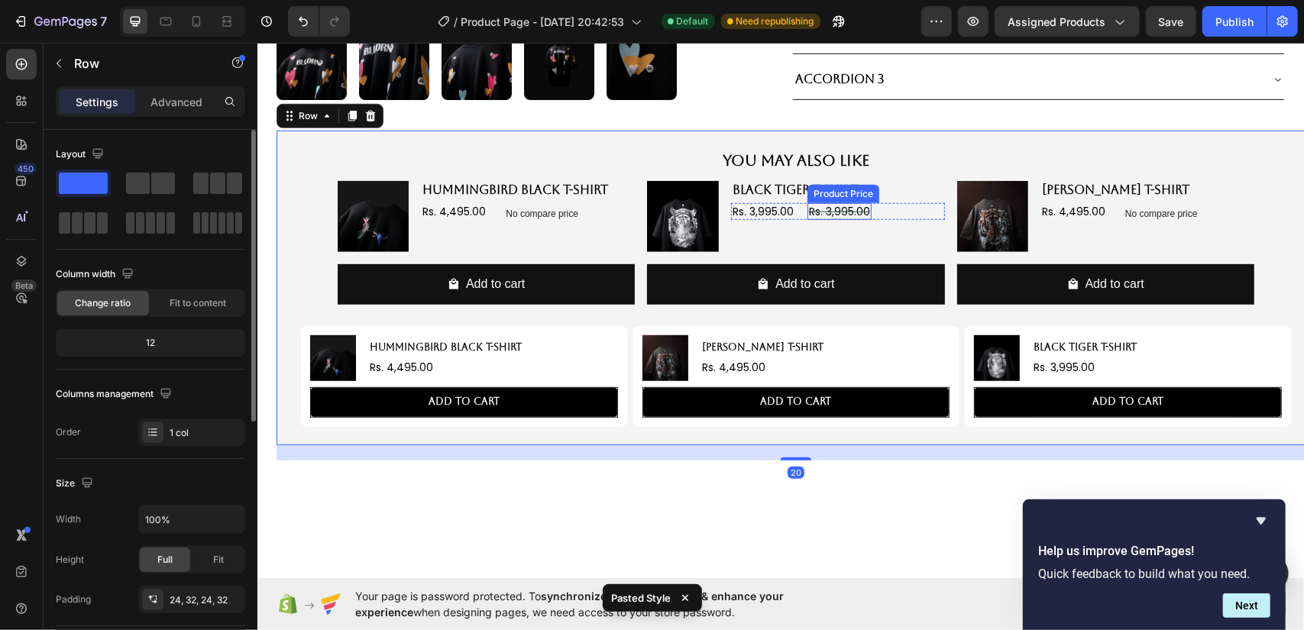
click at [818, 211] on div "Rs. 3,995.00" at bounding box center [839, 210] width 64 height 17
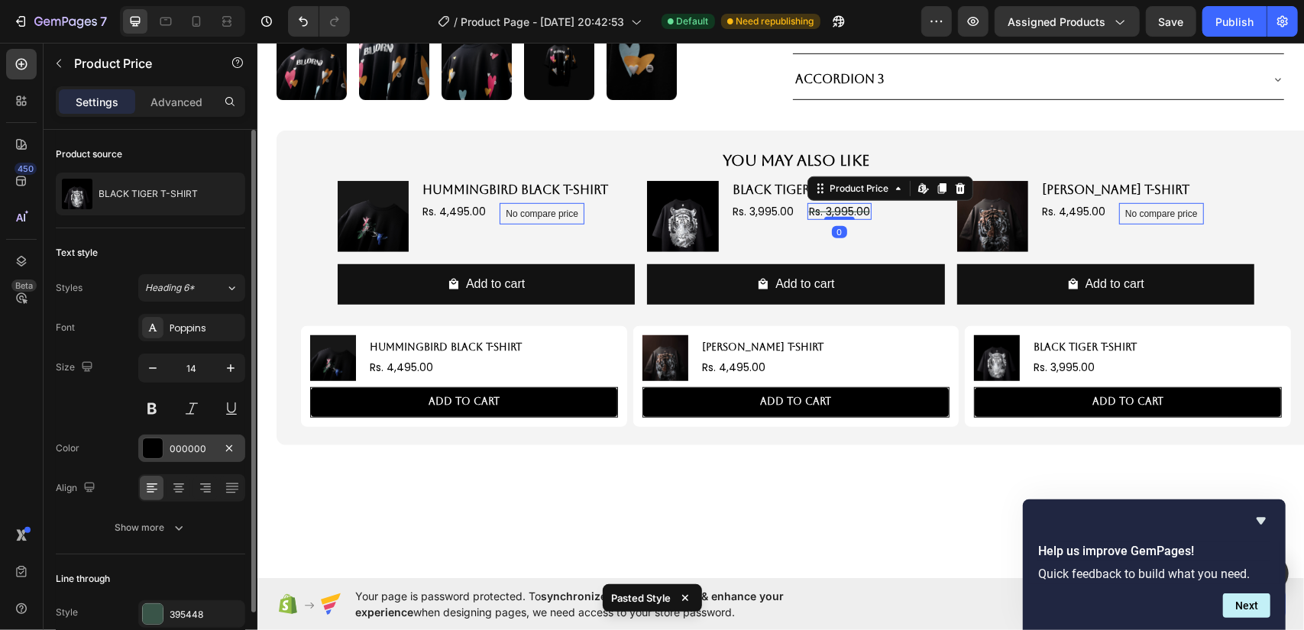
click at [156, 440] on div at bounding box center [153, 449] width 20 height 20
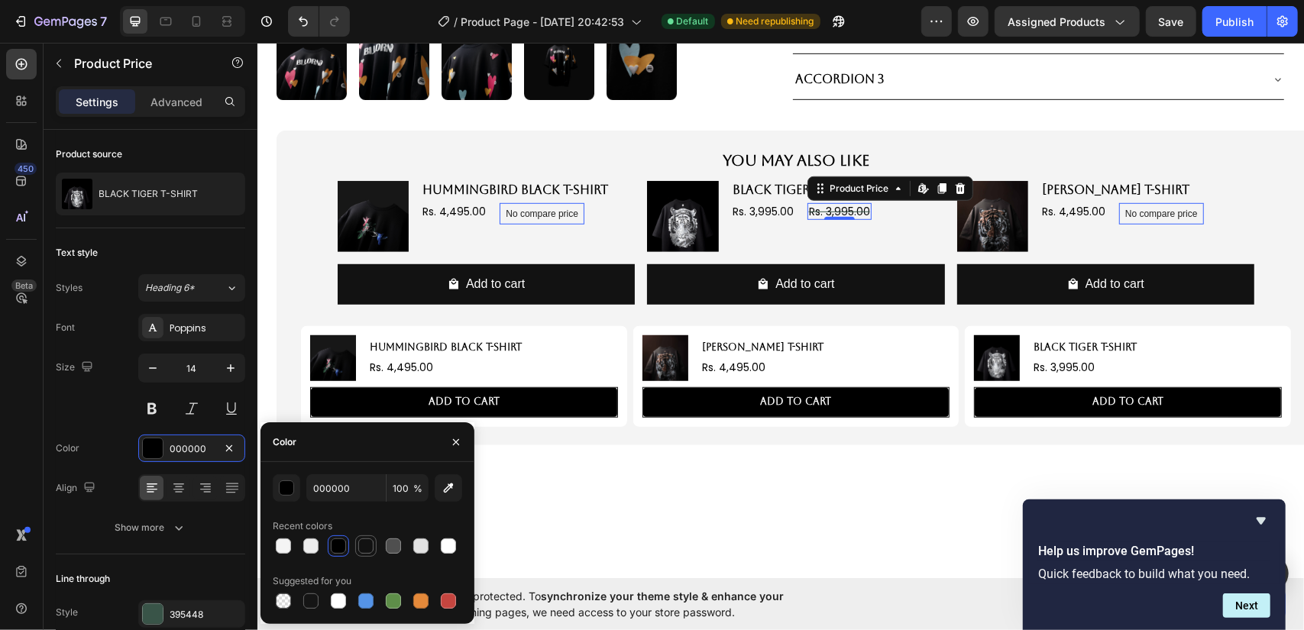
click at [401, 540] on div at bounding box center [393, 546] width 18 height 18
type input "4F4F4F"
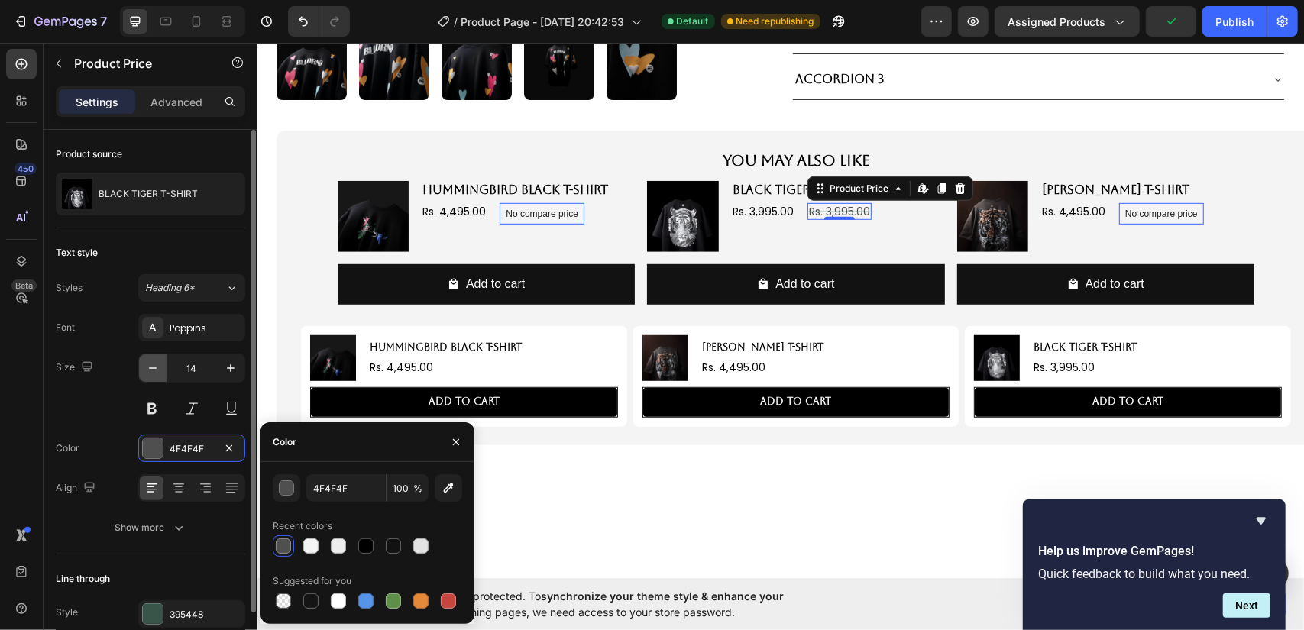
click at [154, 369] on icon "button" at bounding box center [152, 368] width 15 height 15
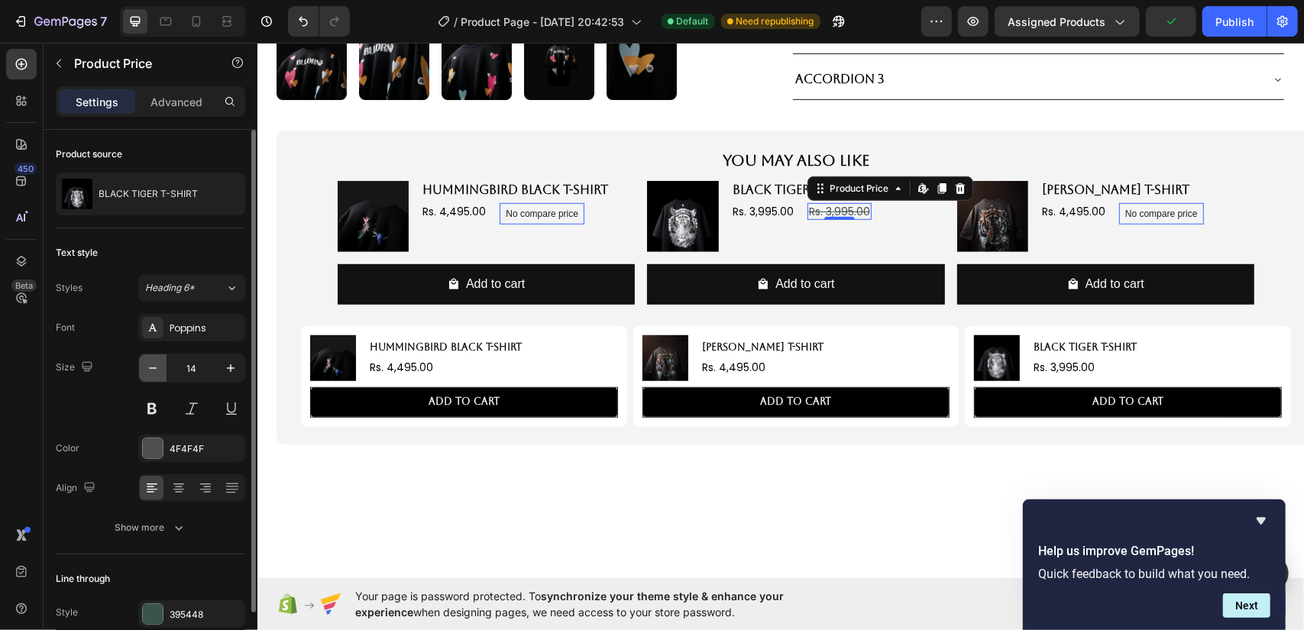
click at [154, 369] on icon "button" at bounding box center [152, 368] width 15 height 15
type input "12"
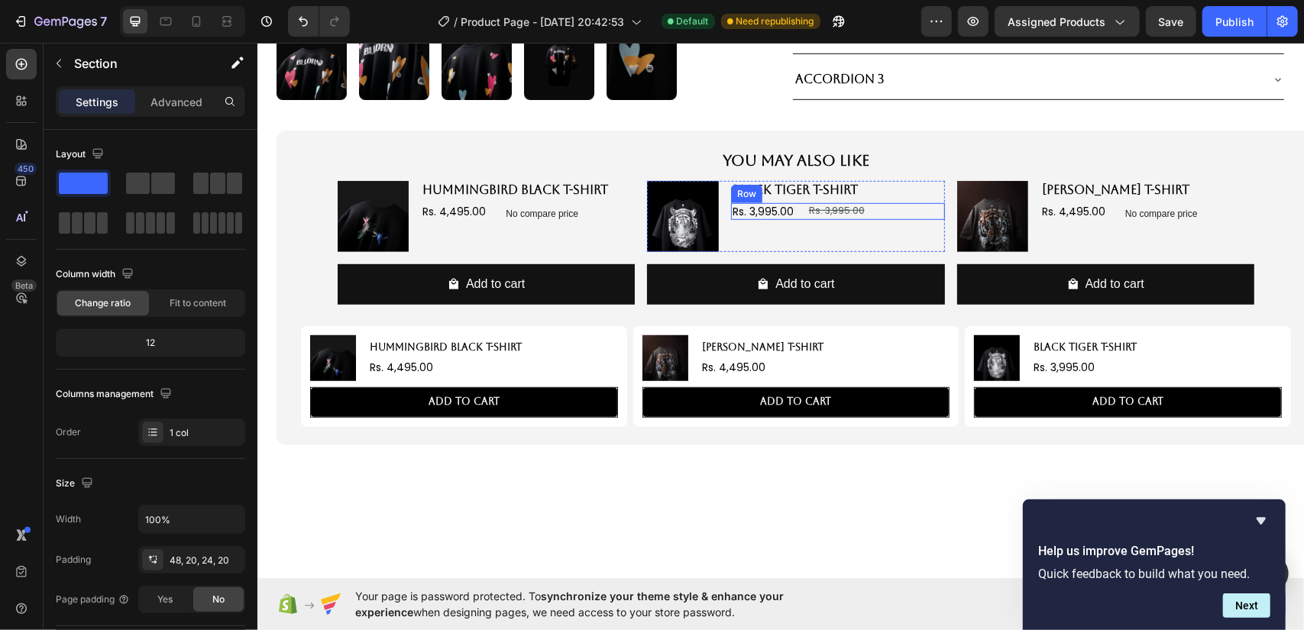
click at [795, 206] on div "Rs. 3,995.00 Product Price Product Price Rs. 3,995.00 Product Price Product Pri…" at bounding box center [837, 210] width 214 height 17
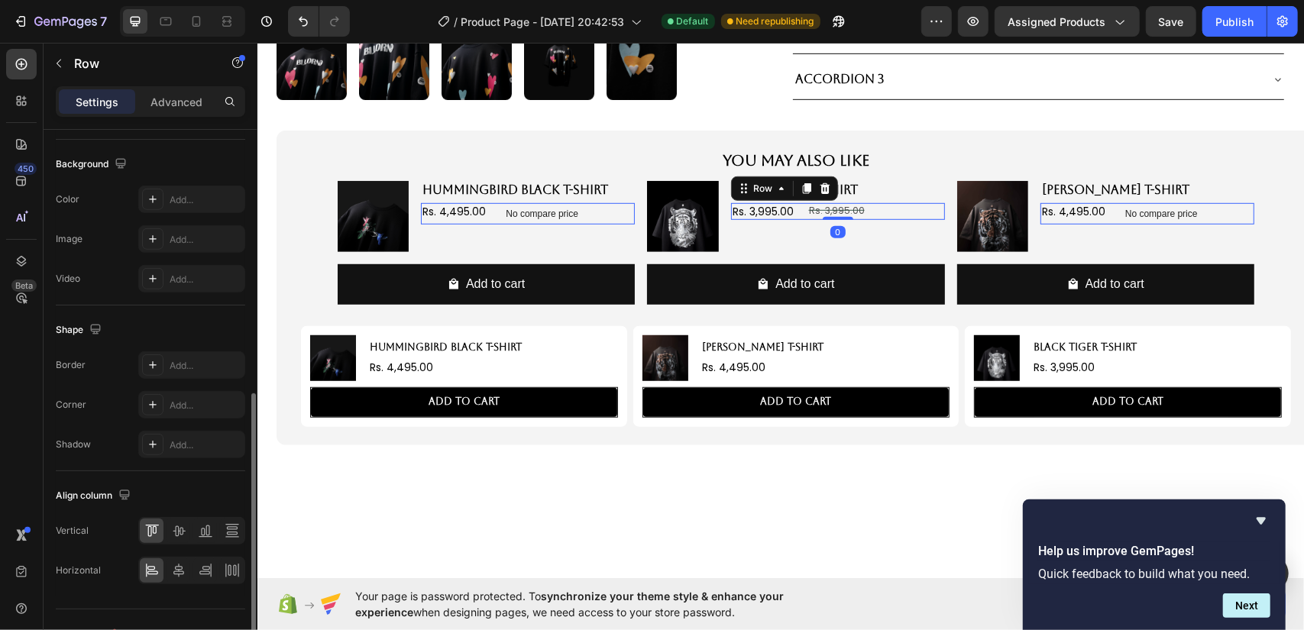
scroll to position [559, 0]
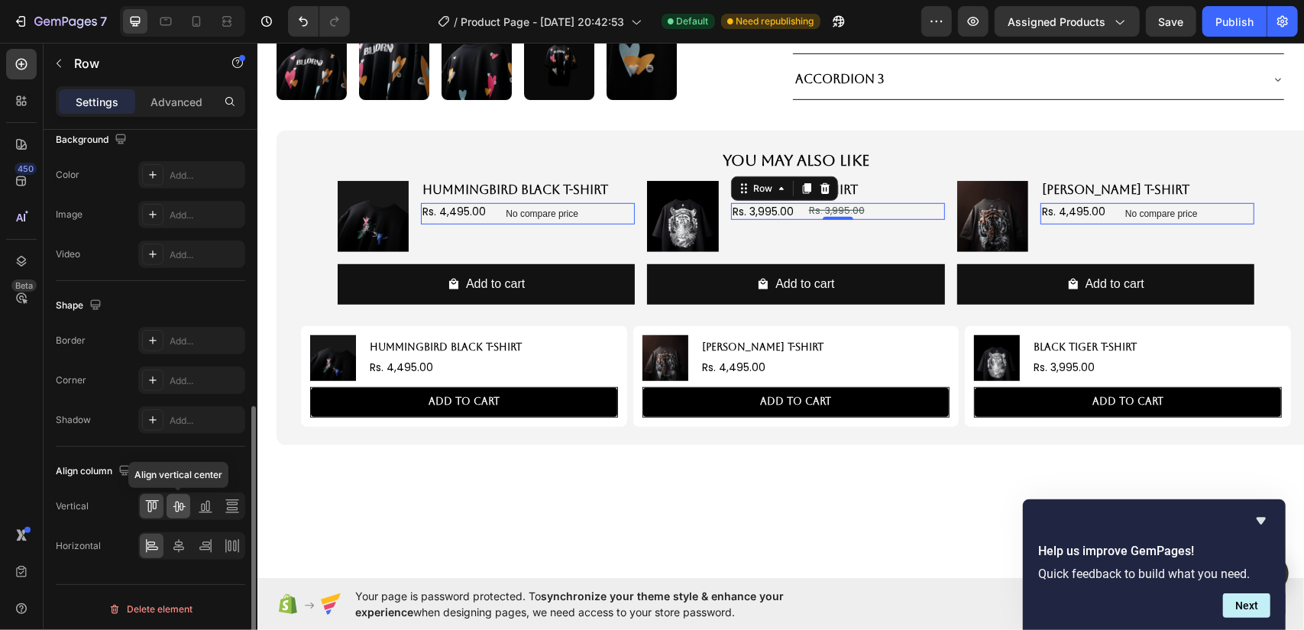
click at [174, 499] on icon at bounding box center [178, 506] width 15 height 15
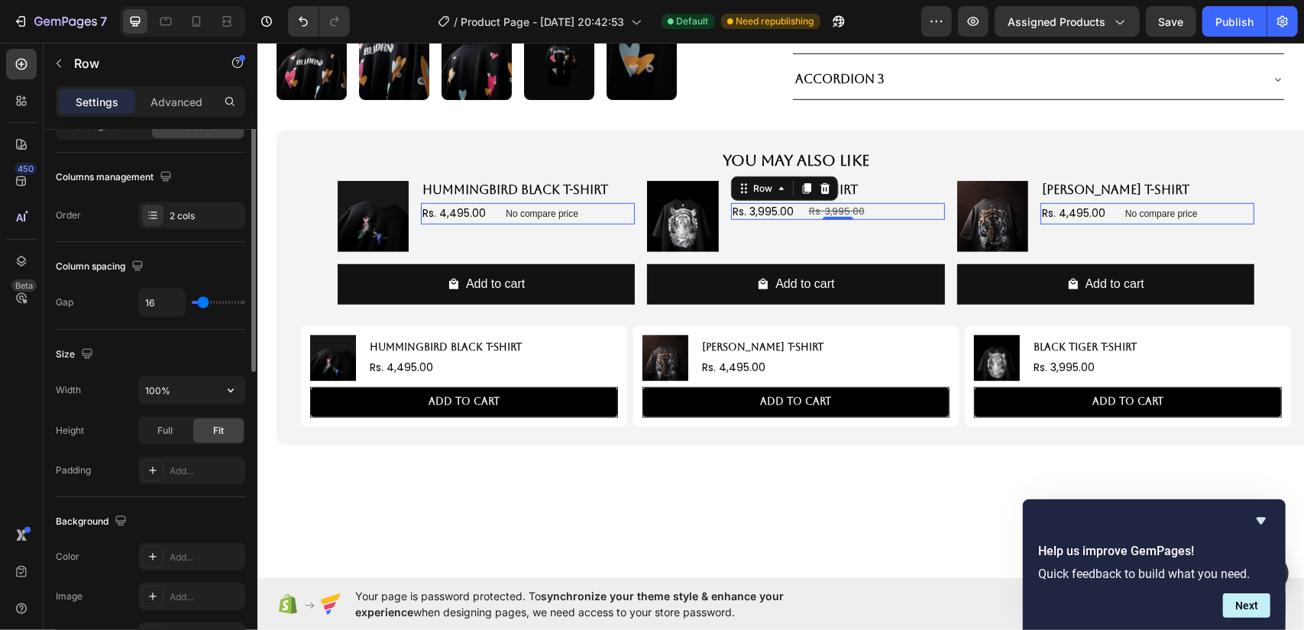
scroll to position [101, 0]
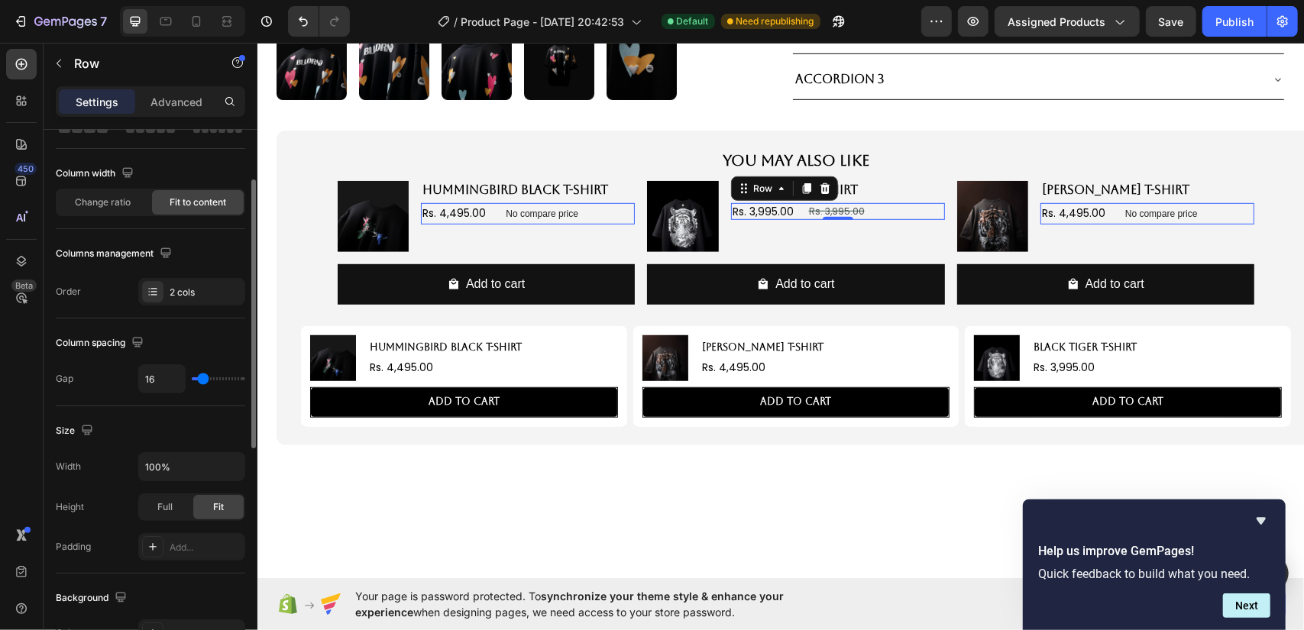
type input "10"
type input "8"
click at [200, 381] on input "range" at bounding box center [218, 378] width 53 height 3
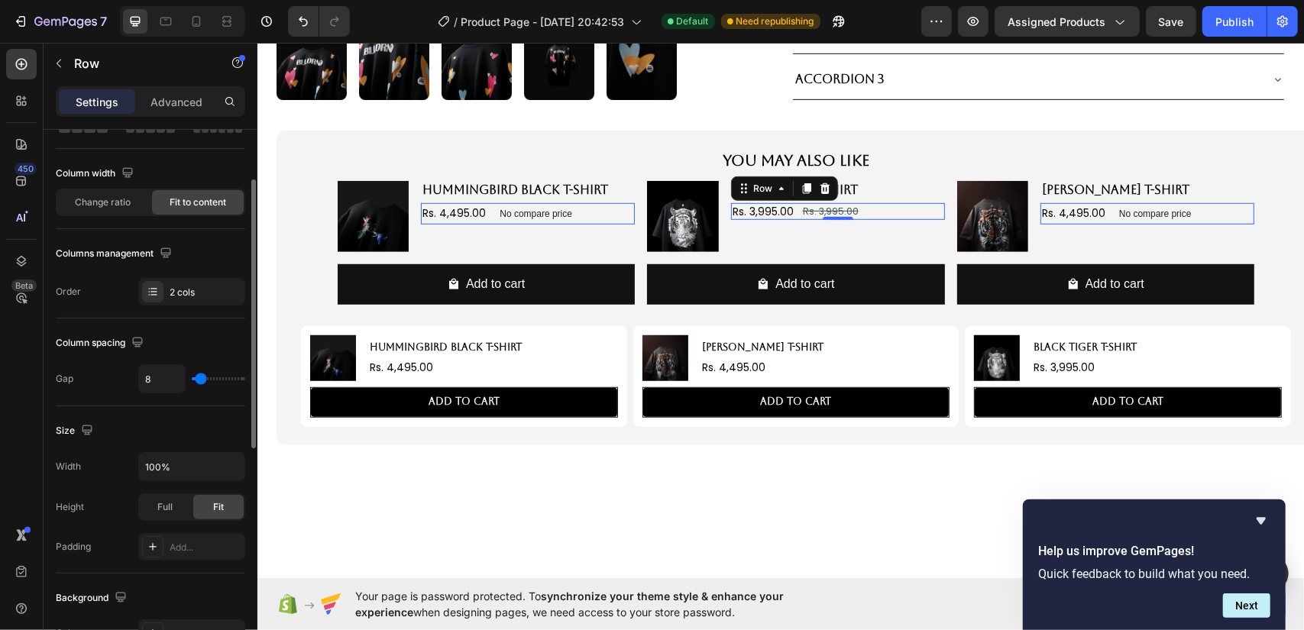
click at [125, 387] on div "Gap 8" at bounding box center [150, 378] width 189 height 29
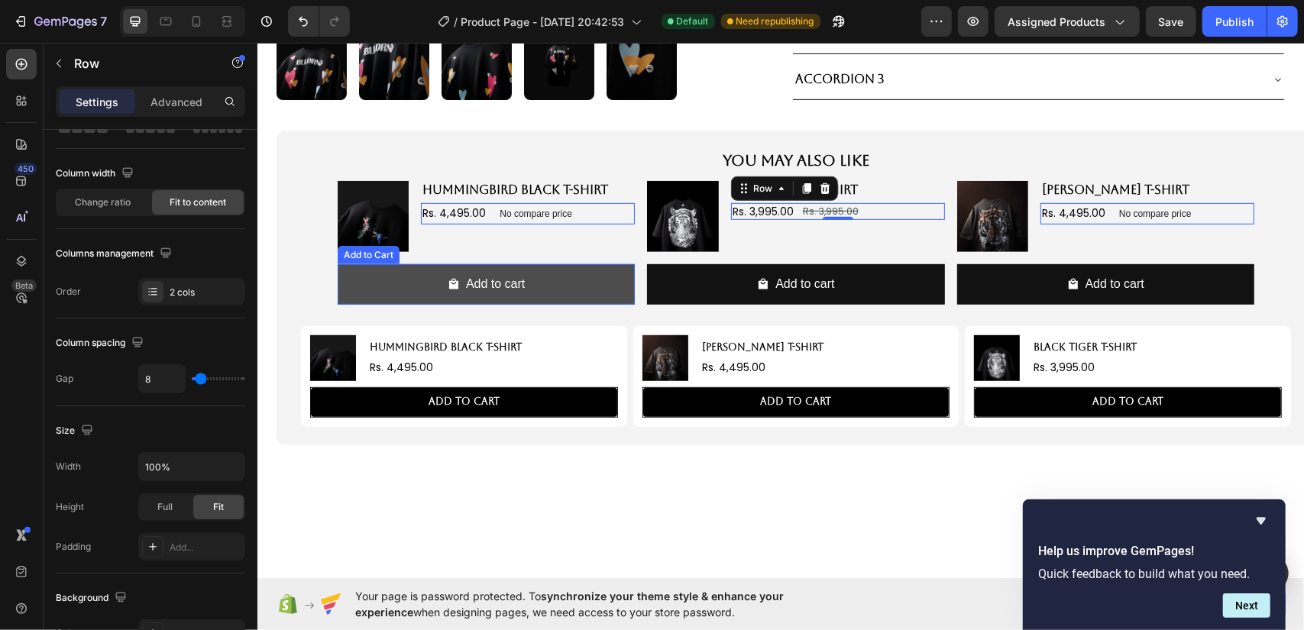
click at [539, 267] on button "Add to cart" at bounding box center [485, 284] width 297 height 40
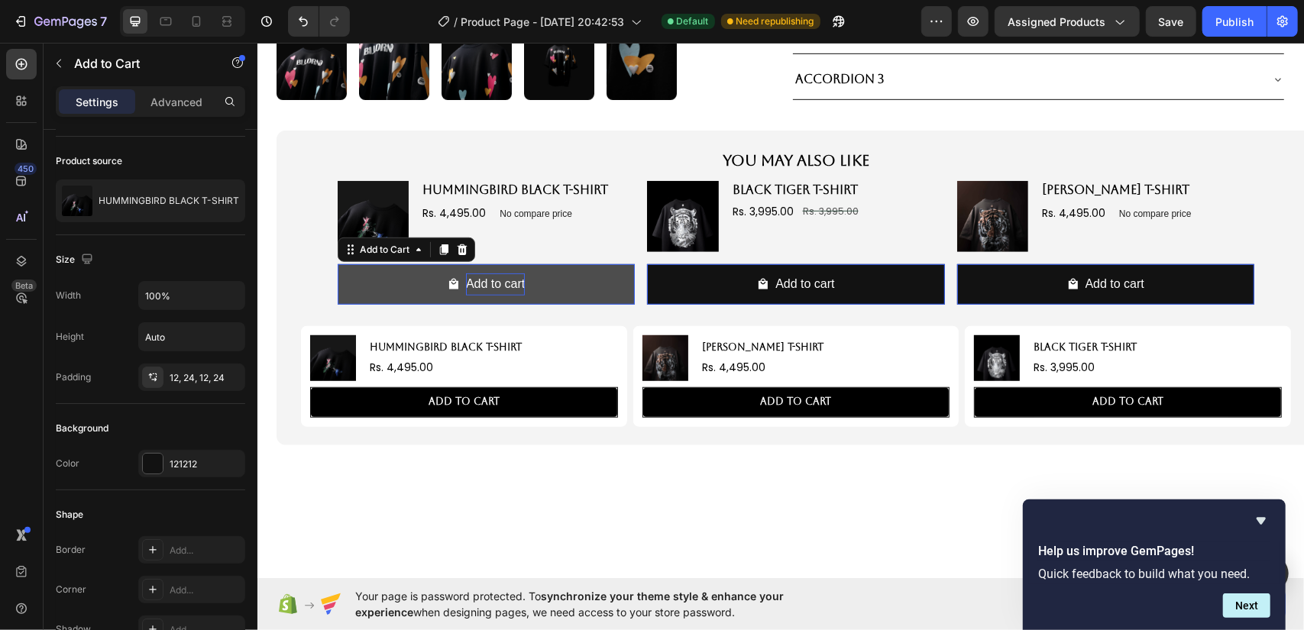
scroll to position [0, 0]
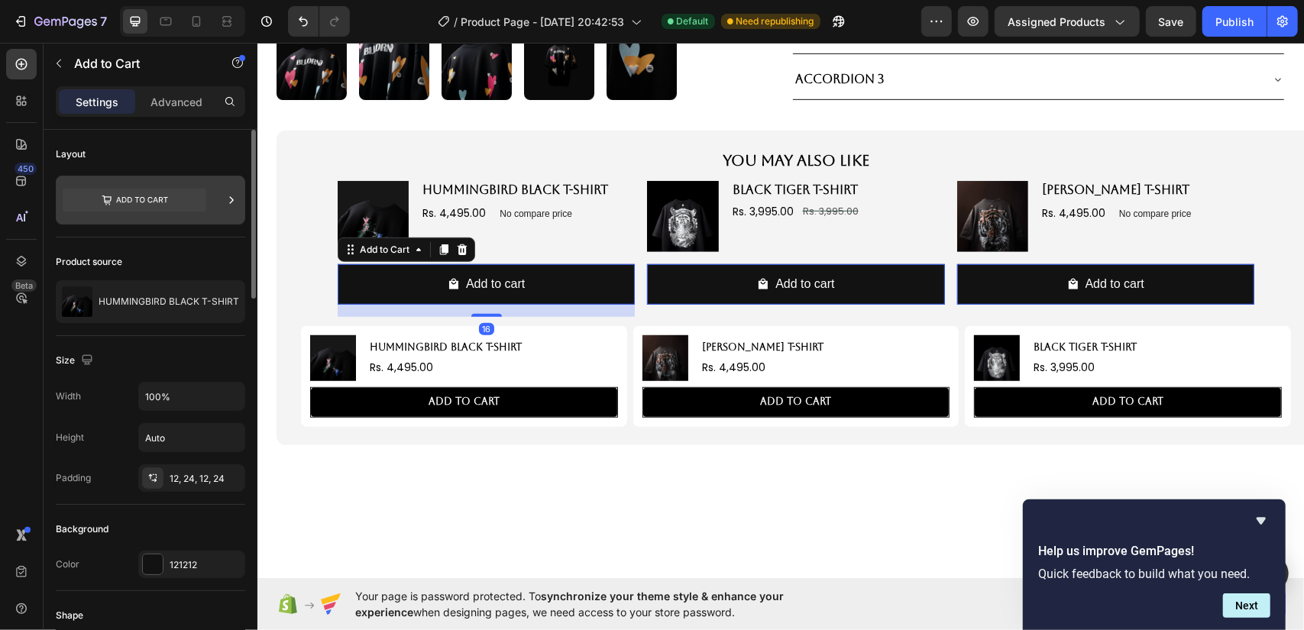
click at [142, 200] on icon at bounding box center [135, 200] width 144 height 23
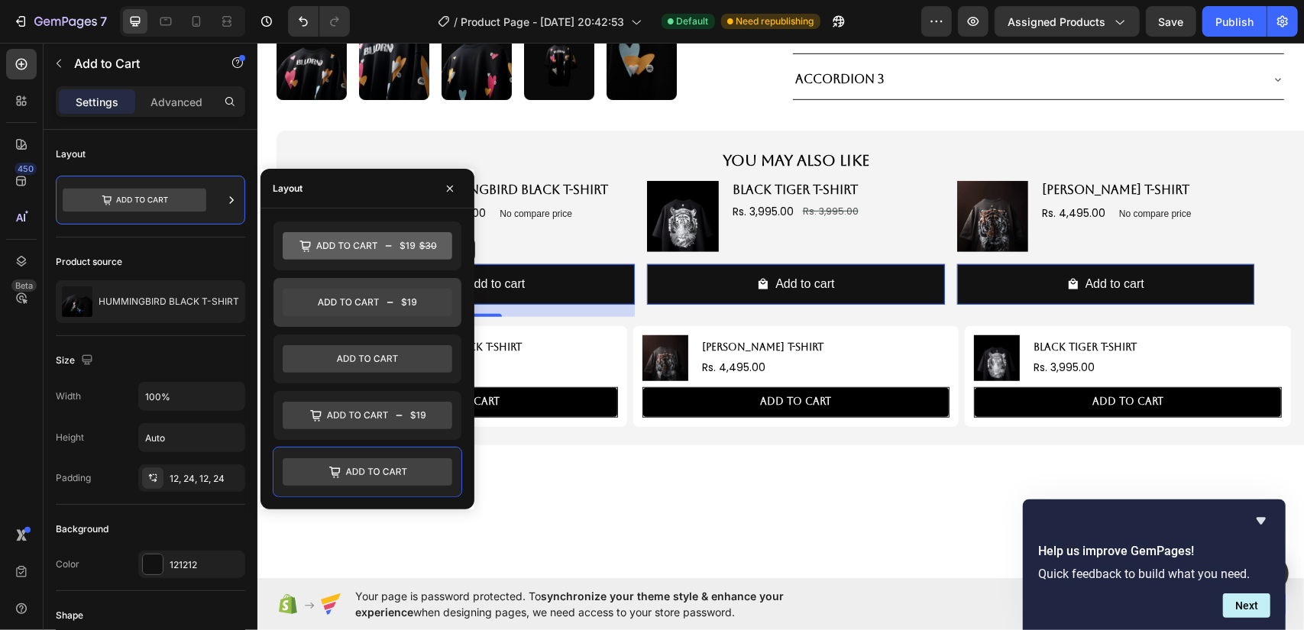
click at [410, 316] on icon at bounding box center [368, 302] width 170 height 31
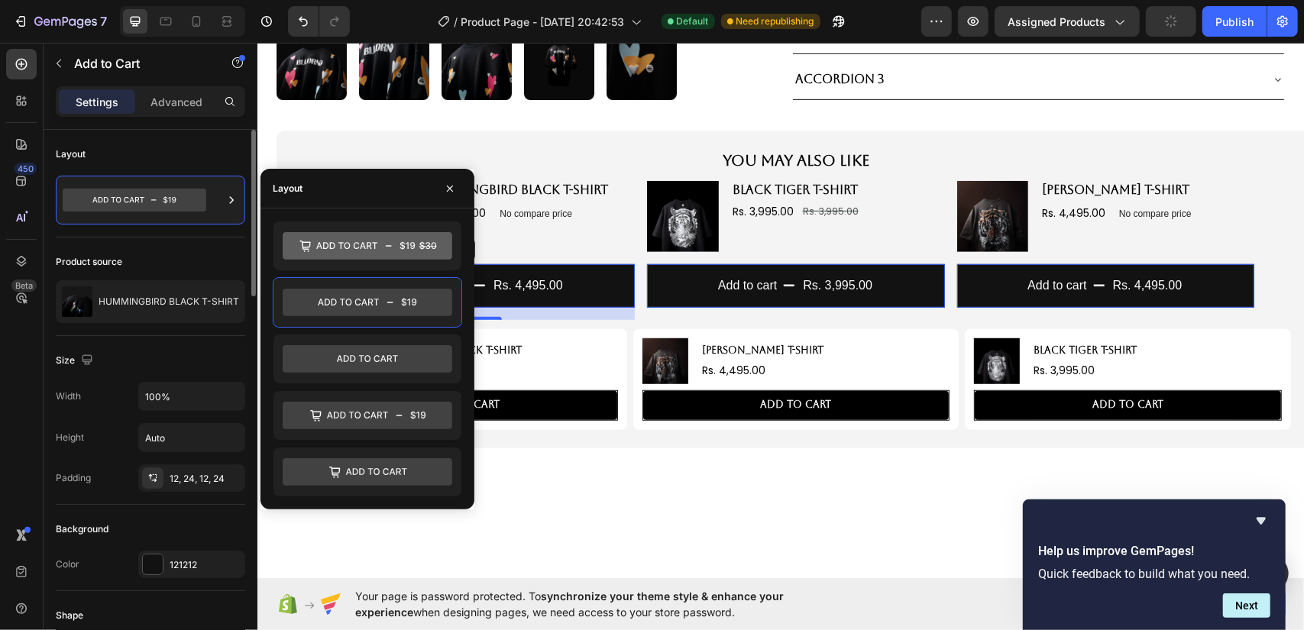
scroll to position [153, 0]
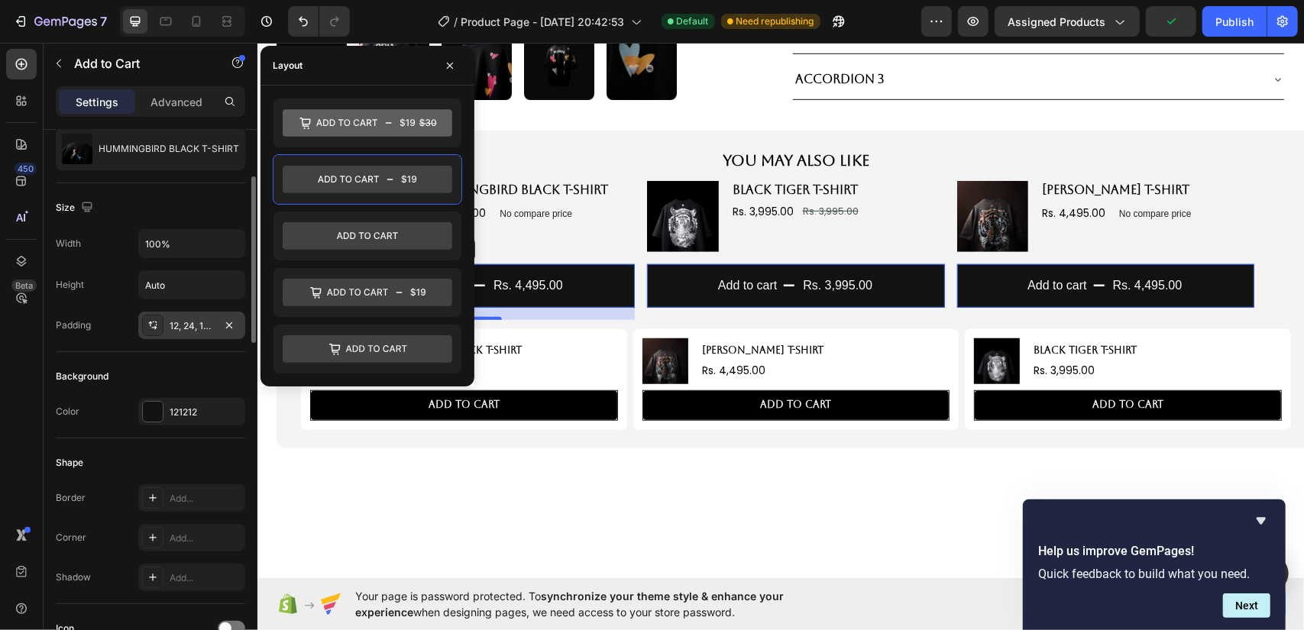
click at [205, 319] on div "12, 24, 12, 24" at bounding box center [192, 326] width 44 height 14
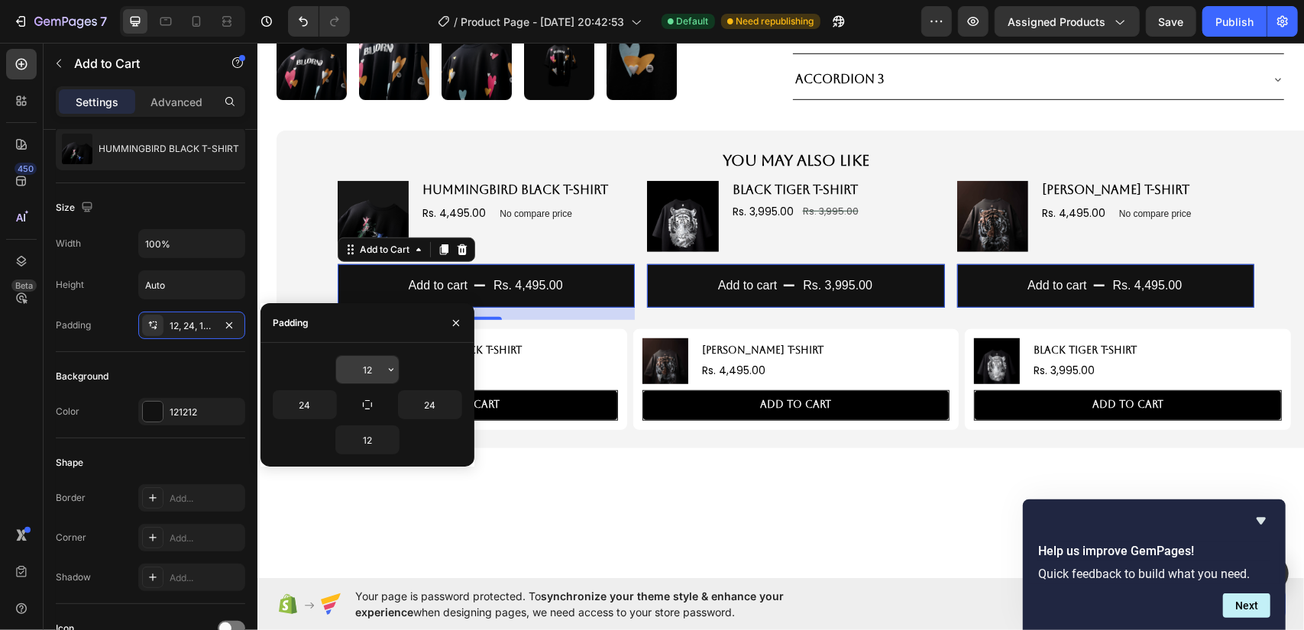
click at [364, 371] on input "12" at bounding box center [367, 370] width 63 height 28
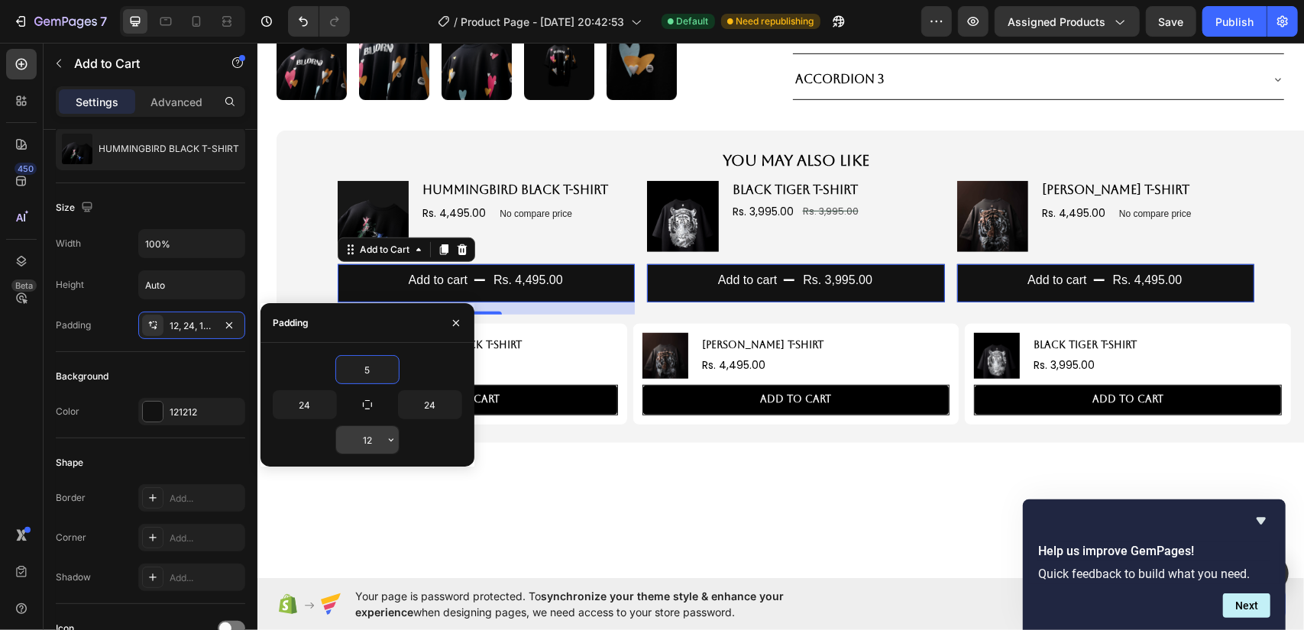
type input "5"
click at [367, 443] on input "12" at bounding box center [367, 440] width 63 height 28
type input "5"
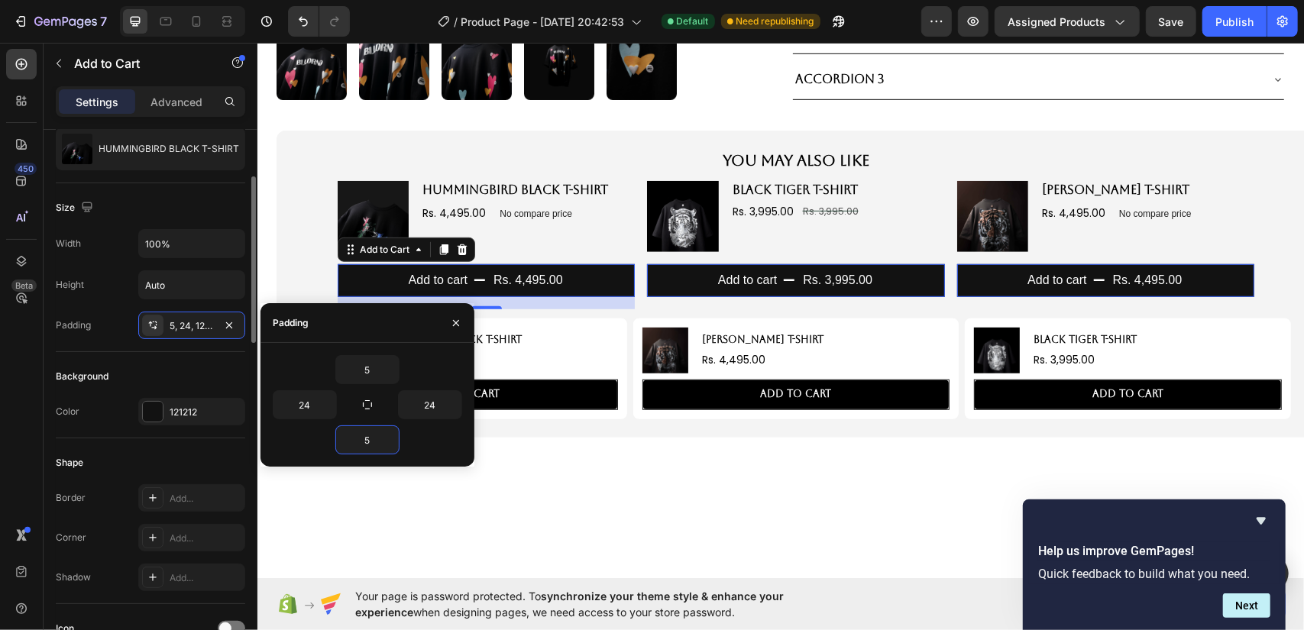
click at [227, 387] on div "Background Color 121212" at bounding box center [150, 395] width 189 height 86
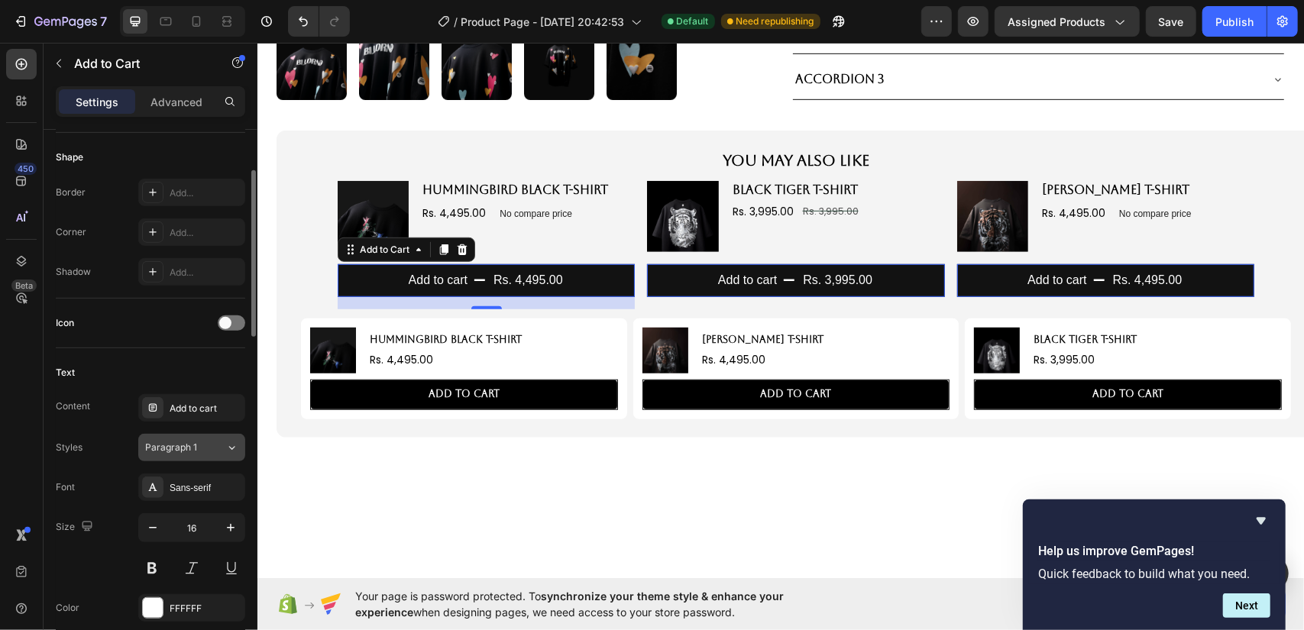
scroll to position [535, 0]
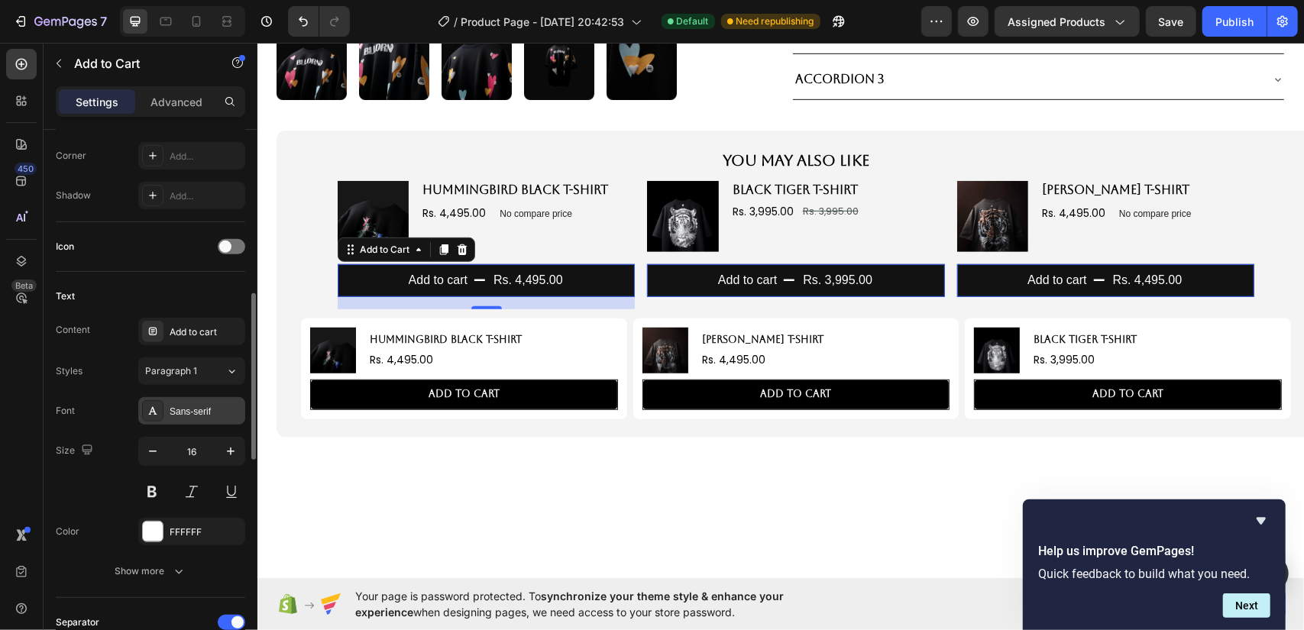
click at [186, 416] on div "Sans-serif" at bounding box center [191, 411] width 107 height 28
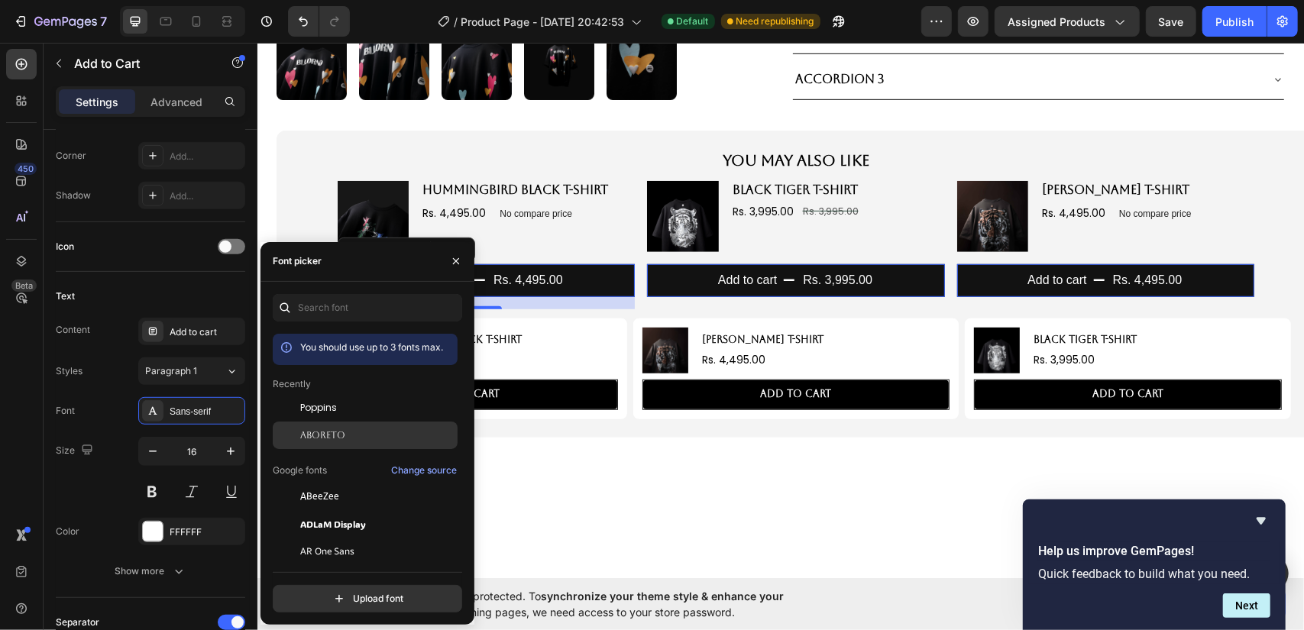
click at [348, 432] on div "Aboreto" at bounding box center [377, 436] width 154 height 14
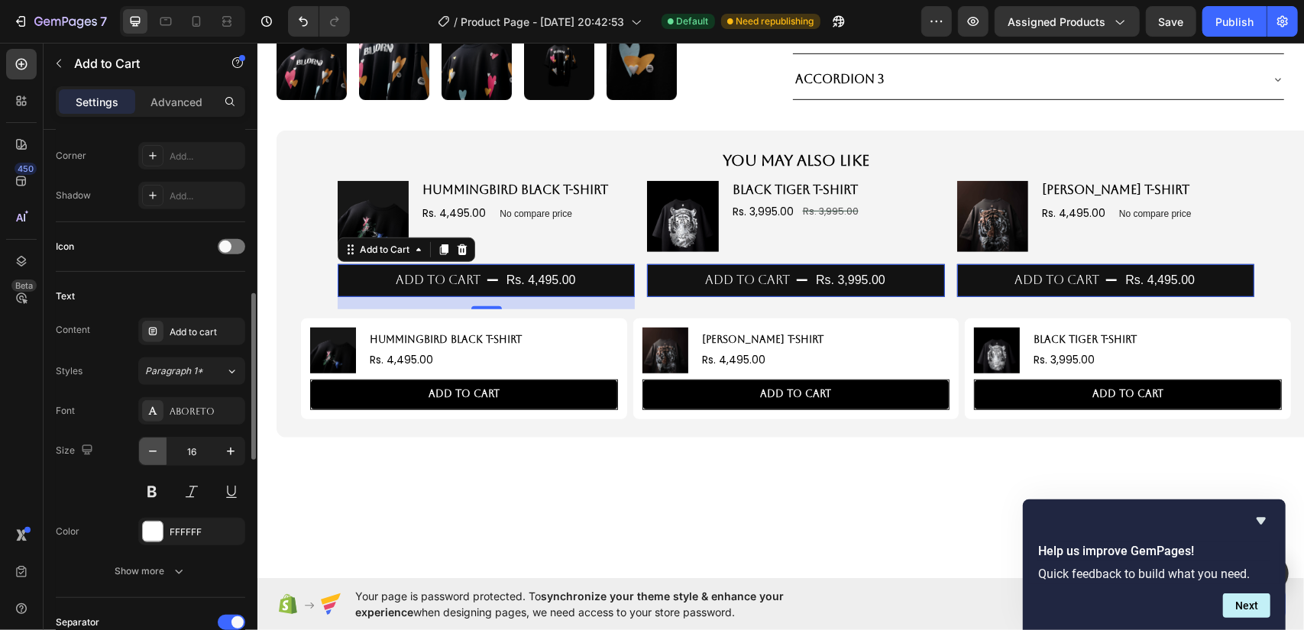
click at [153, 452] on icon "button" at bounding box center [152, 451] width 15 height 15
click at [152, 452] on icon "button" at bounding box center [152, 451] width 15 height 15
click at [152, 487] on button at bounding box center [152, 492] width 28 height 28
click at [234, 445] on icon "button" at bounding box center [230, 451] width 15 height 15
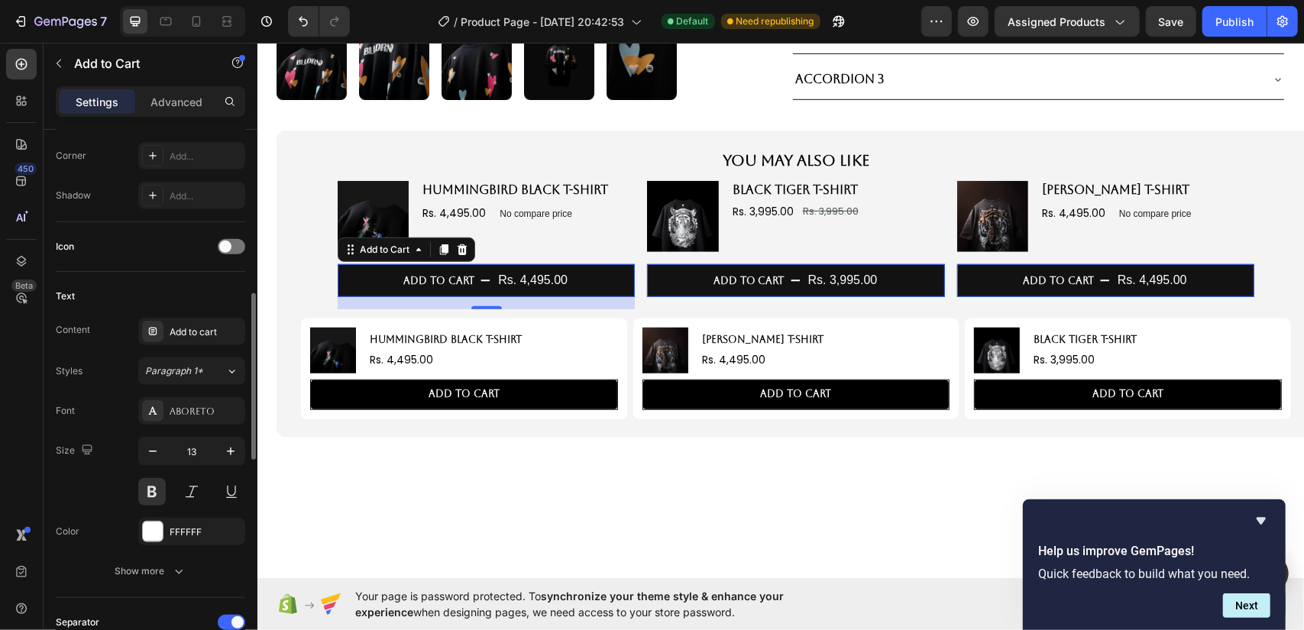
type input "14"
click at [121, 468] on div "Size 14" at bounding box center [150, 471] width 189 height 69
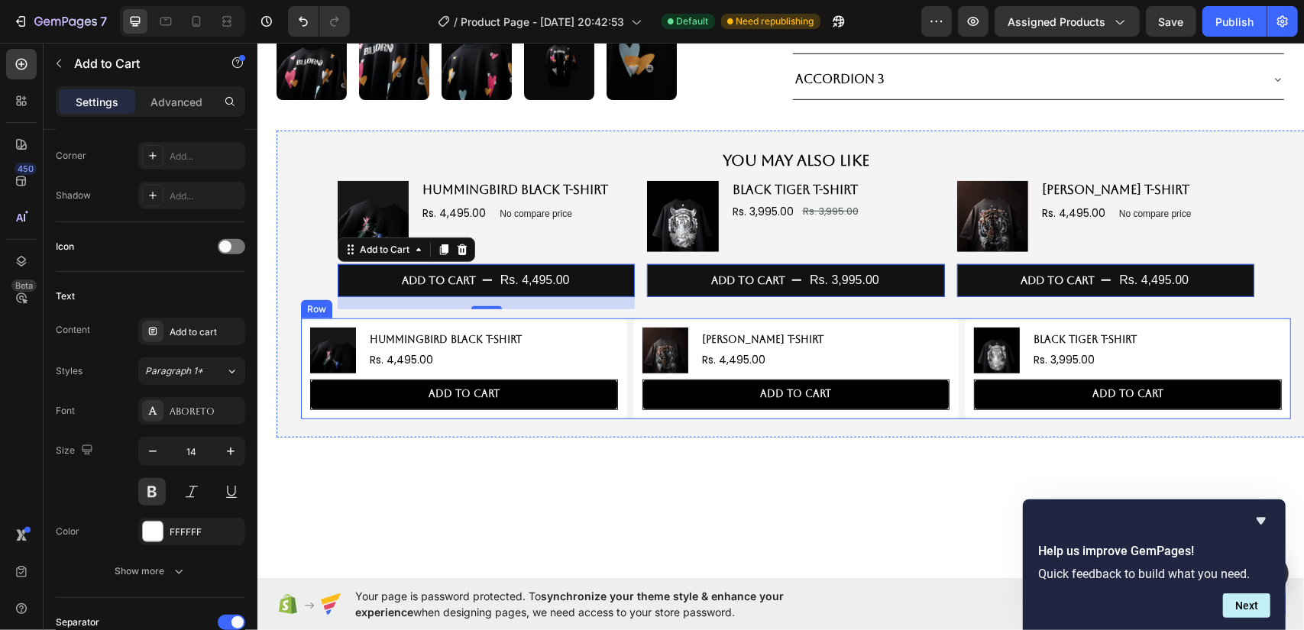
click at [623, 337] on div "Product Images HUMMINGBIRD BLACK T-SHIRT Product Title Rs. 4,495.00 Product Pri…" at bounding box center [795, 368] width 990 height 101
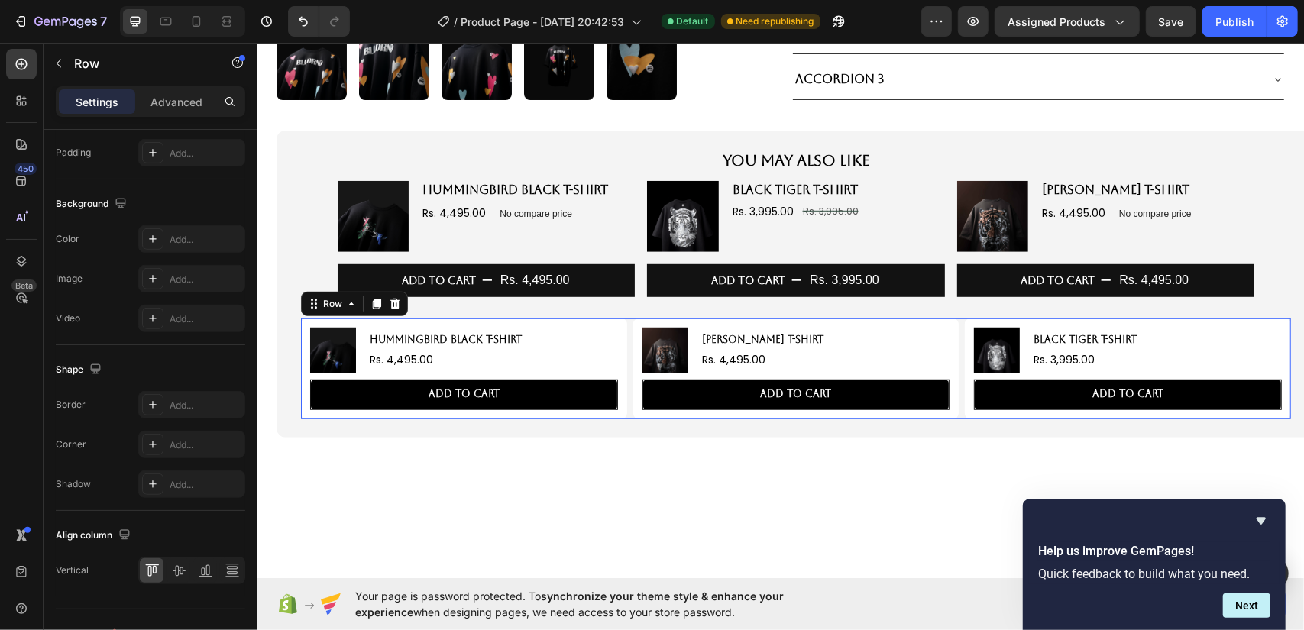
scroll to position [0, 0]
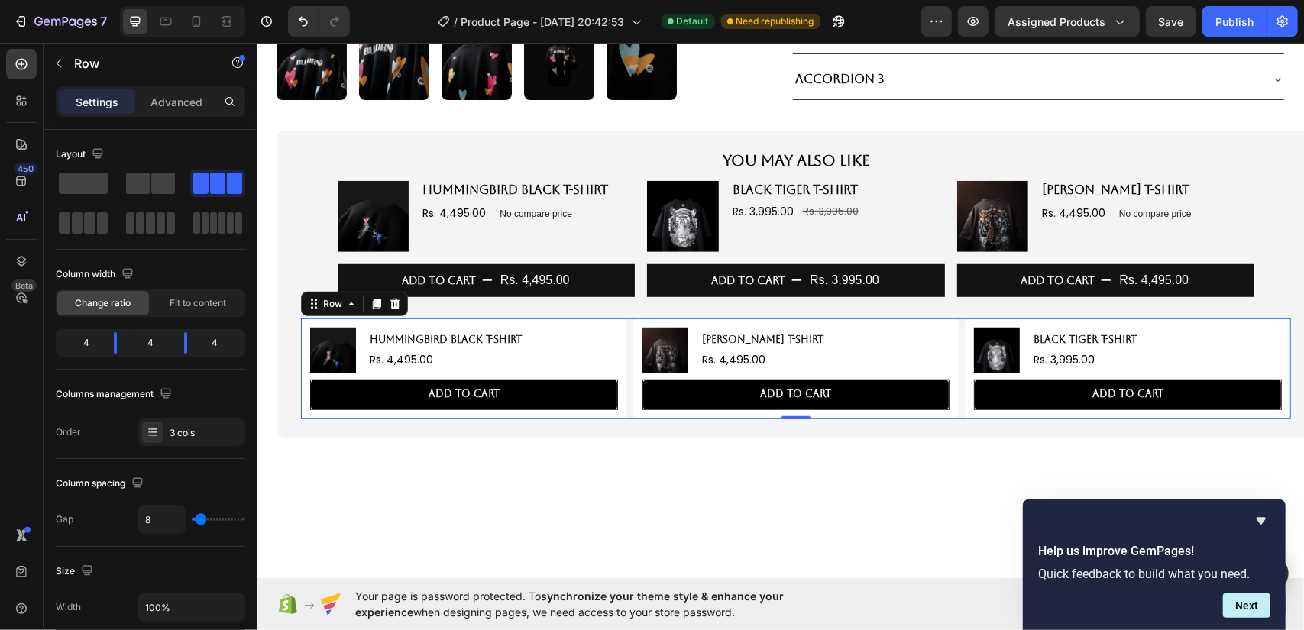
click at [393, 300] on icon at bounding box center [395, 303] width 10 height 11
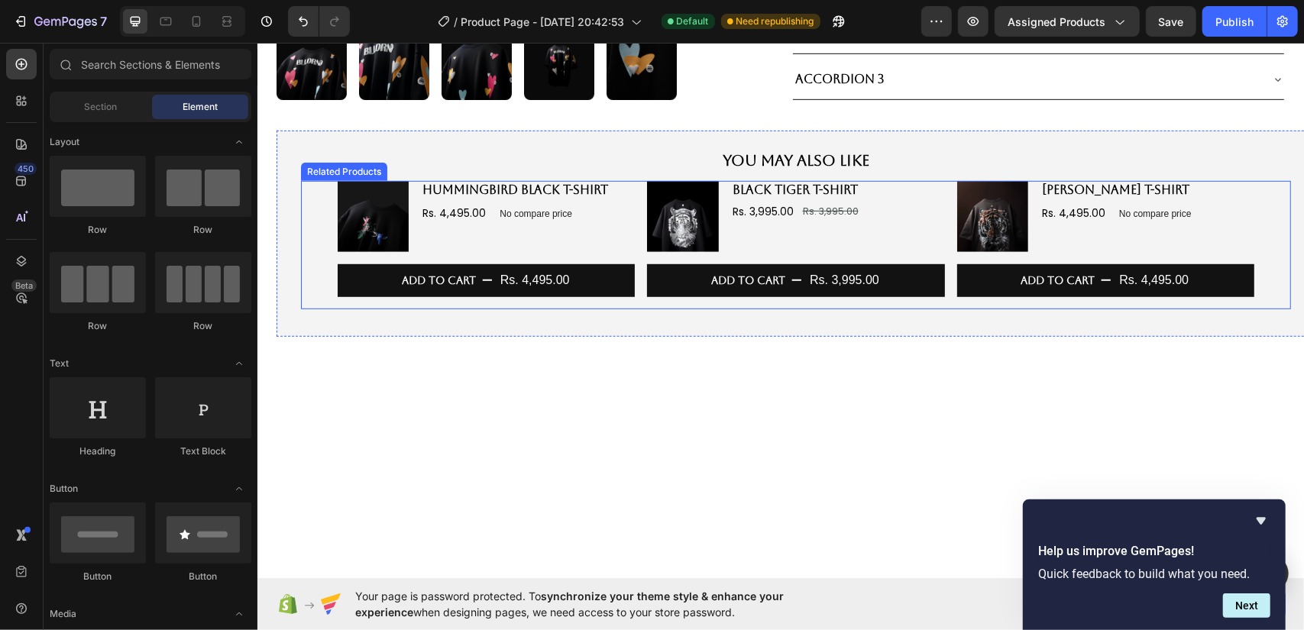
click at [323, 232] on div "Product Images HUMMINGBIRD BLACK T-SHIRT Product Title Rs. 4,495.00 Product Pri…" at bounding box center [795, 244] width 990 height 128
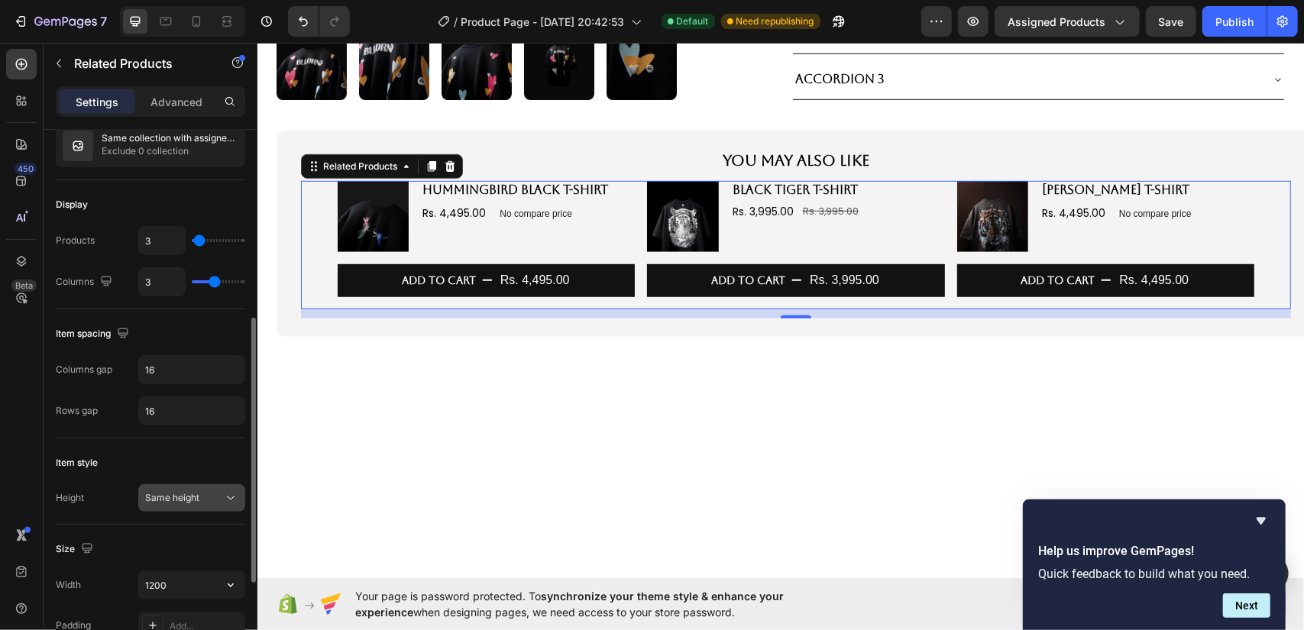
scroll to position [306, 0]
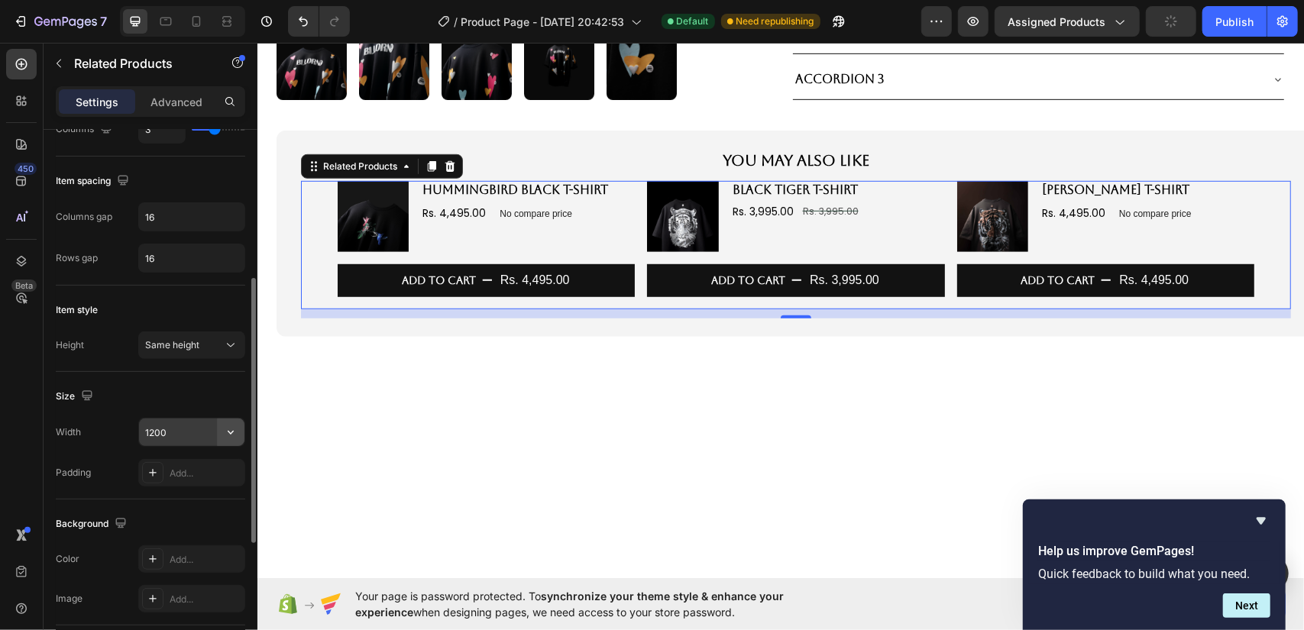
click at [225, 432] on icon "button" at bounding box center [230, 432] width 15 height 15
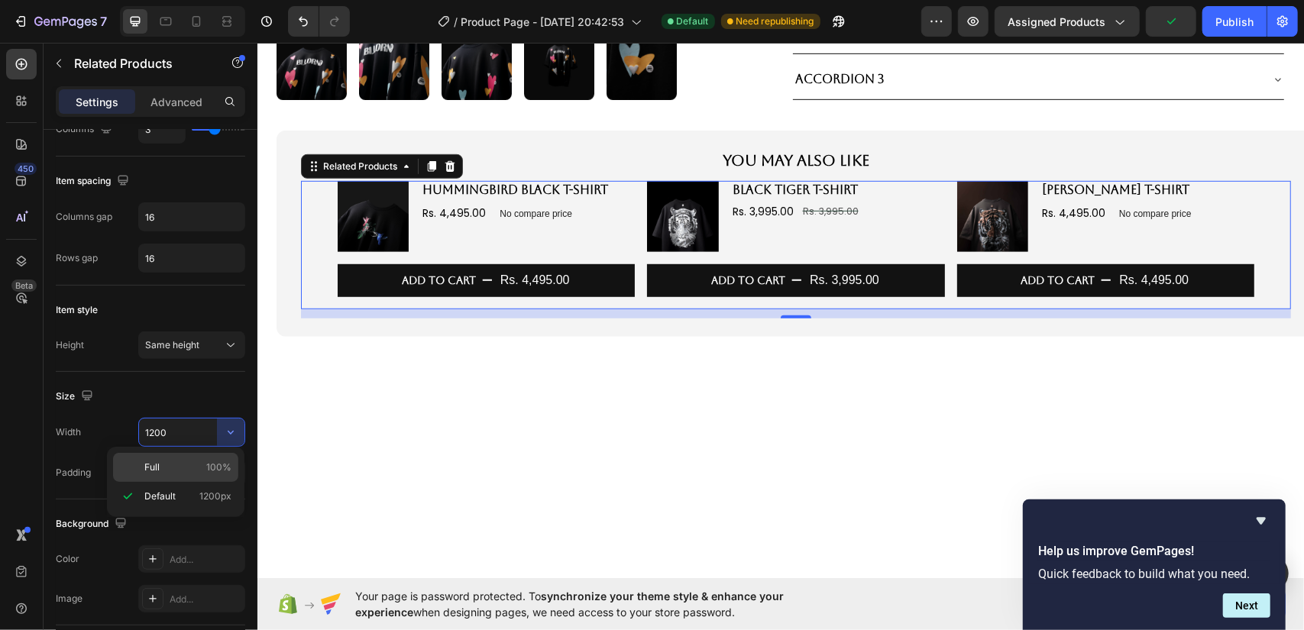
click at [206, 466] on p "Full 100%" at bounding box center [187, 468] width 87 height 14
type input "100%"
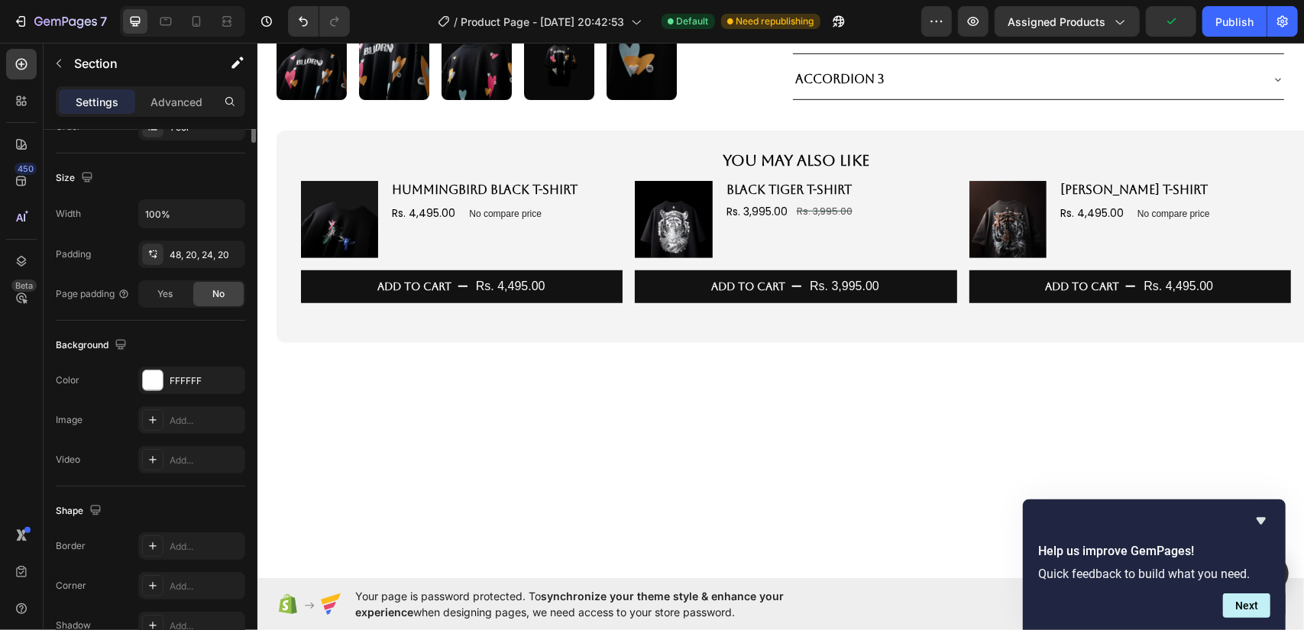
scroll to position [0, 0]
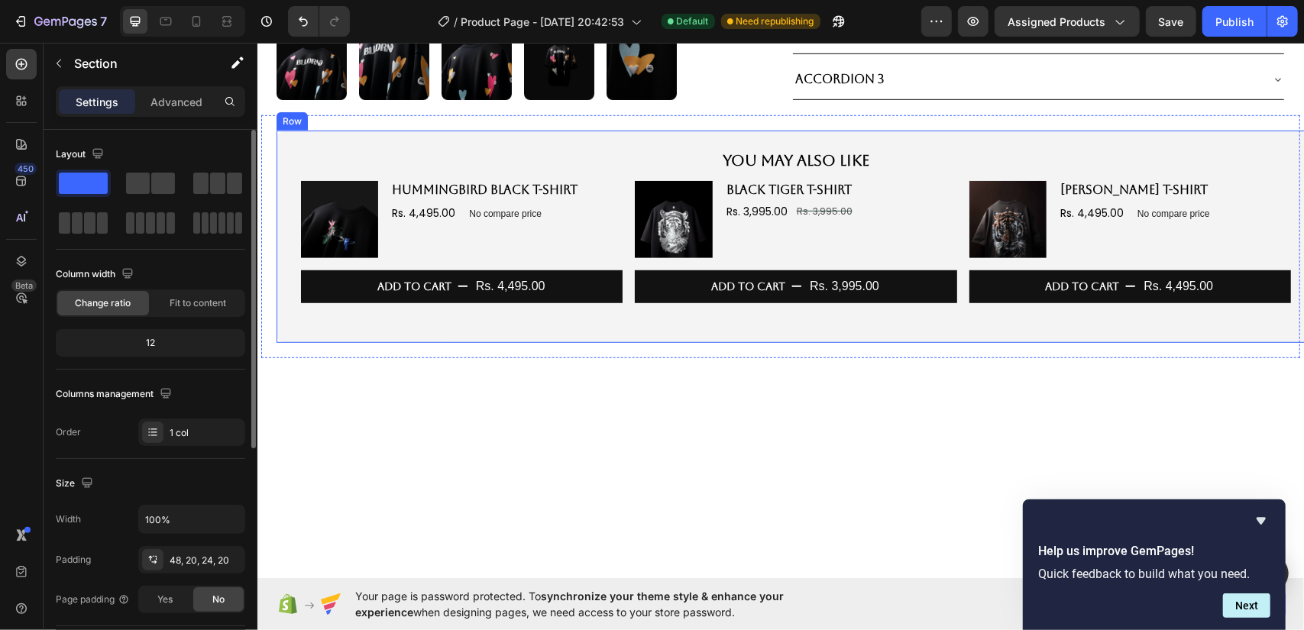
click at [688, 141] on div "You May Also Like Text Block Product Images HUMMINGBIRD BLACK T-SHIRT Product T…" at bounding box center [795, 236] width 1039 height 212
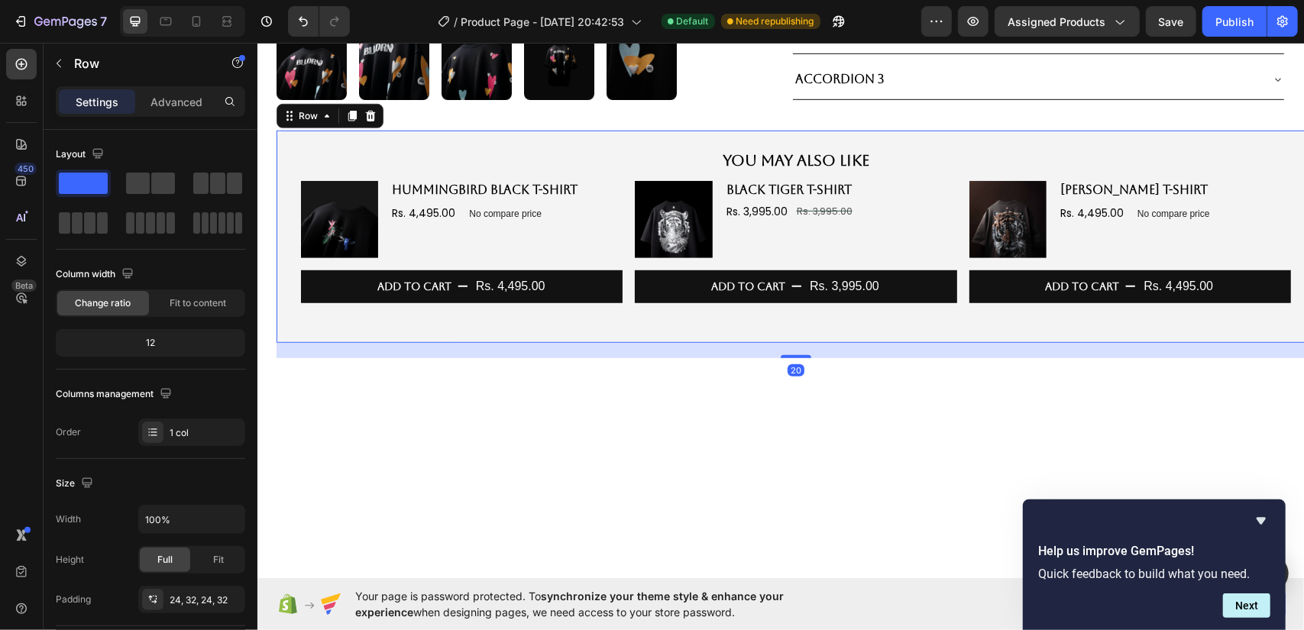
click at [717, 154] on p "You May Also Like" at bounding box center [795, 160] width 987 height 20
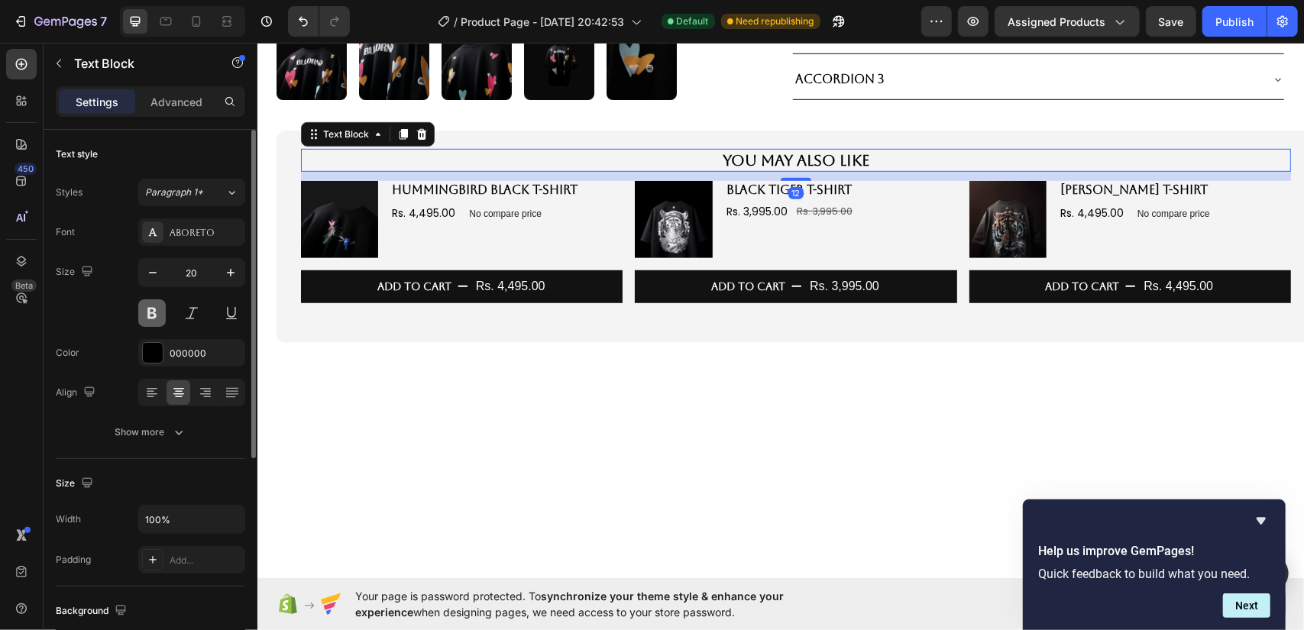
click at [154, 314] on button at bounding box center [152, 314] width 28 height 28
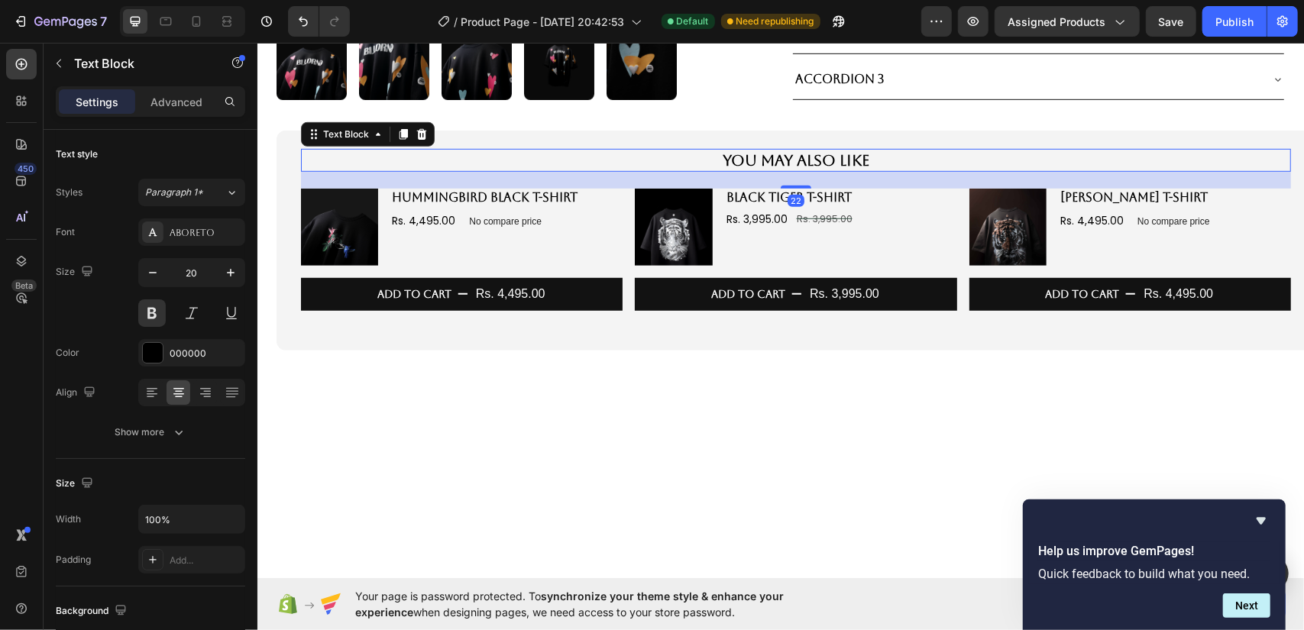
drag, startPoint x: 792, startPoint y: 177, endPoint x: 795, endPoint y: 185, distance: 8.2
click at [795, 185] on div at bounding box center [795, 186] width 31 height 3
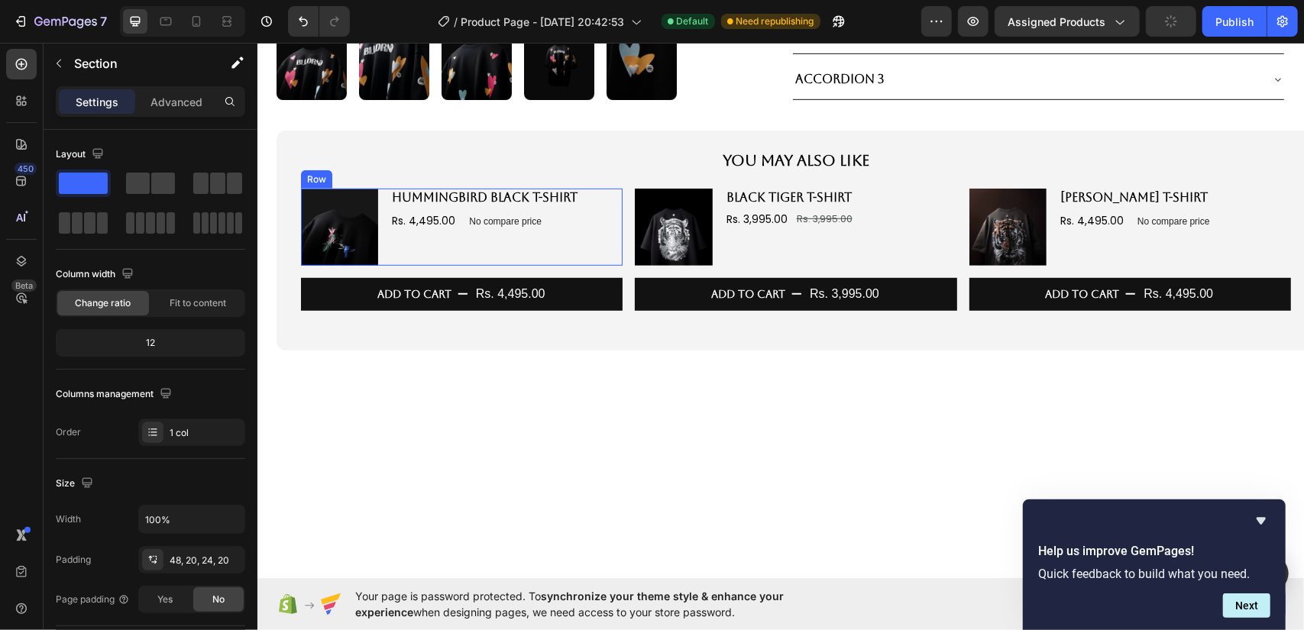
click at [614, 250] on div "HUMMINGBIRD BLACK T-SHIRT Product Title Rs. 4,495.00 Product Price Product Pric…" at bounding box center [506, 226] width 232 height 77
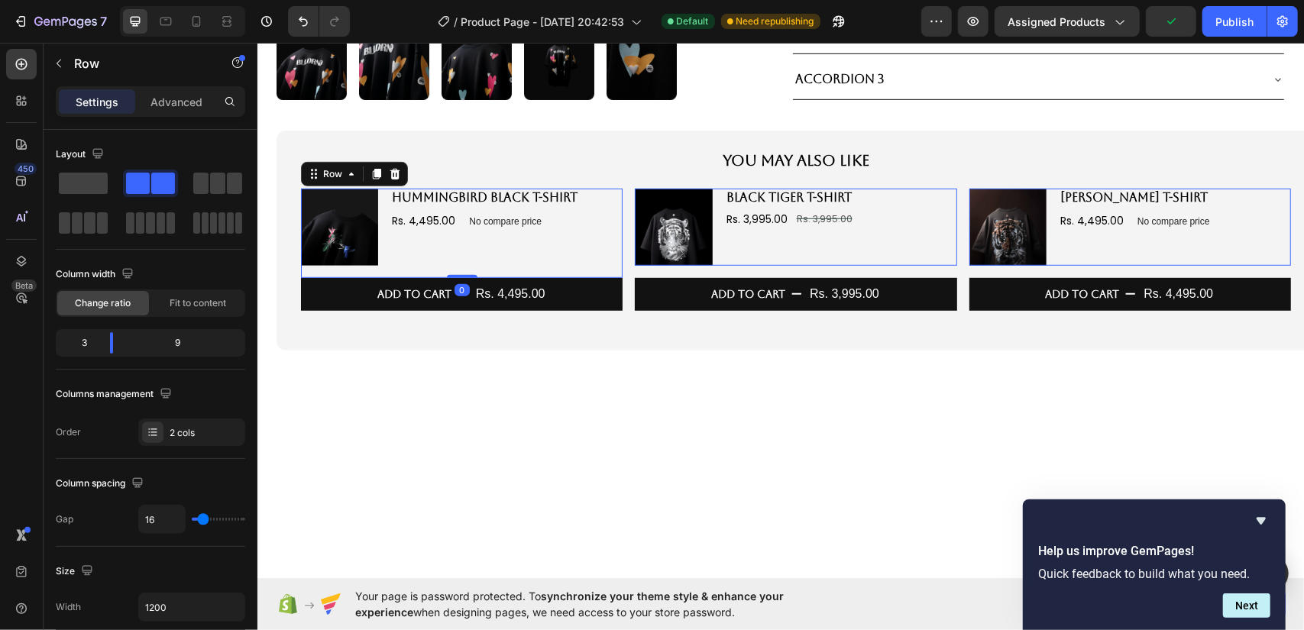
drag, startPoint x: 458, startPoint y: 273, endPoint x: 455, endPoint y: 241, distance: 31.4
click at [455, 241] on div "Product Images HUMMINGBIRD BLACK T-SHIRT Product Title Rs. 4,495.00 Product Pri…" at bounding box center [461, 232] width 322 height 89
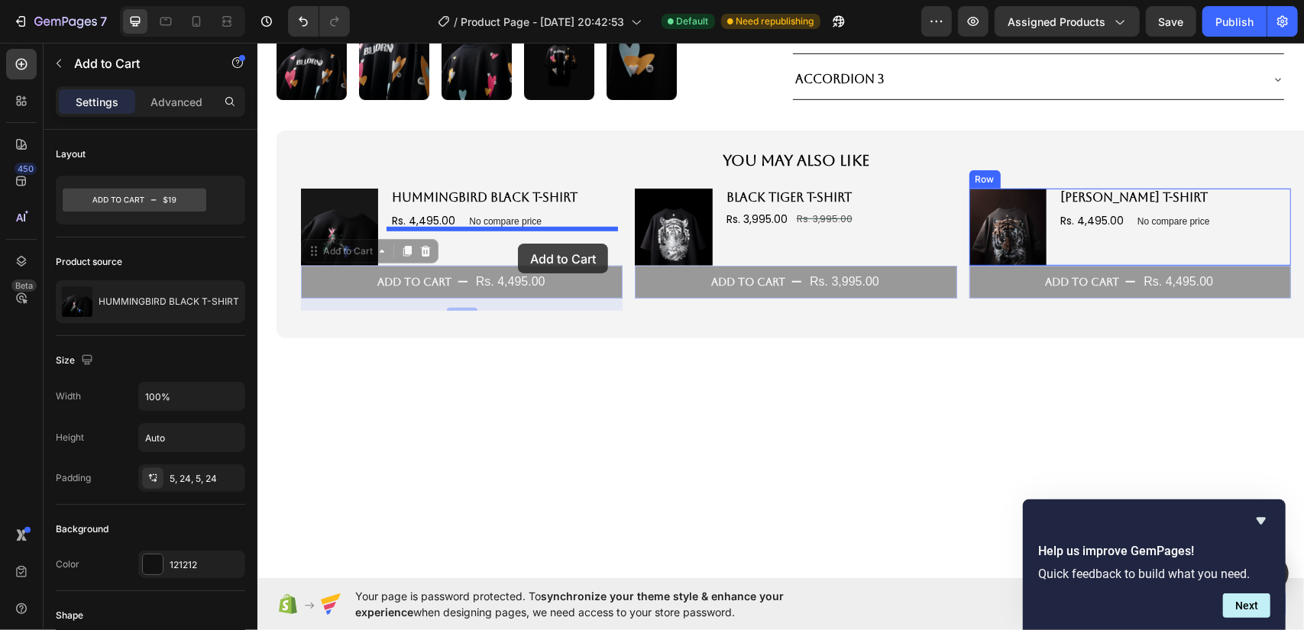
drag, startPoint x: 507, startPoint y: 215, endPoint x: 517, endPoint y: 243, distance: 30.0
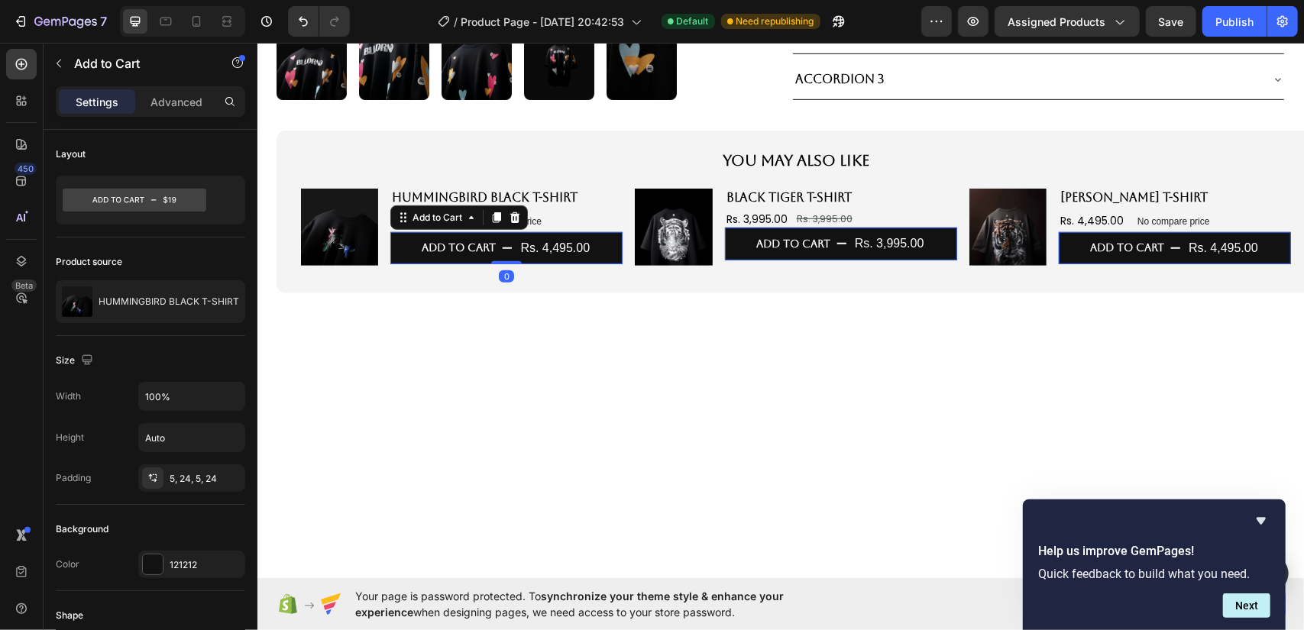
click at [638, 325] on div at bounding box center [780, 593] width 1047 height 570
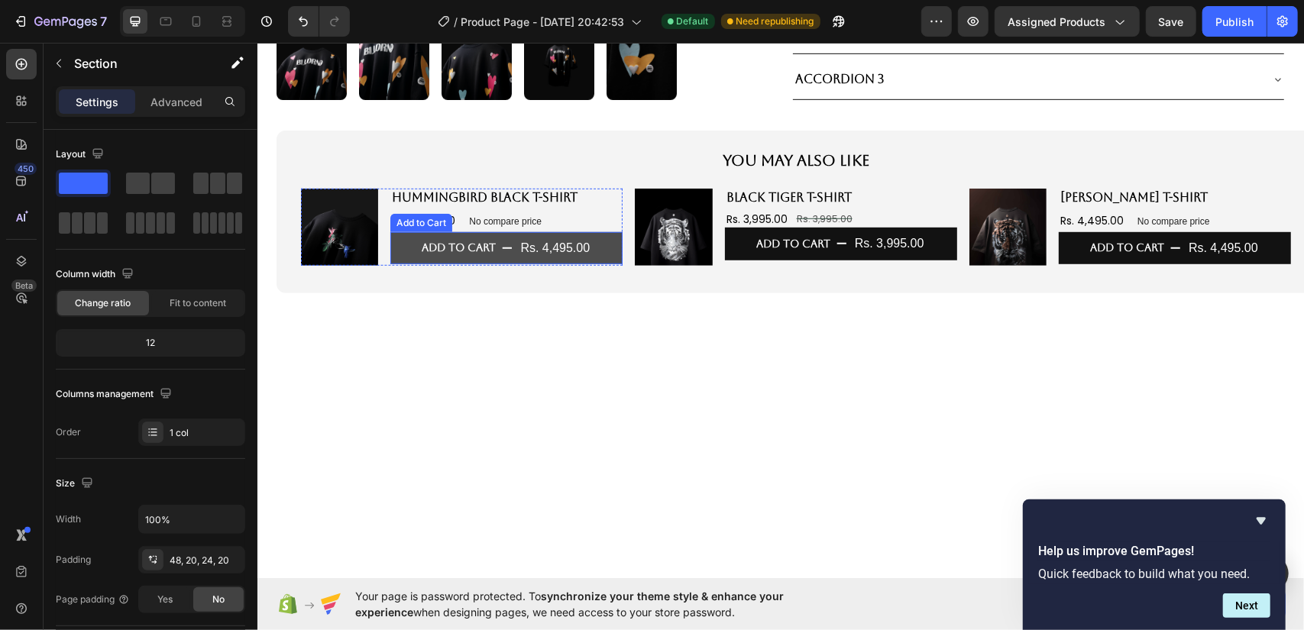
click at [577, 254] on div "Rs. 4,495.00" at bounding box center [554, 247] width 73 height 25
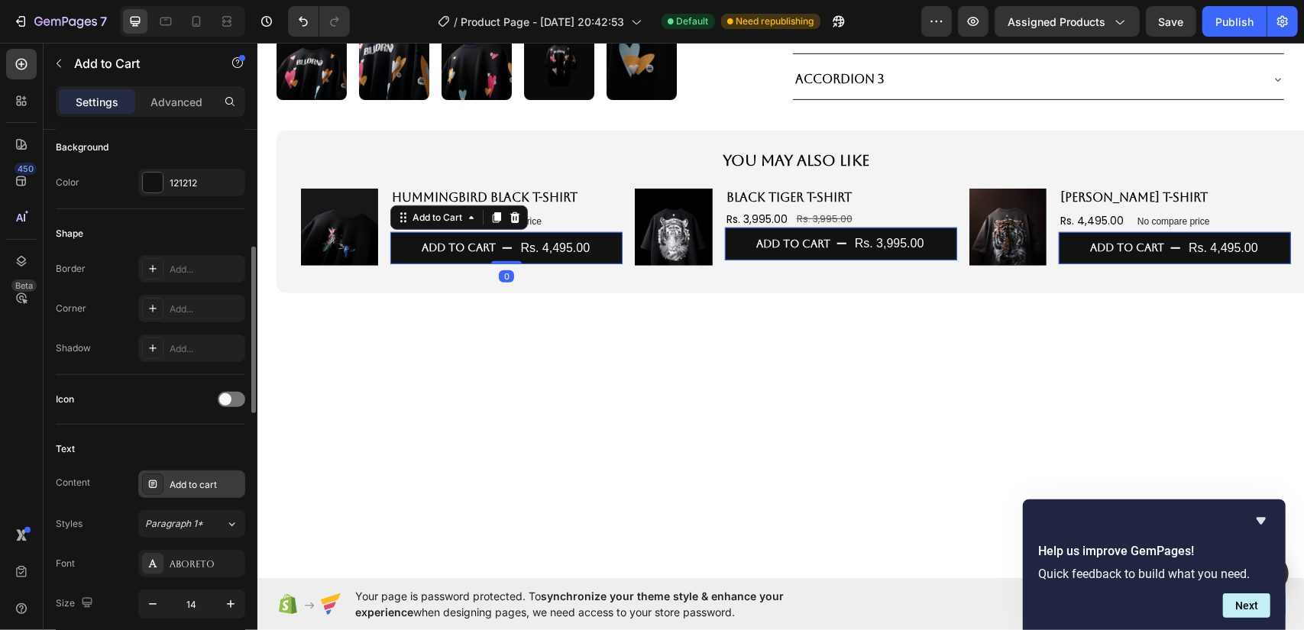
scroll to position [458, 0]
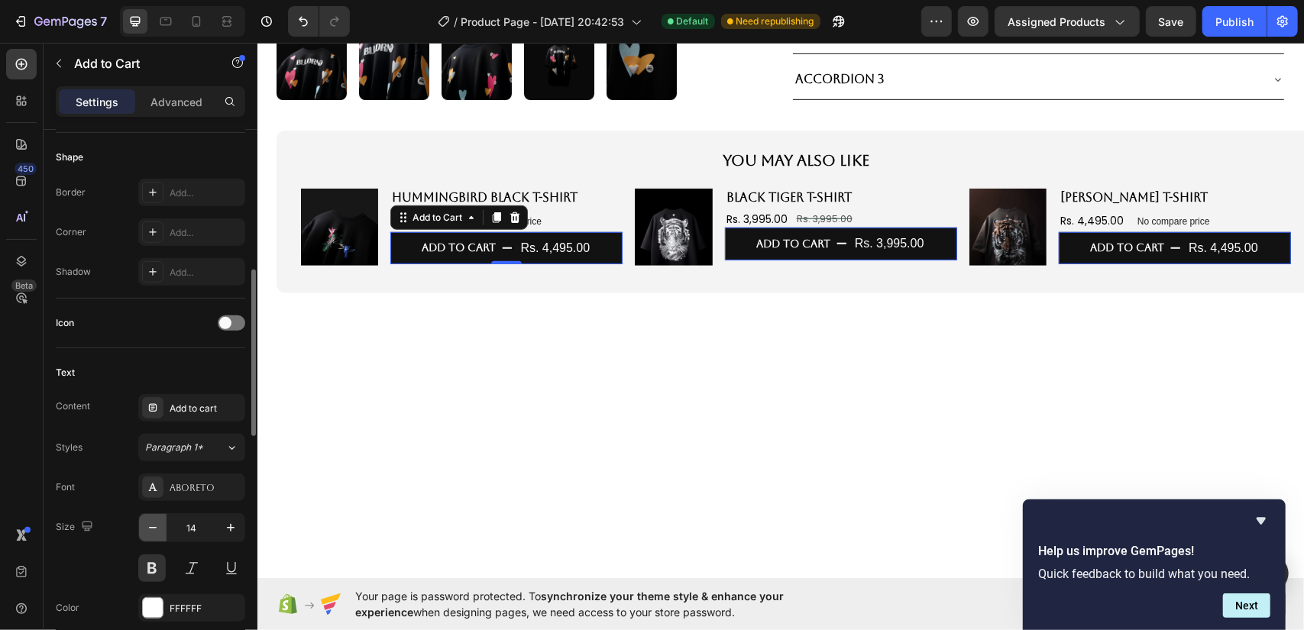
click at [151, 520] on icon "button" at bounding box center [152, 527] width 15 height 15
type input "12"
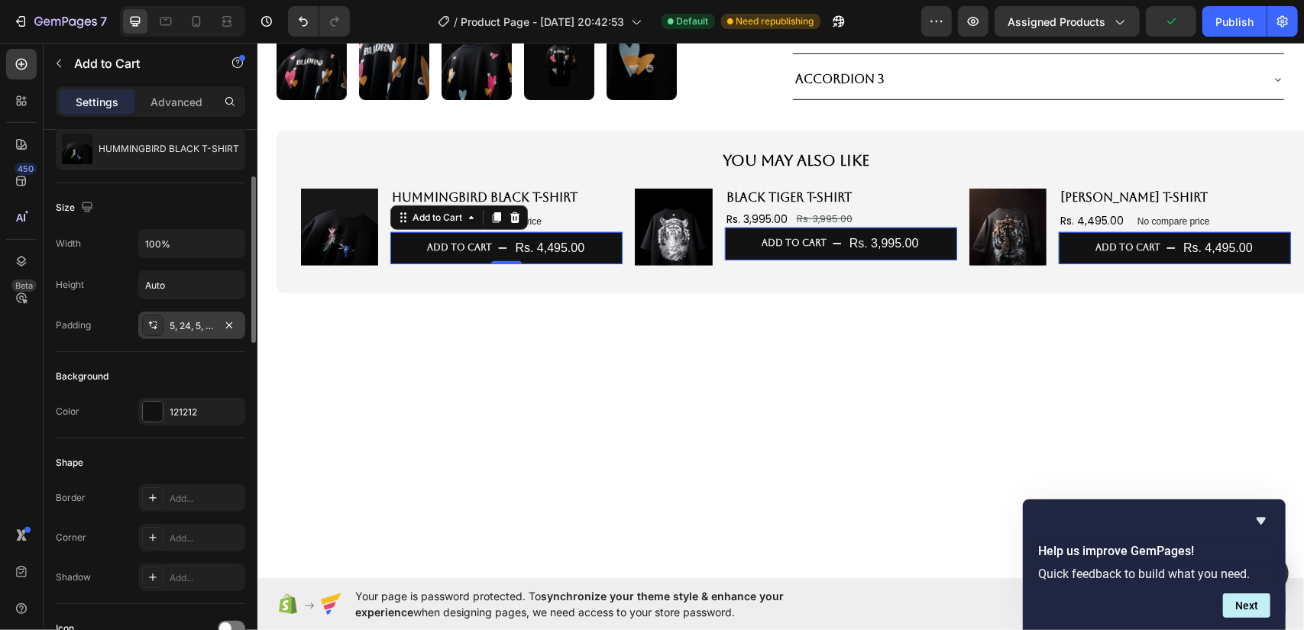
click at [209, 319] on div "5, 24, 5, 24" at bounding box center [192, 326] width 44 height 14
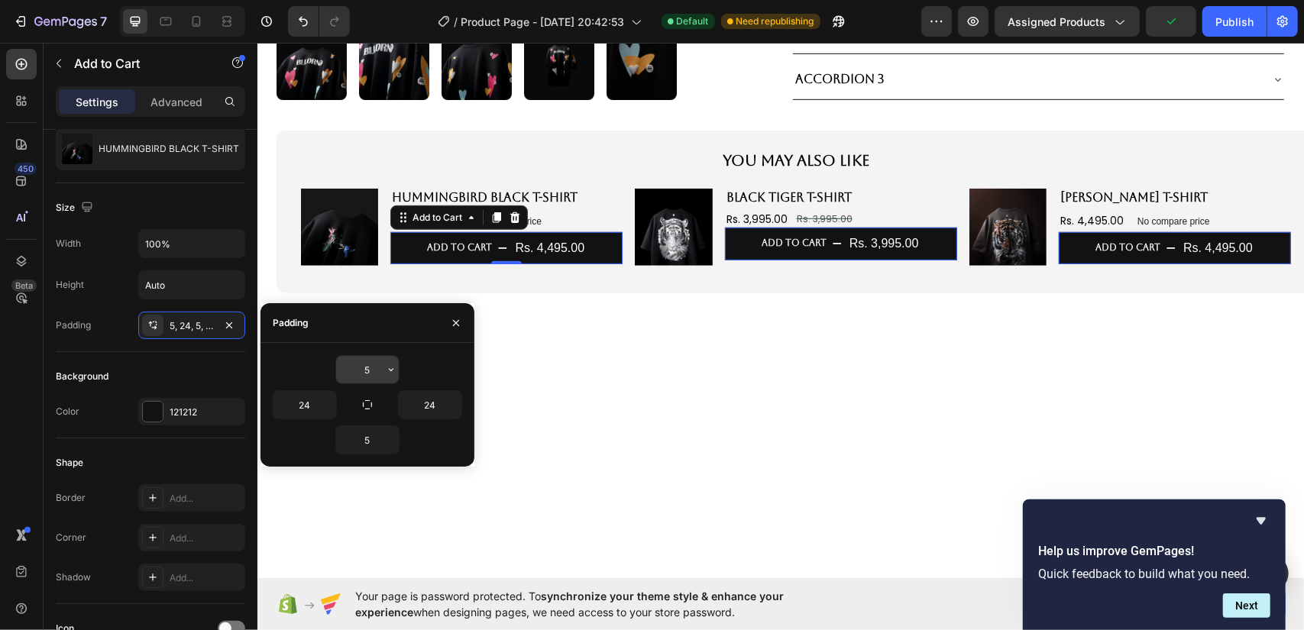
click at [370, 373] on input "5" at bounding box center [367, 370] width 63 height 28
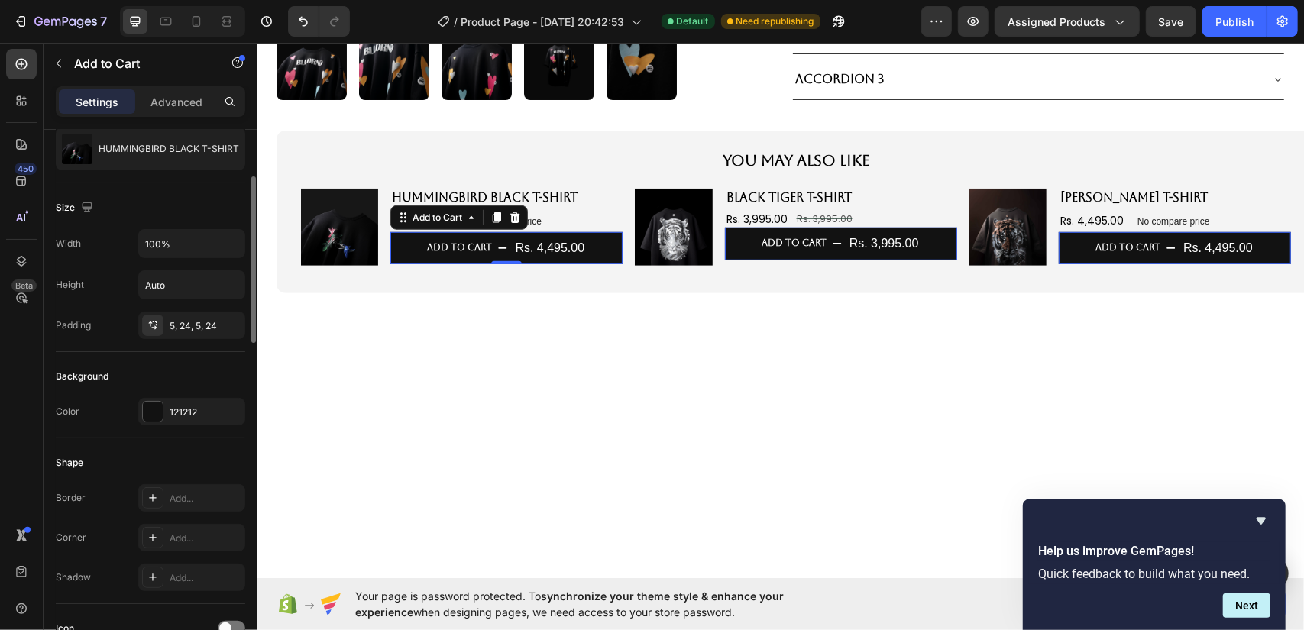
click at [193, 444] on div "Shape Border Add... Corner Add... Shadow Add..." at bounding box center [150, 522] width 189 height 166
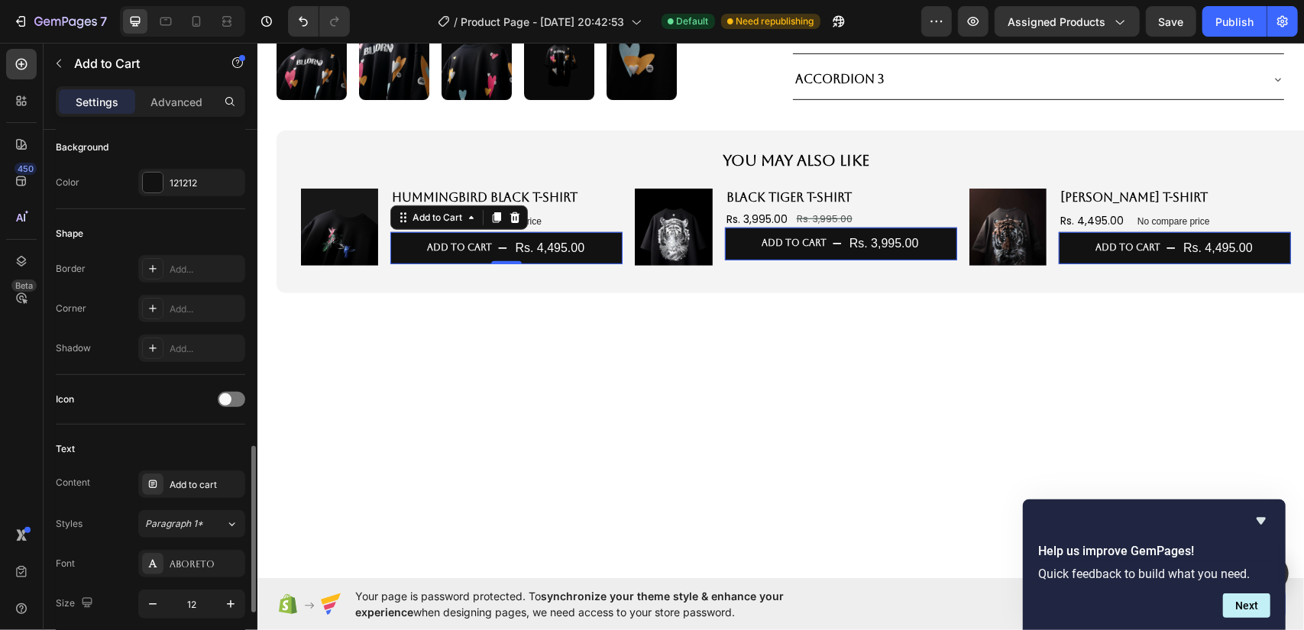
scroll to position [611, 0]
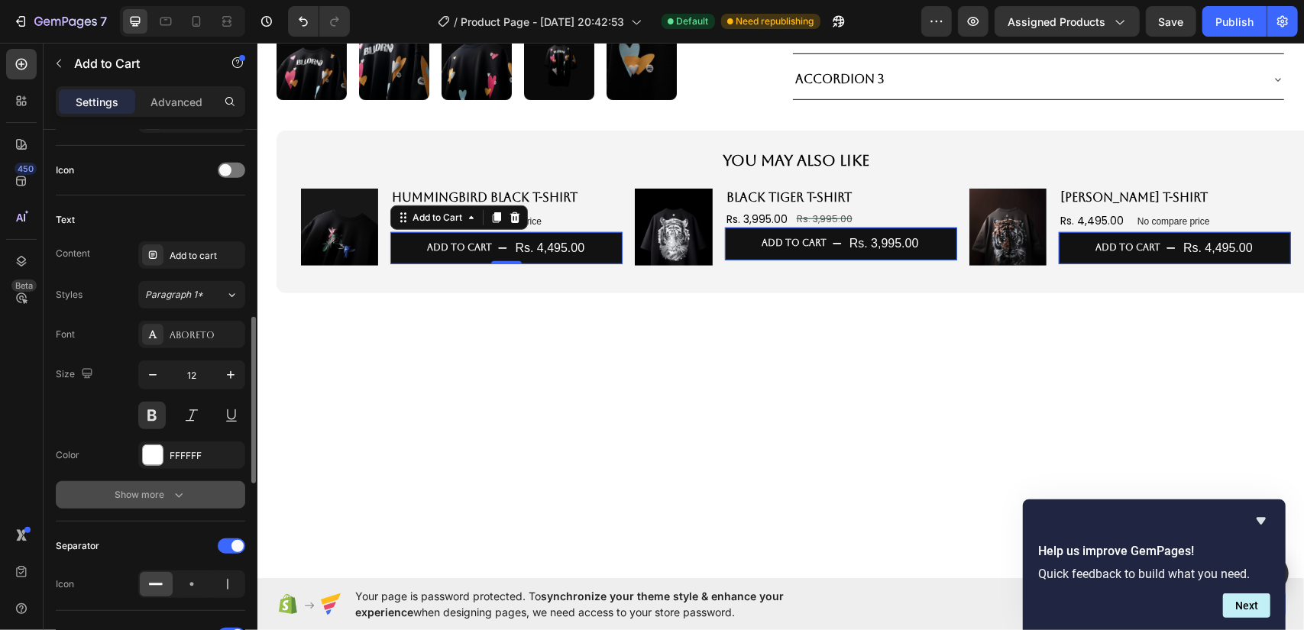
click at [157, 494] on div "Show more" at bounding box center [150, 494] width 71 height 15
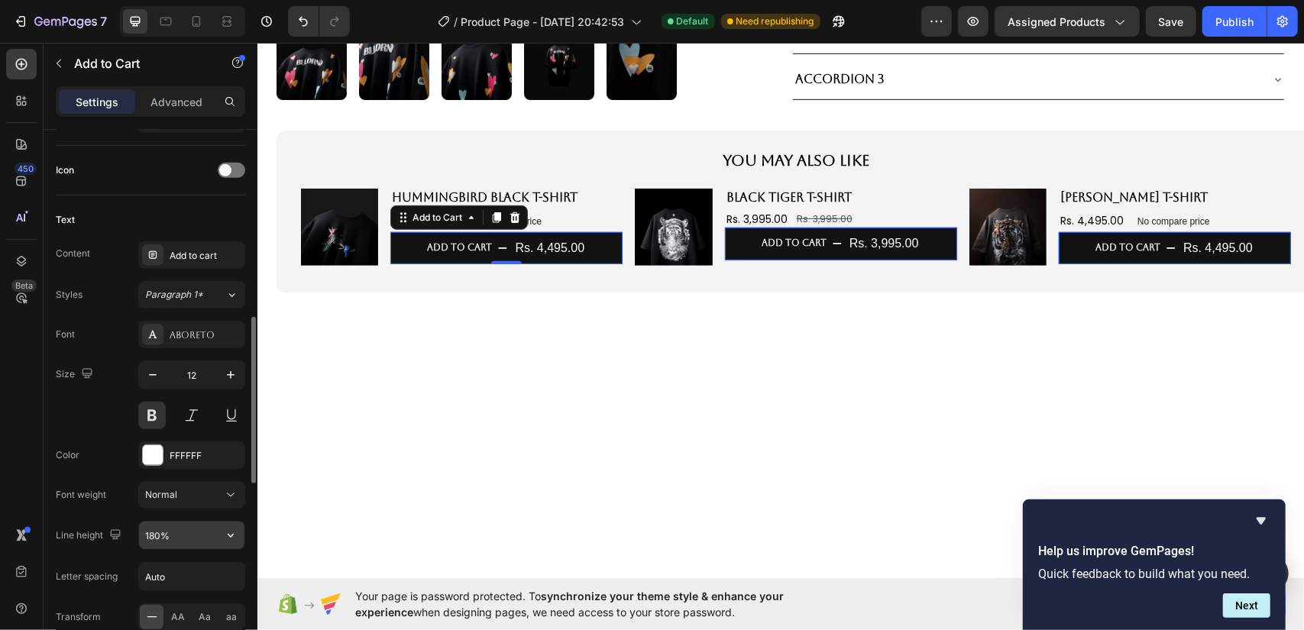
click at [170, 530] on input "180%" at bounding box center [191, 536] width 105 height 28
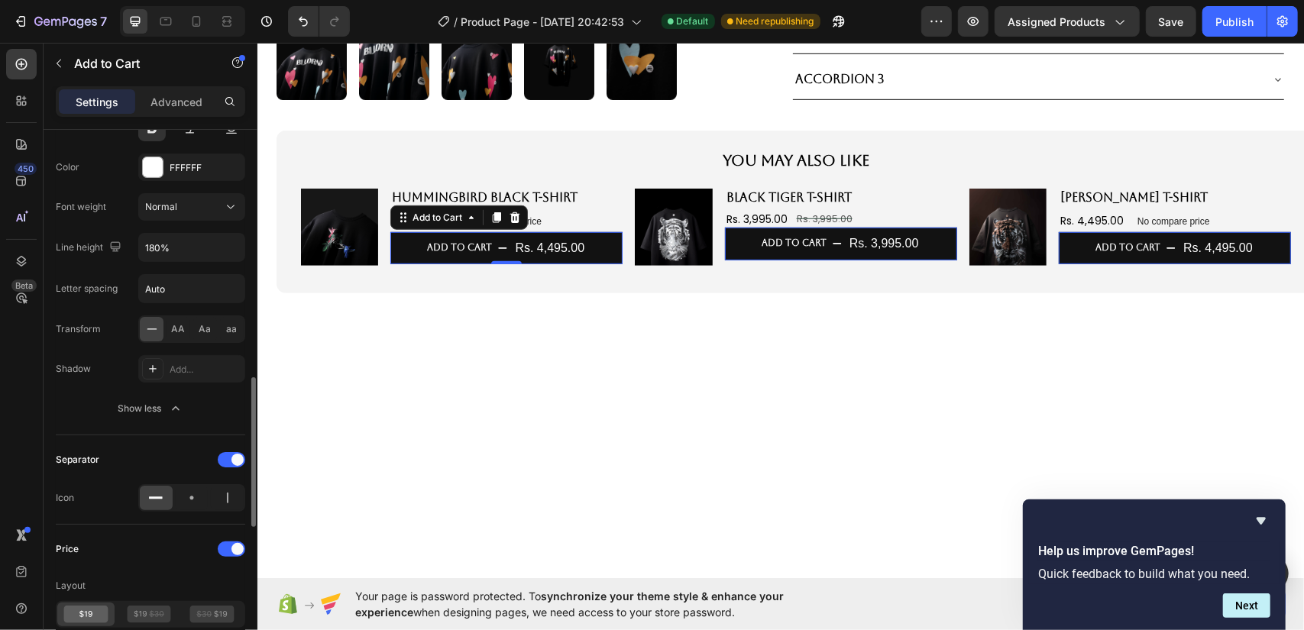
scroll to position [670, 0]
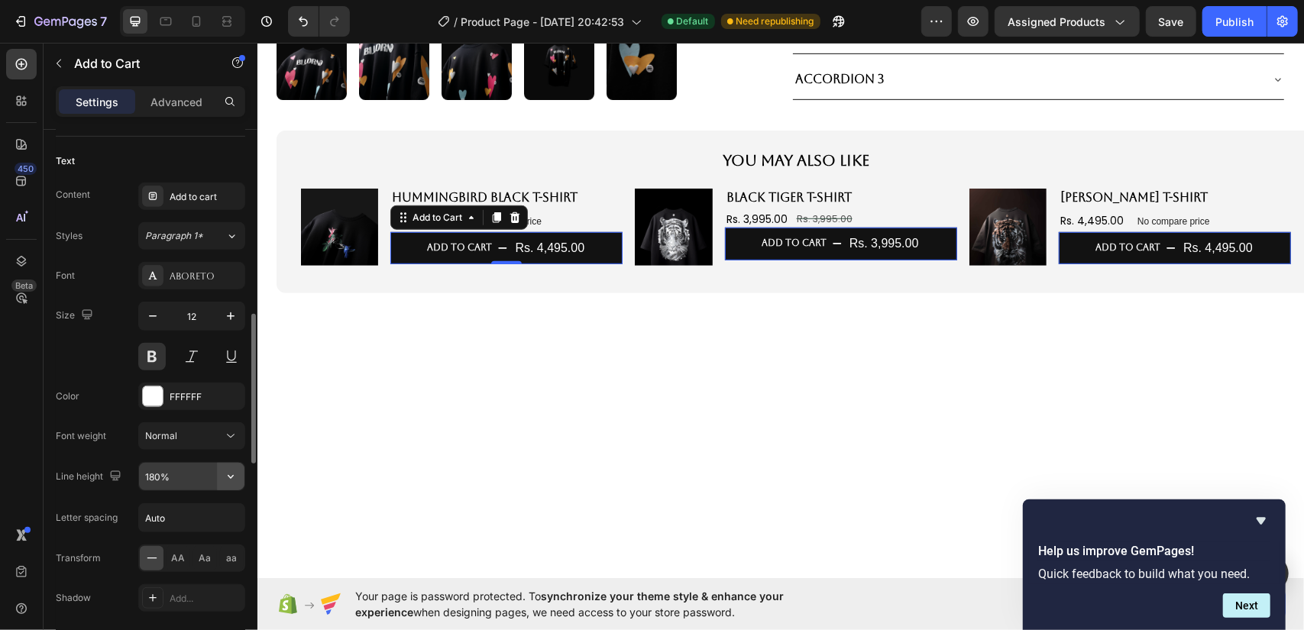
click at [240, 476] on button "button" at bounding box center [231, 477] width 28 height 28
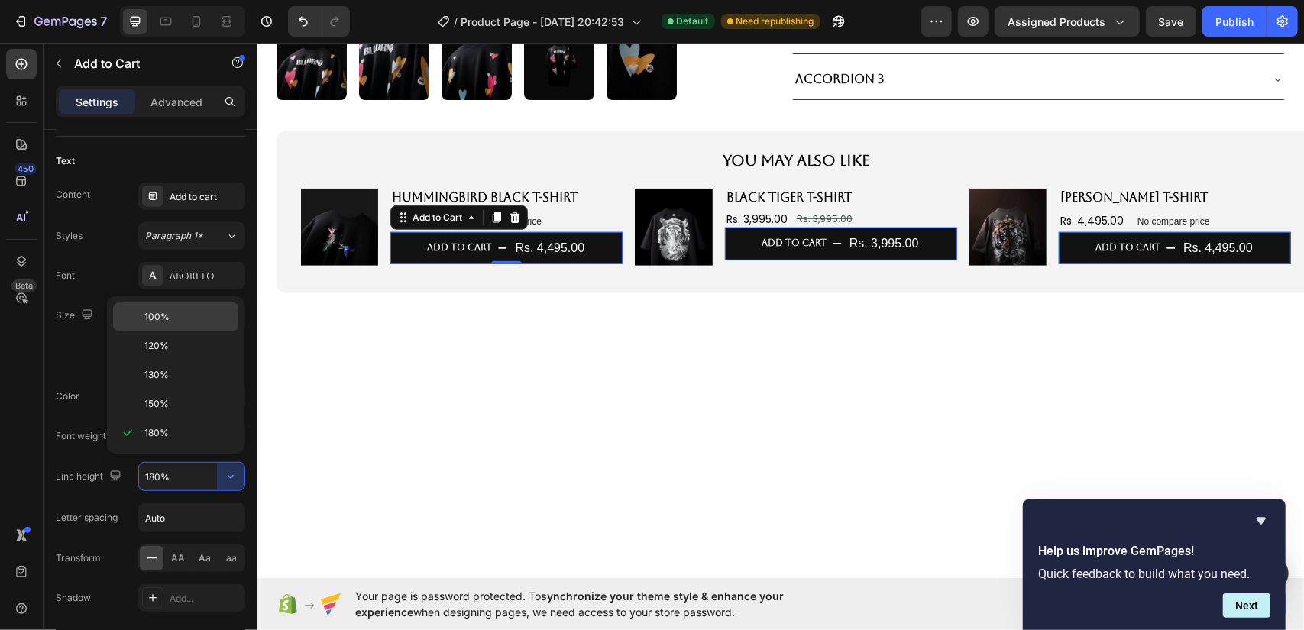
click at [220, 323] on p "100%" at bounding box center [187, 317] width 87 height 14
type input "100%"
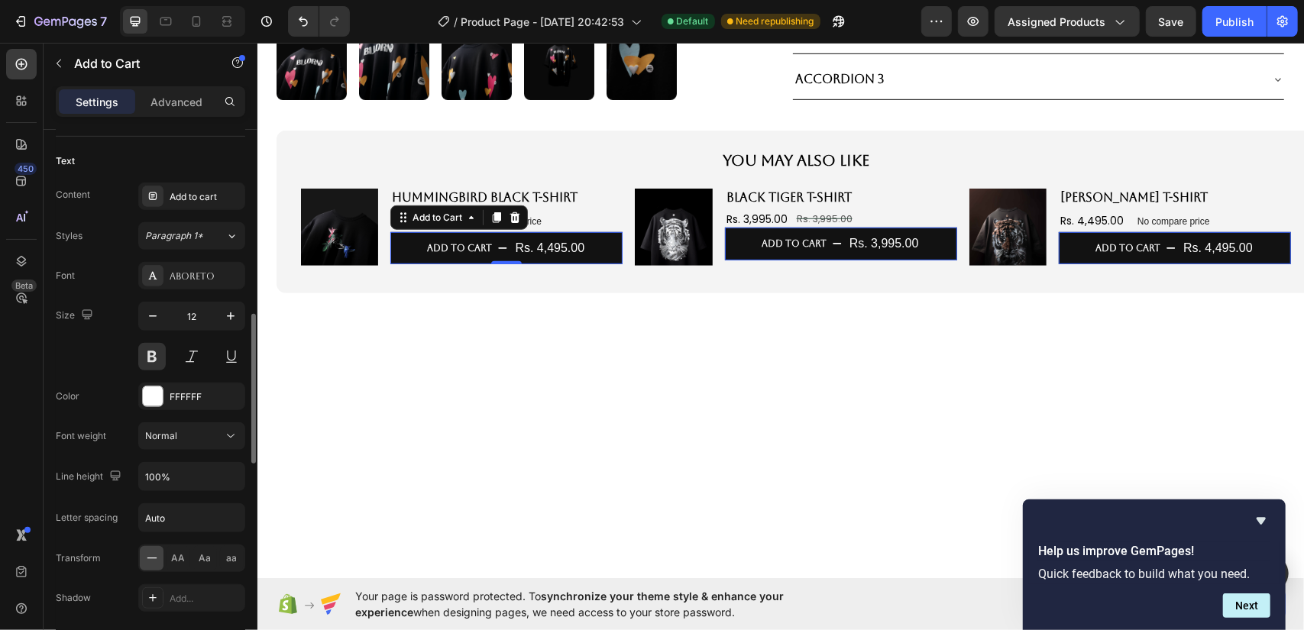
scroll to position [823, 0]
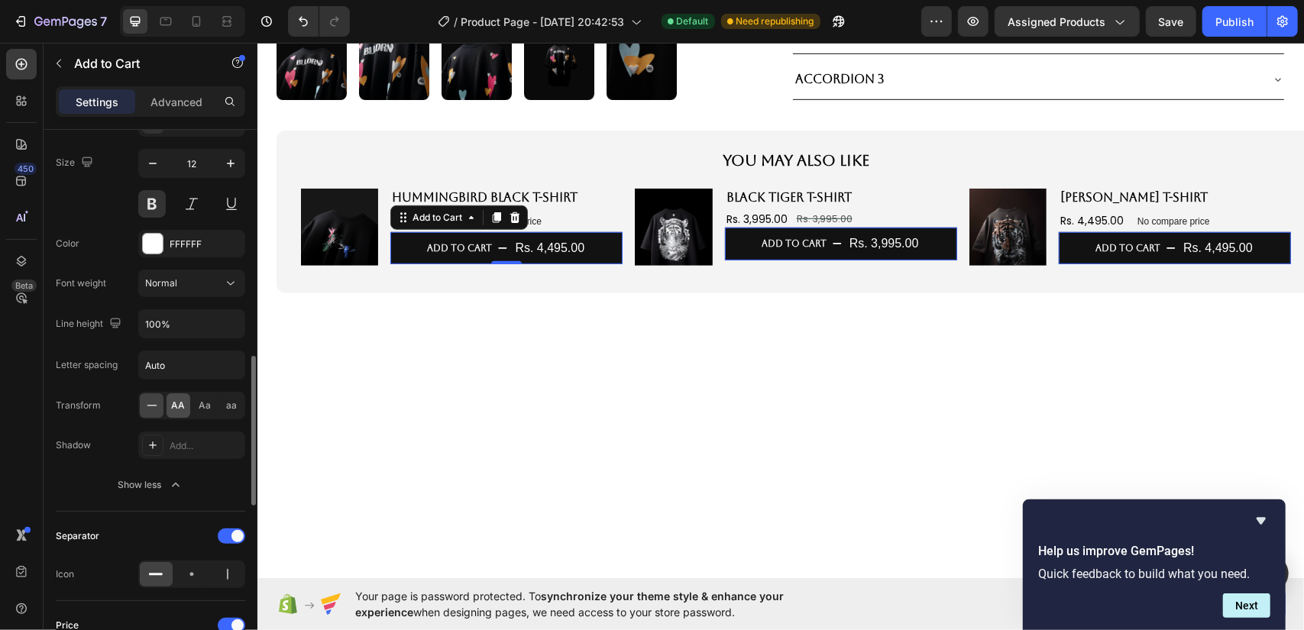
click at [175, 399] on span "AA" at bounding box center [179, 406] width 14 height 14
click at [153, 400] on icon at bounding box center [151, 405] width 15 height 15
click at [172, 402] on span "AA" at bounding box center [179, 406] width 14 height 14
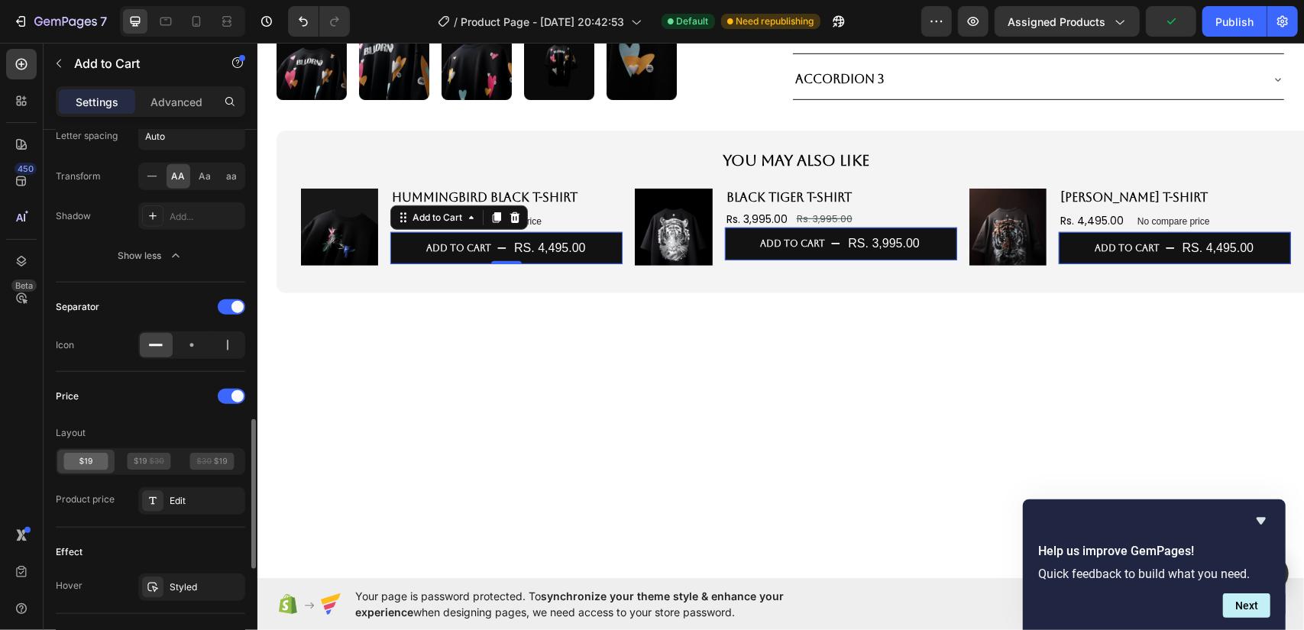
scroll to position [1205, 0]
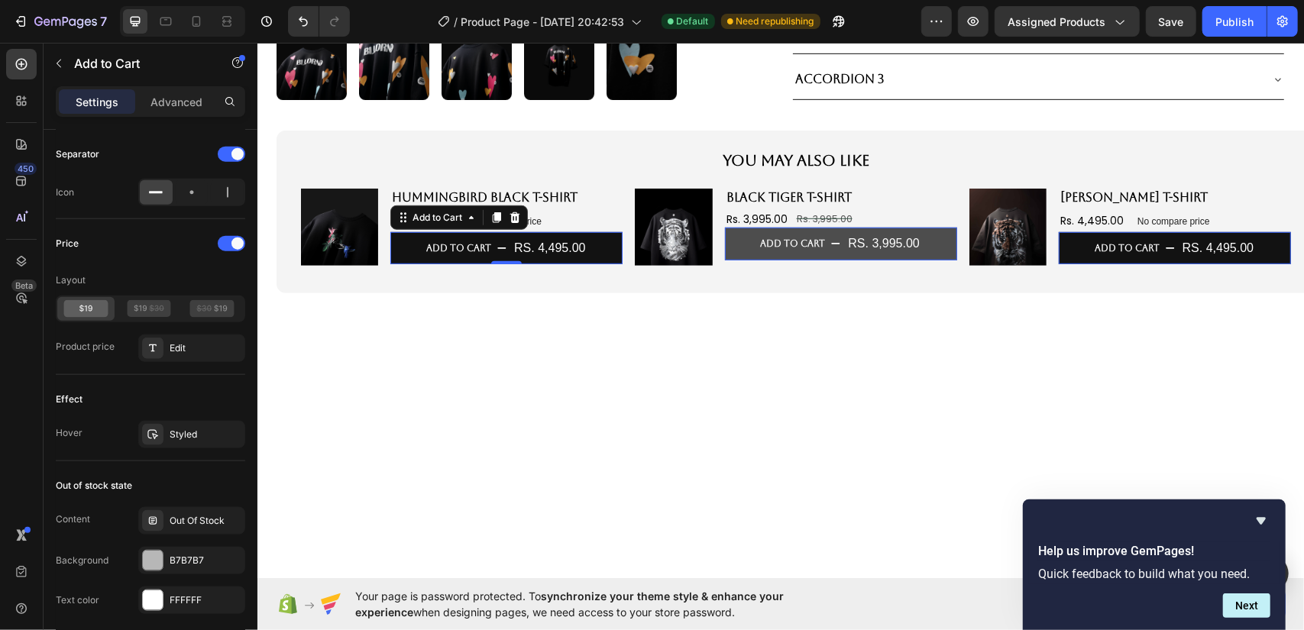
click at [866, 244] on div "Rs. 3,995.00" at bounding box center [883, 243] width 74 height 25
click at [877, 241] on div "Rs. 3,995.00" at bounding box center [883, 243] width 74 height 25
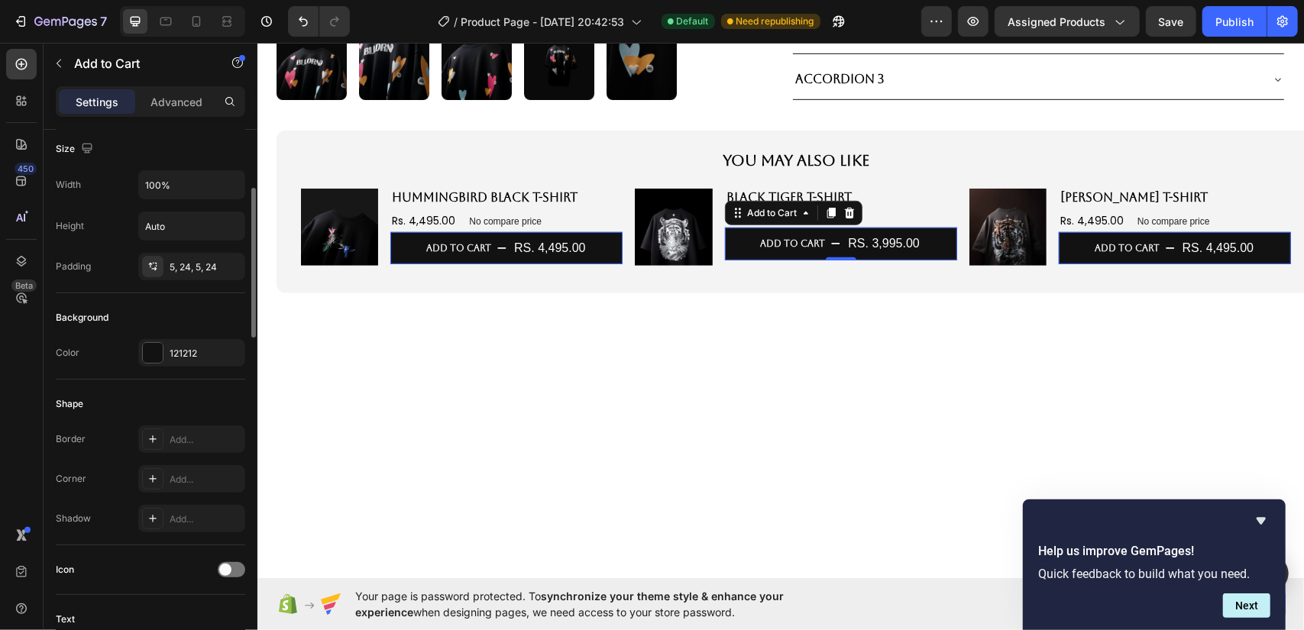
scroll to position [0, 0]
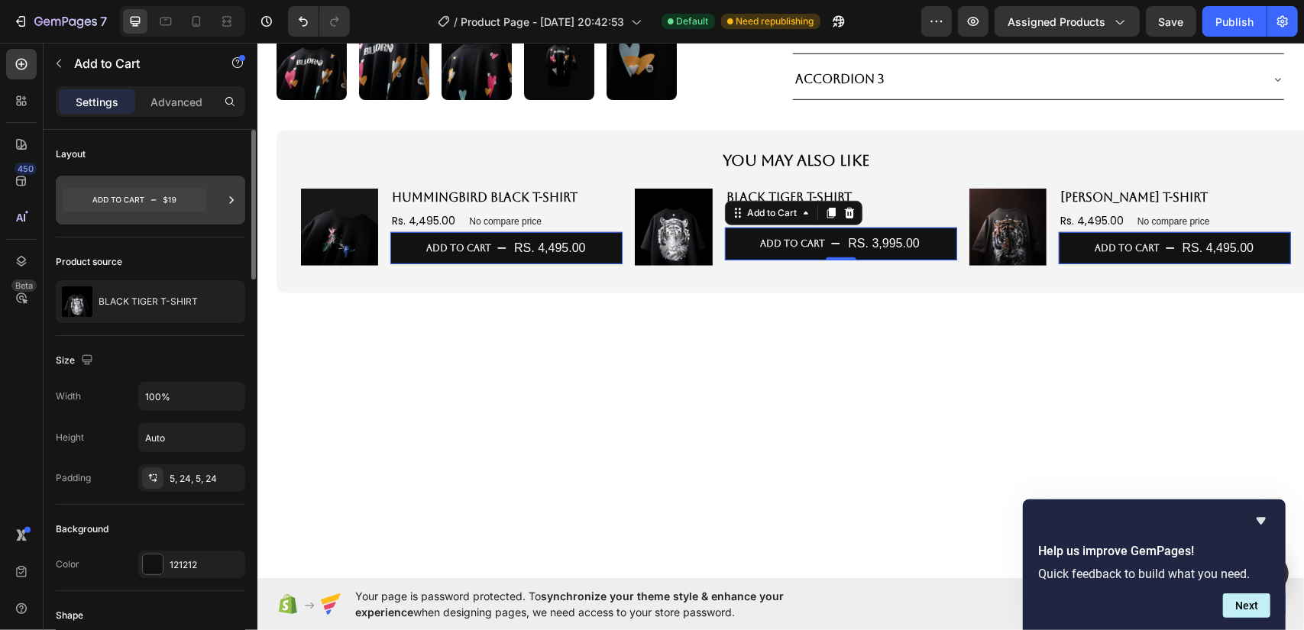
click at [196, 196] on icon at bounding box center [135, 200] width 144 height 23
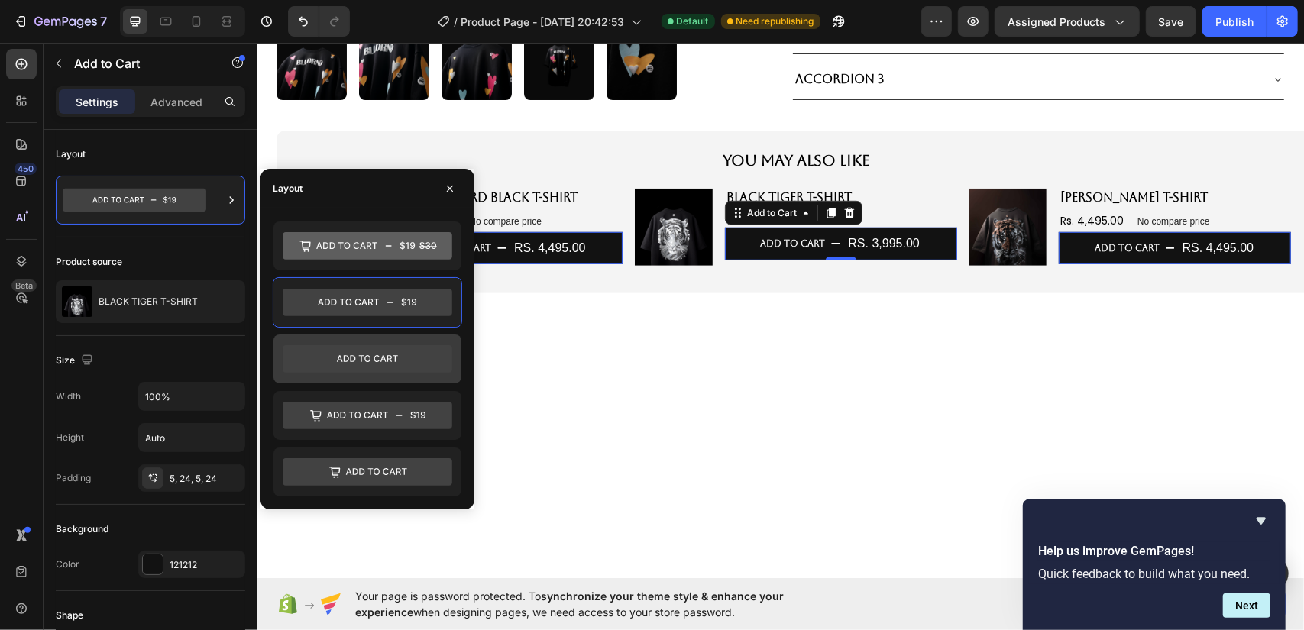
click at [364, 348] on icon at bounding box center [368, 359] width 170 height 28
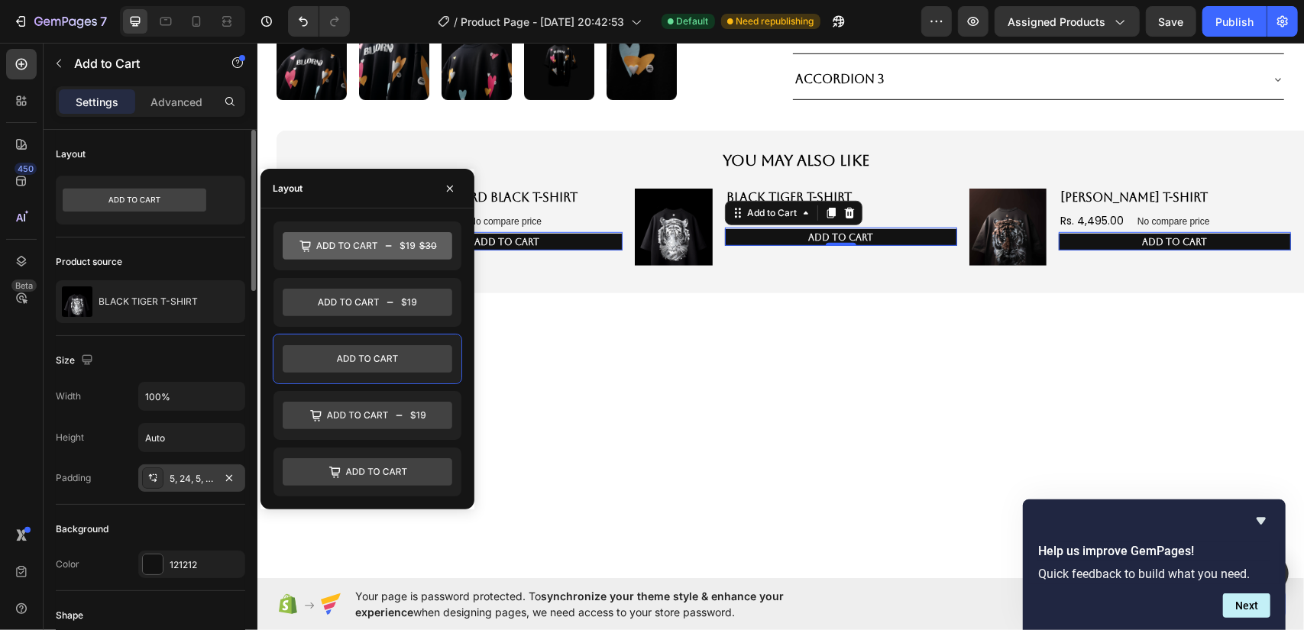
click at [190, 472] on div "5, 24, 5, 24" at bounding box center [192, 479] width 44 height 14
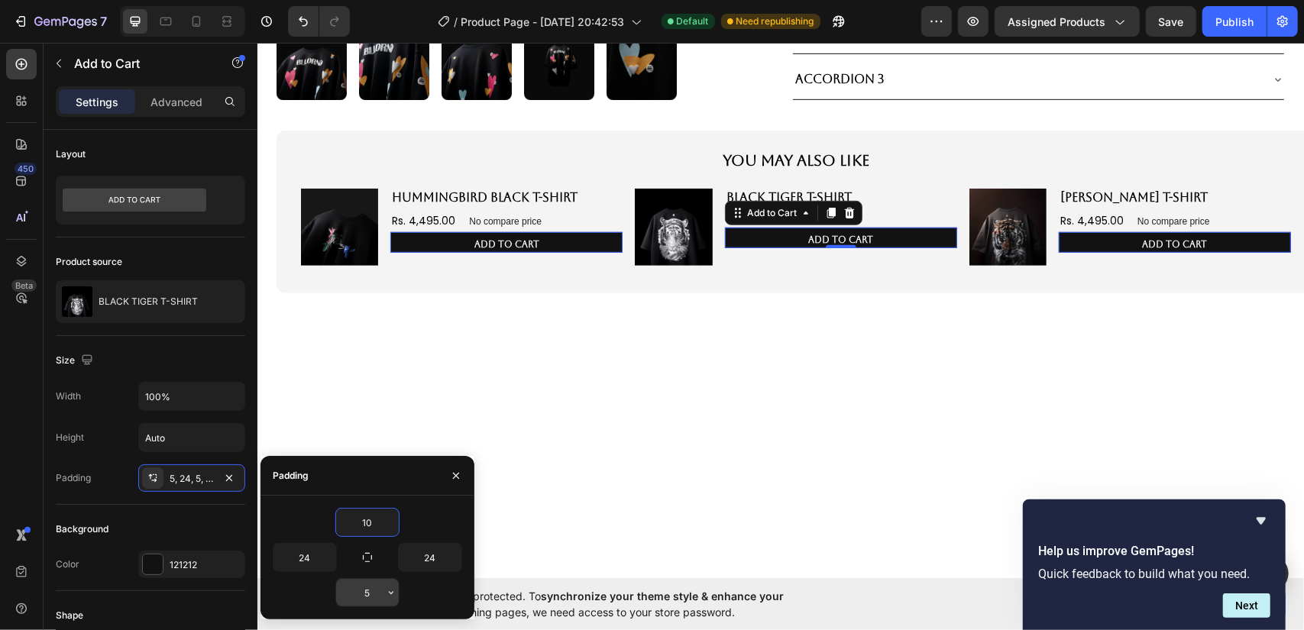
type input "10"
click at [375, 586] on input "5" at bounding box center [367, 593] width 63 height 28
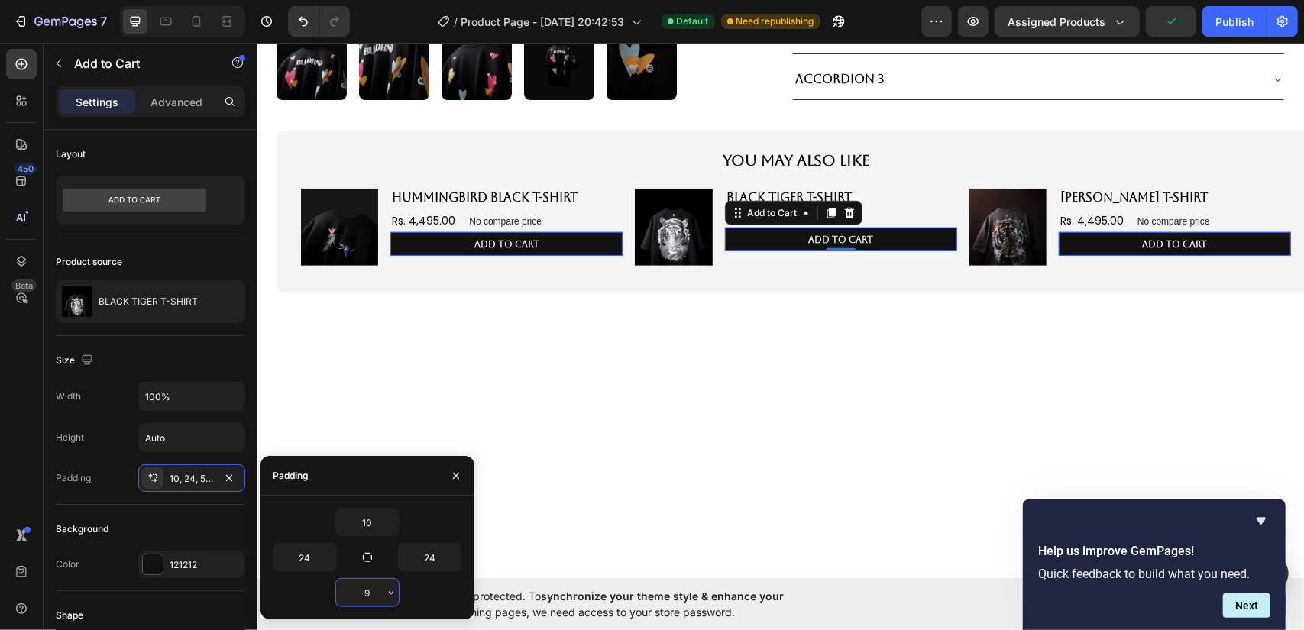
type input "10"
click at [309, 511] on div "10" at bounding box center [367, 522] width 189 height 29
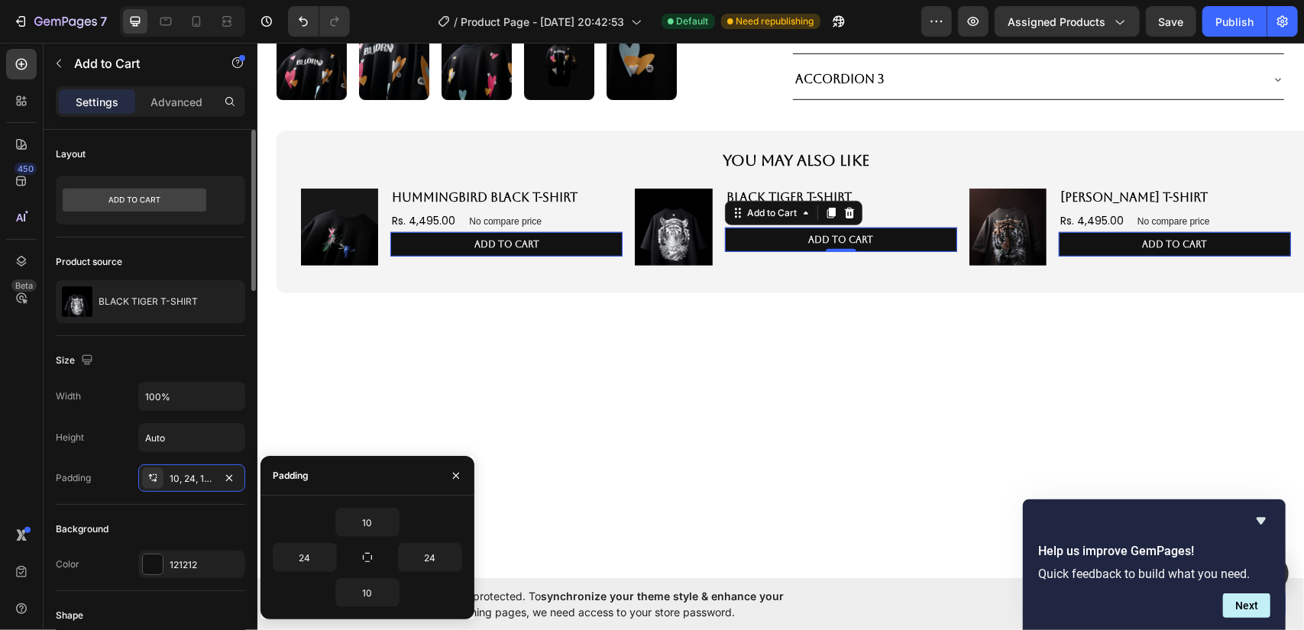
click at [123, 484] on div "Padding 10, 24, 10, 24" at bounding box center [150, 479] width 189 height 28
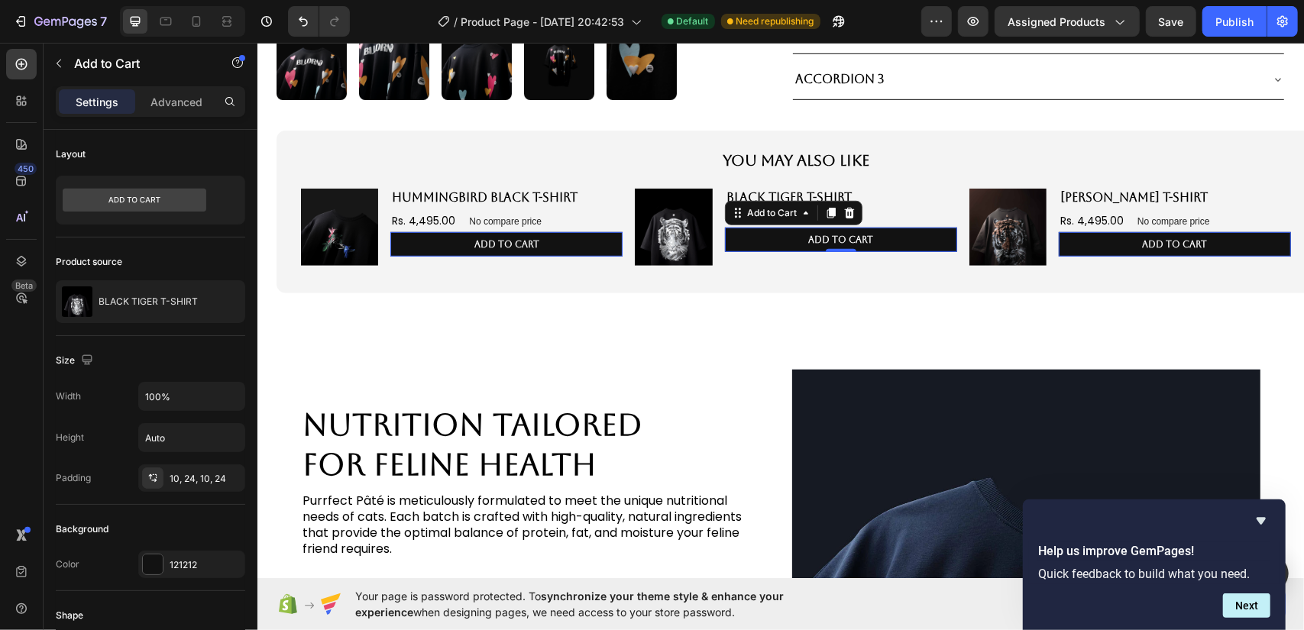
scroll to position [535, 0]
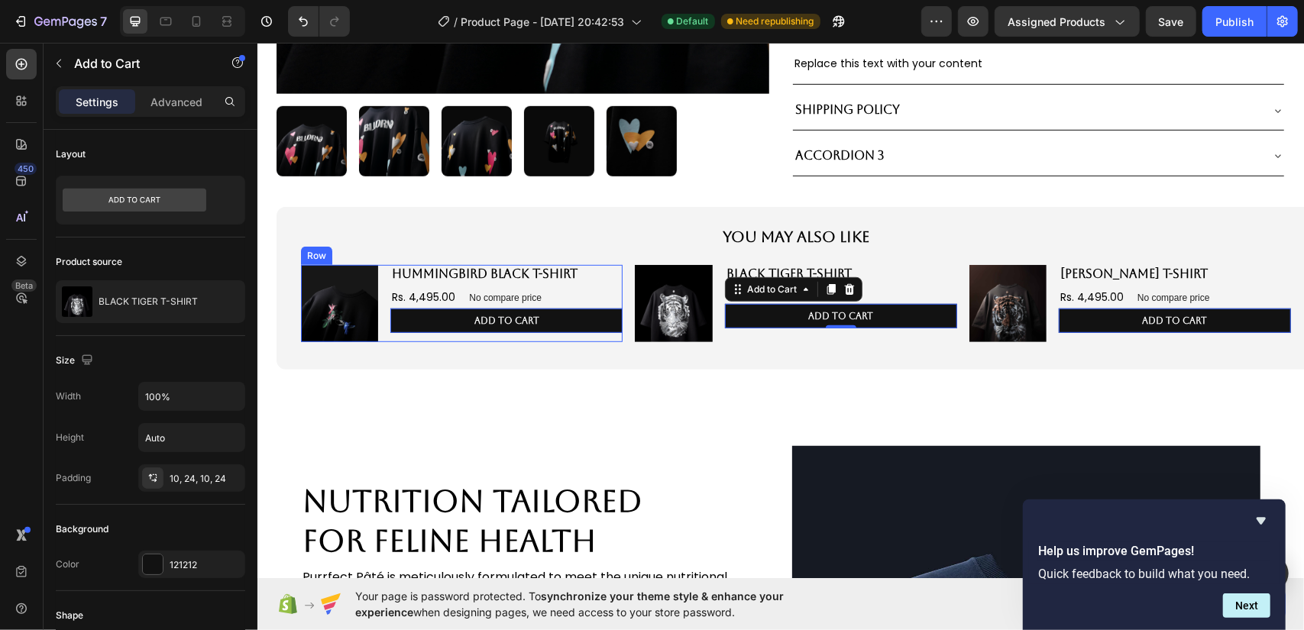
click at [390, 333] on div "HUMMINGBIRD BLACK T-SHIRT Product Title Rs. 4,495.00 Product Price Product Pric…" at bounding box center [506, 302] width 232 height 77
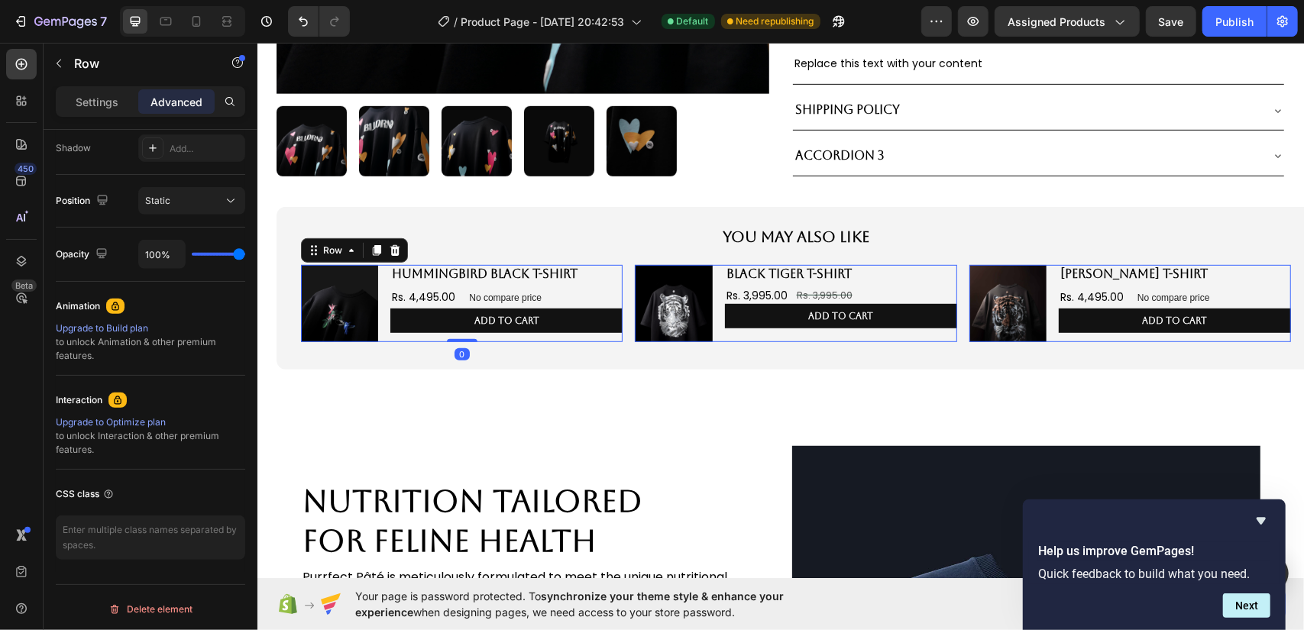
scroll to position [0, 0]
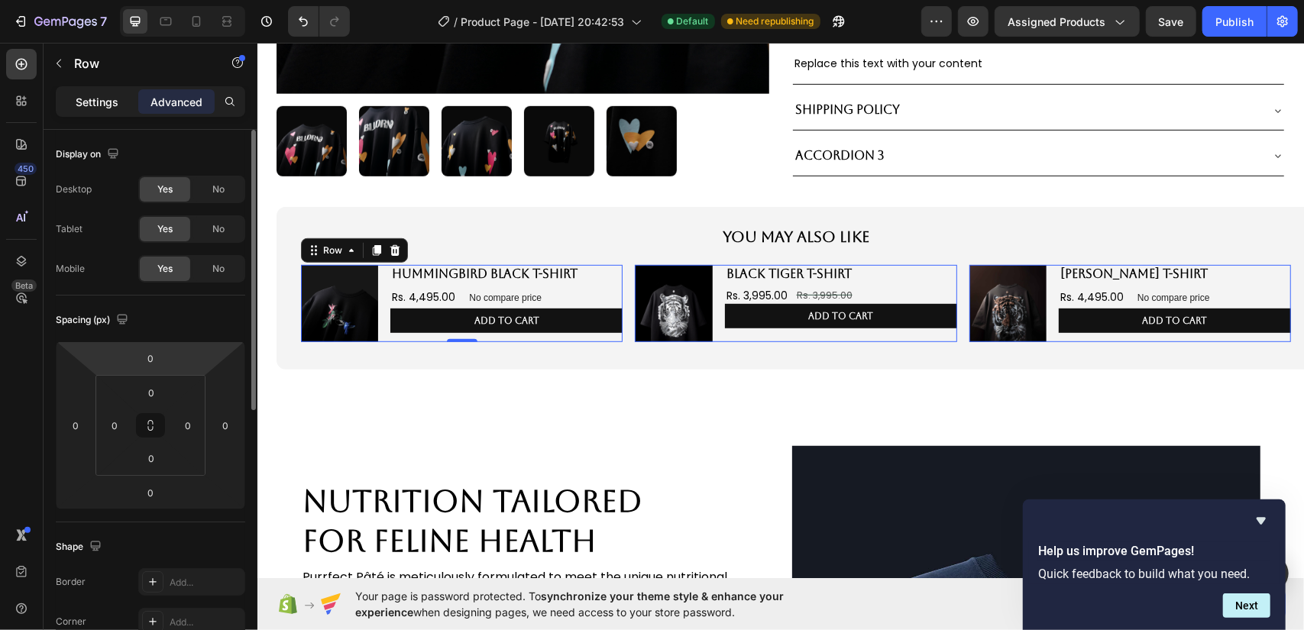
click at [116, 110] on div "Settings" at bounding box center [97, 101] width 76 height 24
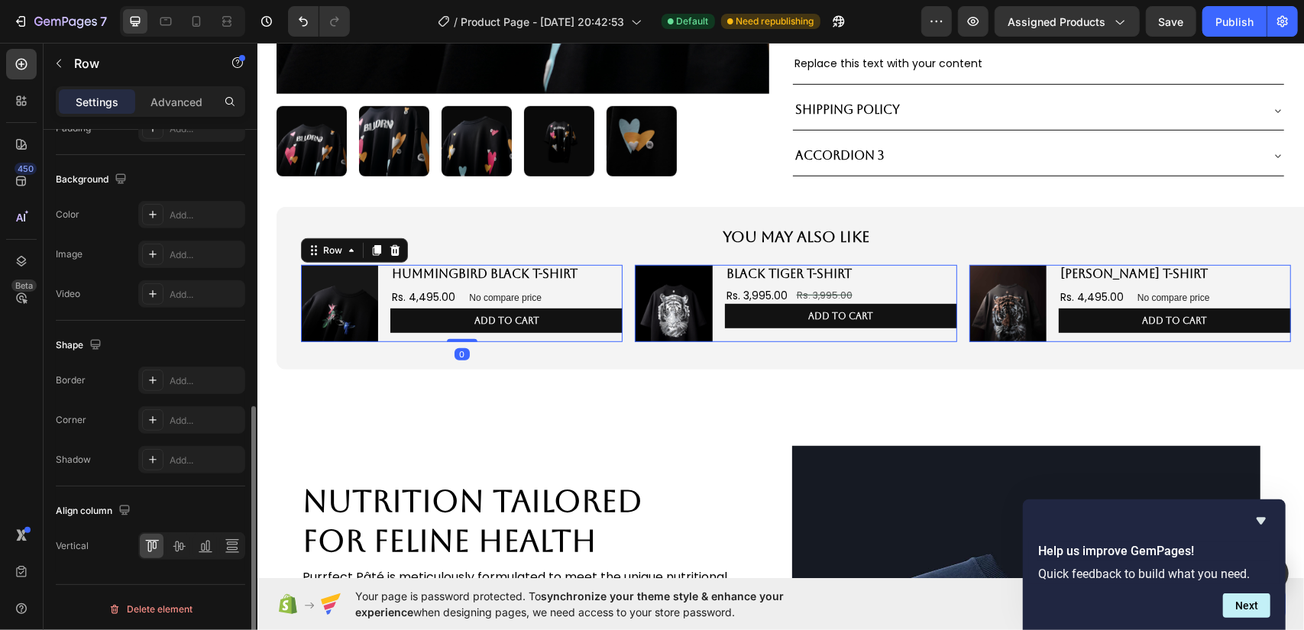
scroll to position [559, 0]
click at [229, 542] on icon at bounding box center [232, 546] width 15 height 15
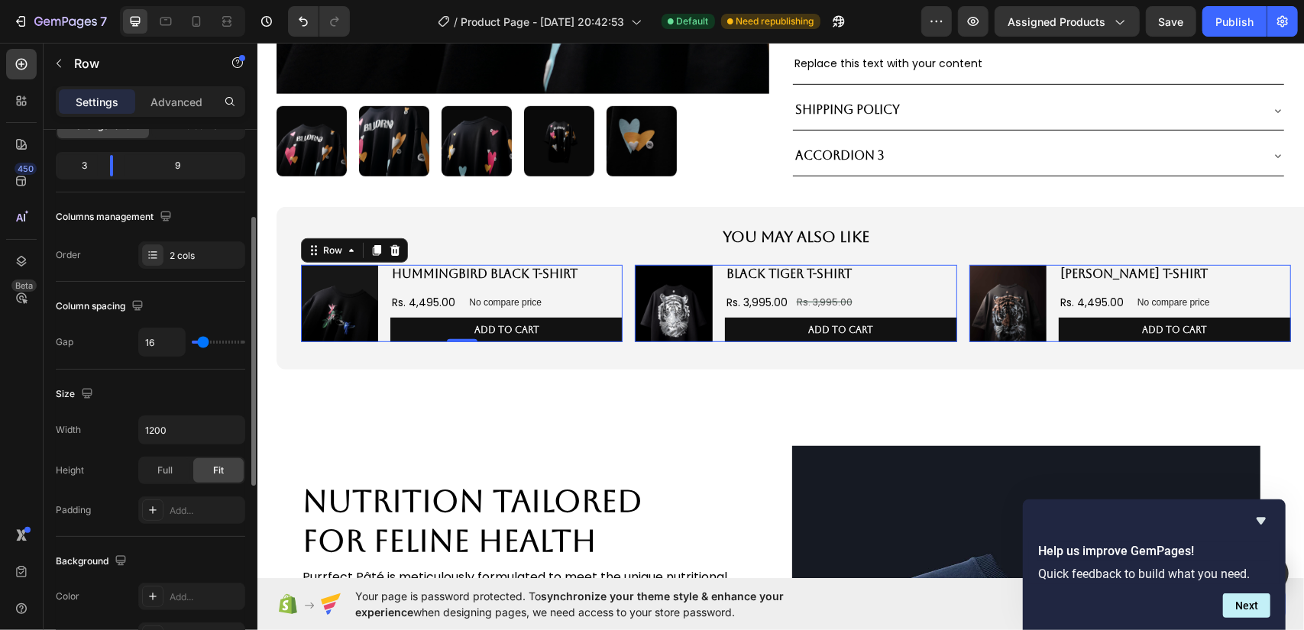
scroll to position [0, 0]
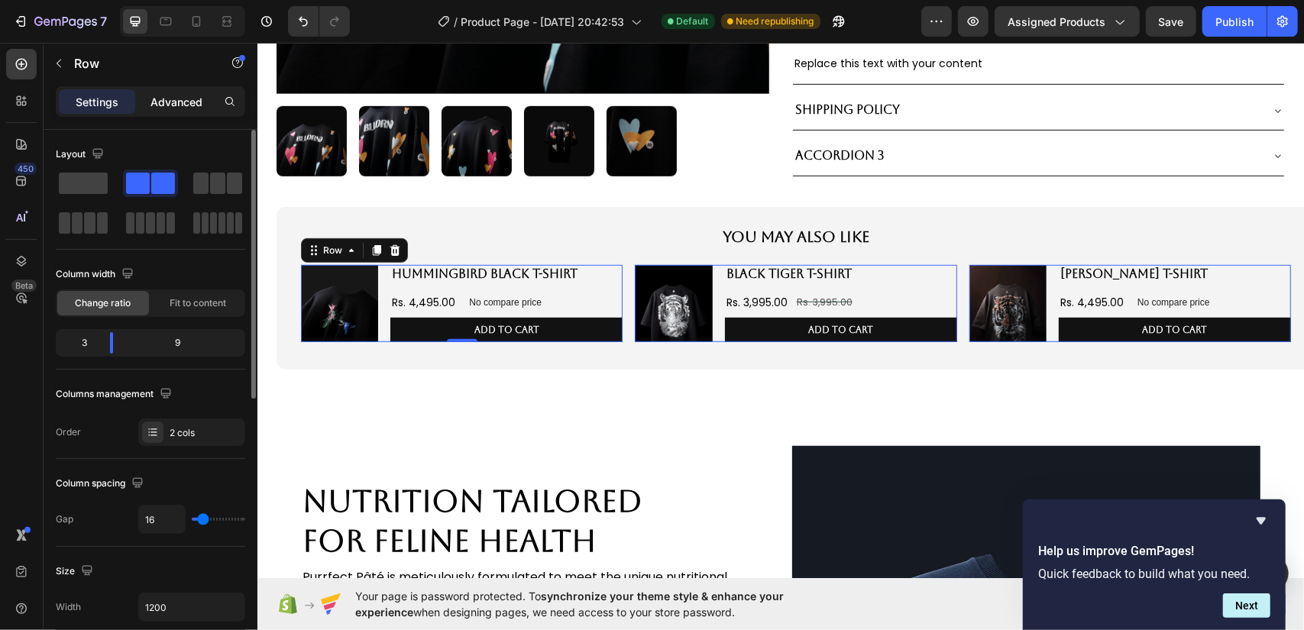
click at [184, 99] on p "Advanced" at bounding box center [177, 102] width 52 height 16
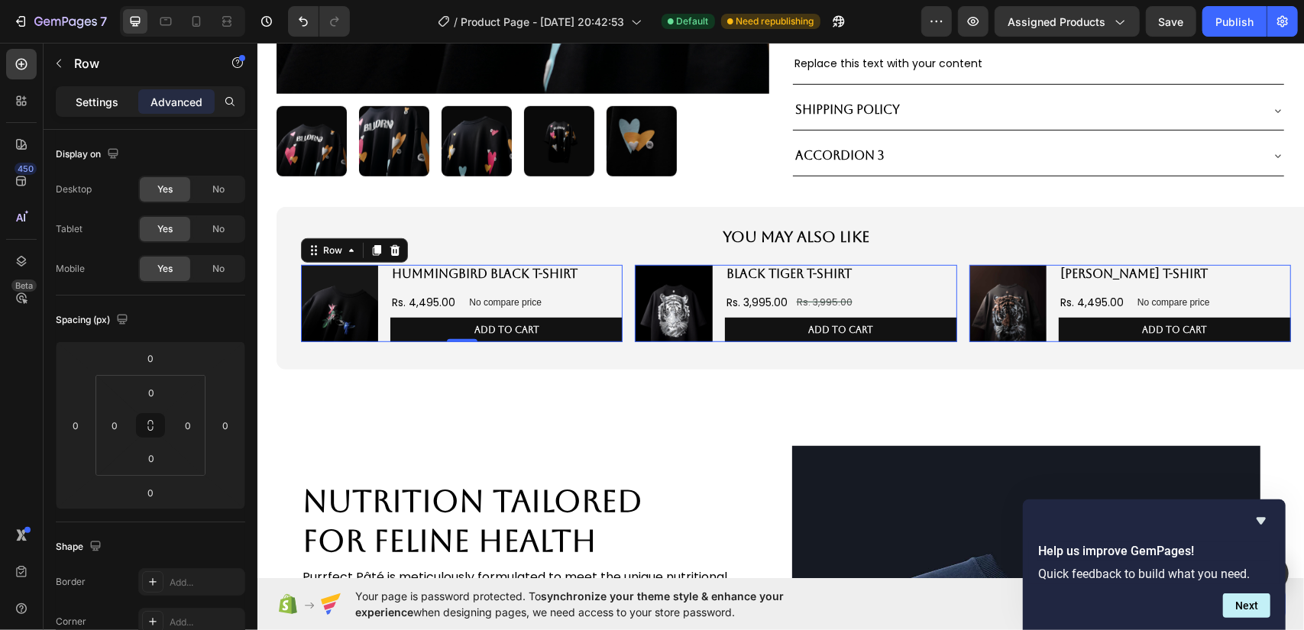
click at [95, 103] on p "Settings" at bounding box center [97, 102] width 43 height 16
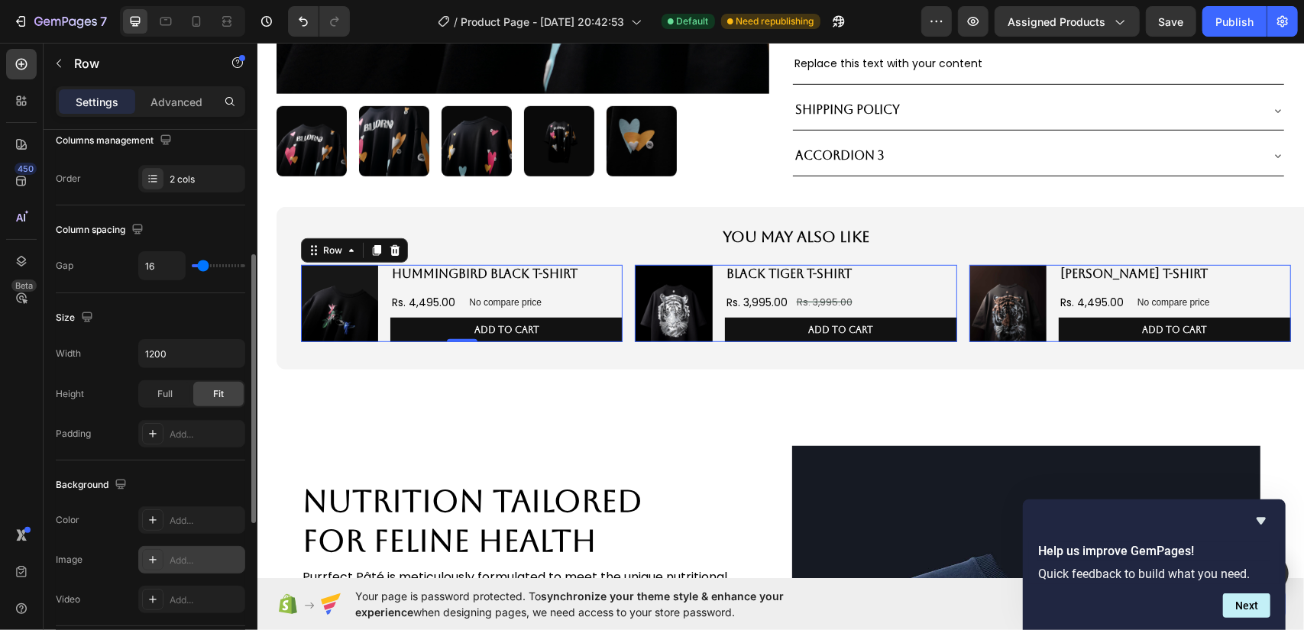
scroll to position [406, 0]
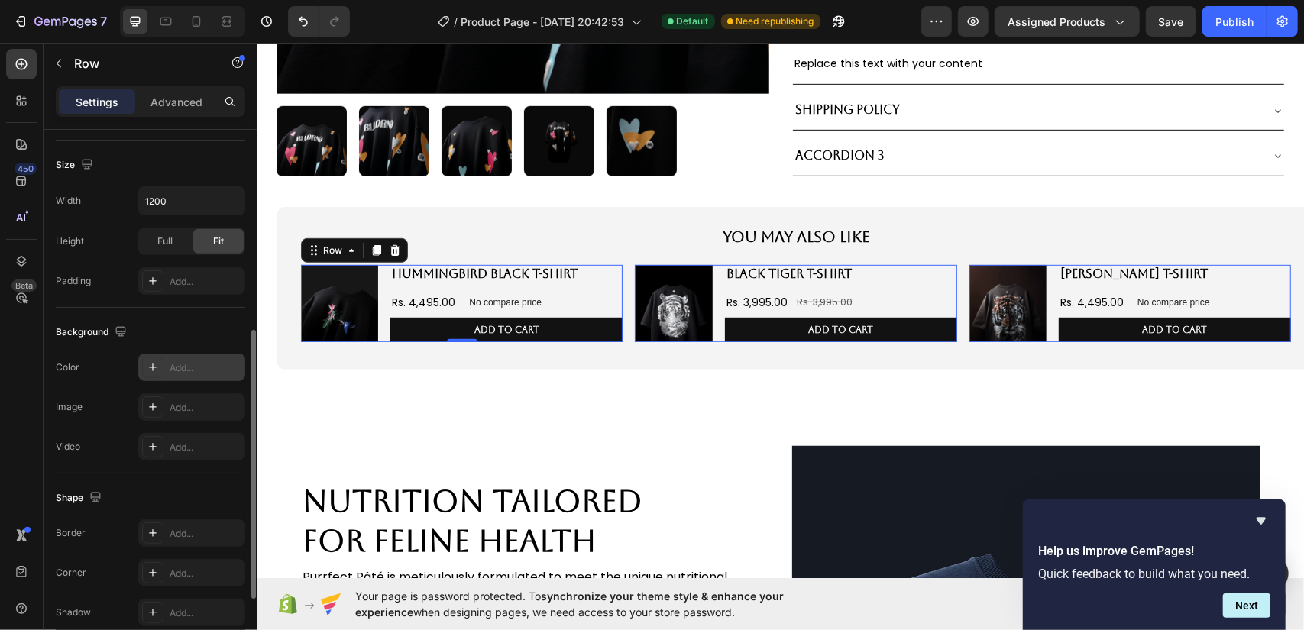
click at [174, 361] on div "Add..." at bounding box center [206, 368] width 72 height 14
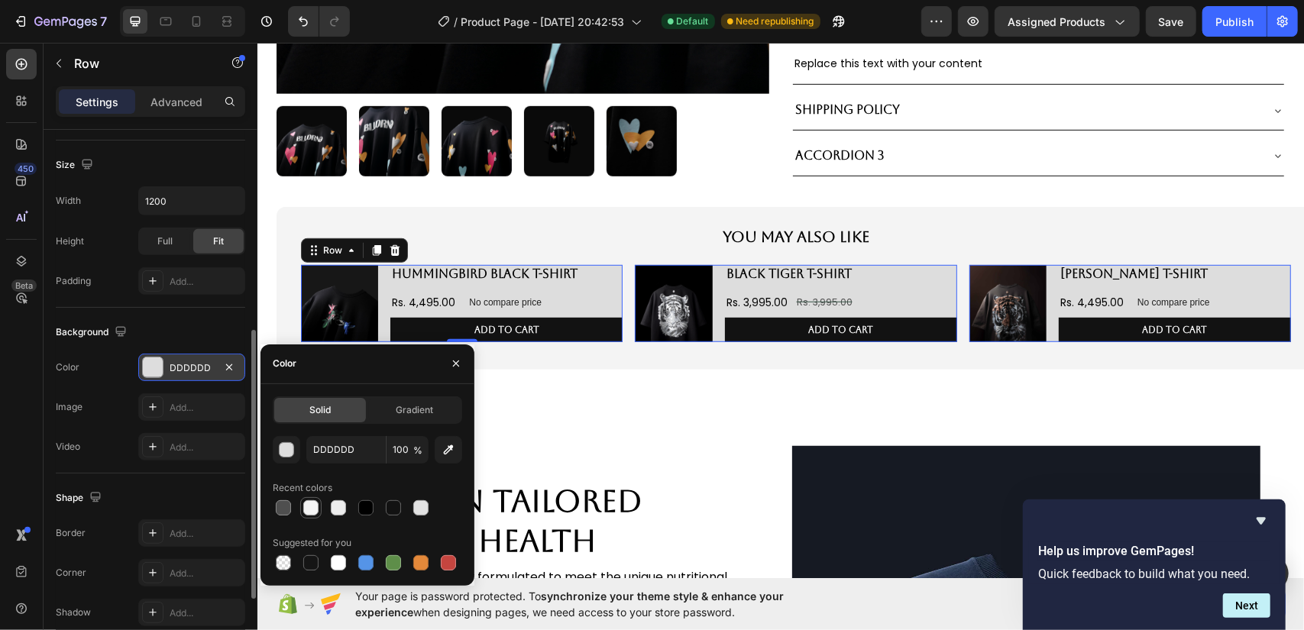
click at [309, 507] on div at bounding box center [310, 507] width 15 height 15
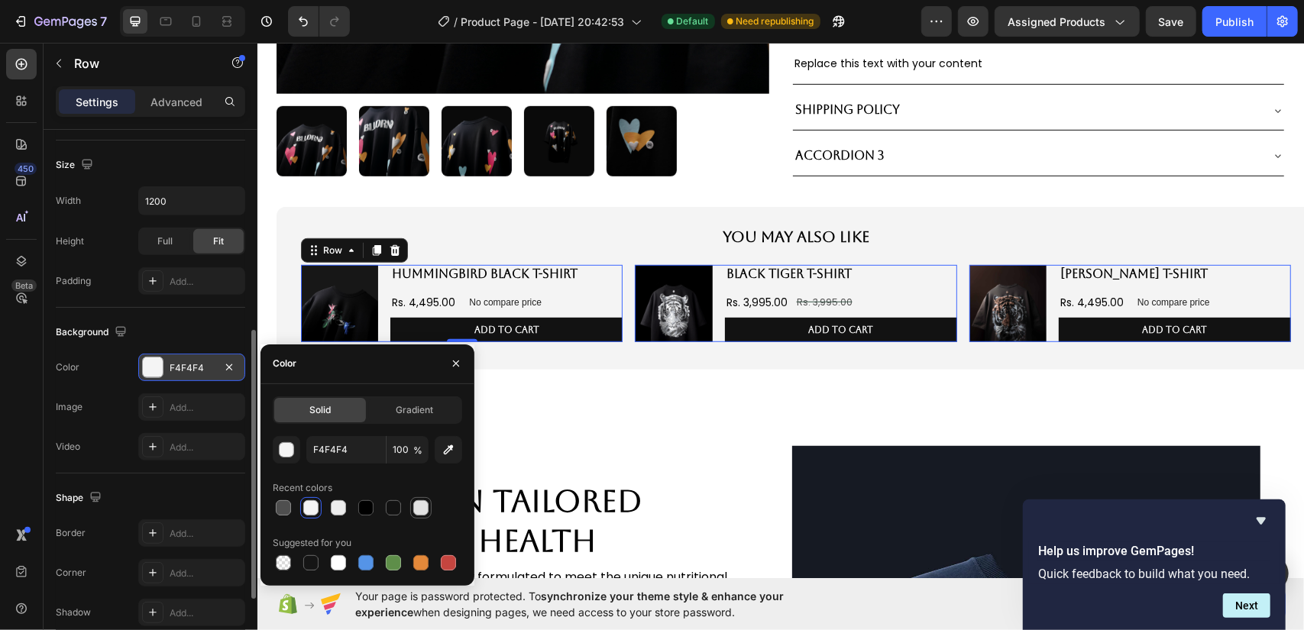
click at [426, 507] on div at bounding box center [420, 507] width 15 height 15
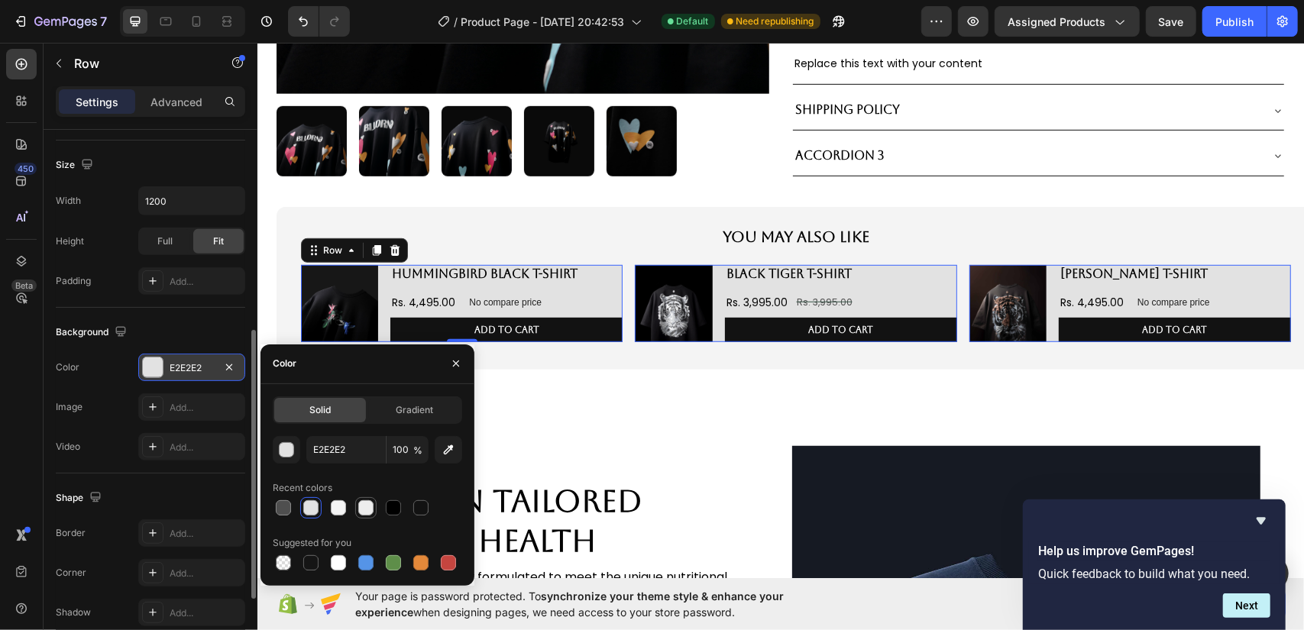
click at [362, 504] on div at bounding box center [365, 507] width 15 height 15
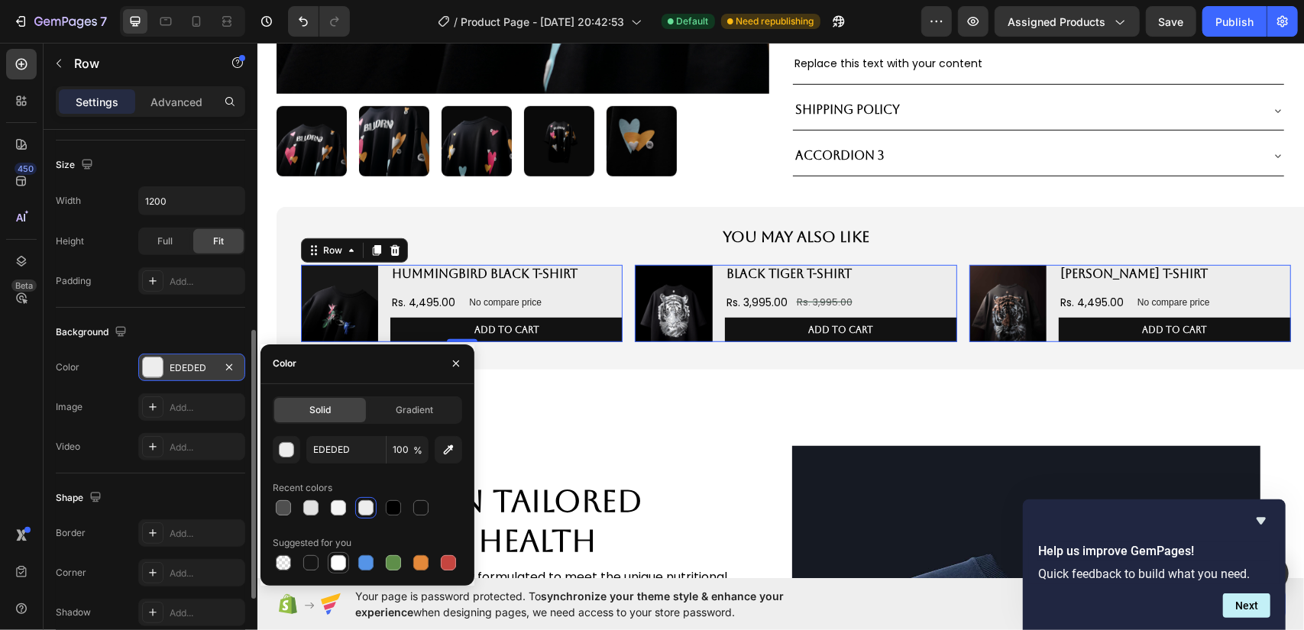
click at [341, 565] on div at bounding box center [338, 562] width 15 height 15
type input "FFFFFF"
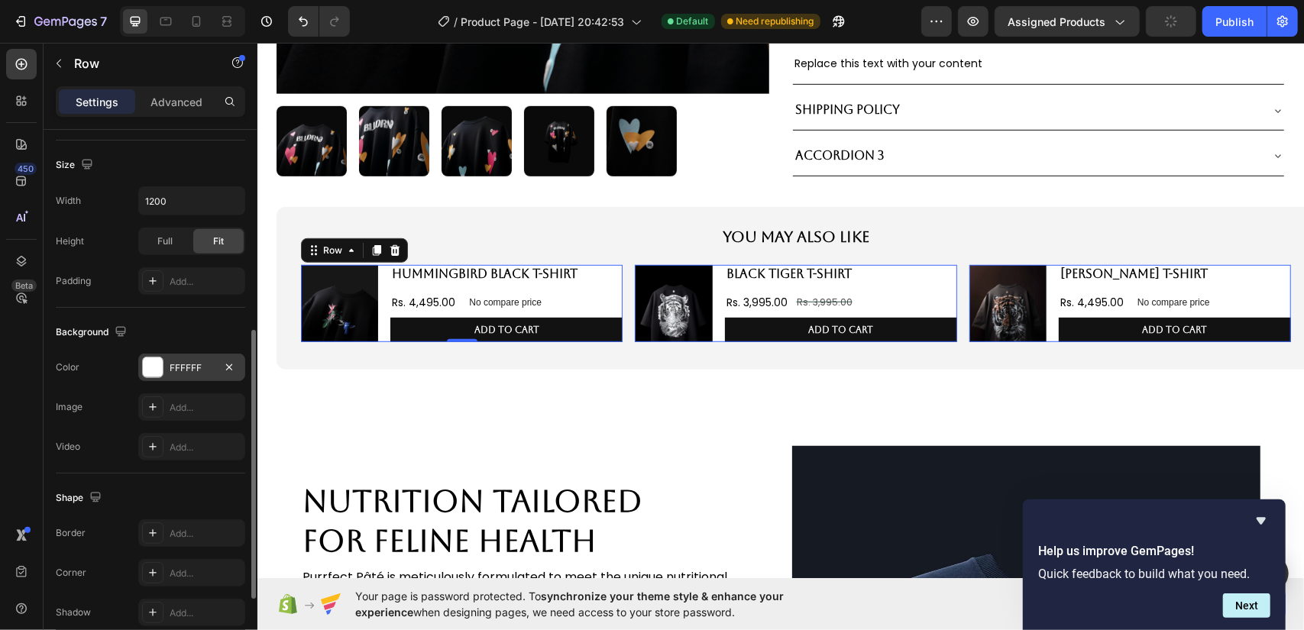
click at [124, 338] on div at bounding box center [121, 332] width 18 height 21
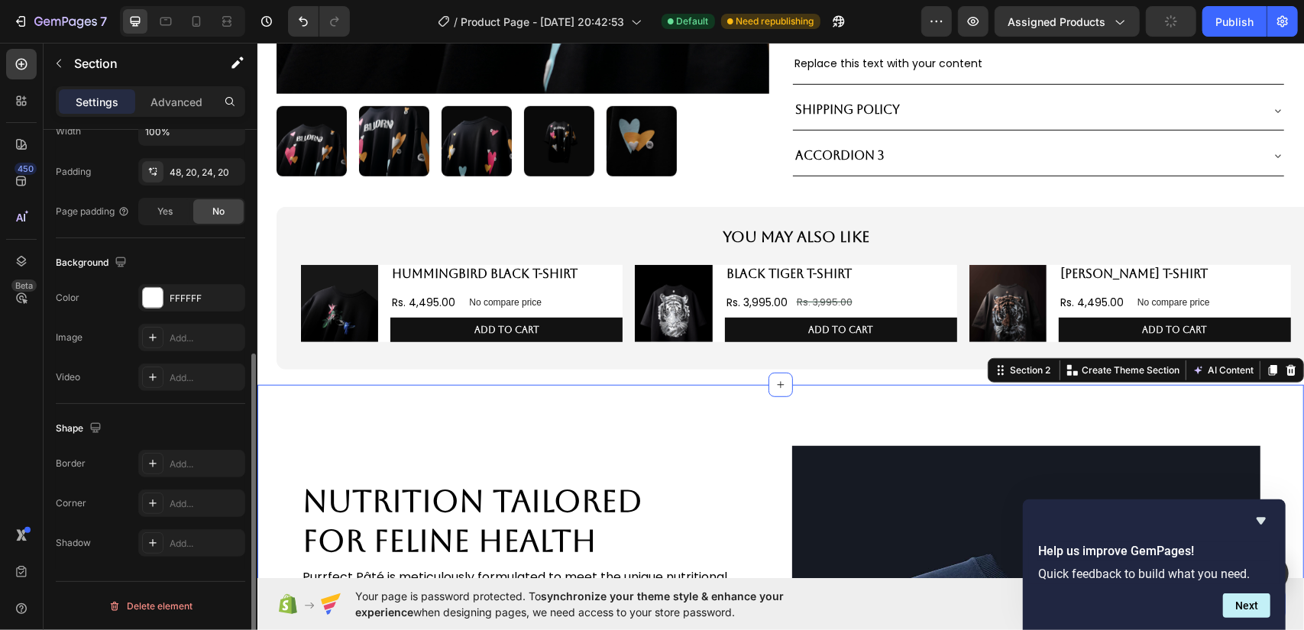
scroll to position [0, 0]
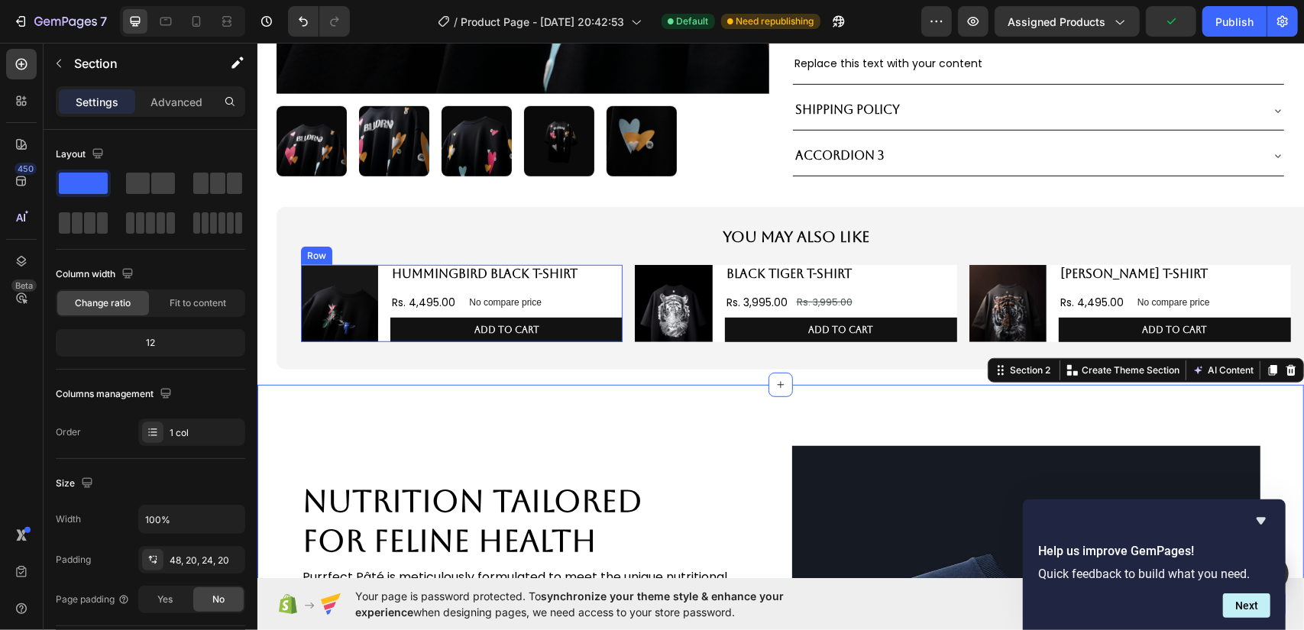
click at [385, 275] on div "Product Images HUMMINGBIRD BLACK T-SHIRT Product Title Rs. 4,495.00 Product Pri…" at bounding box center [461, 302] width 322 height 77
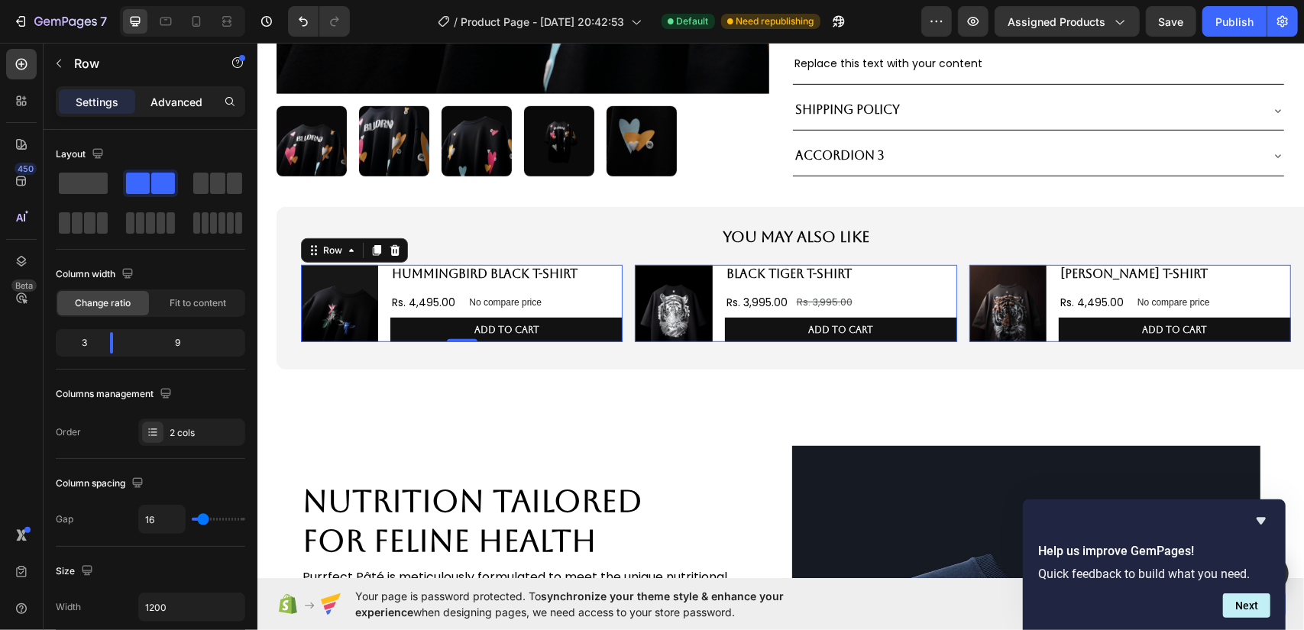
click at [186, 97] on p "Advanced" at bounding box center [177, 102] width 52 height 16
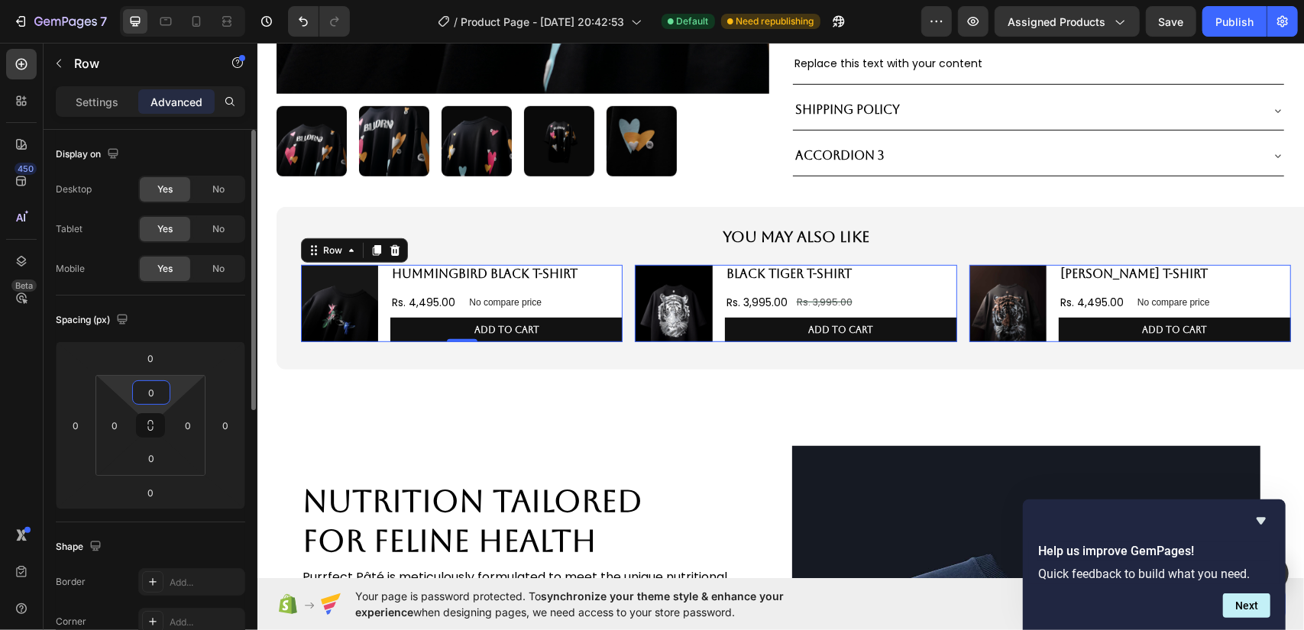
click at [155, 394] on input "0" at bounding box center [151, 392] width 31 height 23
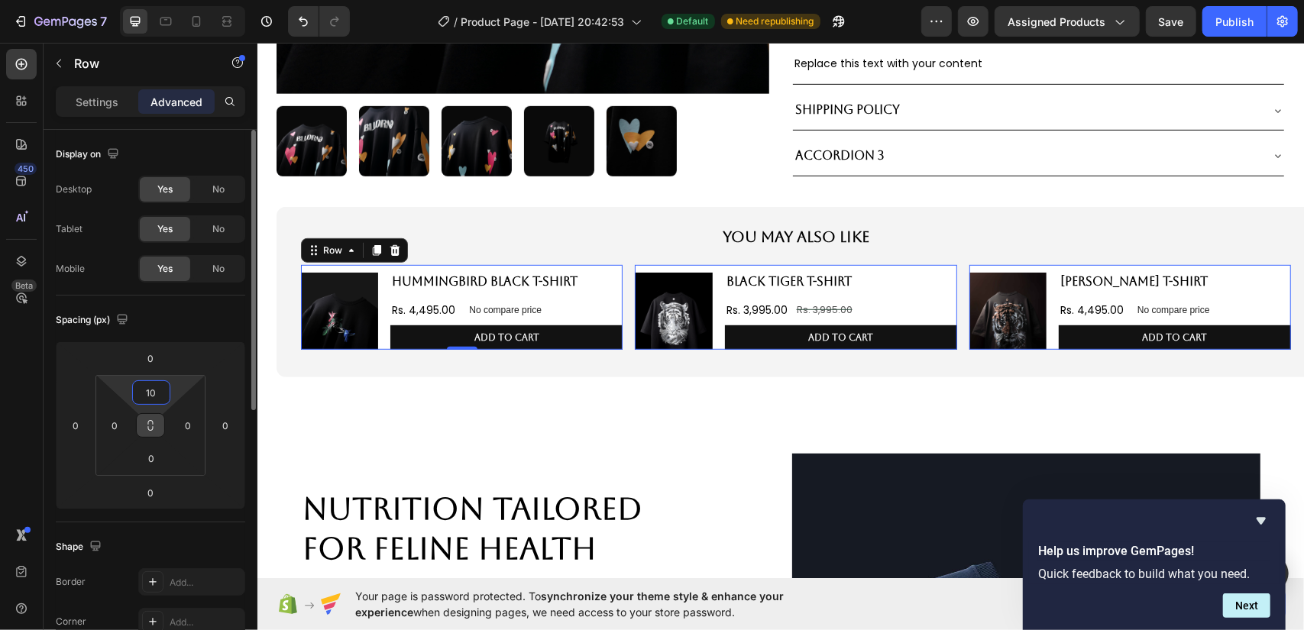
type input "10"
click at [147, 429] on icon at bounding box center [150, 425] width 12 height 12
click at [154, 454] on input "0" at bounding box center [151, 458] width 31 height 23
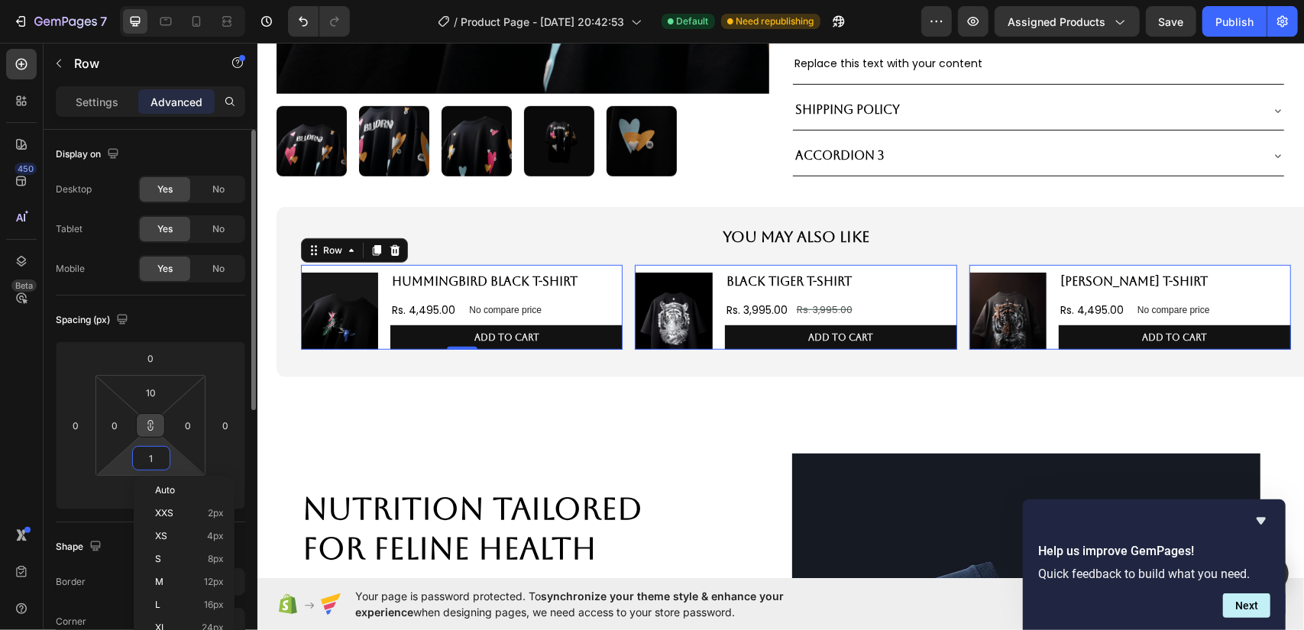
type input "10"
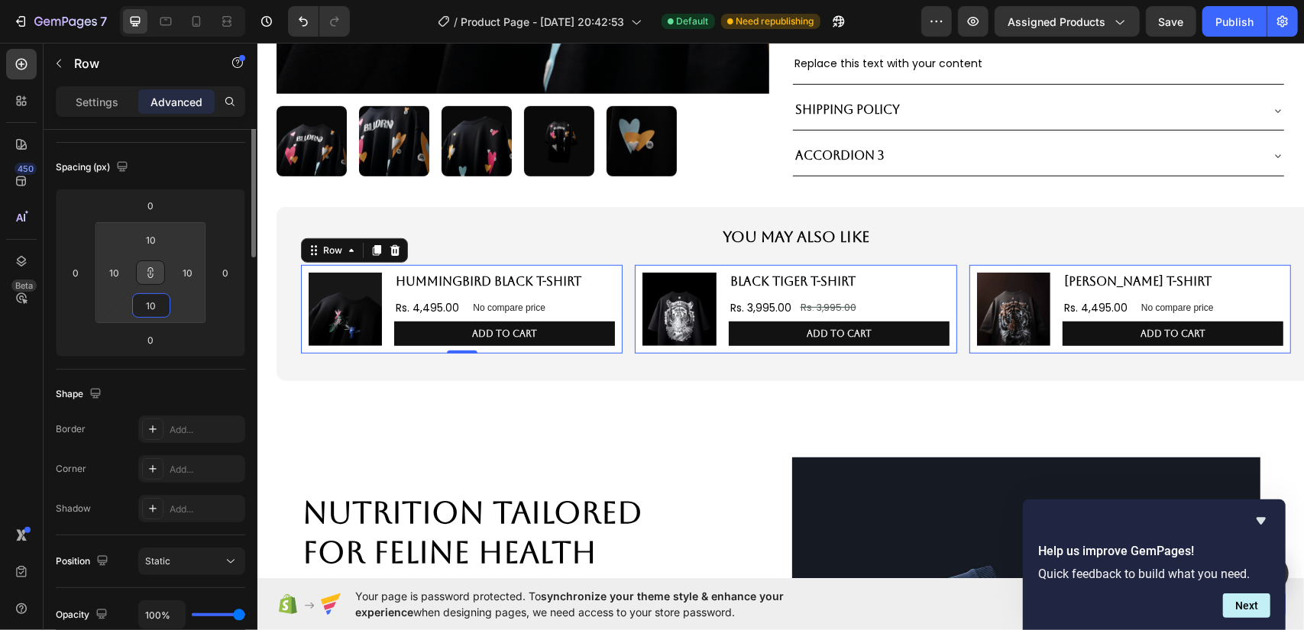
scroll to position [229, 0]
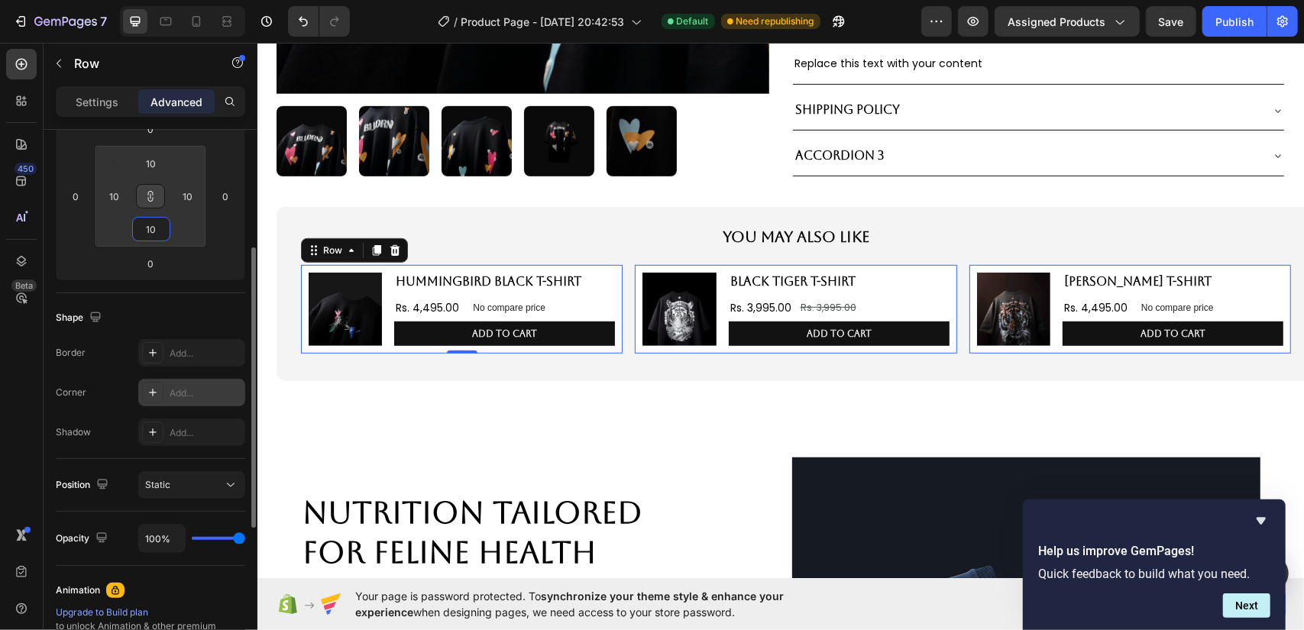
type input "10"
click at [185, 394] on div "Add..." at bounding box center [206, 394] width 72 height 14
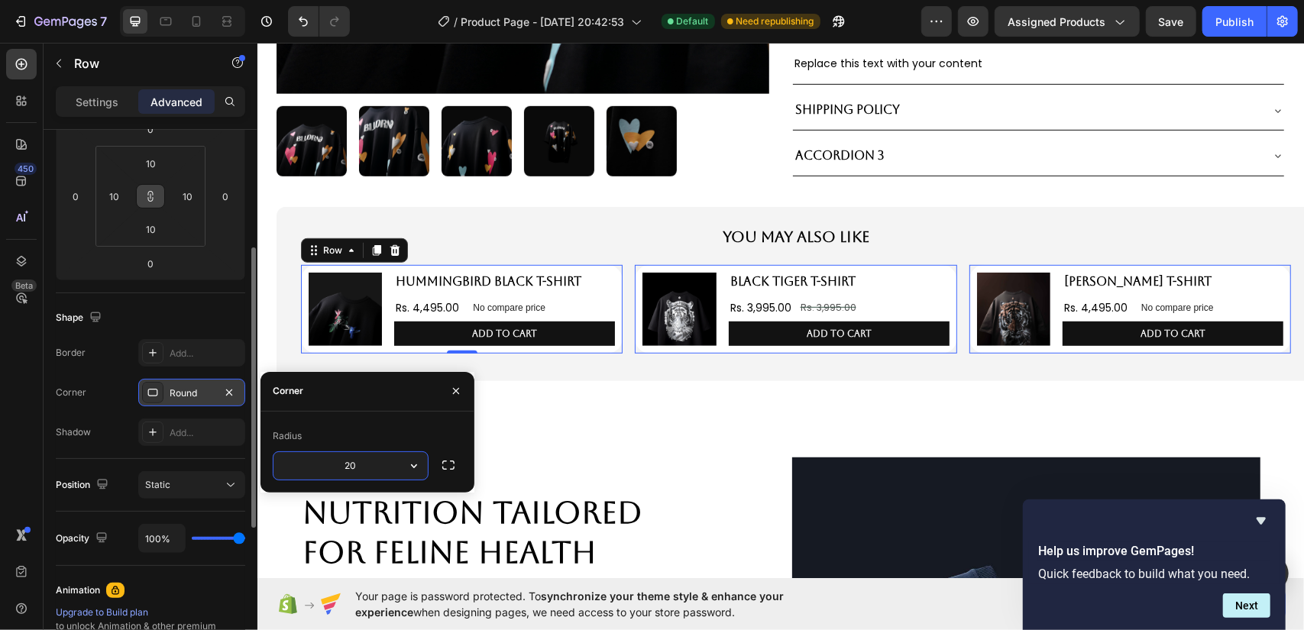
type input "20"
click at [360, 432] on div "Radius" at bounding box center [367, 436] width 189 height 24
click at [97, 403] on div "Corner 20, 20, 20, 20" at bounding box center [150, 393] width 189 height 28
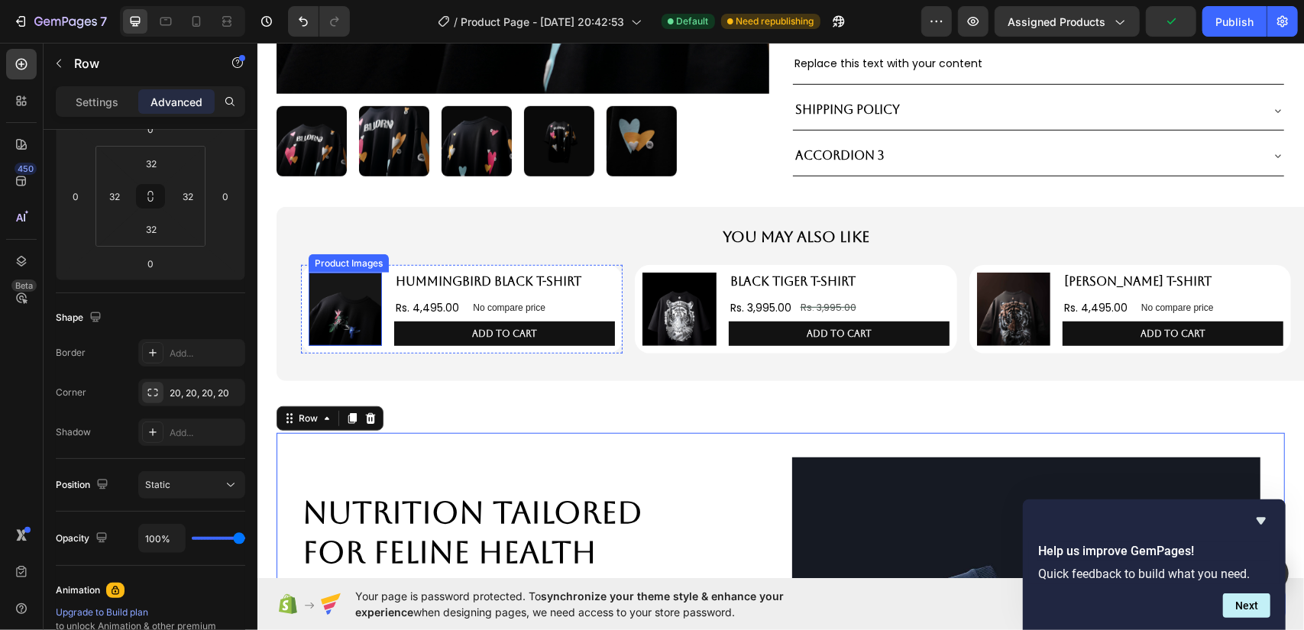
click at [318, 294] on img at bounding box center [344, 308] width 73 height 73
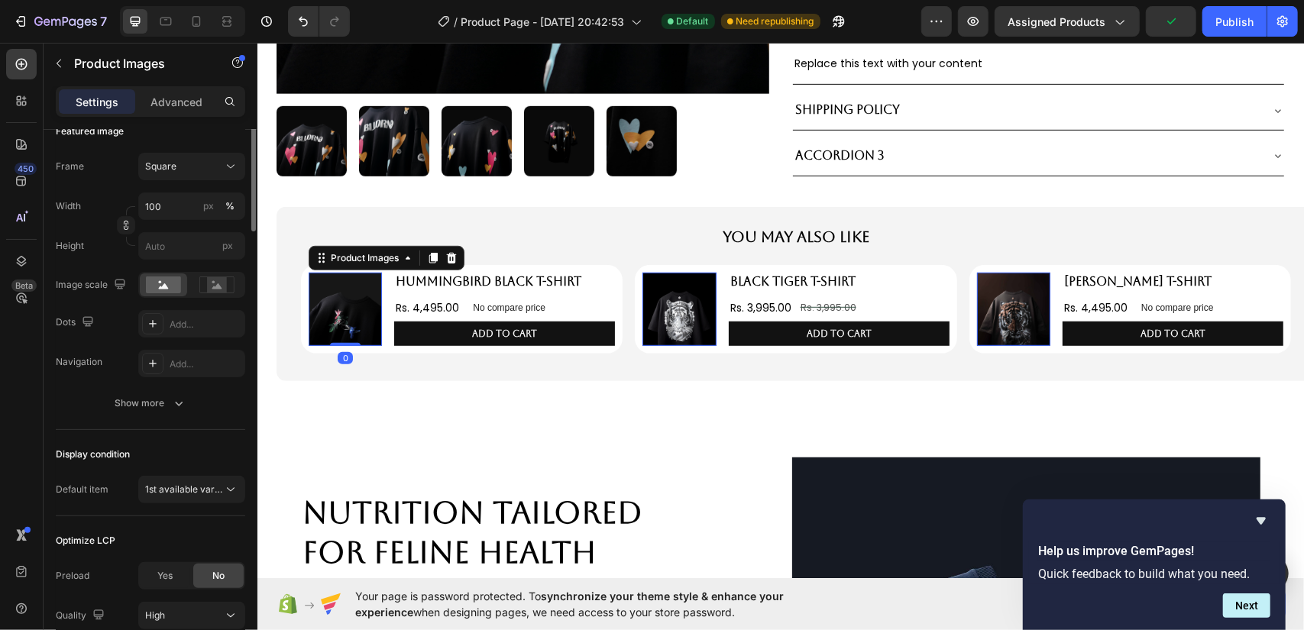
scroll to position [0, 0]
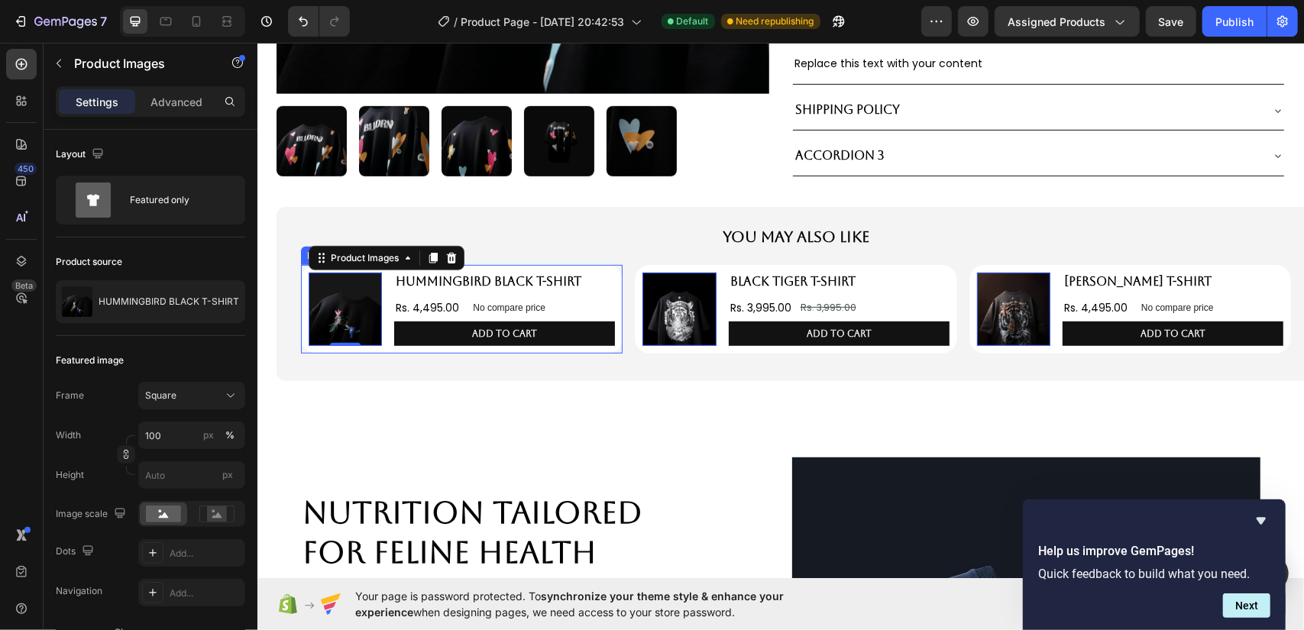
click at [593, 266] on div "Product Images 0 HUMMINGBIRD BLACK T-SHIRT Product Title Rs. 4,495.00 Product P…" at bounding box center [461, 308] width 322 height 89
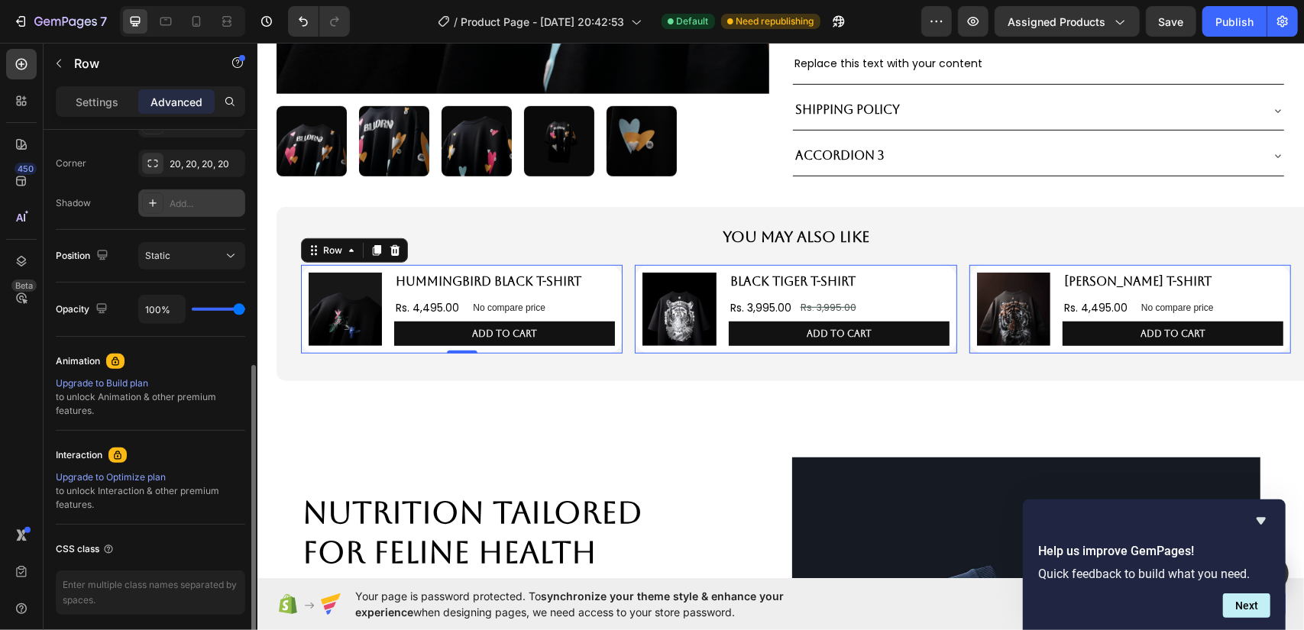
scroll to position [382, 0]
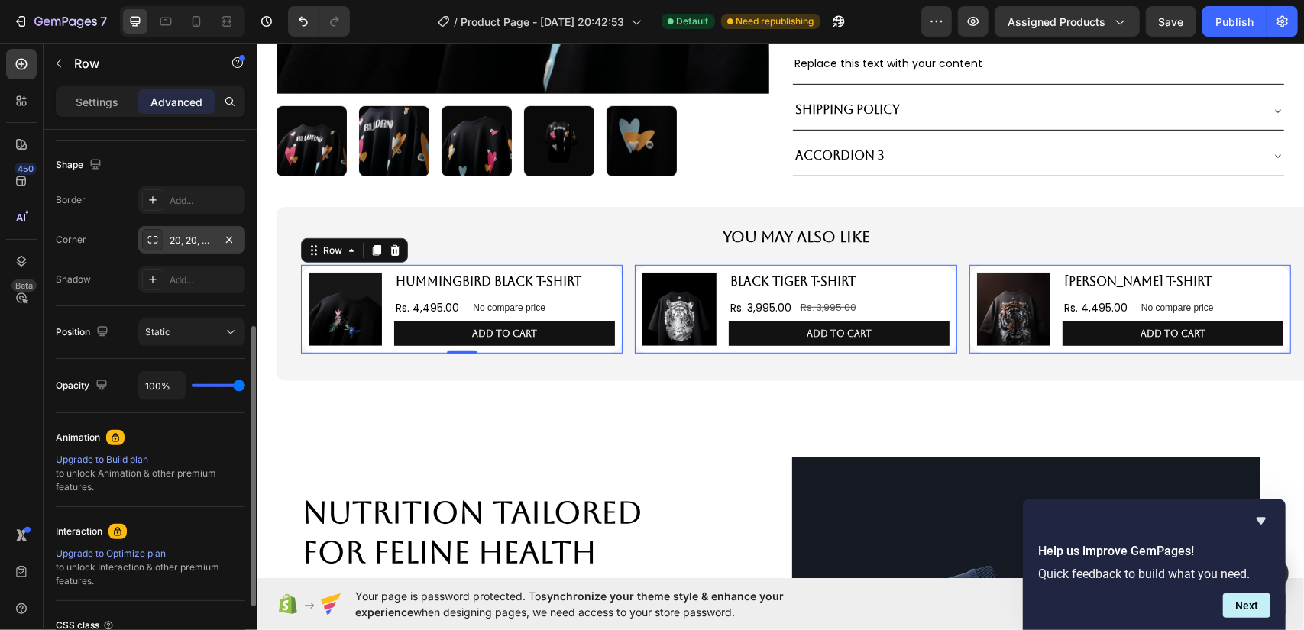
click at [186, 234] on div "20, 20, 20, 20" at bounding box center [192, 241] width 44 height 14
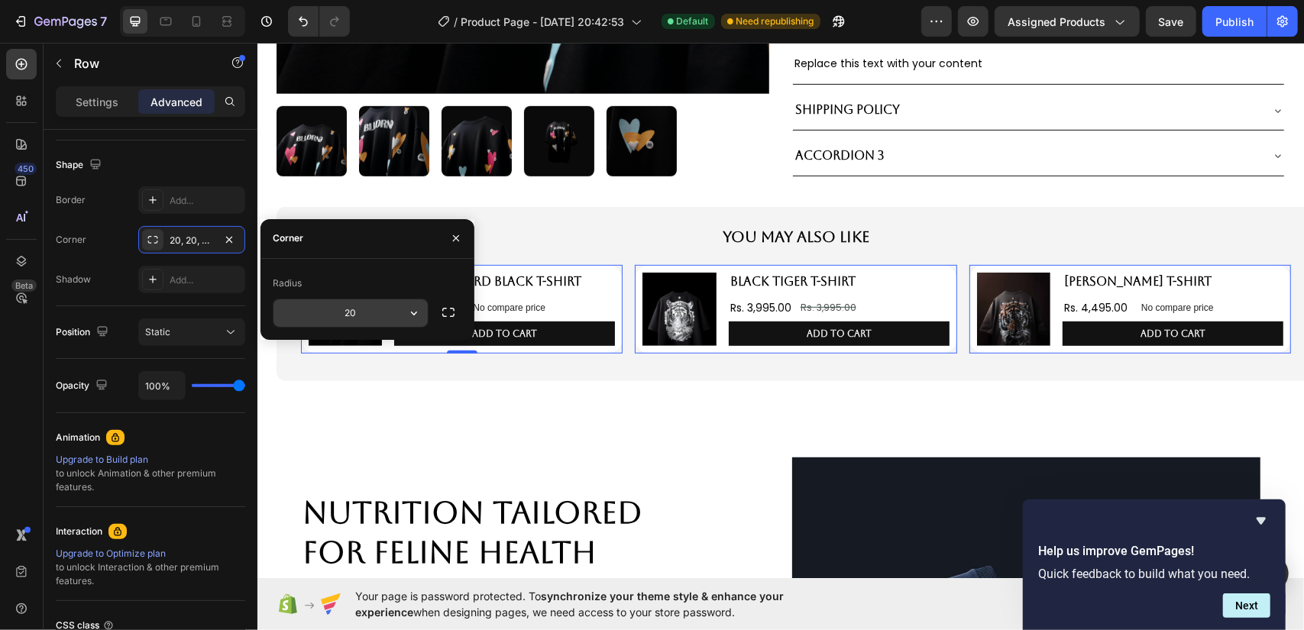
click at [351, 312] on input "20" at bounding box center [351, 314] width 154 height 28
type input "12"
click at [402, 272] on div "Radius" at bounding box center [367, 283] width 189 height 24
click at [557, 290] on div "HUMMINGBIRD BLACK T-SHIRT Product Title Rs. 4,495.00 Product Price Product Pric…" at bounding box center [504, 308] width 221 height 73
drag, startPoint x: 452, startPoint y: 230, endPoint x: 121, endPoint y: 241, distance: 331.0
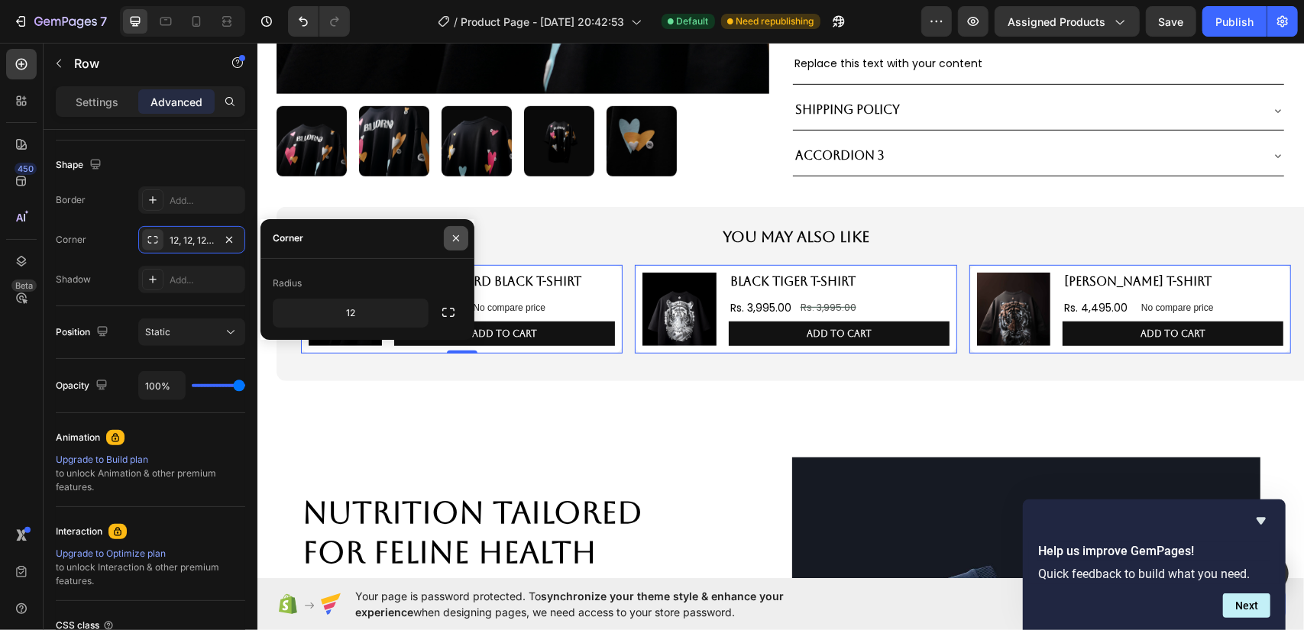
click at [452, 230] on button "button" at bounding box center [456, 238] width 24 height 24
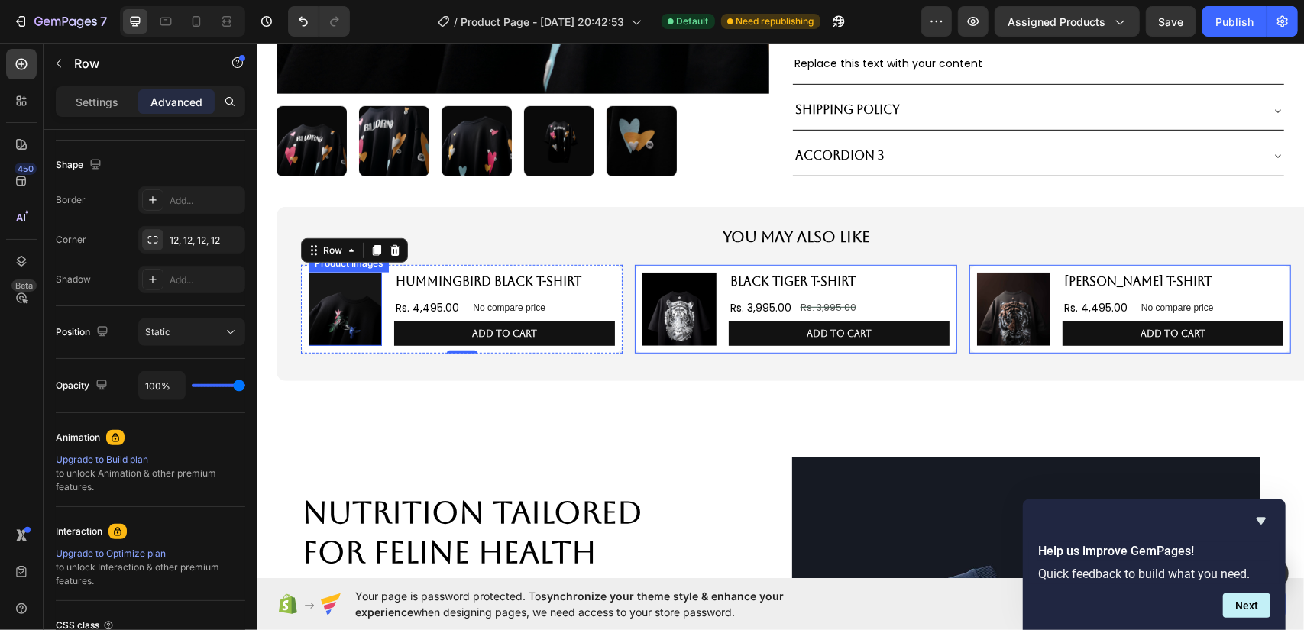
click at [363, 293] on img at bounding box center [344, 308] width 73 height 73
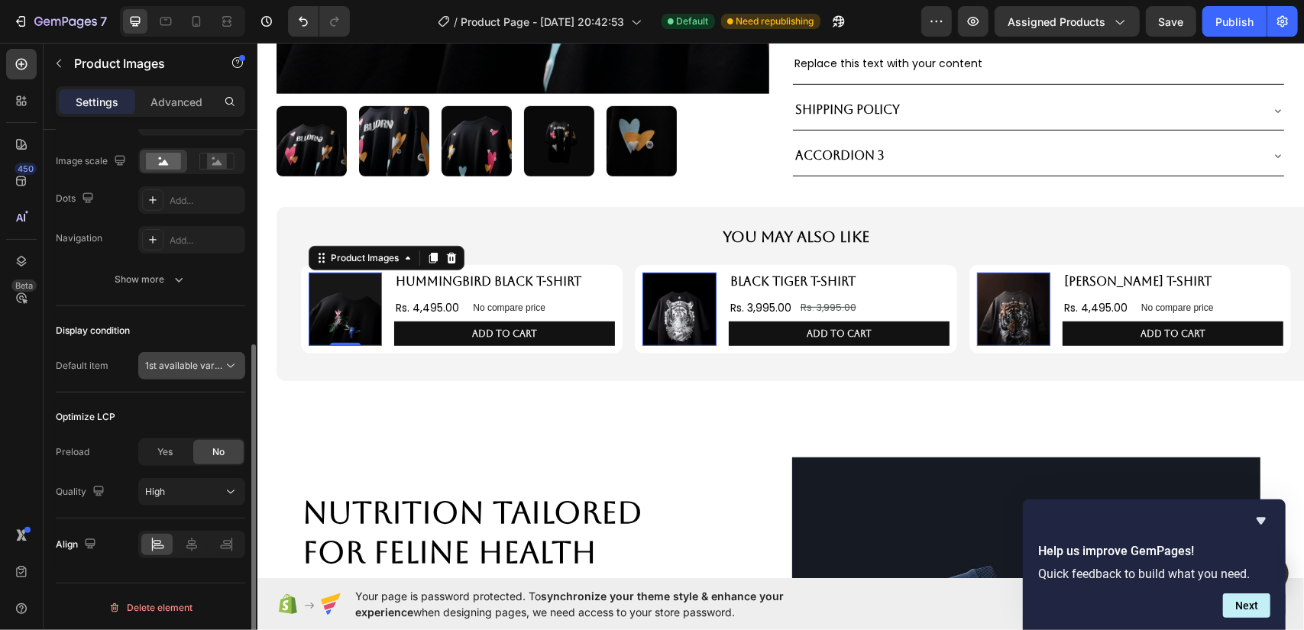
scroll to position [277, 0]
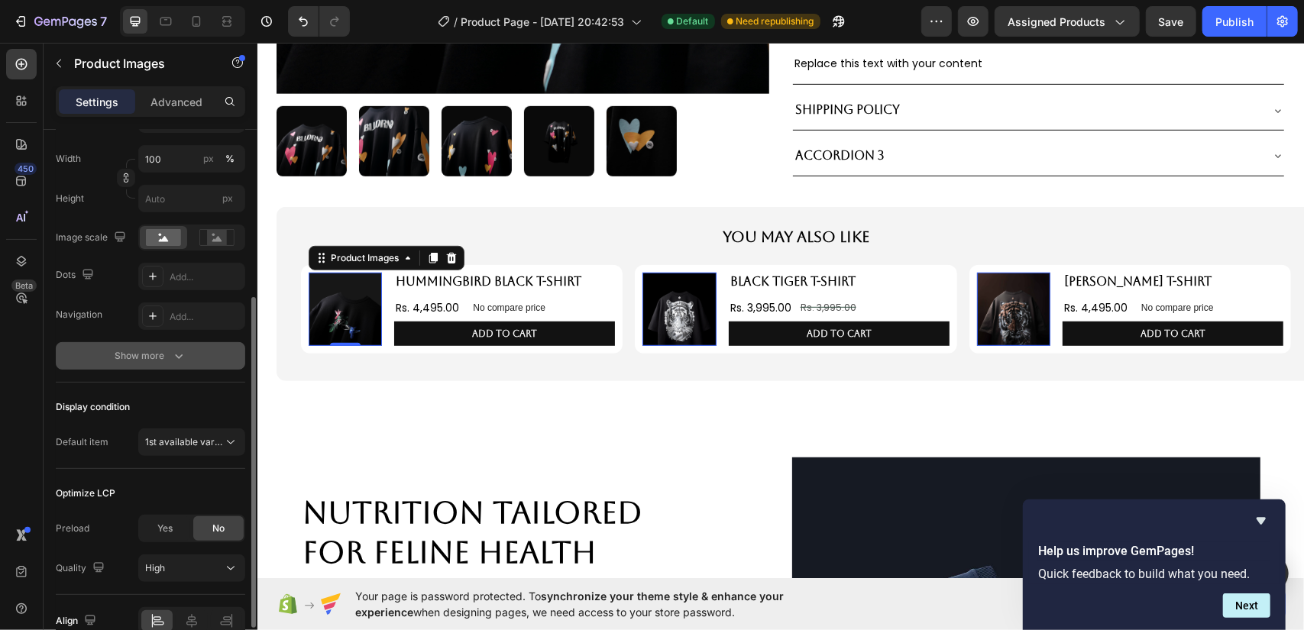
click at [178, 357] on icon "button" at bounding box center [179, 357] width 8 height 5
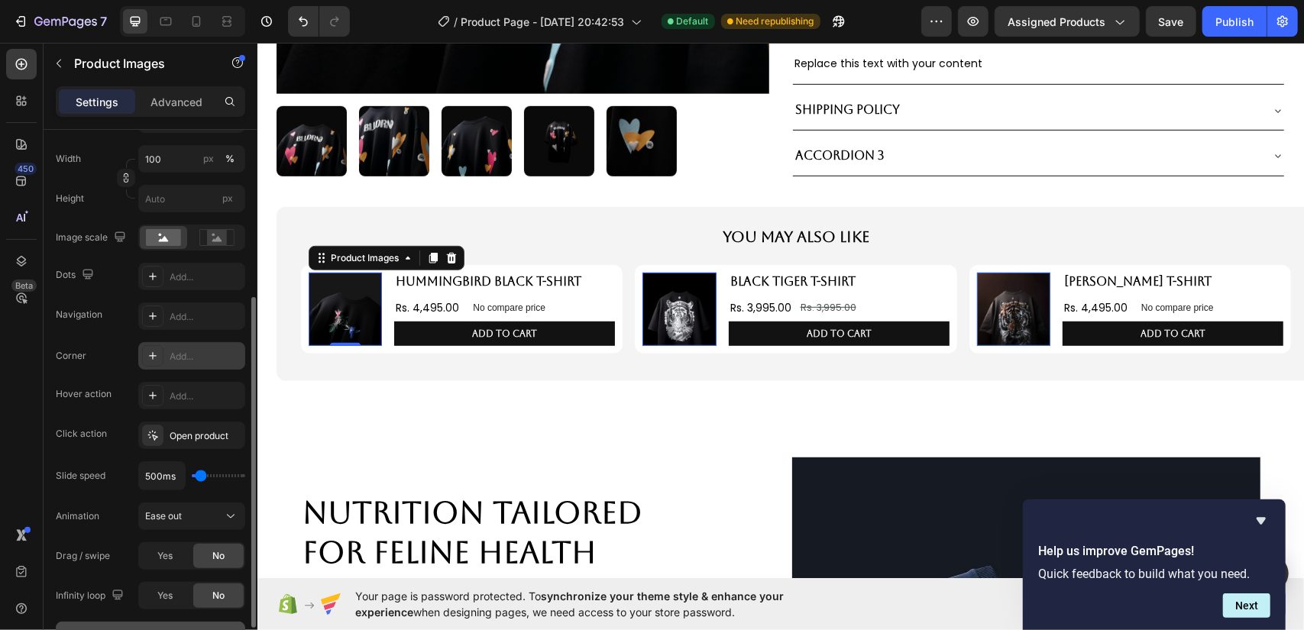
click at [208, 343] on div "Add..." at bounding box center [191, 356] width 107 height 28
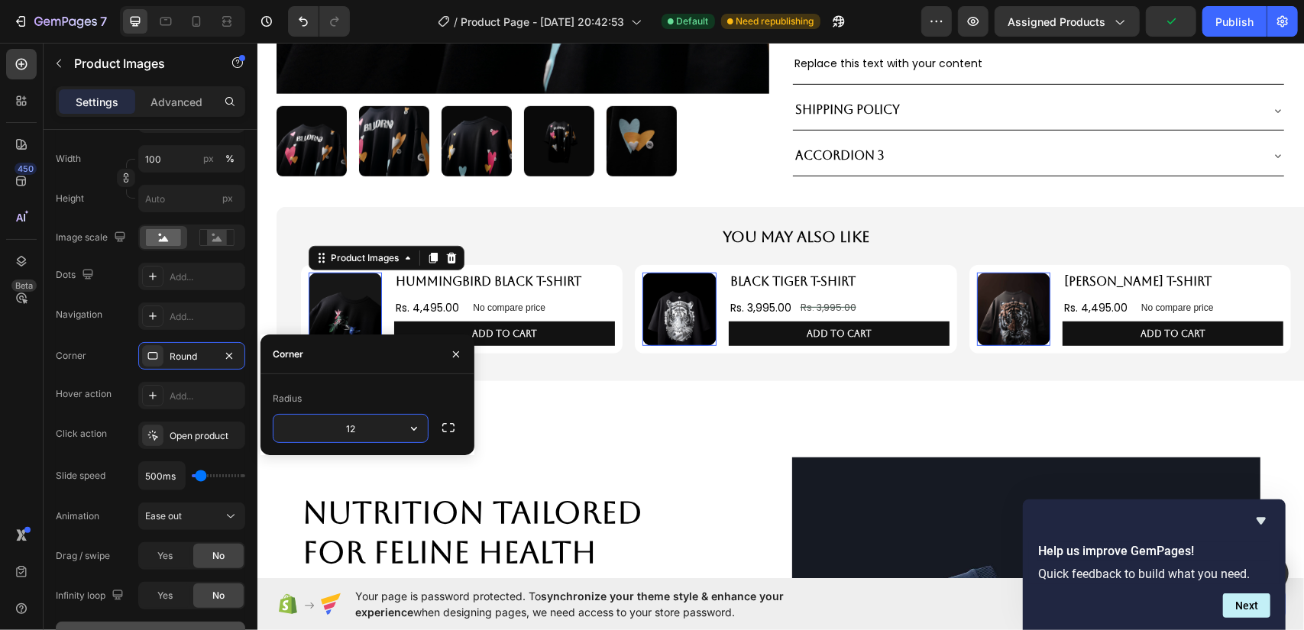
type input "12"
click at [399, 387] on div "Radius" at bounding box center [367, 399] width 189 height 24
click at [587, 388] on div "You May Also Like Text Block Product Images 0 HUMMINGBIRD BLACK T-SHIRT Product…" at bounding box center [780, 293] width 1039 height 205
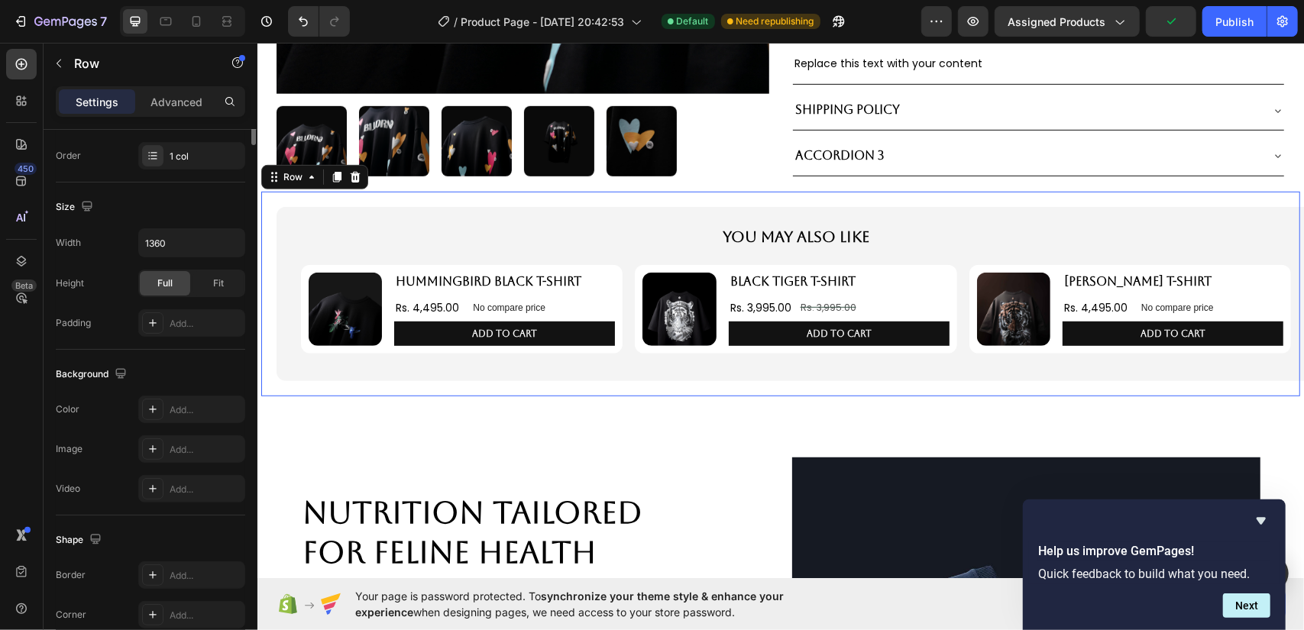
scroll to position [0, 0]
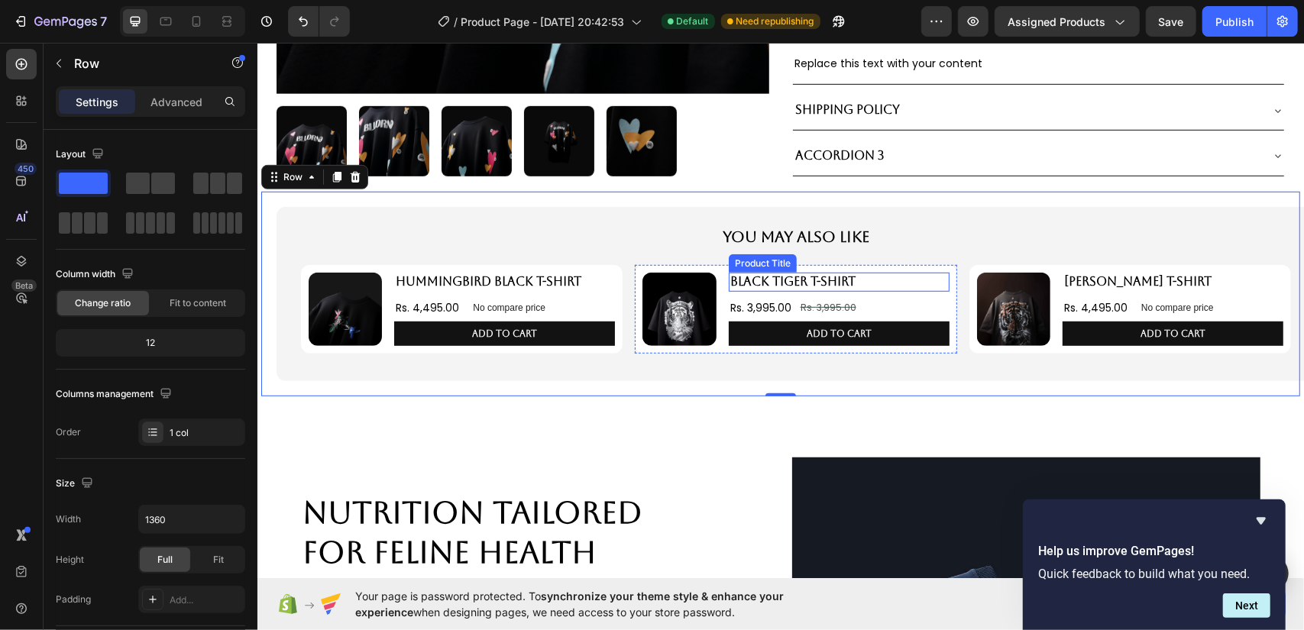
click at [871, 272] on h2 "BLACK TIGER T-SHIRT" at bounding box center [838, 281] width 221 height 19
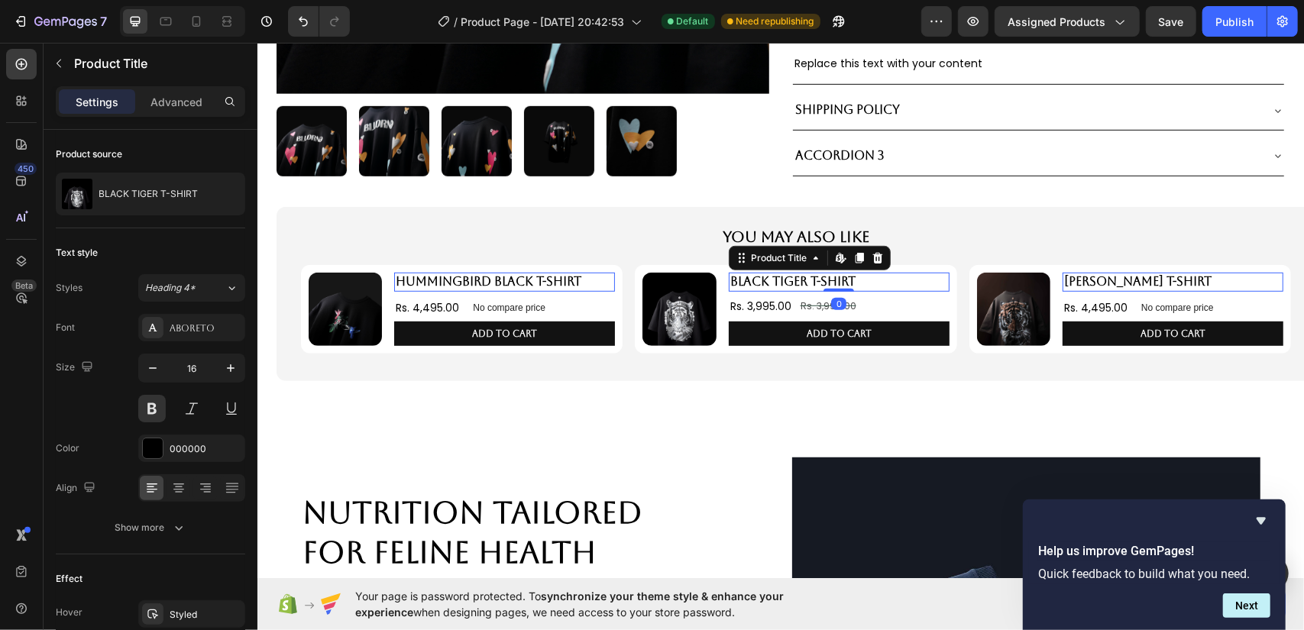
drag, startPoint x: 833, startPoint y: 289, endPoint x: 831, endPoint y: 274, distance: 15.4
click at [831, 274] on div "BLACK TIGER T-SHIRT Product Title Edit content in Shopify 0" at bounding box center [838, 281] width 221 height 19
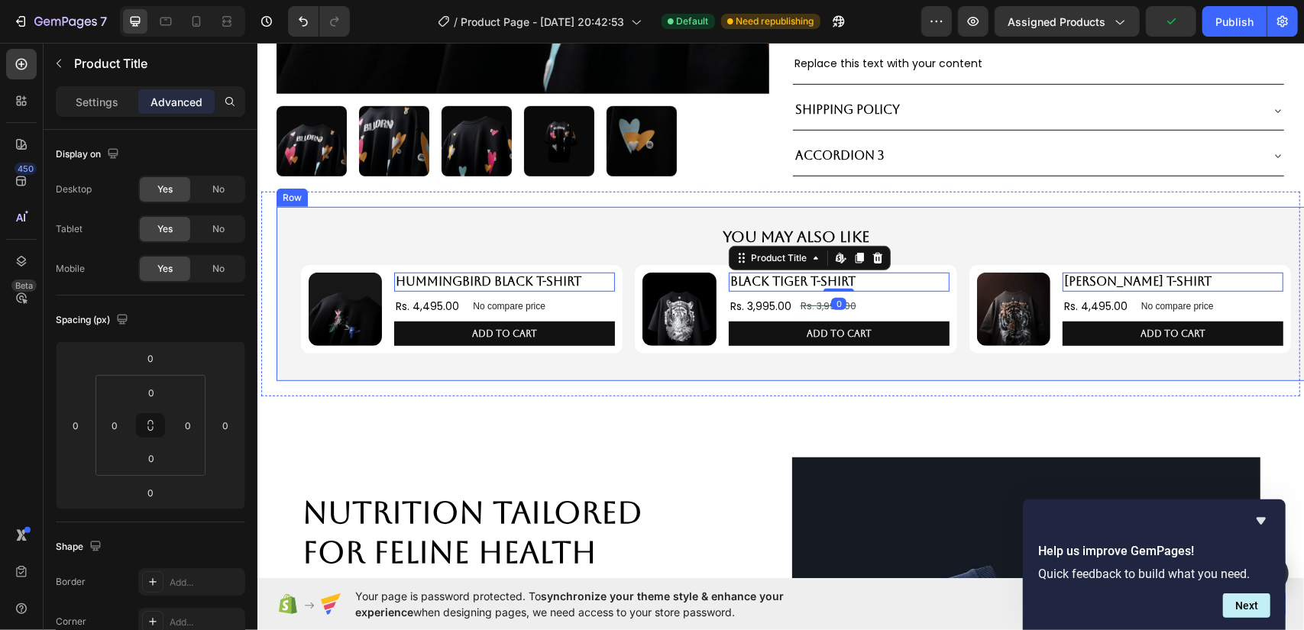
click at [889, 355] on div "You May Also Like Text Block Product Images HUMMINGBIRD BLACK T-SHIRT Product T…" at bounding box center [795, 294] width 990 height 138
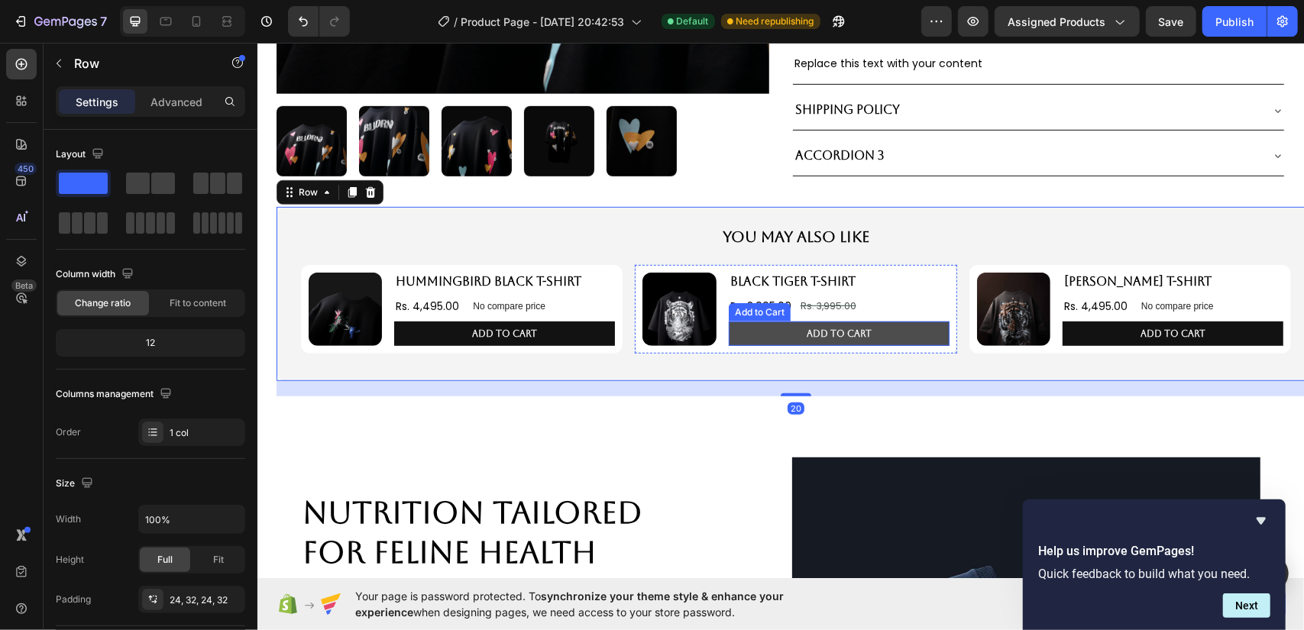
click at [926, 338] on button "Add to cart" at bounding box center [838, 333] width 221 height 24
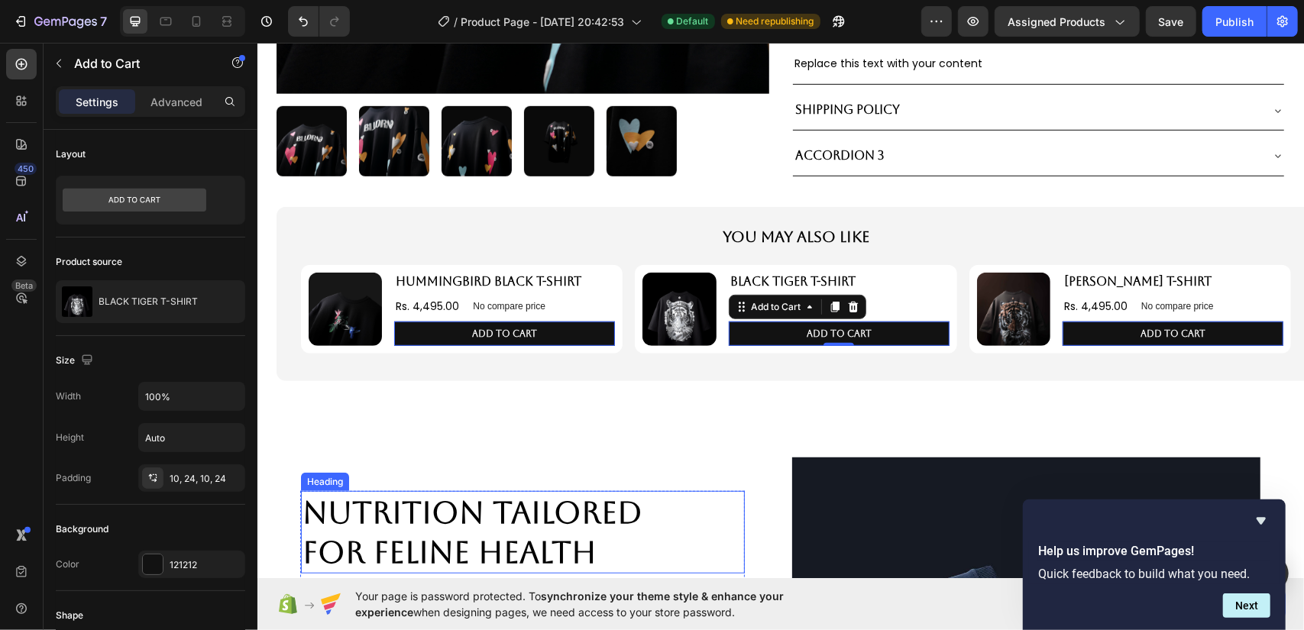
click at [685, 491] on h2 "Nutrition Tailored for Feline Health" at bounding box center [522, 532] width 444 height 83
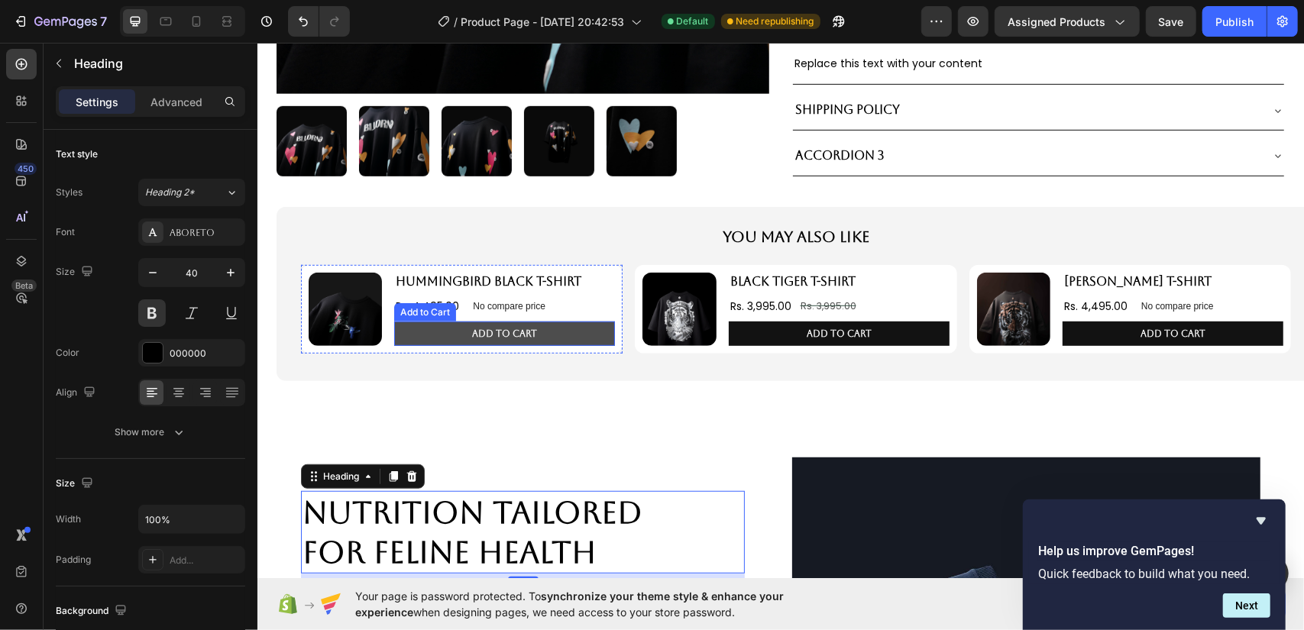
click at [585, 330] on button "Add to cart" at bounding box center [504, 333] width 221 height 24
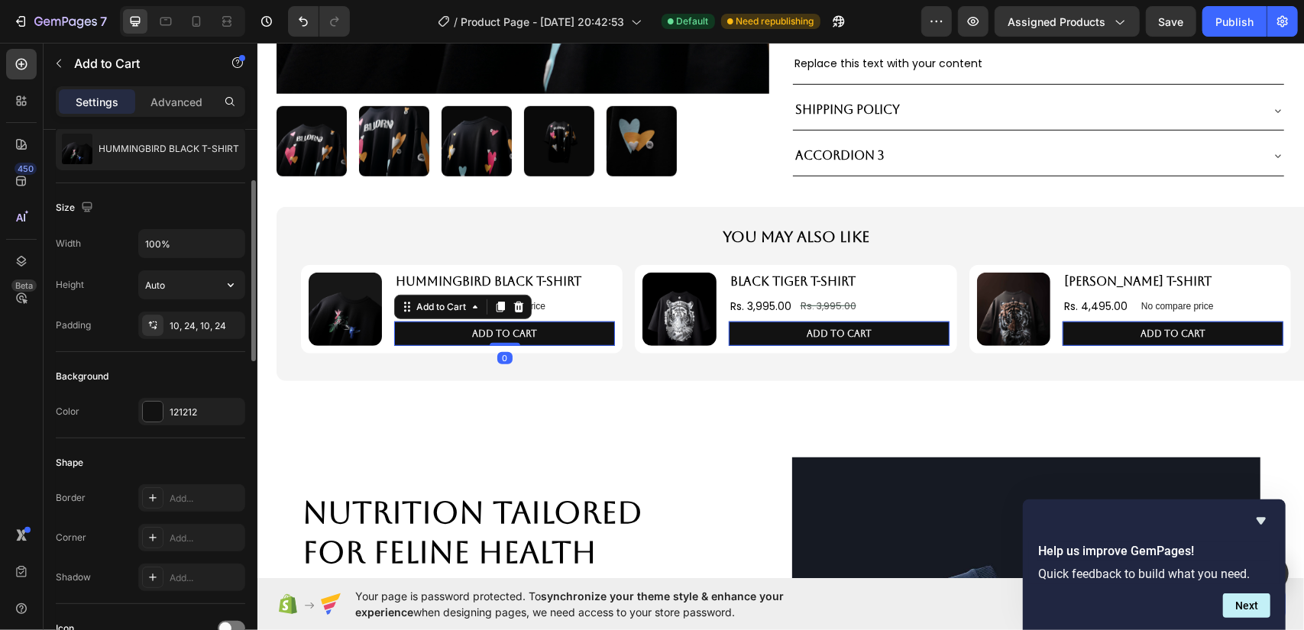
scroll to position [229, 0]
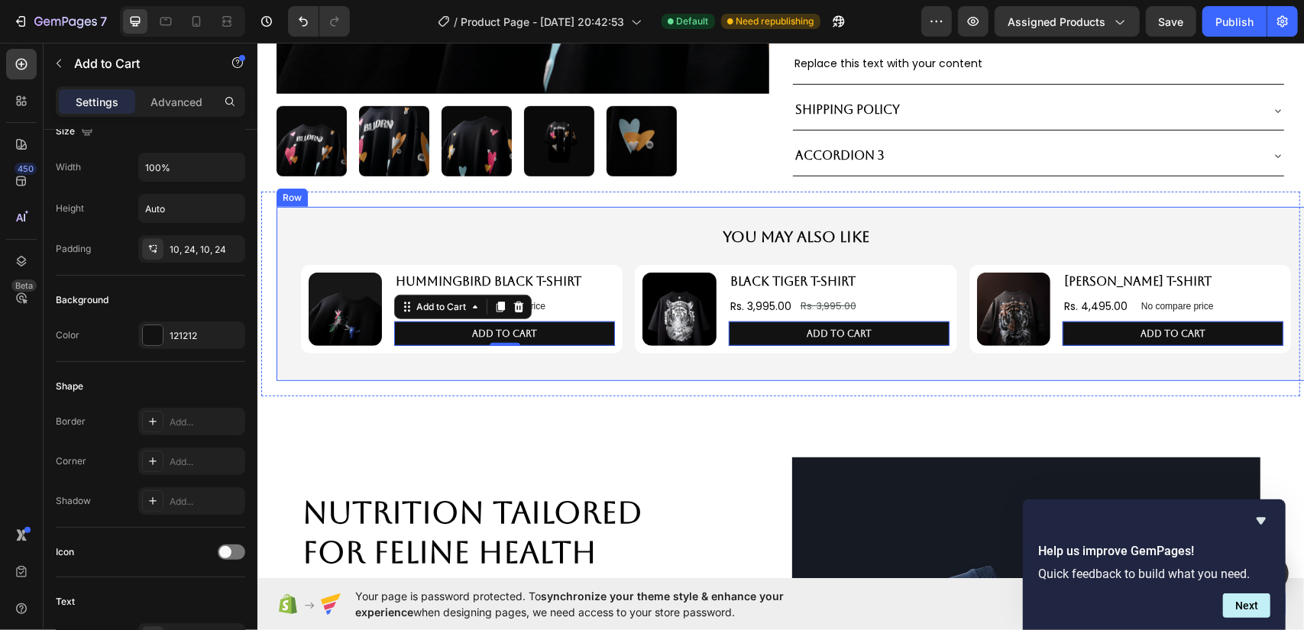
click at [300, 246] on div "You May Also Like Text Block Product Images HUMMINGBIRD BLACK T-SHIRT Product T…" at bounding box center [795, 294] width 990 height 138
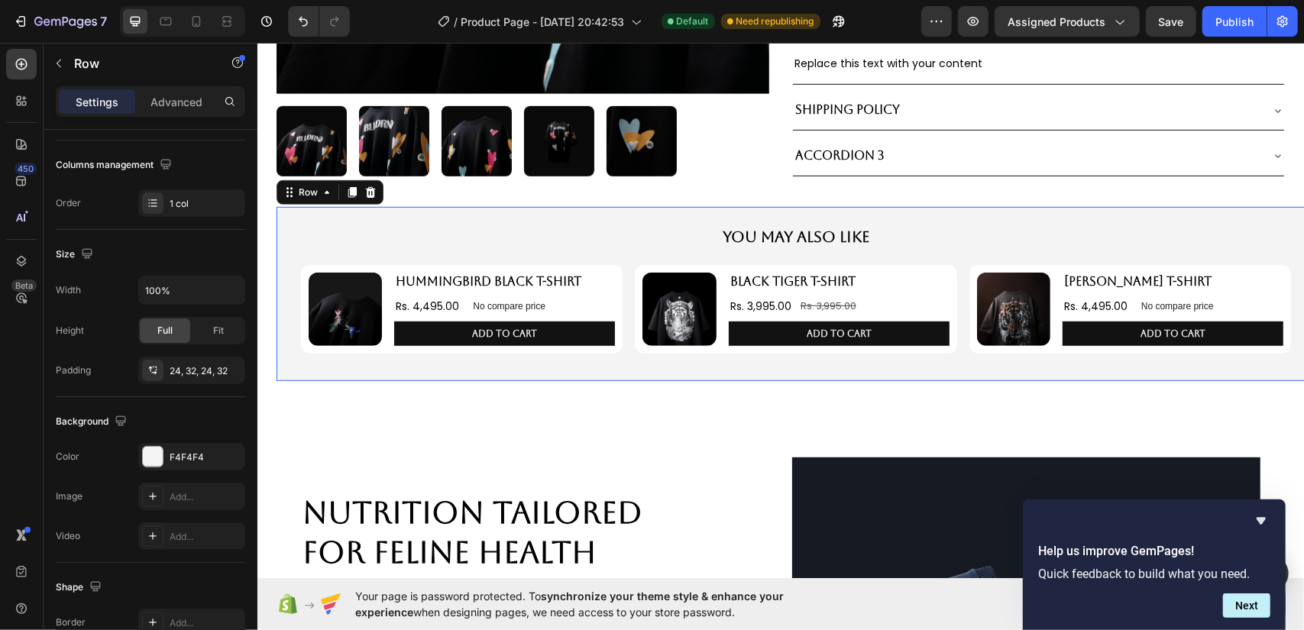
scroll to position [0, 0]
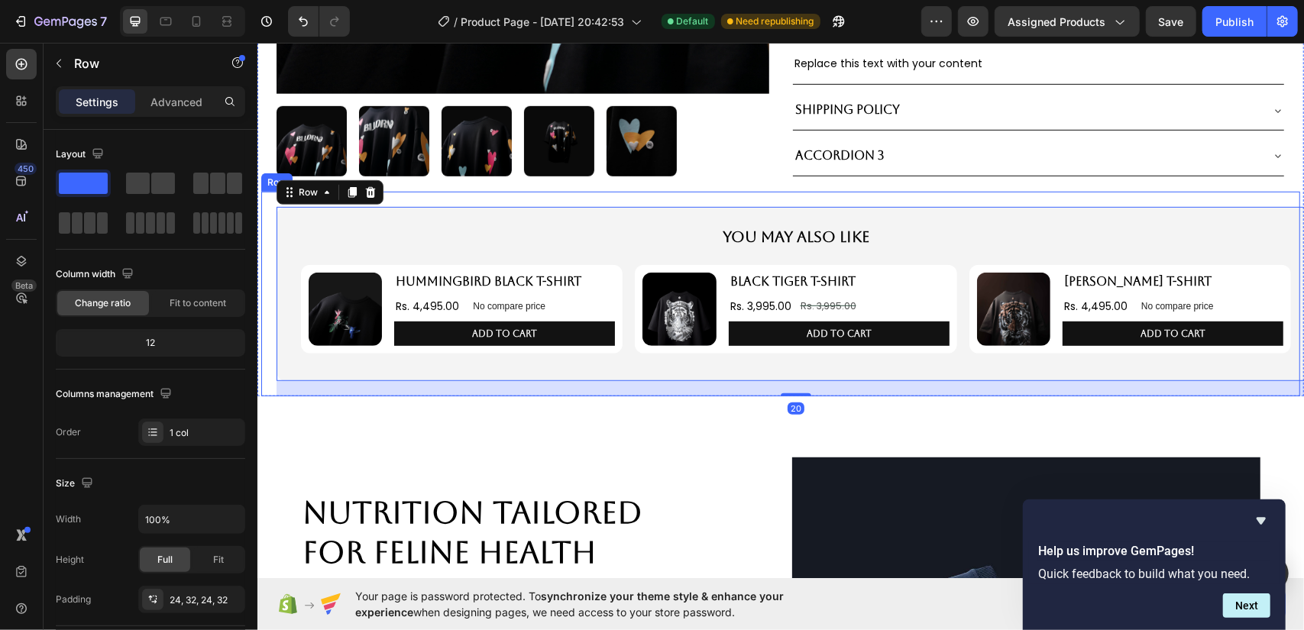
click at [266, 233] on div "You May Also Like Text Block Product Images HUMMINGBIRD BLACK T-SHIRT Product T…" at bounding box center [780, 293] width 1039 height 205
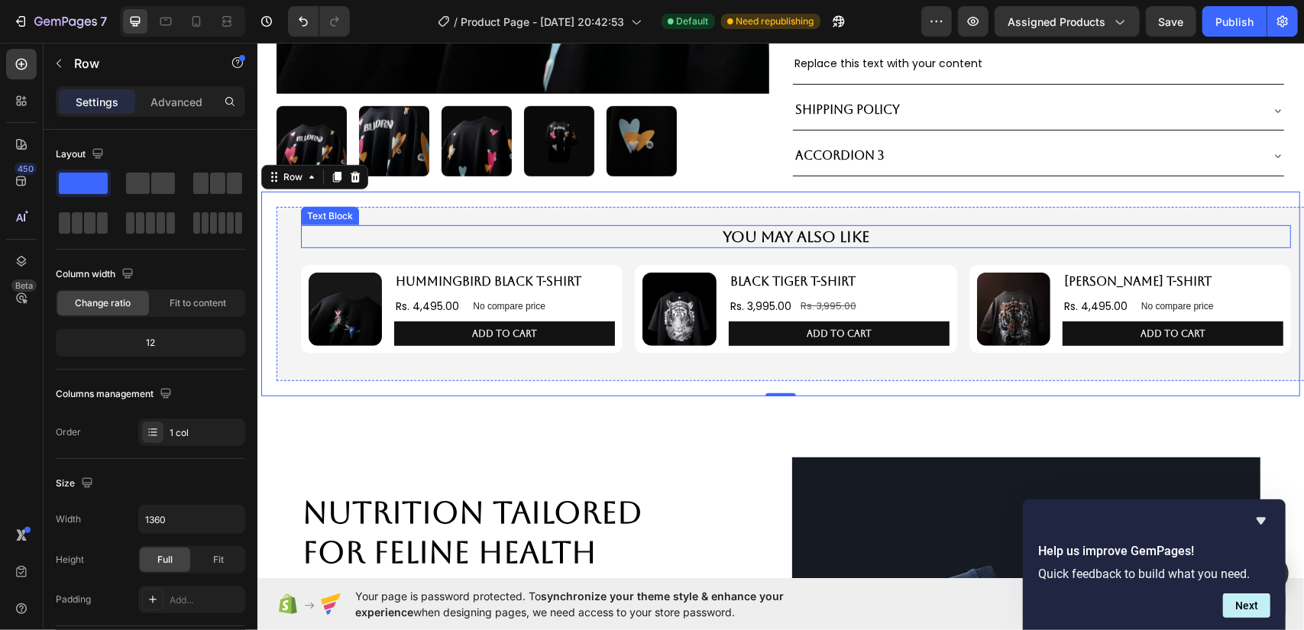
click at [318, 226] on p "You May Also Like" at bounding box center [795, 236] width 987 height 20
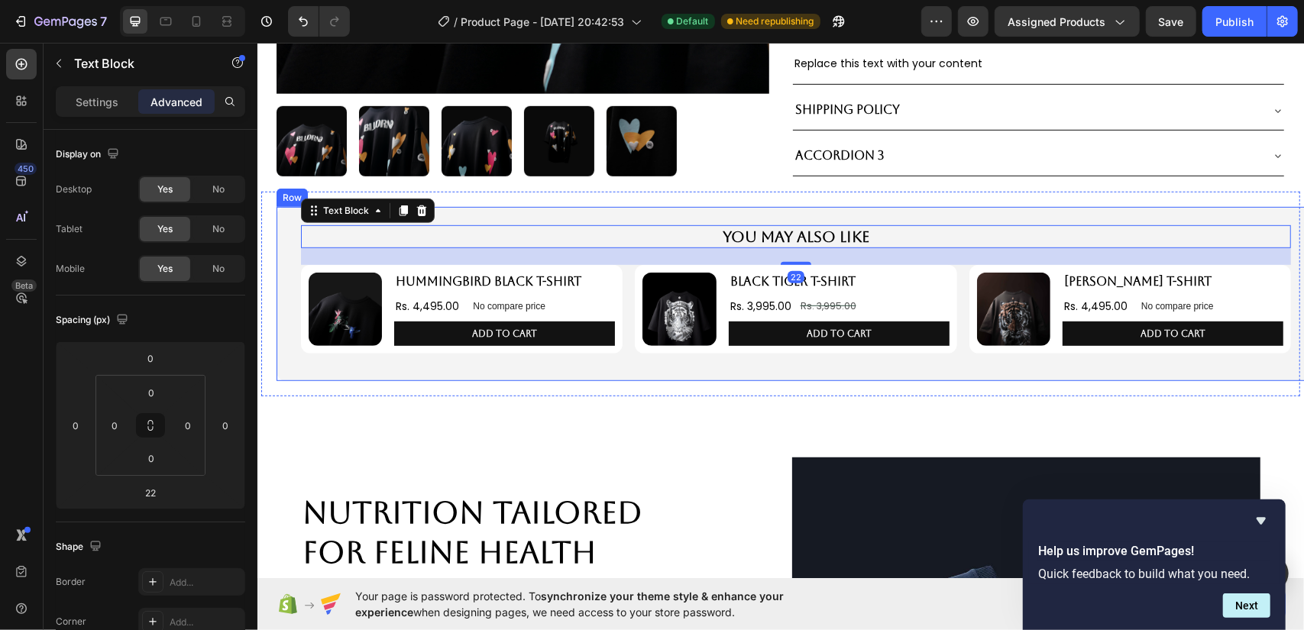
click at [281, 228] on div "You May Also Like Text Block 22 Product Images HUMMINGBIRD BLACK T-SHIRT Produc…" at bounding box center [795, 293] width 1039 height 174
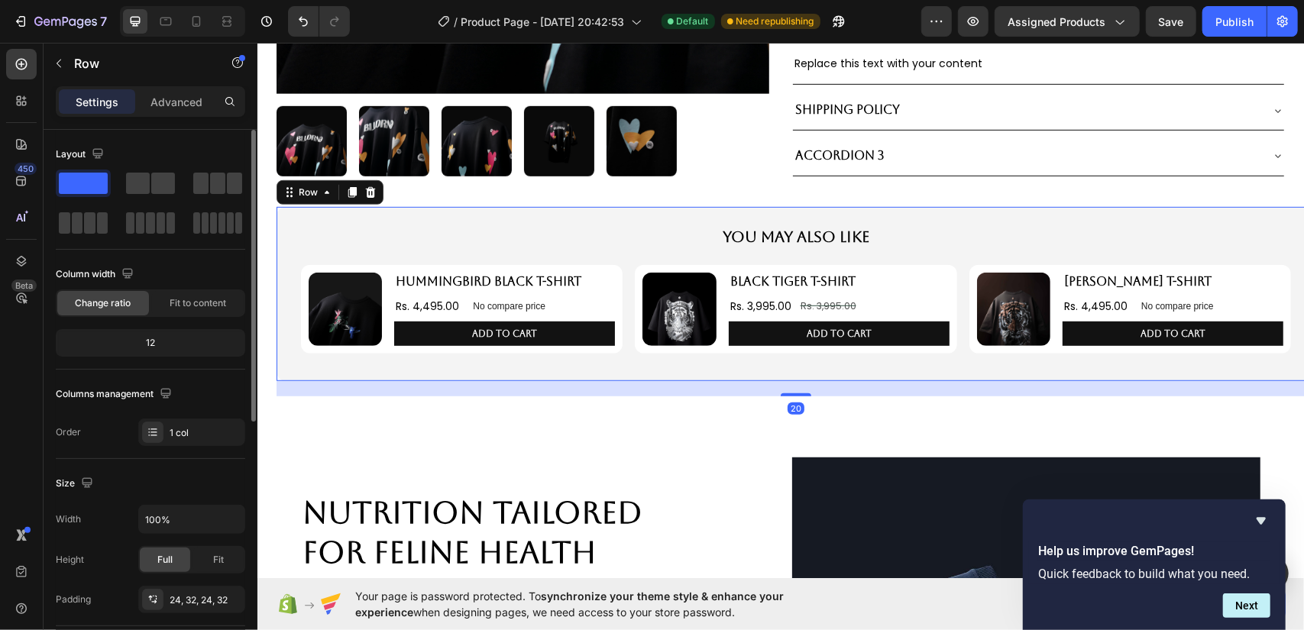
scroll to position [76, 0]
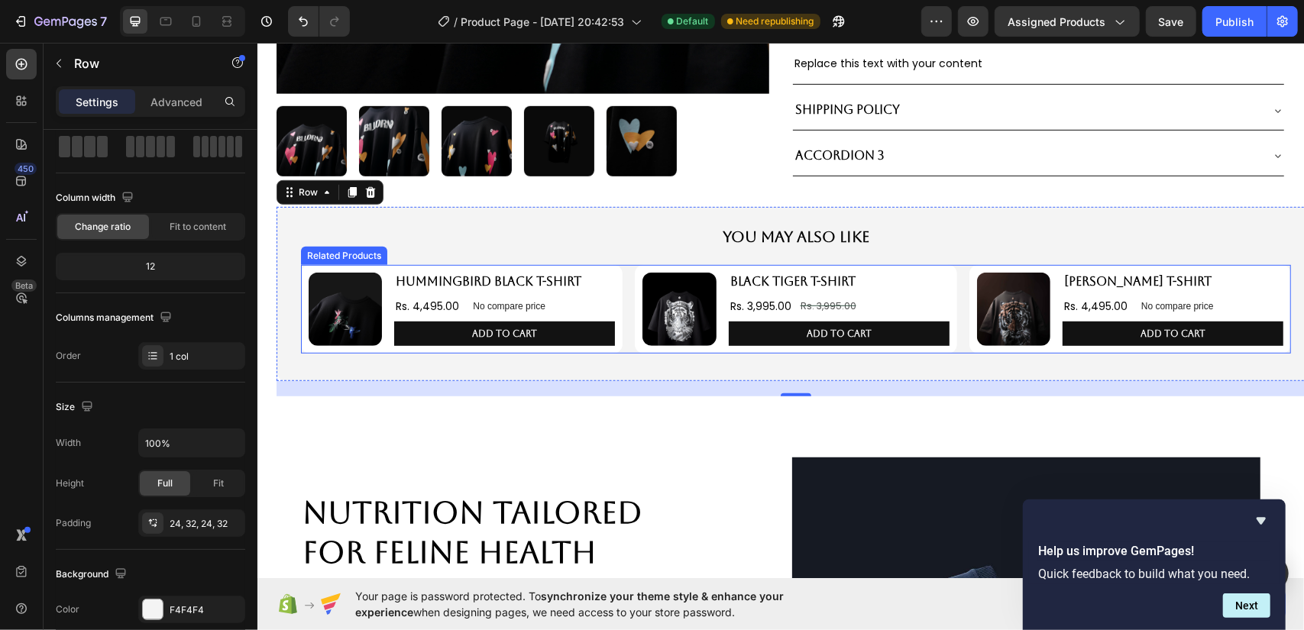
click at [623, 303] on div "Product Images HUMMINGBIRD BLACK T-SHIRT Product Title Rs. 4,495.00 Product Pri…" at bounding box center [795, 308] width 990 height 89
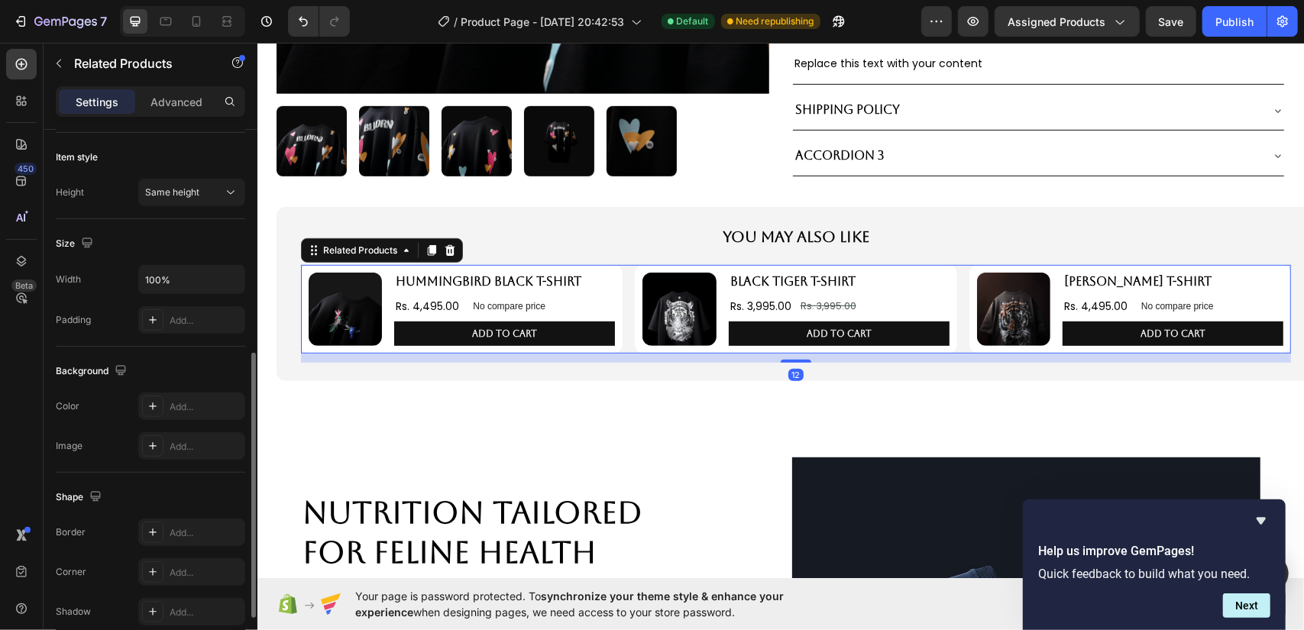
scroll to position [382, 0]
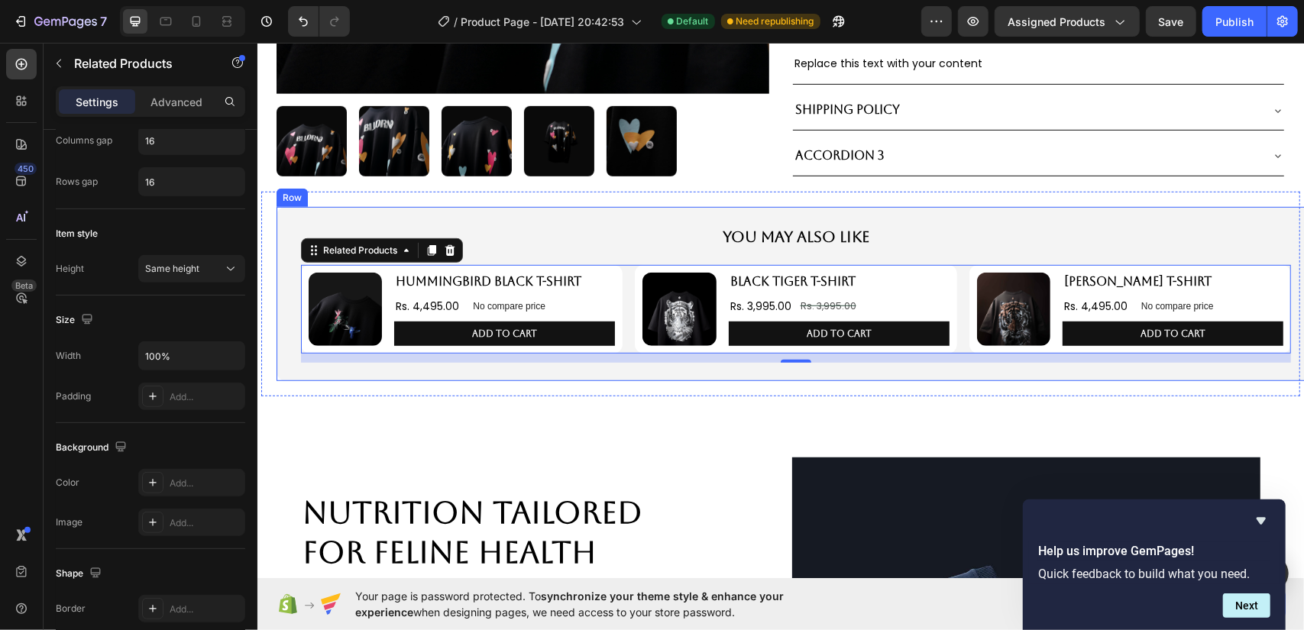
click at [500, 248] on div "You May Also Like Text Block Product Images HUMMINGBIRD BLACK T-SHIRT Product T…" at bounding box center [795, 294] width 990 height 138
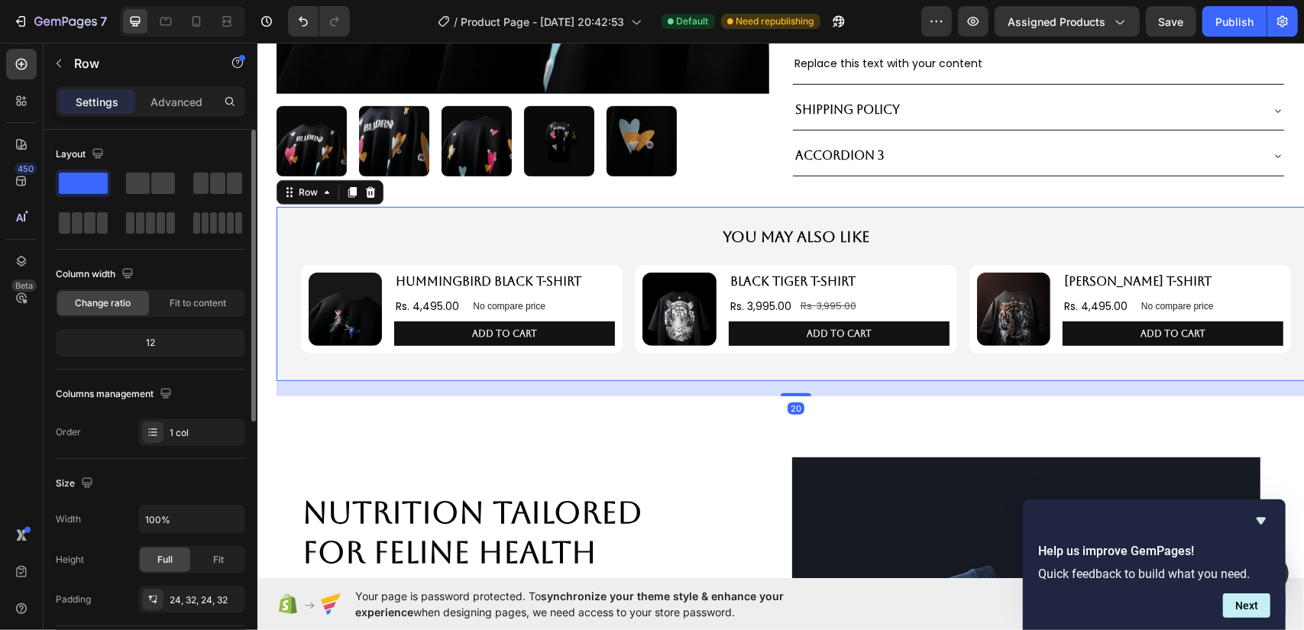
scroll to position [229, 0]
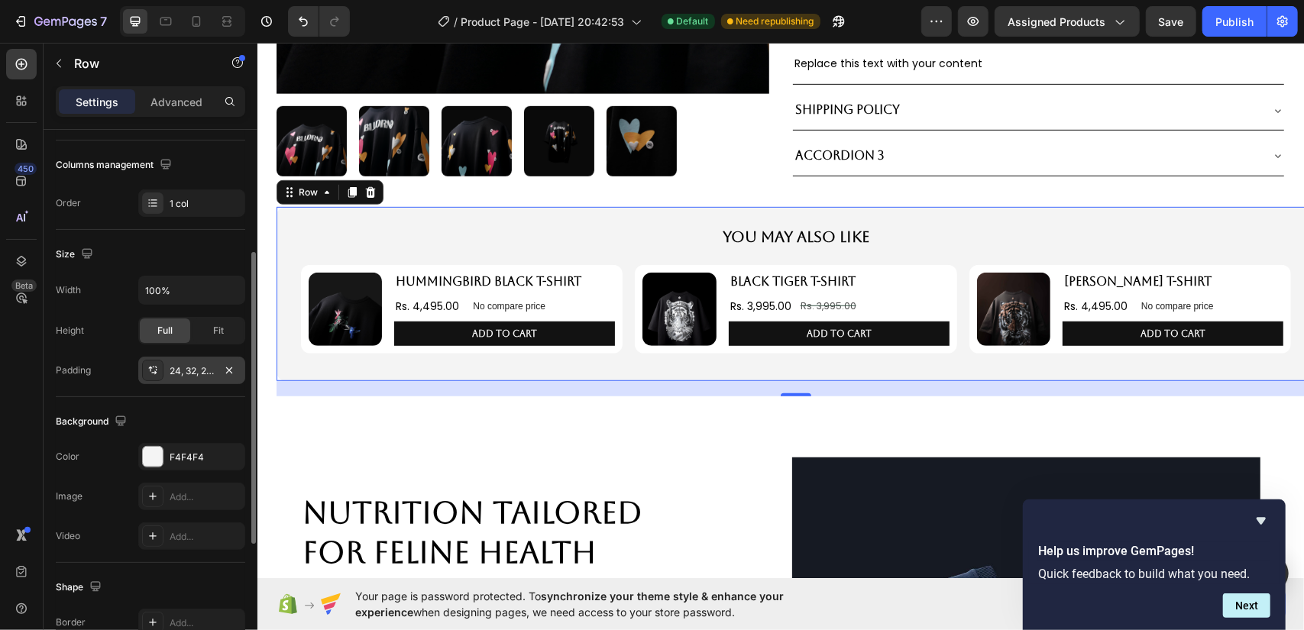
click at [177, 366] on div "24, 32, 24, 32" at bounding box center [192, 371] width 44 height 14
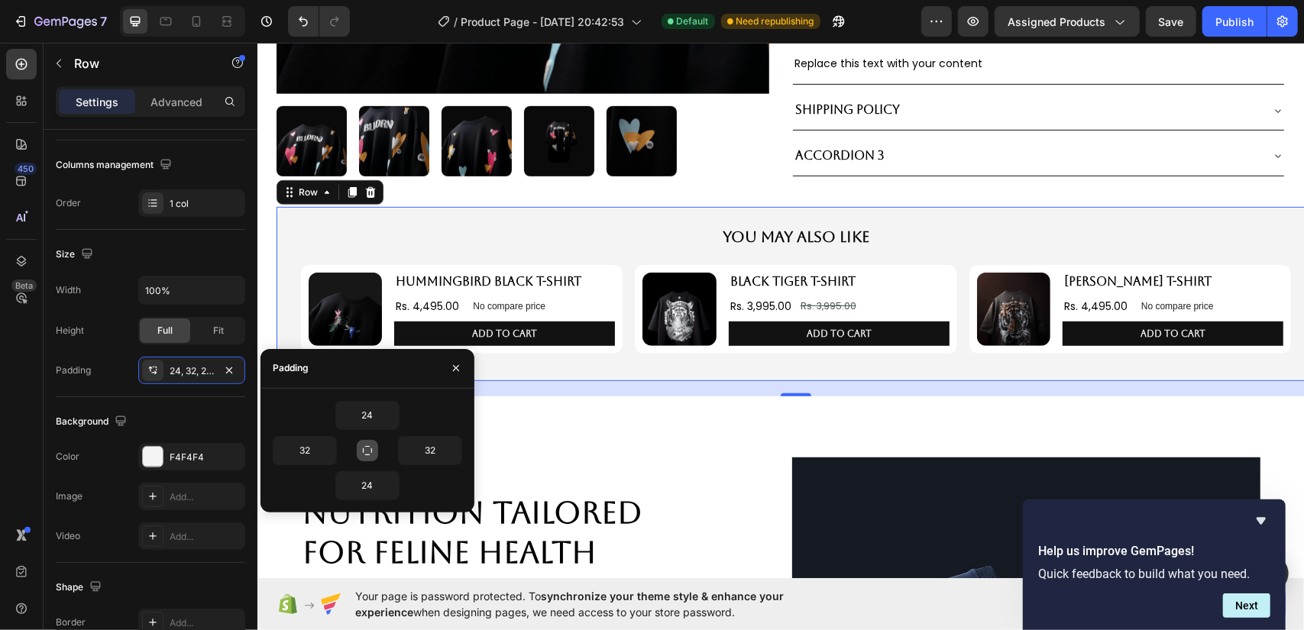
click at [368, 442] on button "button" at bounding box center [367, 450] width 21 height 21
type input "24"
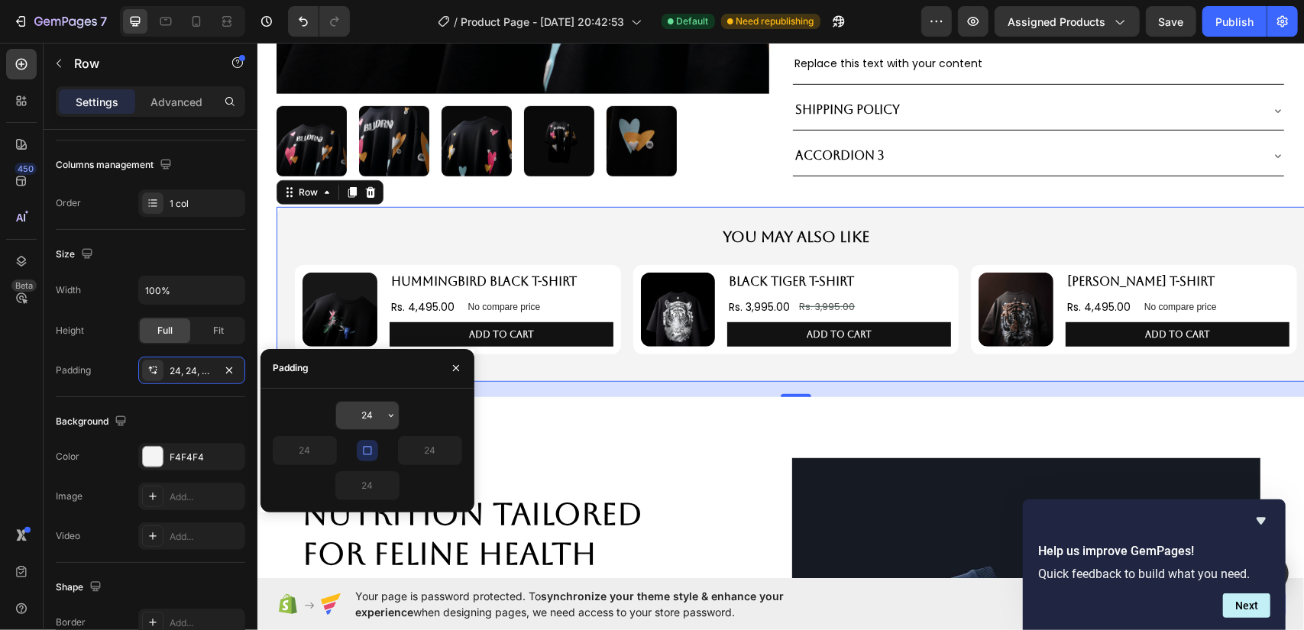
click at [370, 413] on input "24" at bounding box center [367, 416] width 63 height 28
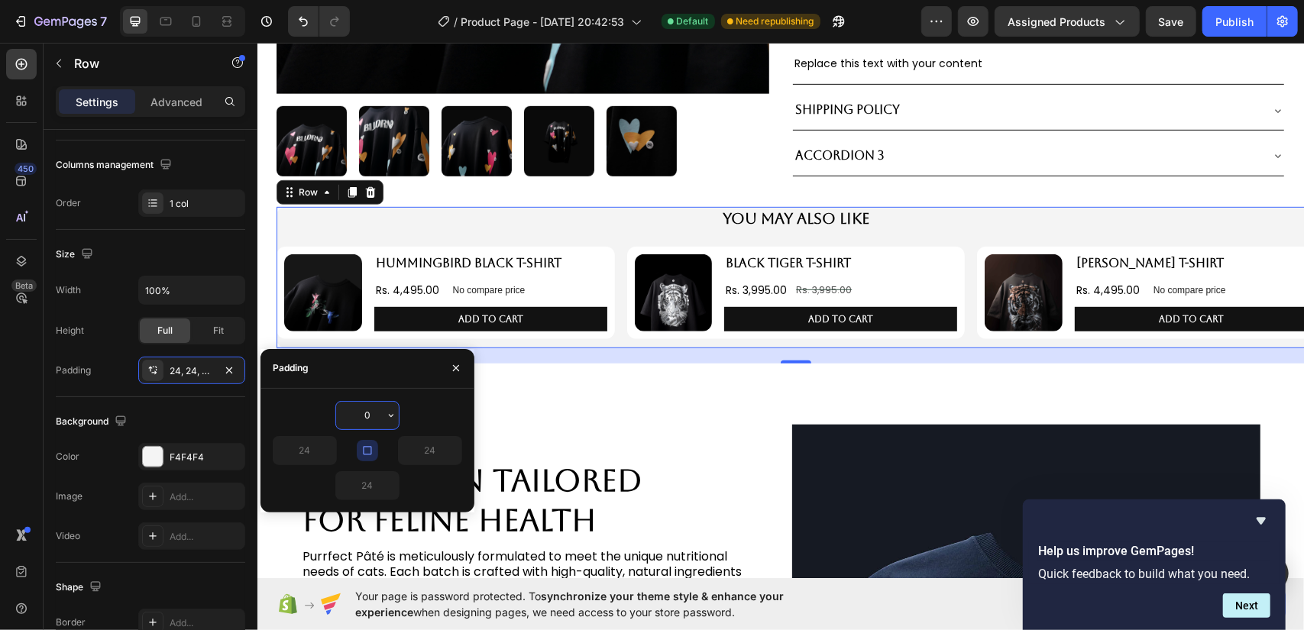
click at [364, 416] on input "0" at bounding box center [367, 416] width 63 height 28
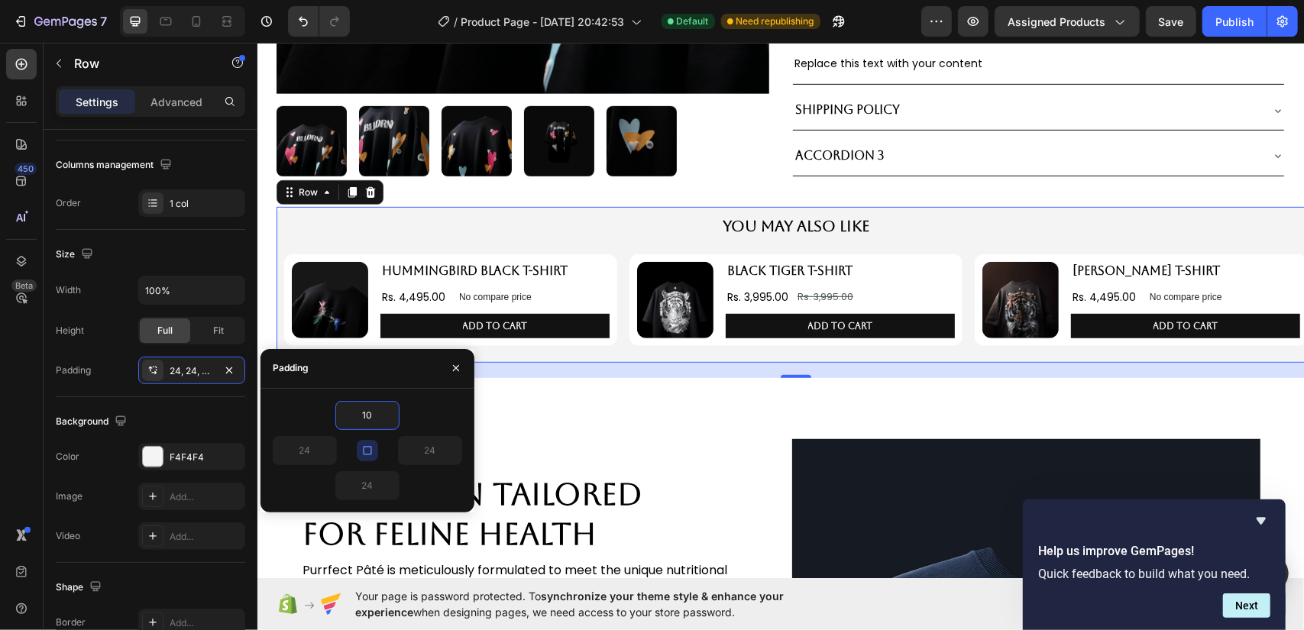
type input "10"
click at [438, 406] on div "10" at bounding box center [367, 415] width 189 height 29
type input "10"
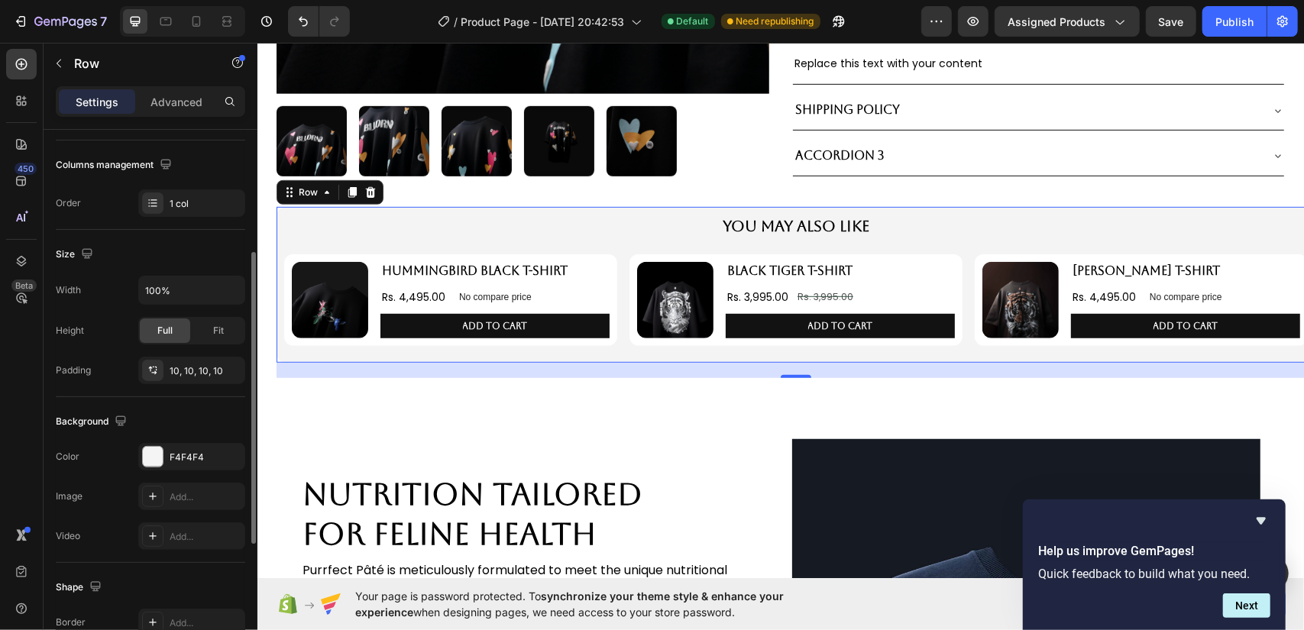
click at [211, 405] on div "Background The changes might be hidden by the video. Color F4F4F4 Image Add... …" at bounding box center [150, 480] width 189 height 166
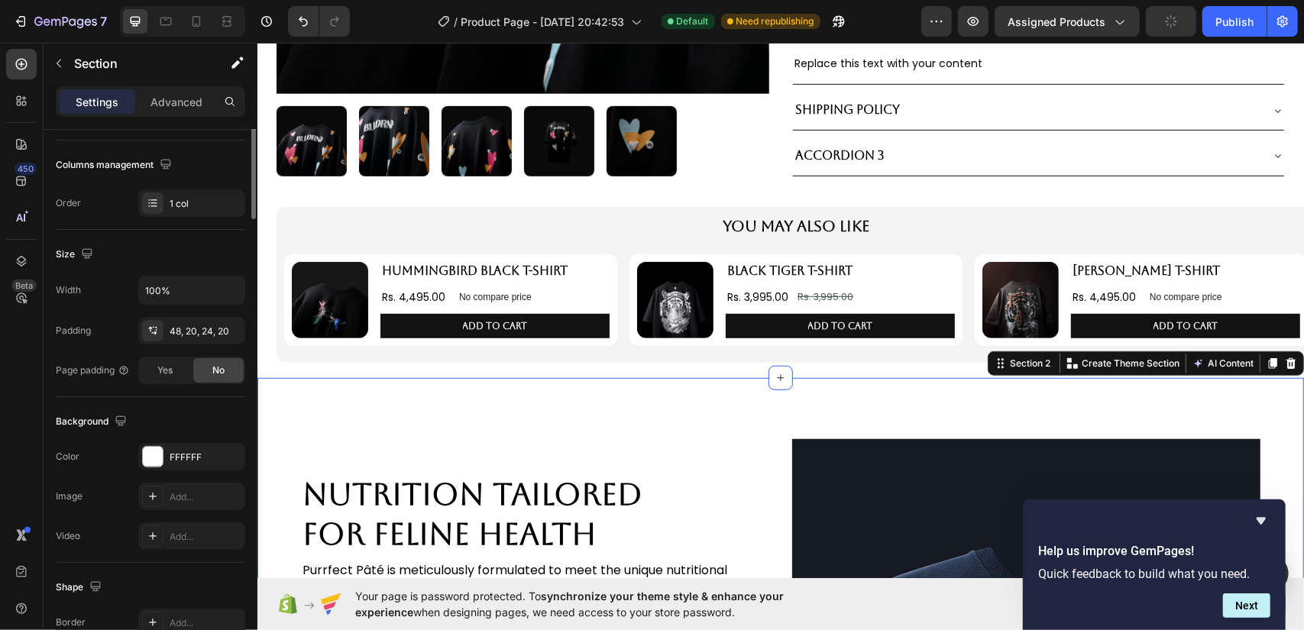
scroll to position [0, 0]
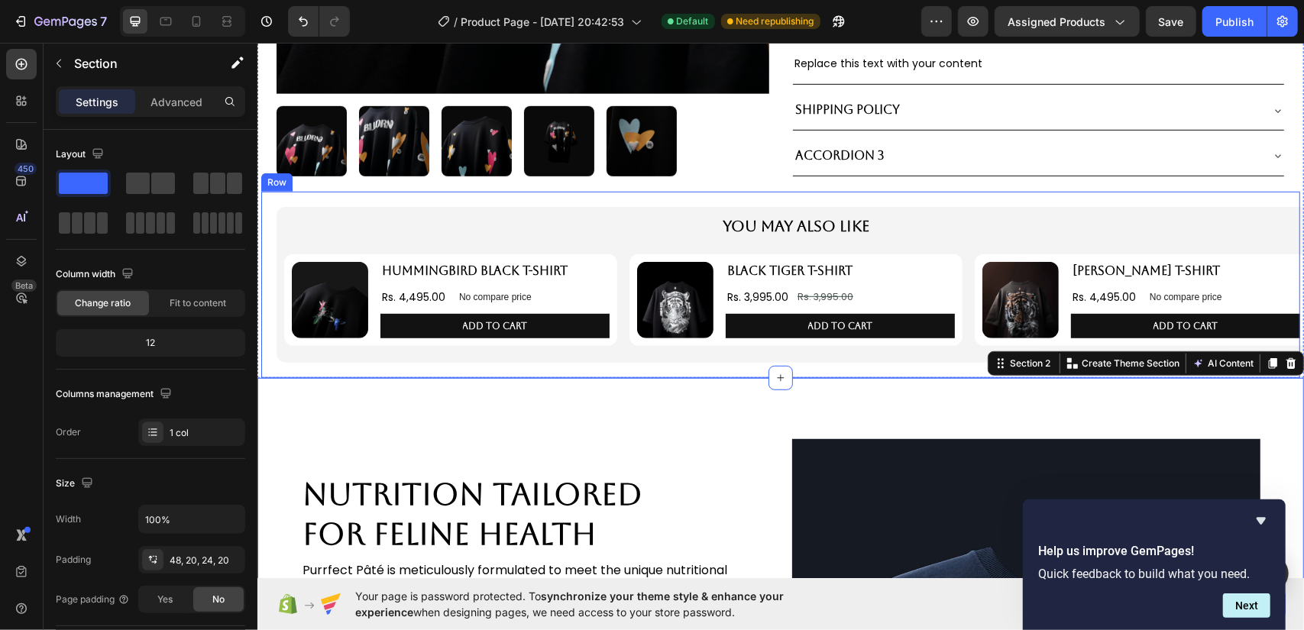
click at [763, 195] on div "You May Also Like Text Block Product Images HUMMINGBIRD BLACK T-SHIRT Product T…" at bounding box center [780, 284] width 1039 height 186
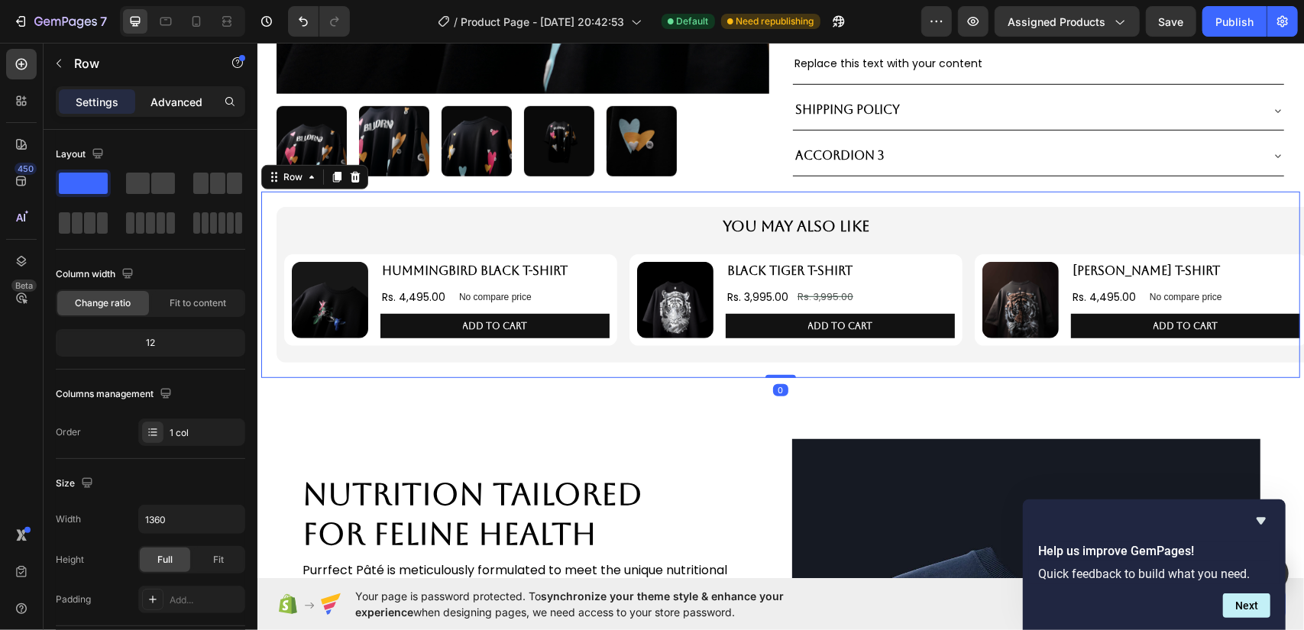
click at [184, 98] on p "Advanced" at bounding box center [177, 102] width 52 height 16
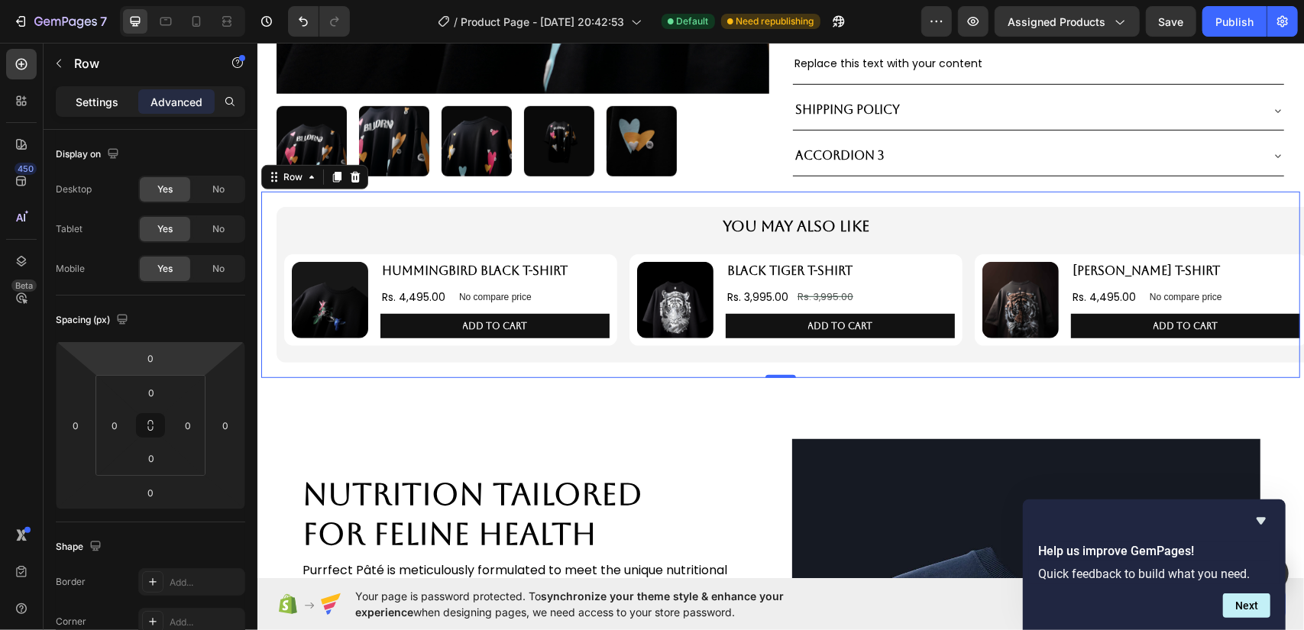
click at [86, 100] on p "Settings" at bounding box center [97, 102] width 43 height 16
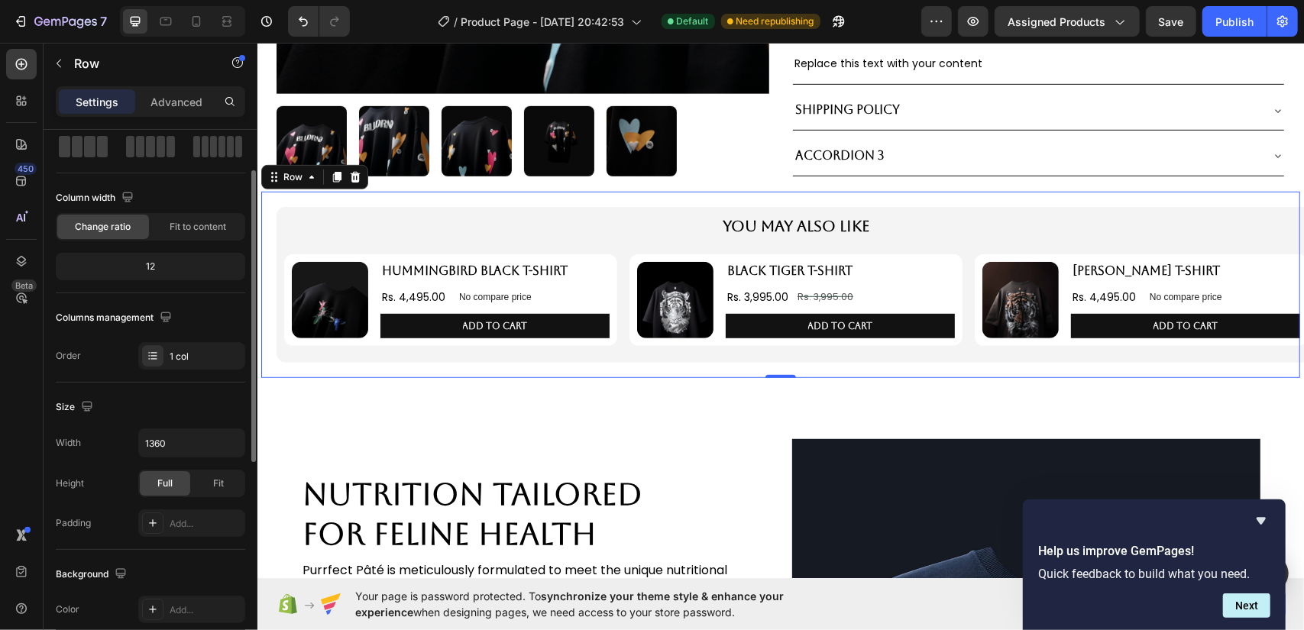
scroll to position [153, 0]
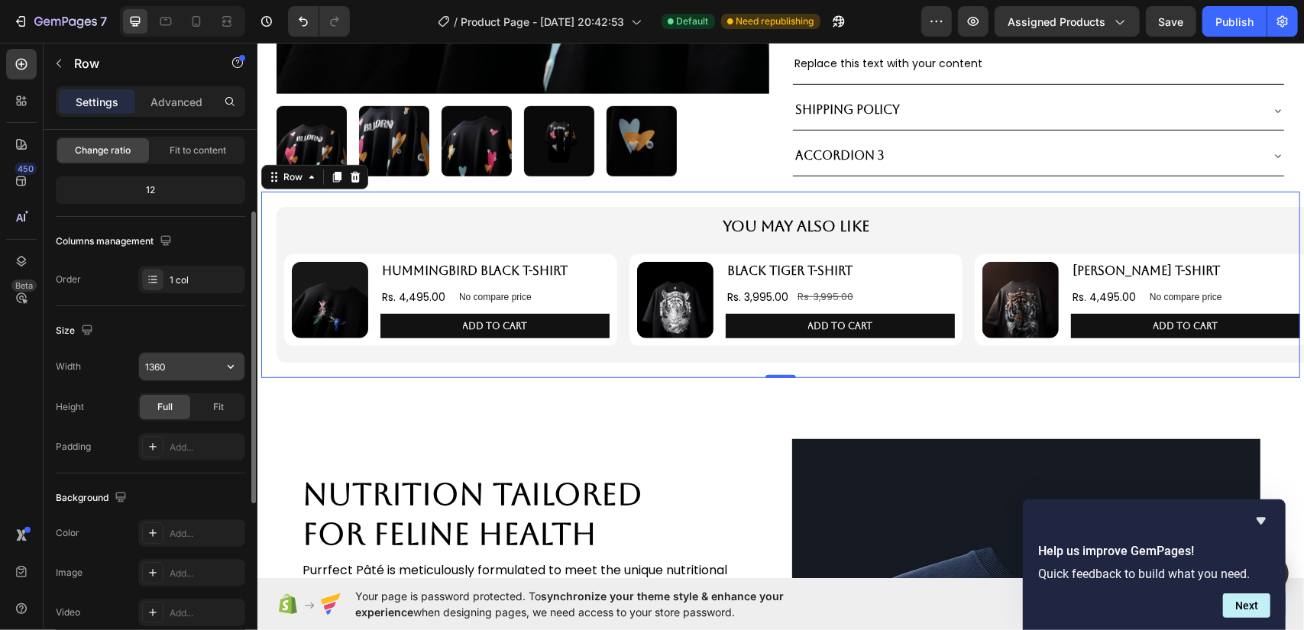
click at [183, 363] on input "1360" at bounding box center [191, 367] width 105 height 28
click at [223, 364] on icon "button" at bounding box center [230, 366] width 15 height 15
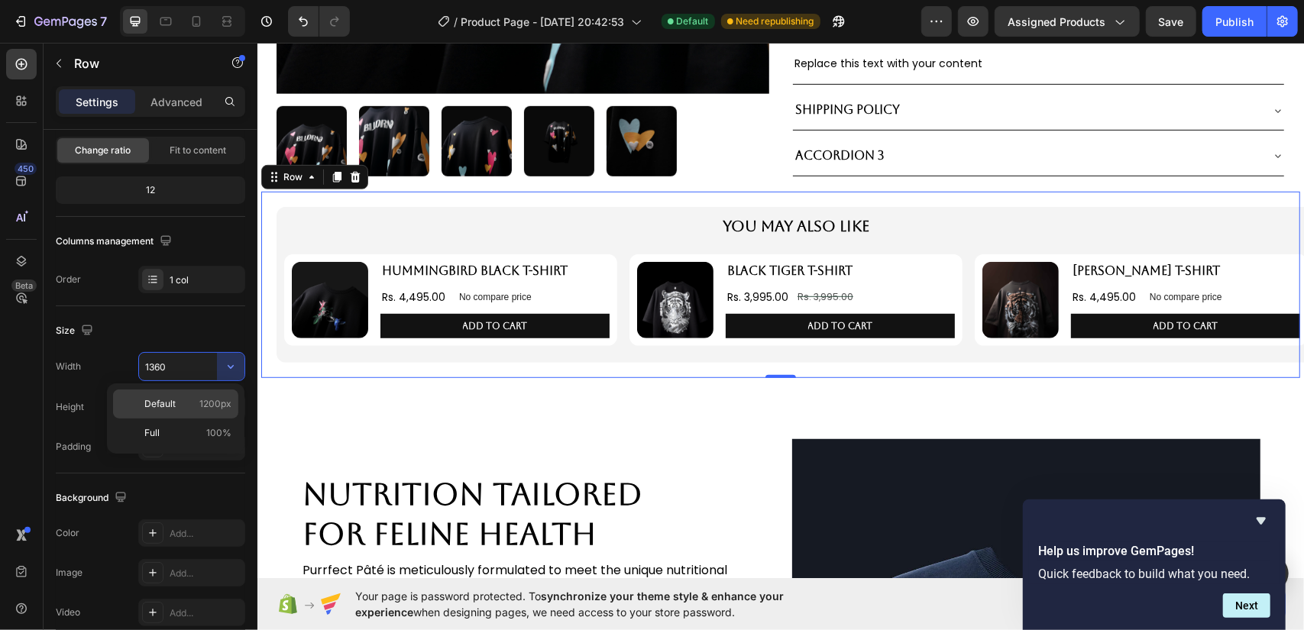
click at [200, 407] on p "Default 1200px" at bounding box center [187, 404] width 87 height 14
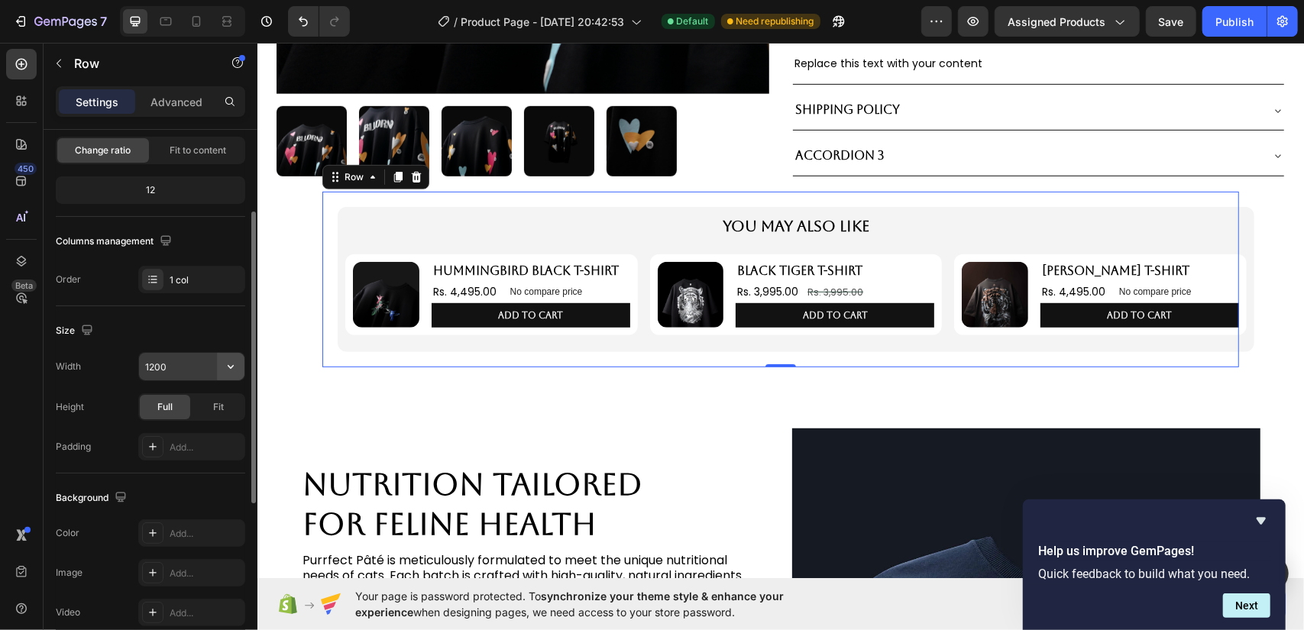
click at [223, 361] on icon "button" at bounding box center [230, 366] width 15 height 15
click at [212, 430] on span "100%" at bounding box center [218, 433] width 25 height 14
type input "100%"
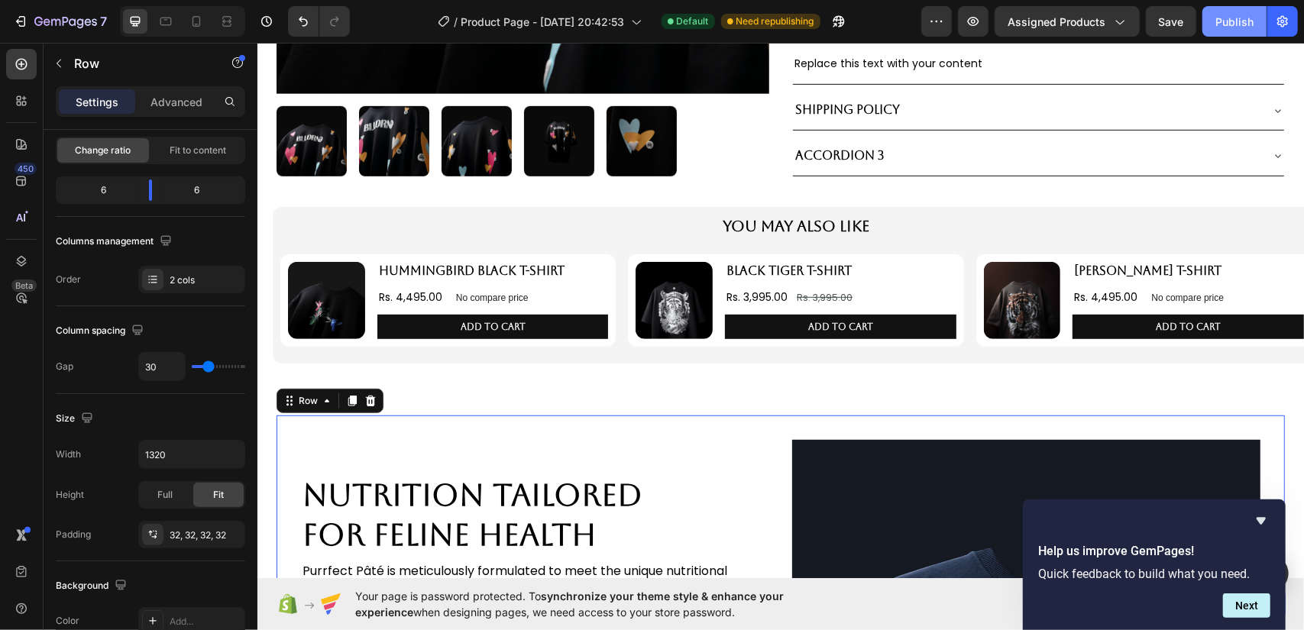
click at [1229, 14] on div "Publish" at bounding box center [1235, 22] width 38 height 16
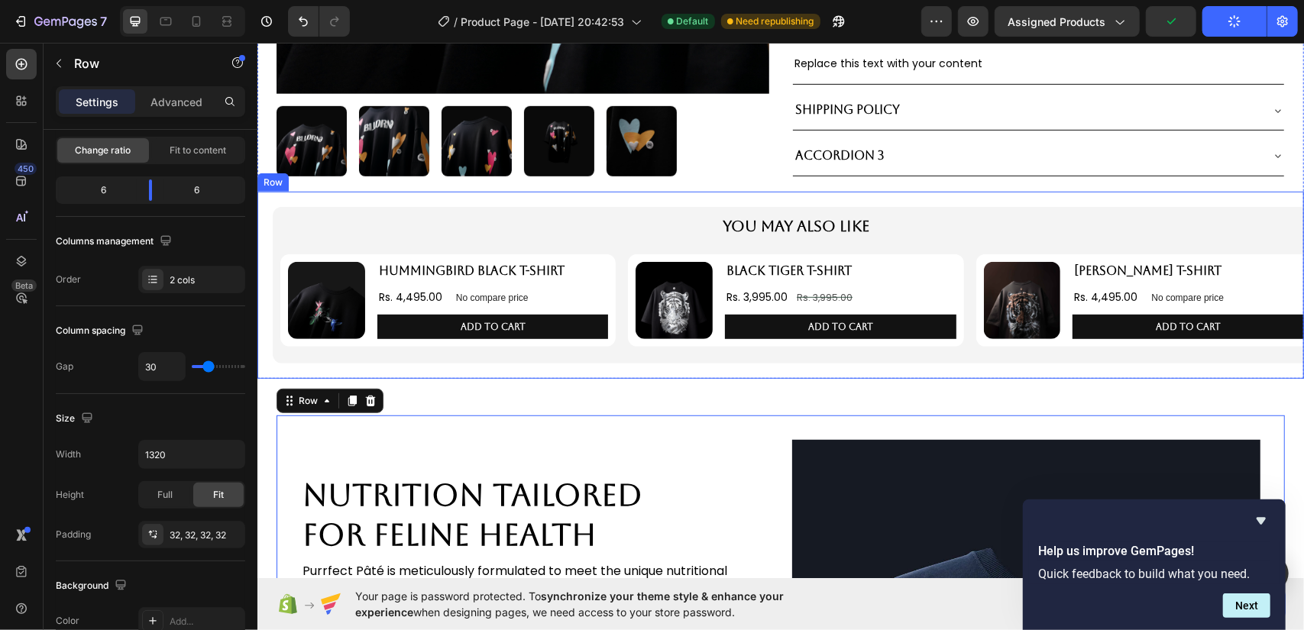
click at [834, 192] on div "You May Also Like Text Block Product Images HUMMINGBIRD BLACK T-SHIRT Product T…" at bounding box center [780, 284] width 1047 height 187
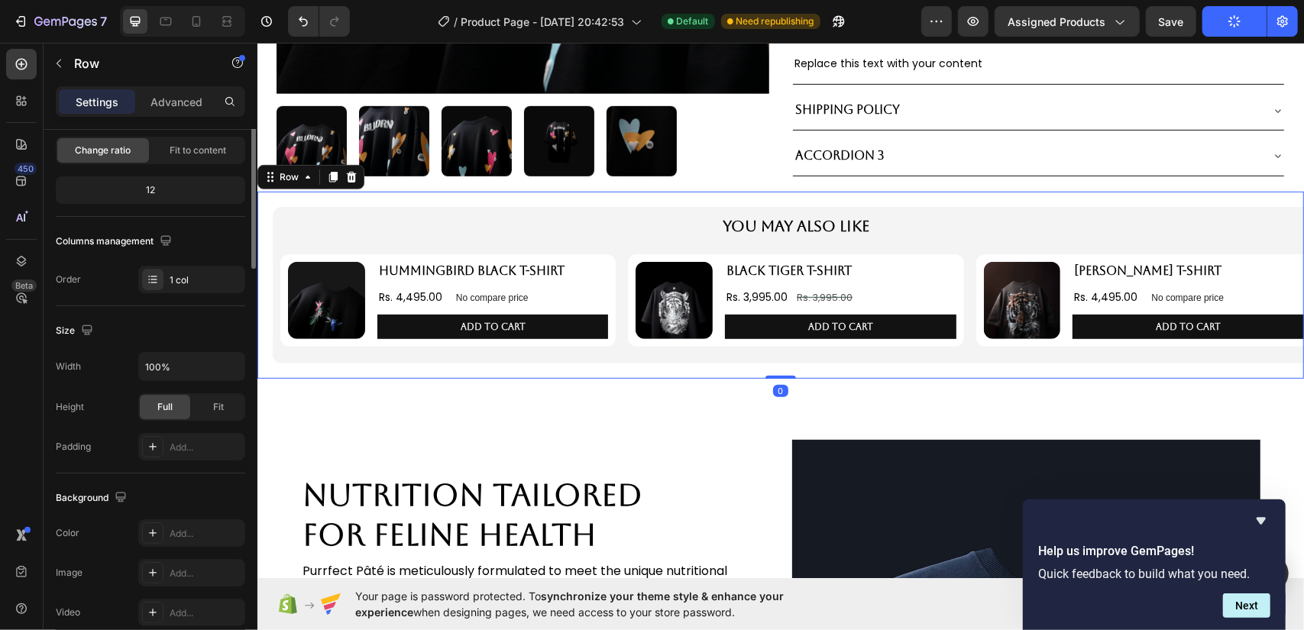
scroll to position [0, 0]
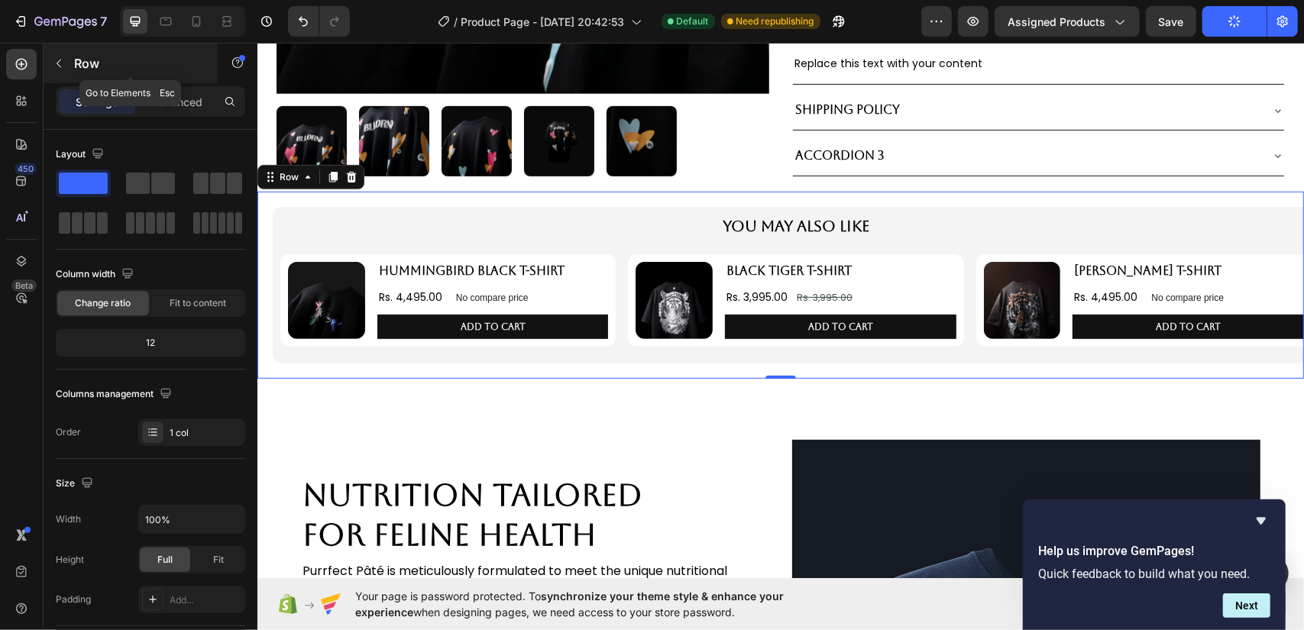
click at [185, 83] on div "Row" at bounding box center [131, 64] width 174 height 40
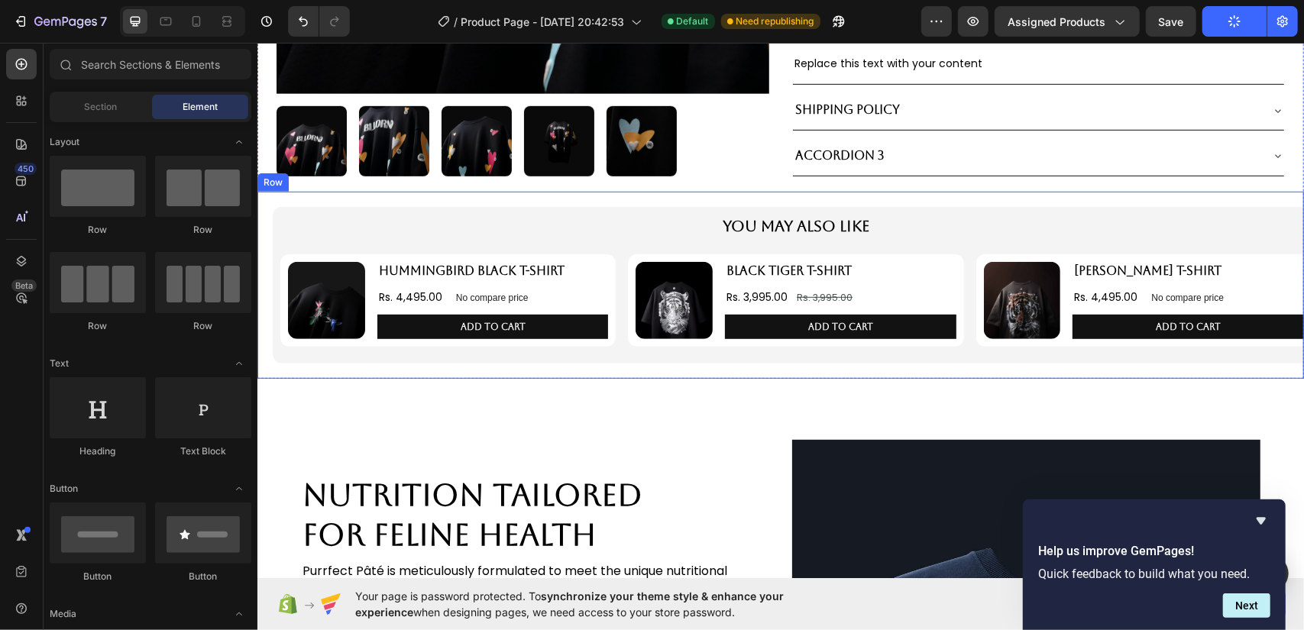
click at [750, 197] on div "You May Also Like Text Block Product Images HUMMINGBIRD BLACK T-SHIRT Product T…" at bounding box center [780, 284] width 1047 height 187
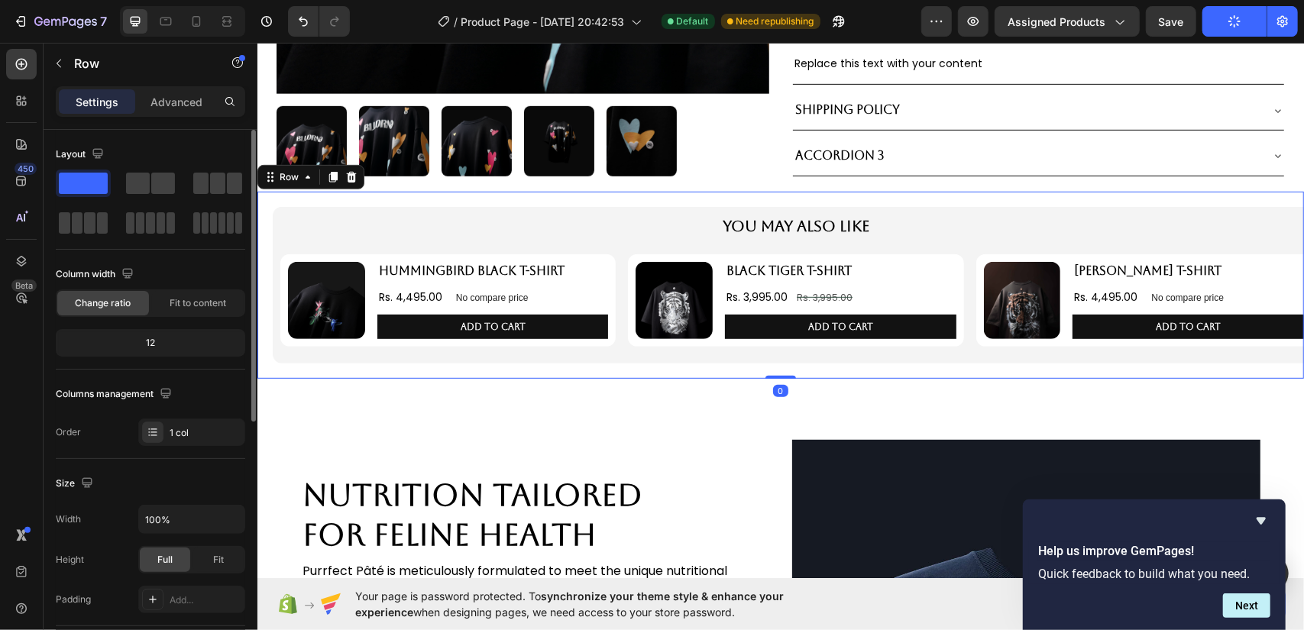
click at [185, 107] on p "Advanced" at bounding box center [177, 102] width 52 height 16
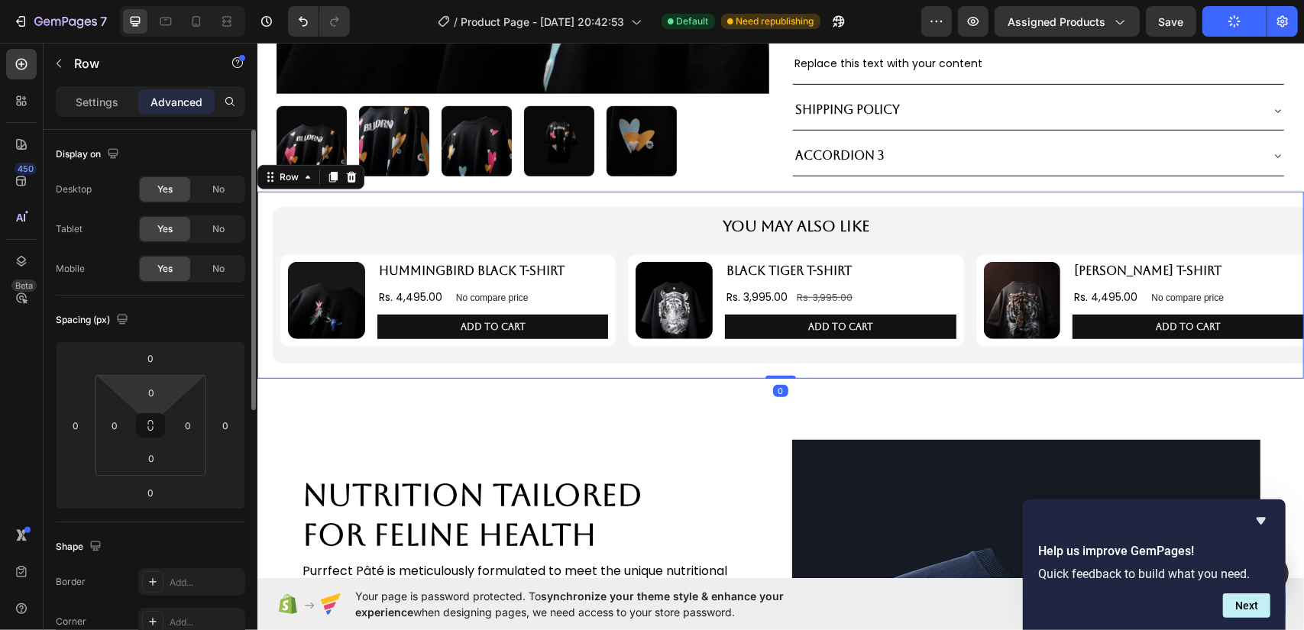
click at [154, 0] on html "7 / Product Page - [DATE] 20:42:53 Default Need republishing Preview Assigned P…" at bounding box center [652, 0] width 1304 height 0
click at [153, 394] on input "0" at bounding box center [151, 392] width 31 height 23
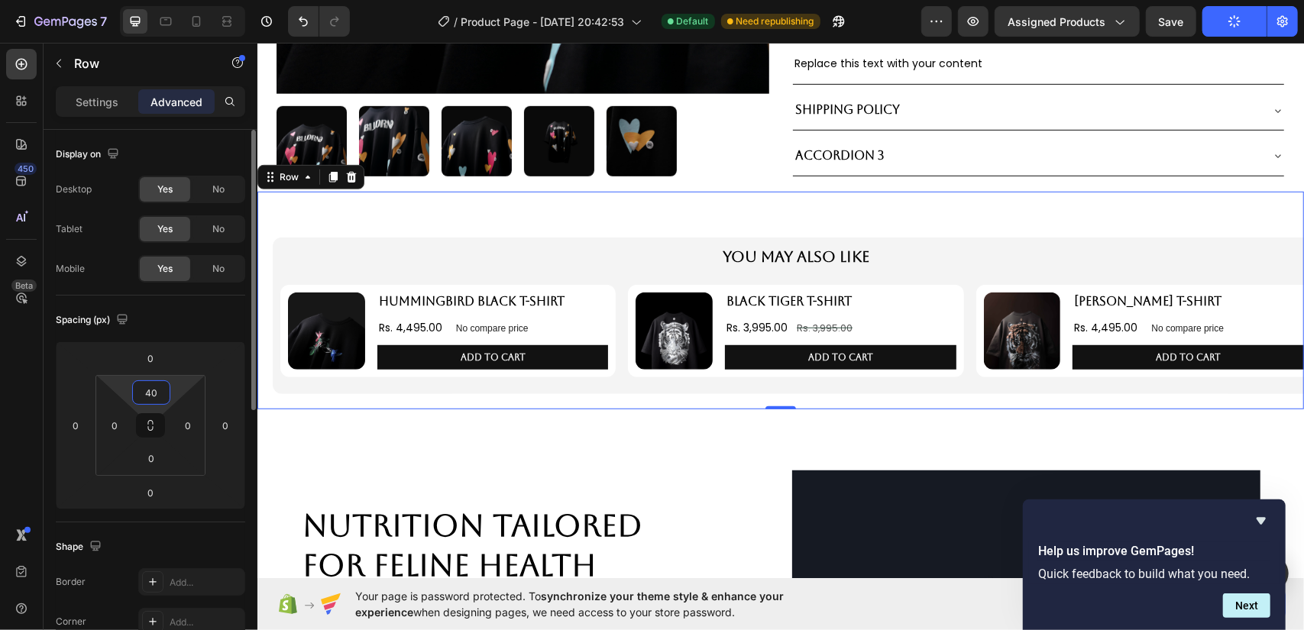
type input "40"
click at [180, 326] on div "Spacing (px)" at bounding box center [150, 320] width 189 height 24
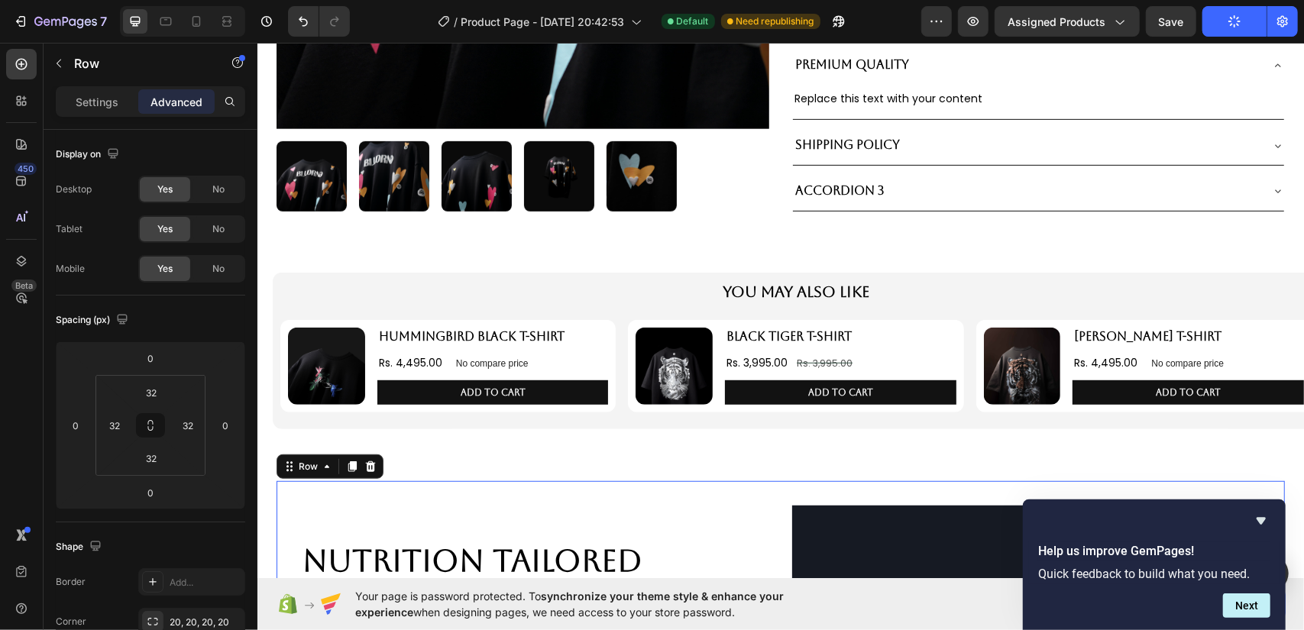
scroll to position [458, 0]
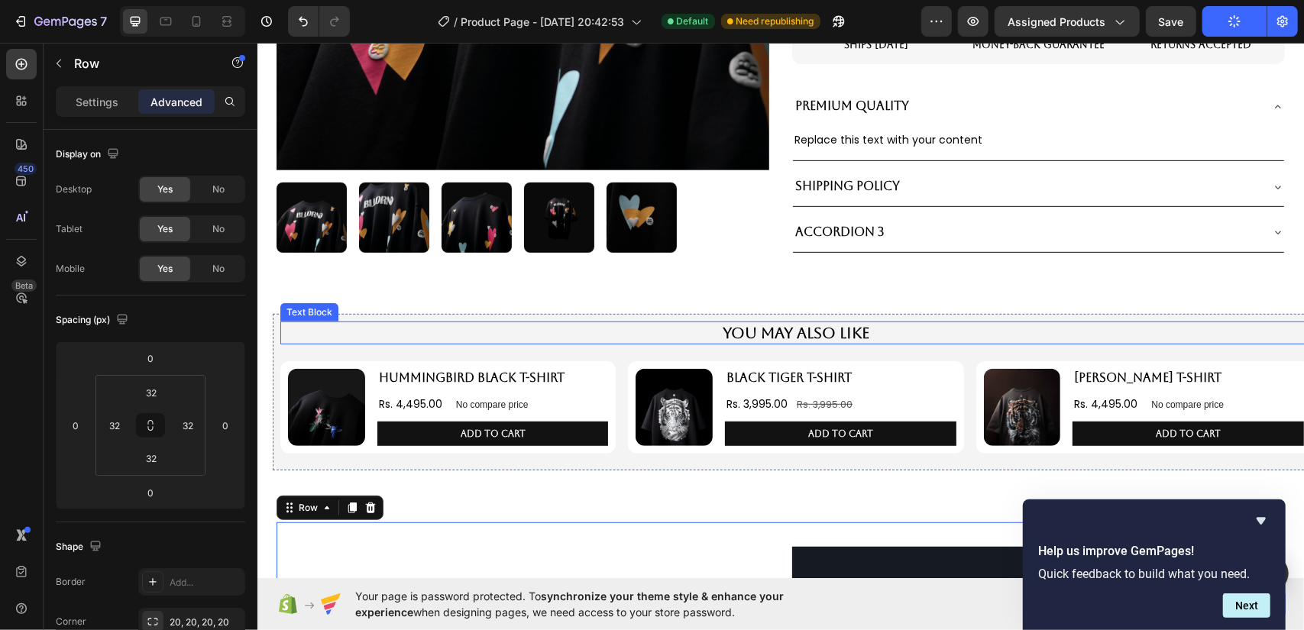
click at [701, 329] on p "You May Also Like" at bounding box center [795, 332] width 1028 height 20
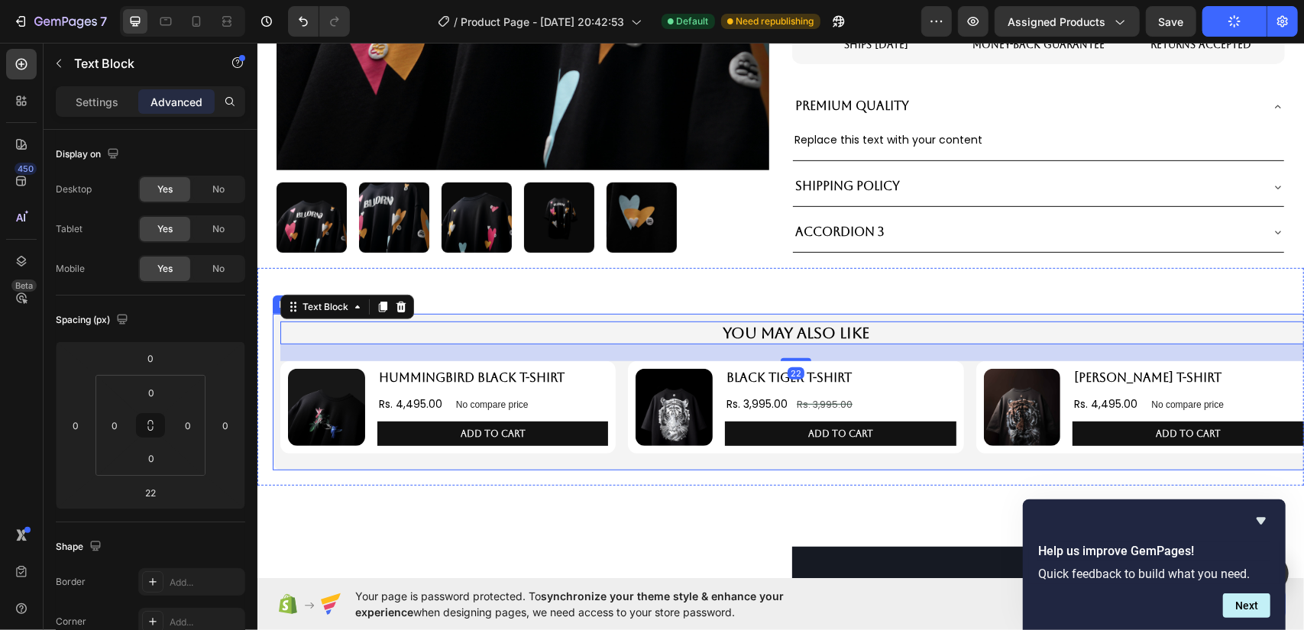
click at [708, 313] on div "You May Also Like Text Block 22 Product Images HUMMINGBIRD BLACK T-SHIRT Produc…" at bounding box center [795, 391] width 1047 height 157
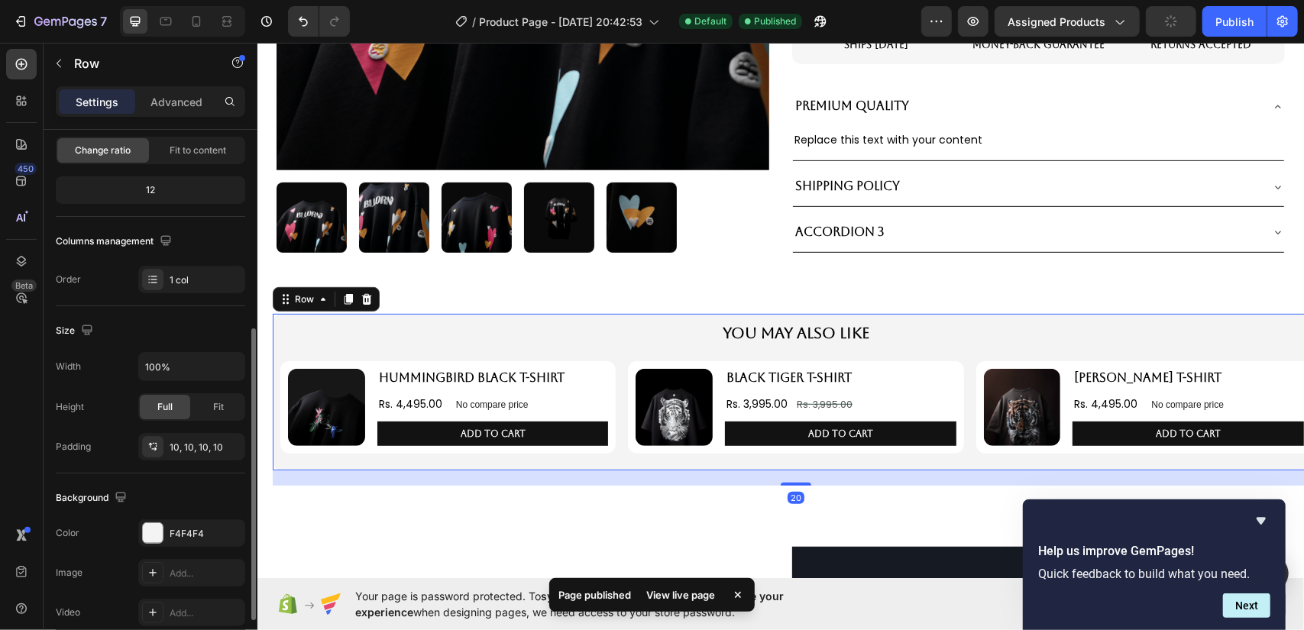
scroll to position [229, 0]
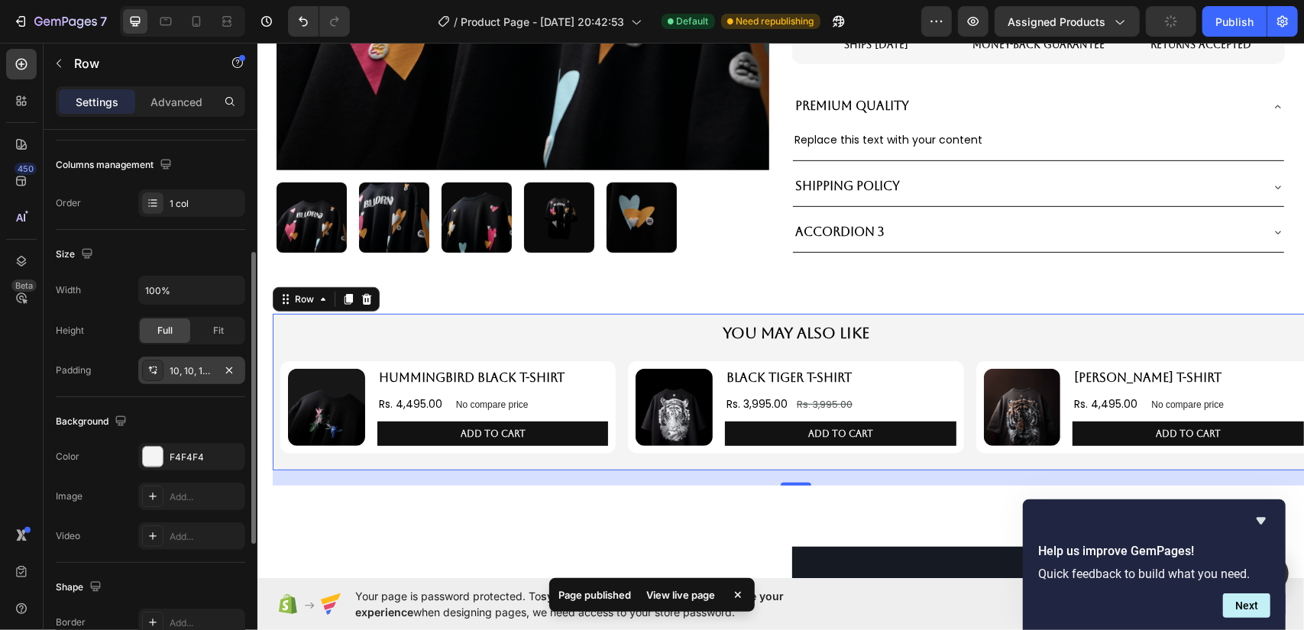
click at [179, 369] on div "10, 10, 10, 10" at bounding box center [192, 371] width 44 height 14
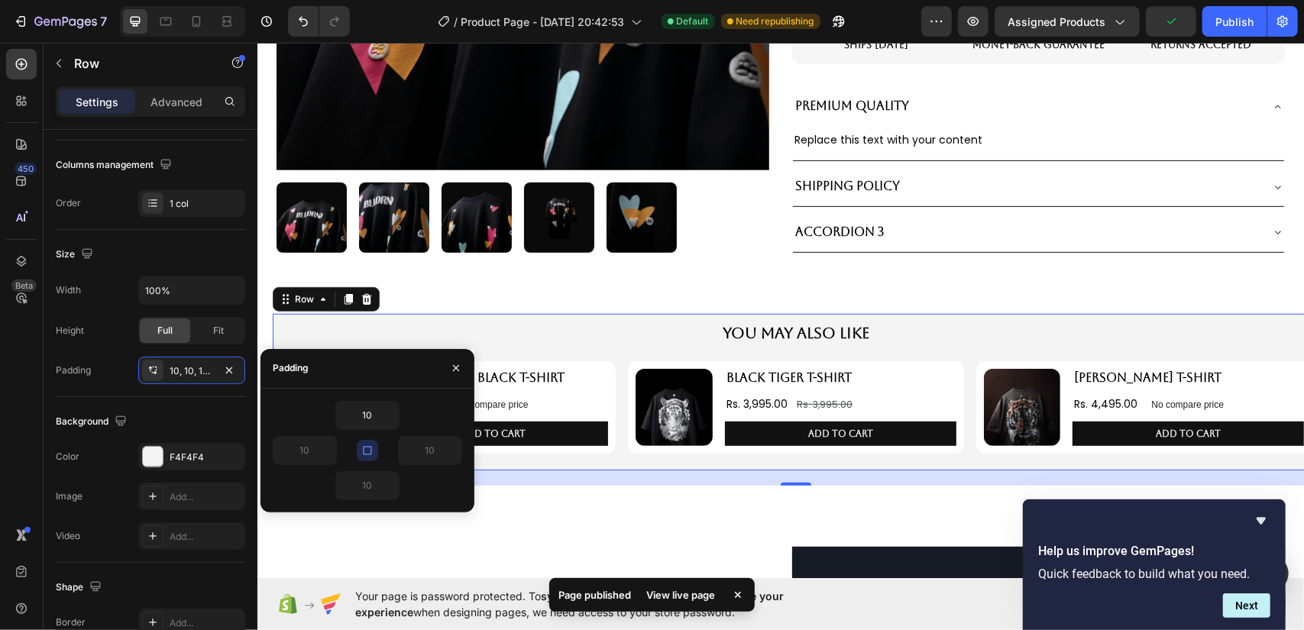
click at [373, 452] on icon "button" at bounding box center [367, 451] width 12 height 12
click at [373, 406] on input "10" at bounding box center [367, 416] width 63 height 28
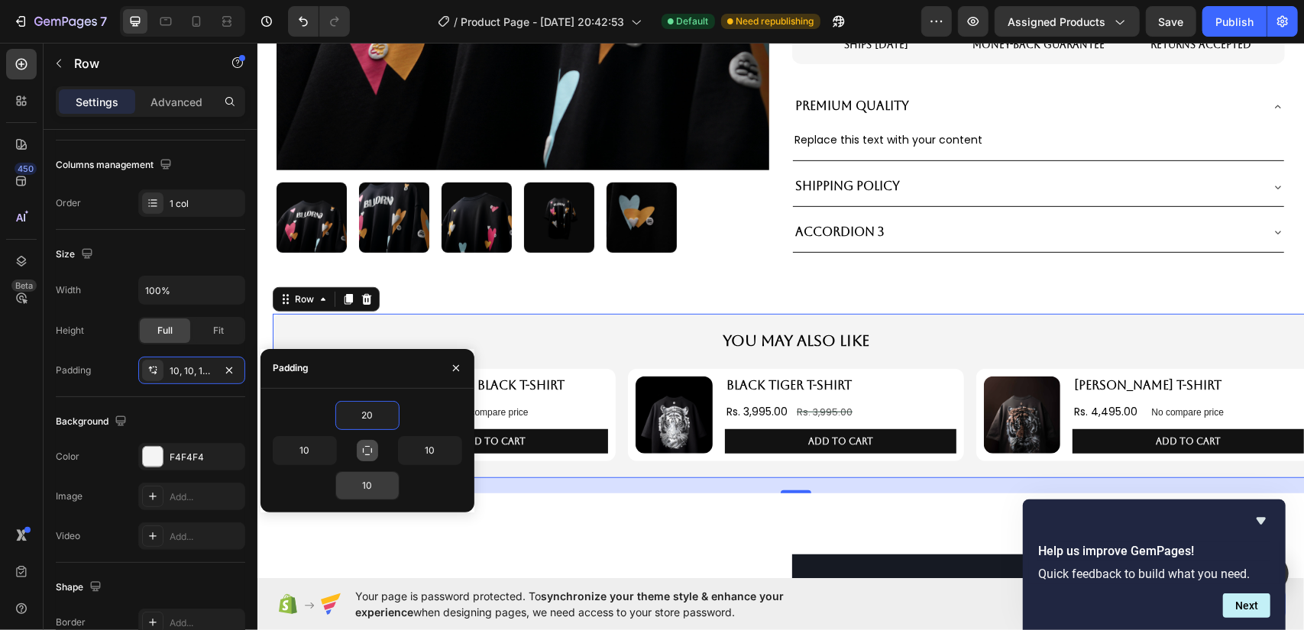
type input "20"
click at [371, 473] on input "10" at bounding box center [367, 486] width 63 height 28
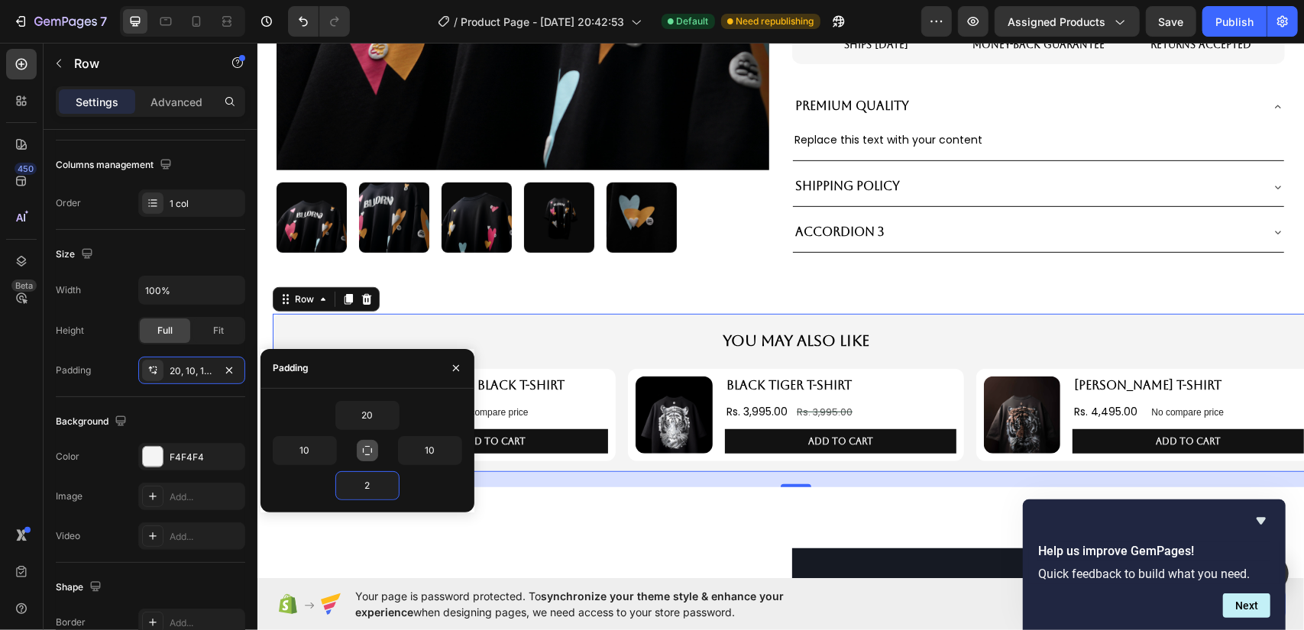
type input "20"
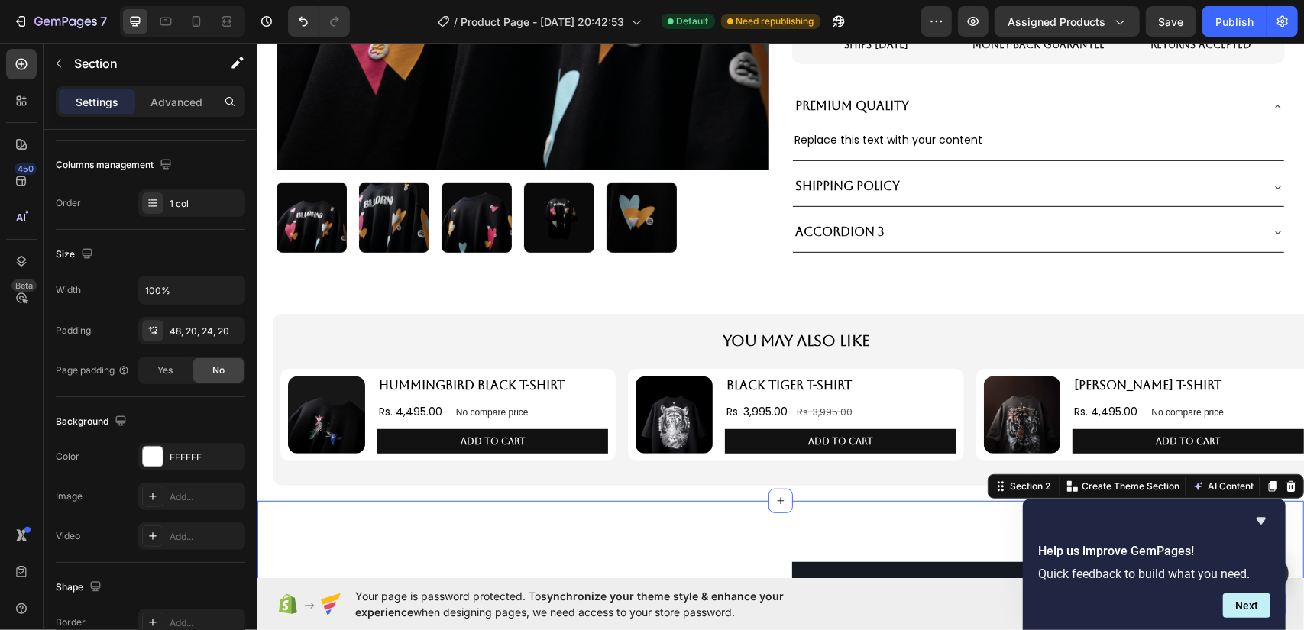
scroll to position [0, 0]
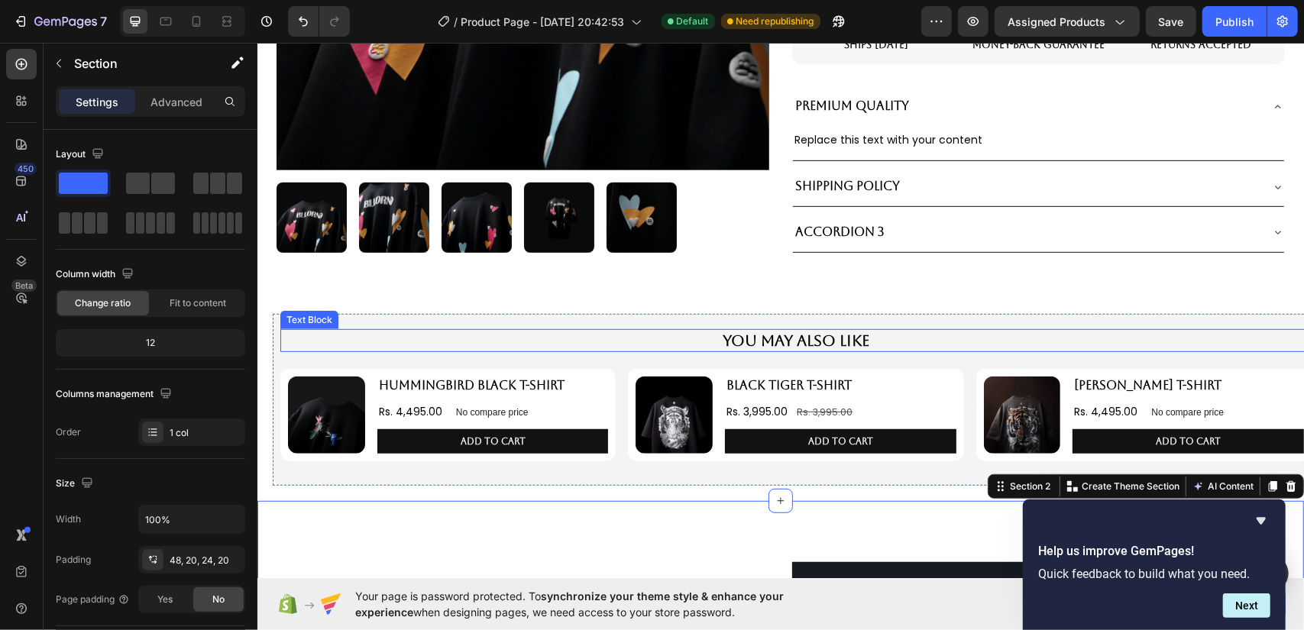
drag, startPoint x: 795, startPoint y: 331, endPoint x: 804, endPoint y: 361, distance: 31.9
click at [795, 331] on p "You May Also Like" at bounding box center [795, 340] width 1028 height 20
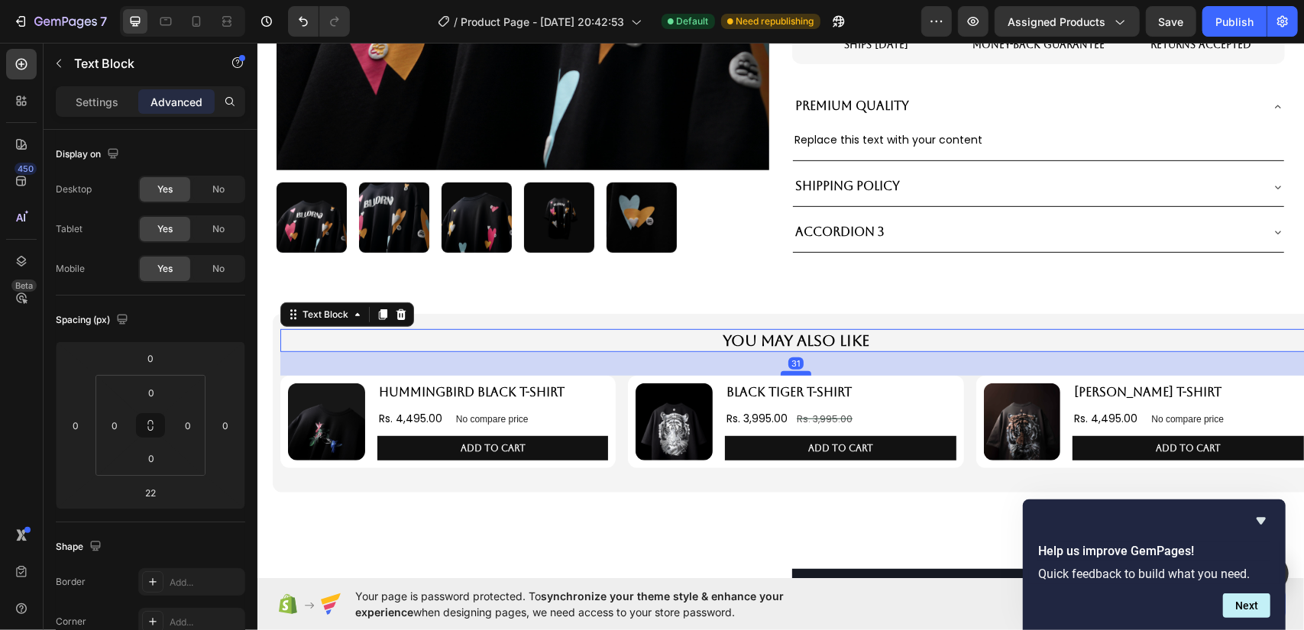
click at [785, 371] on div at bounding box center [795, 373] width 31 height 5
type input "31"
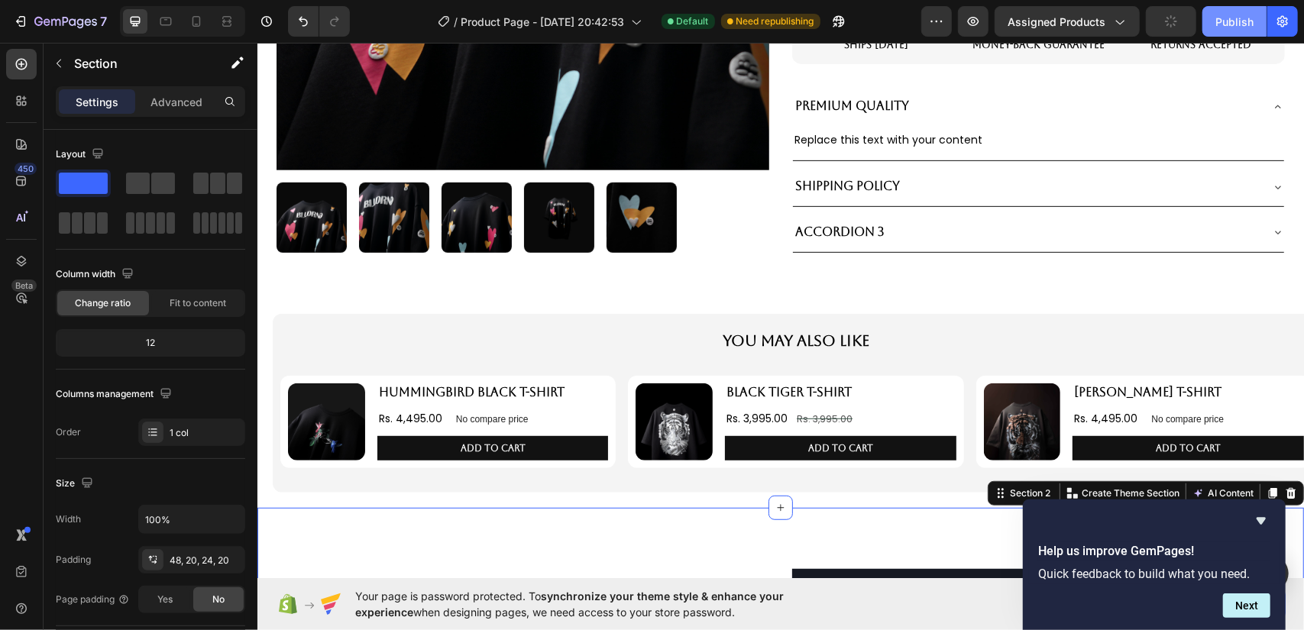
click at [1254, 16] on button "Publish" at bounding box center [1235, 21] width 64 height 31
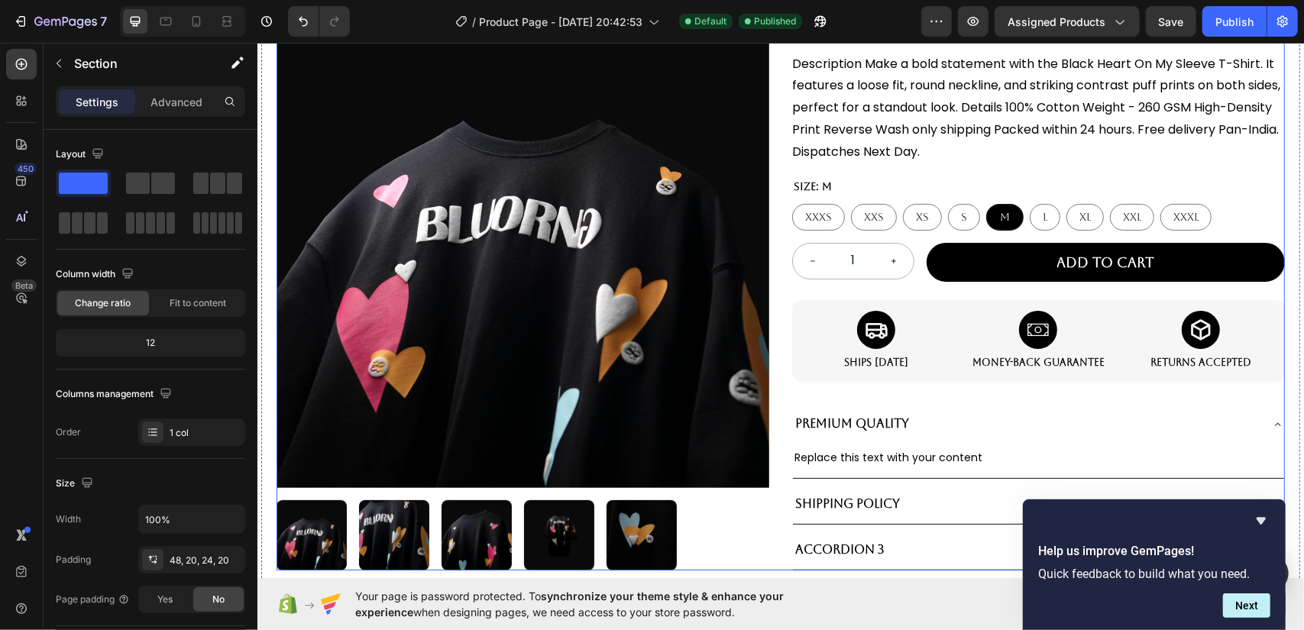
scroll to position [153, 0]
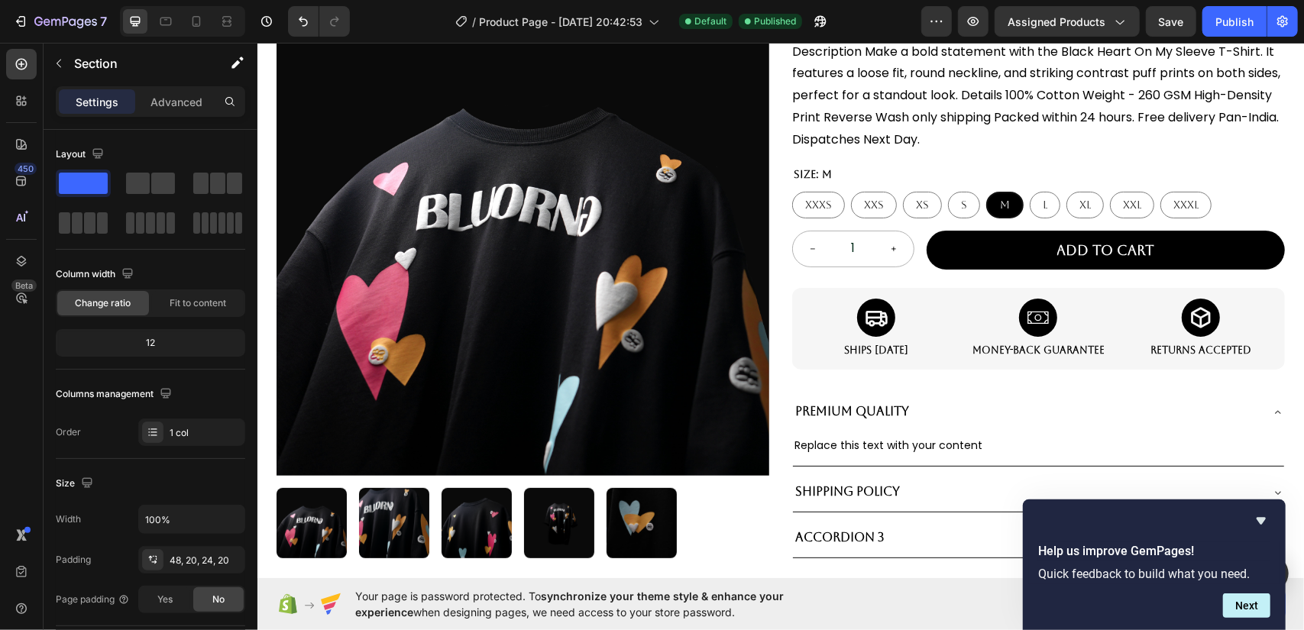
click at [555, 199] on img at bounding box center [522, 228] width 493 height 493
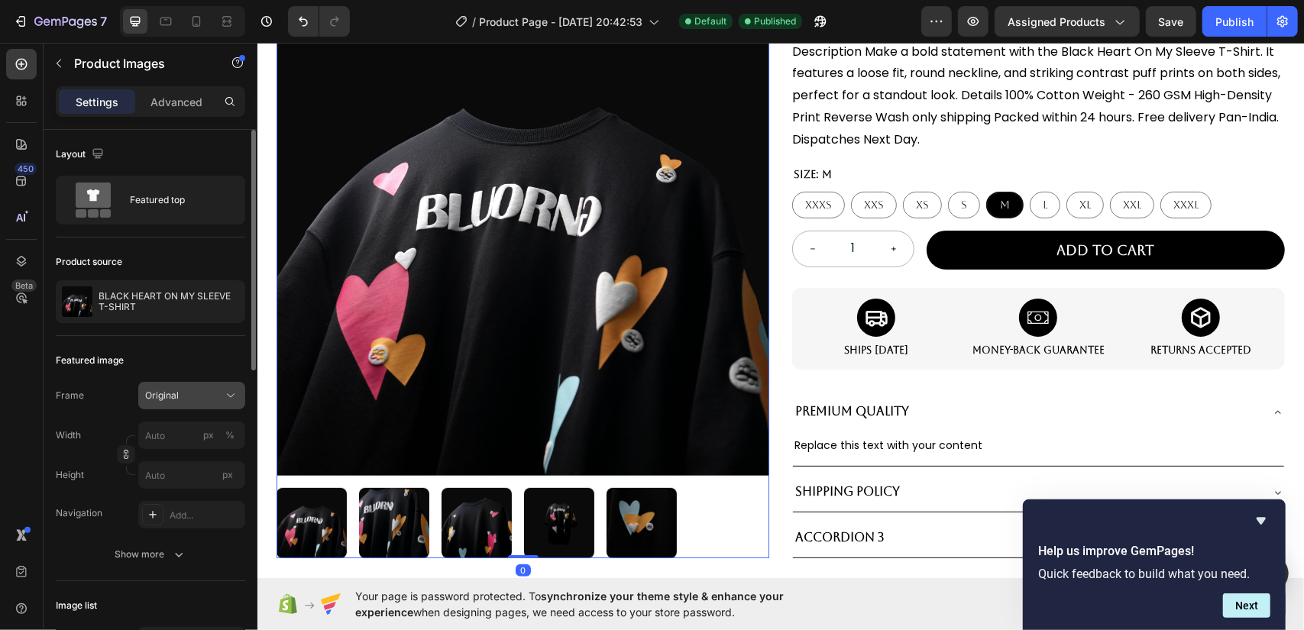
click at [170, 400] on span "Original" at bounding box center [162, 396] width 34 height 14
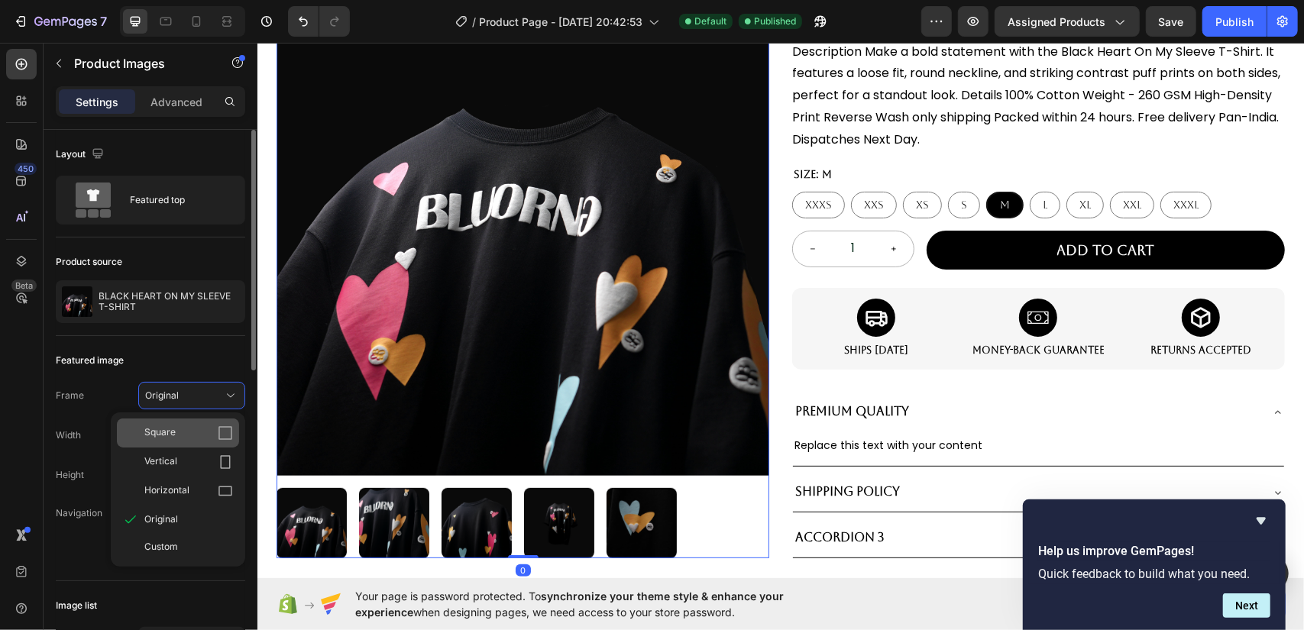
click at [179, 433] on div "Square" at bounding box center [188, 433] width 89 height 15
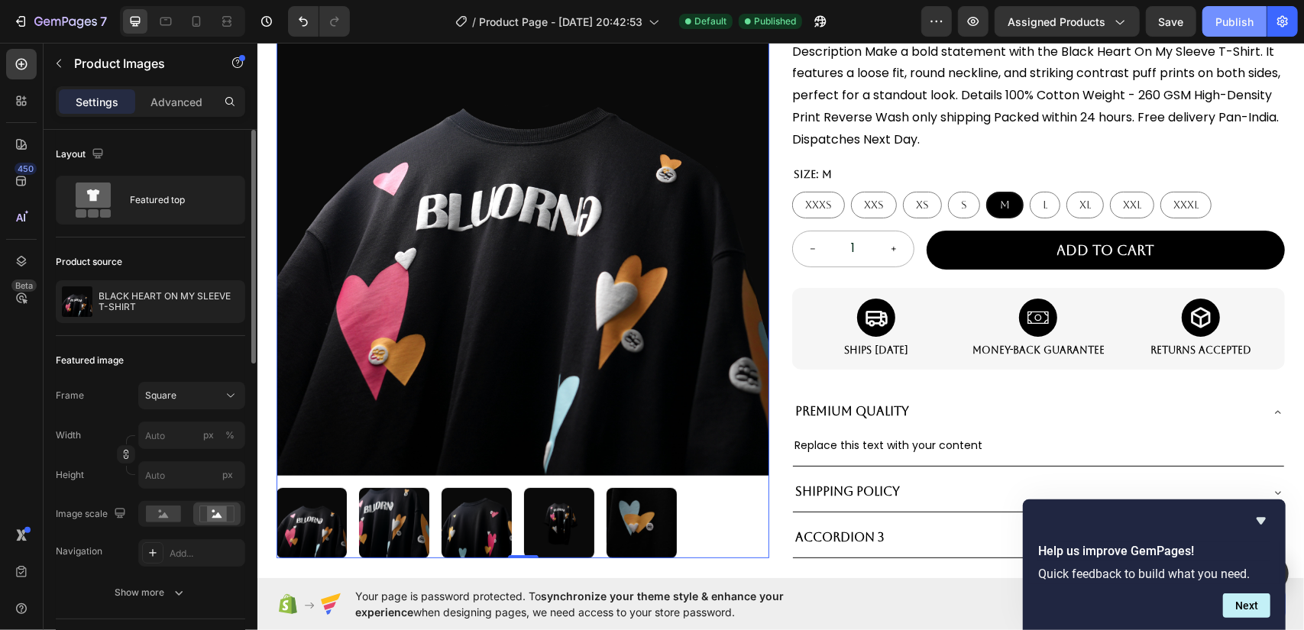
click at [1243, 25] on div "Publish" at bounding box center [1235, 22] width 38 height 16
